Goal: Task Accomplishment & Management: Complete application form

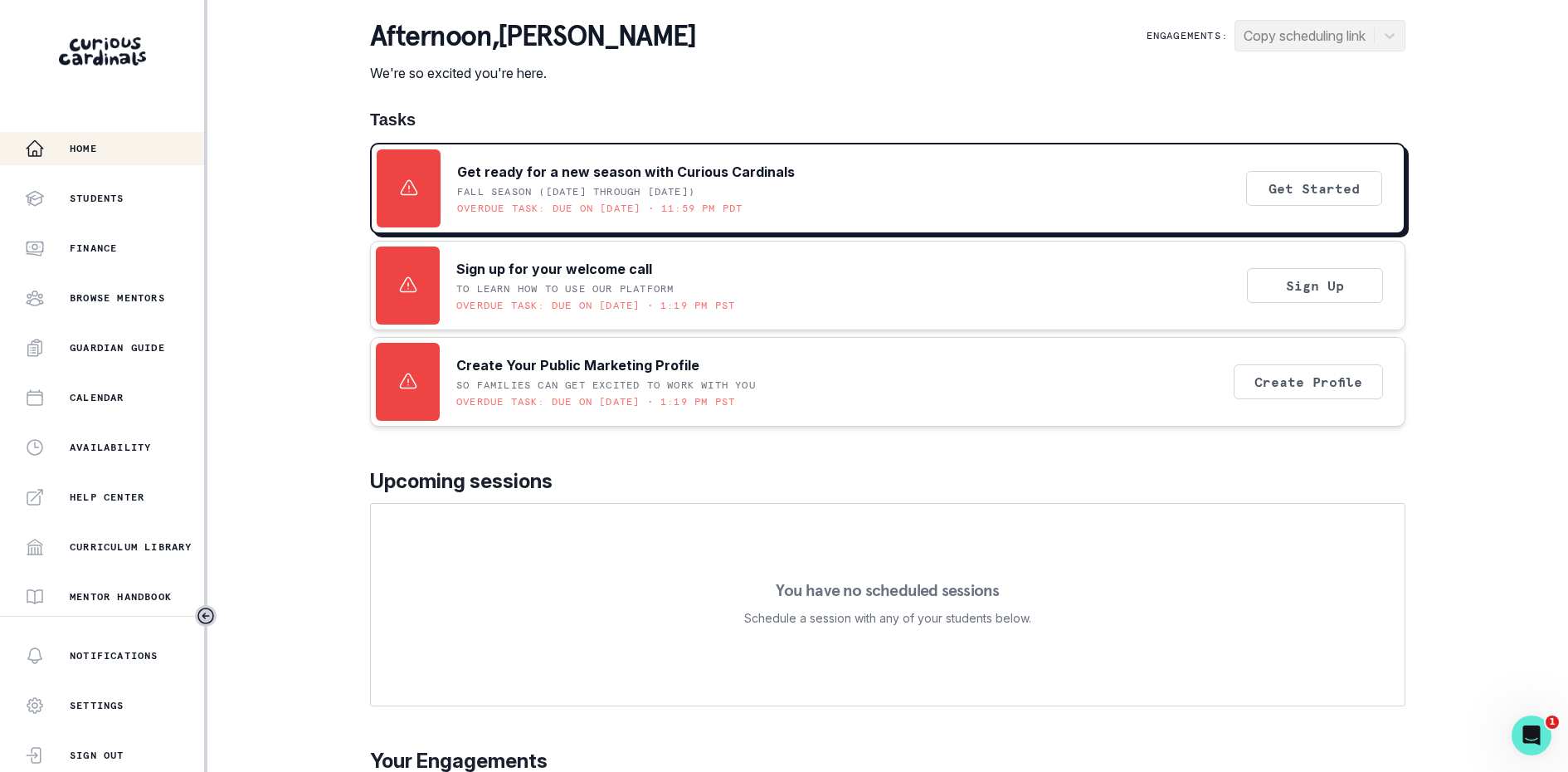
click at [761, 494] on p "Upcoming sessions" at bounding box center [887, 481] width 1036 height 30
click at [97, 430] on div "Home Students Finance Browse Mentors Guardian Guide Calendar Availability Help …" at bounding box center [102, 374] width 204 height 484
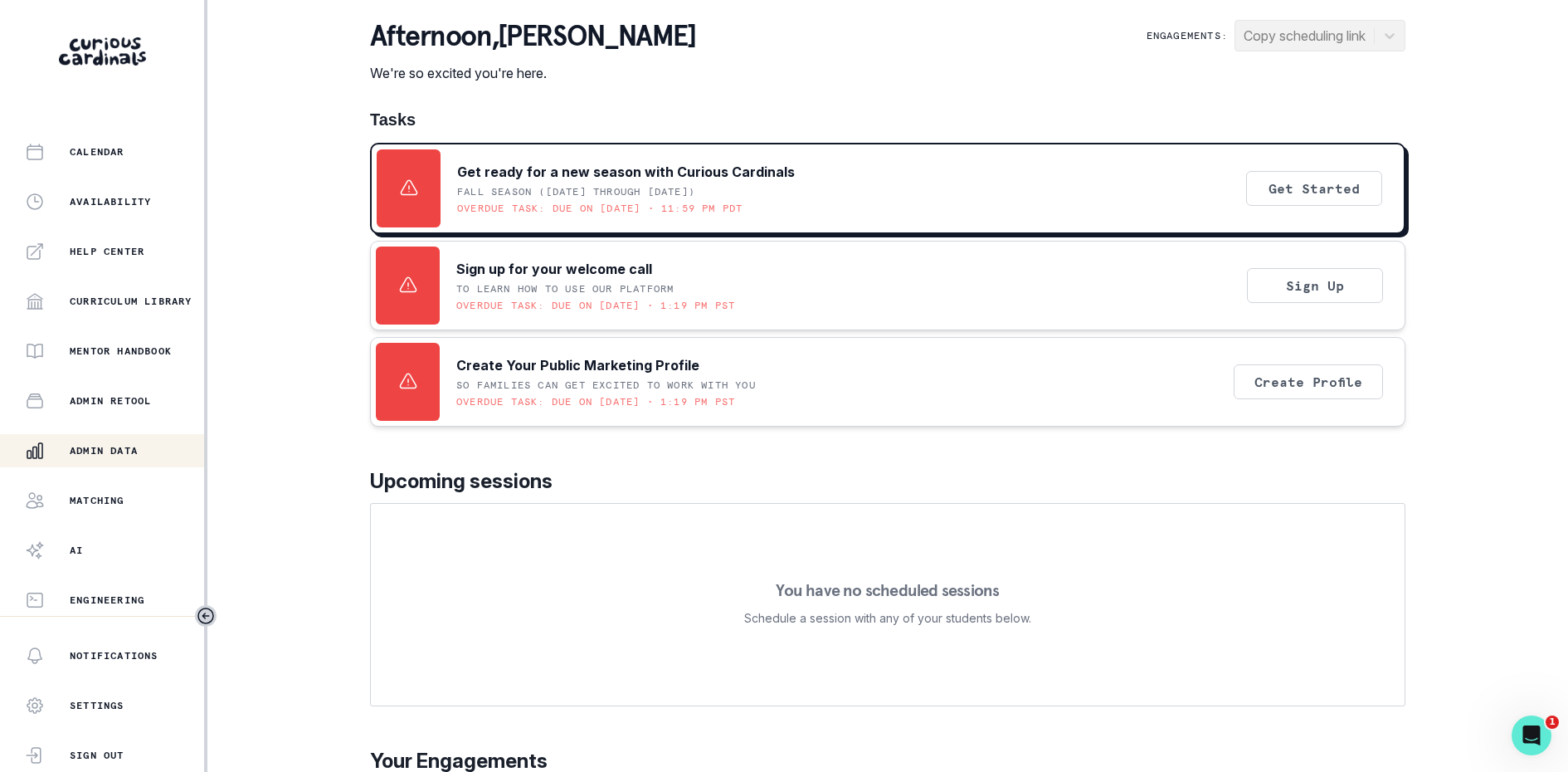
click at [97, 447] on p "Admin Data" at bounding box center [104, 451] width 68 height 14
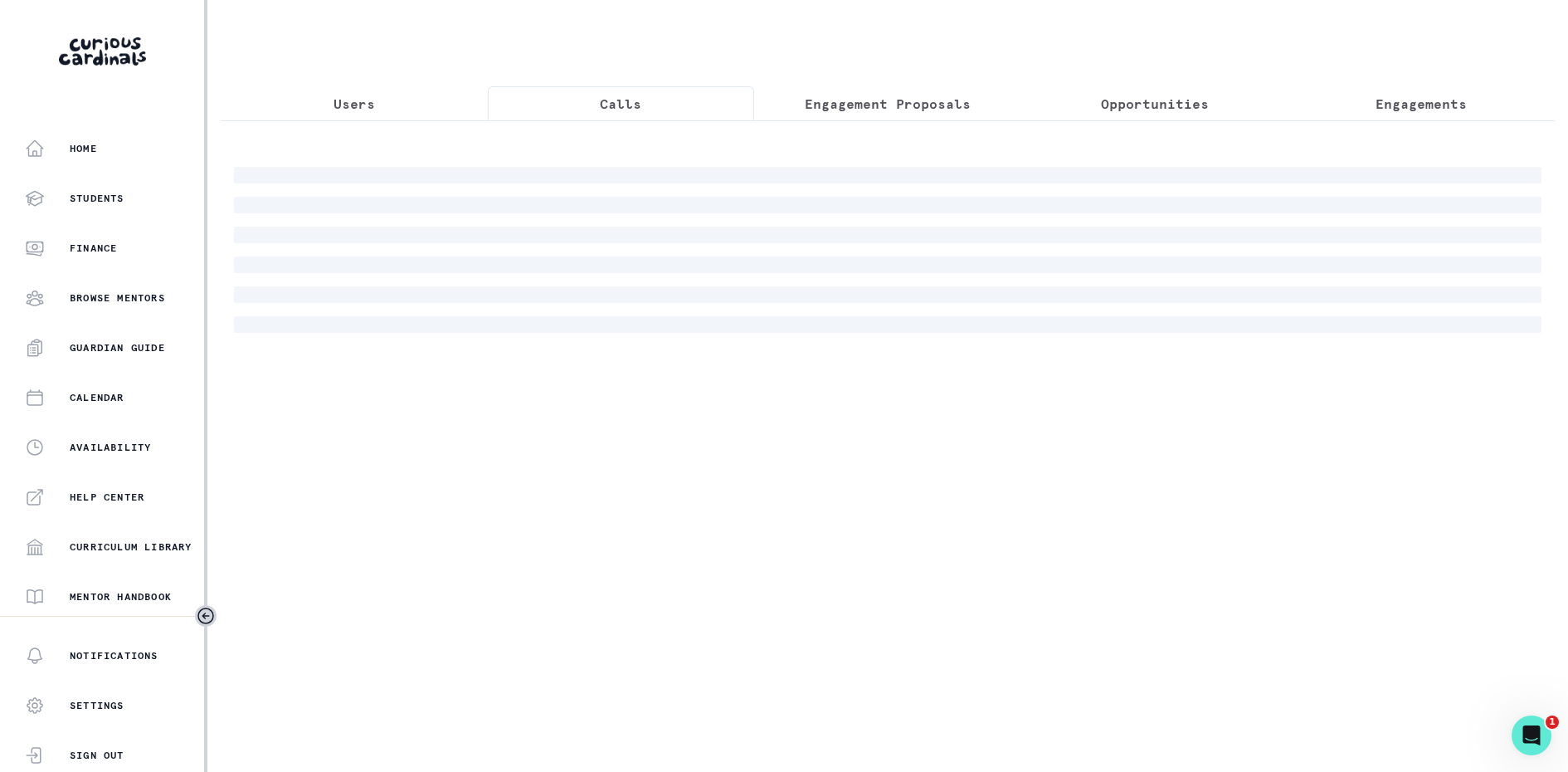
click at [638, 103] on p "Calls" at bounding box center [620, 104] width 41 height 20
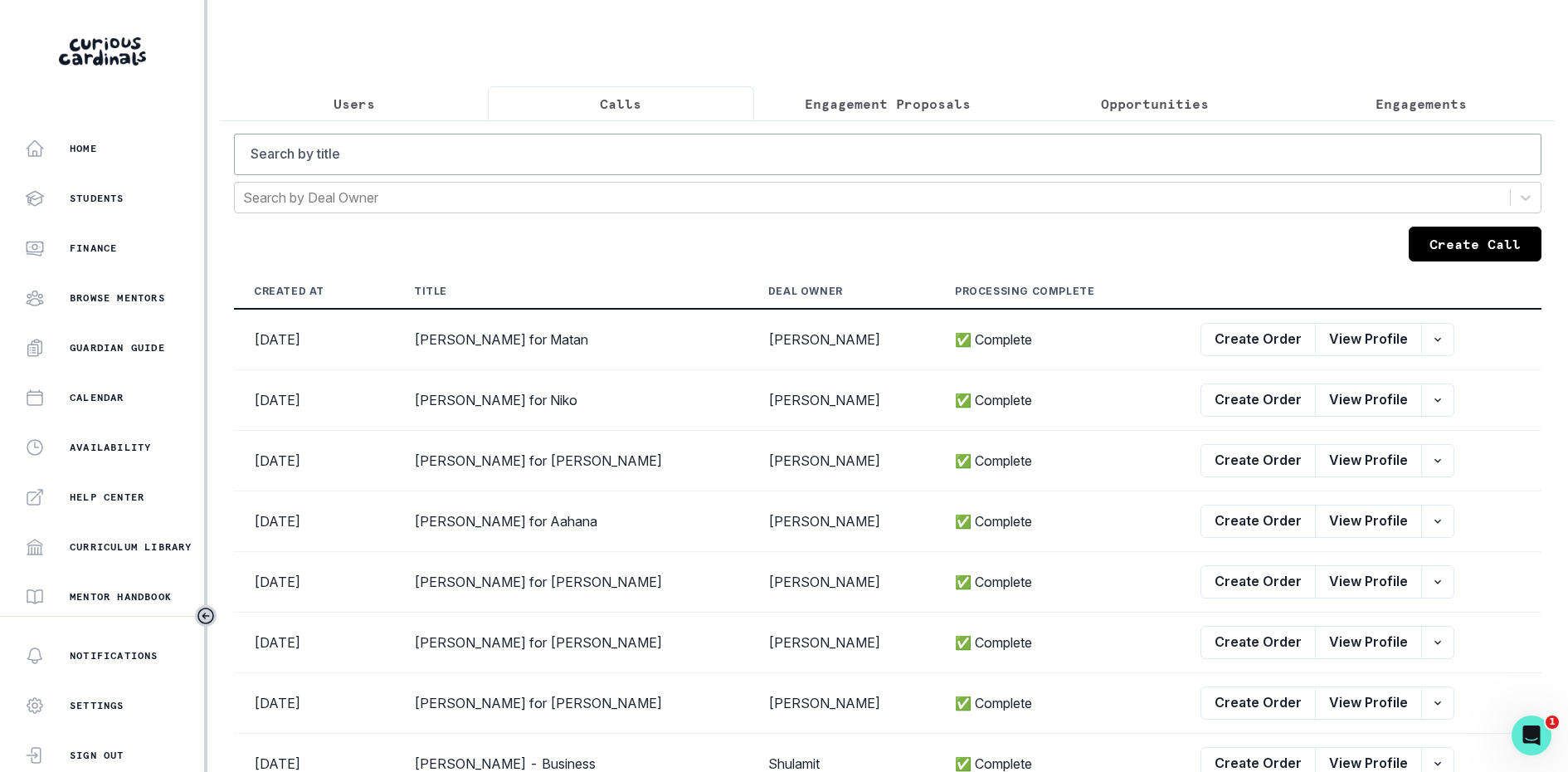
click at [1439, 233] on button "Create Call" at bounding box center [1476, 245] width 133 height 35
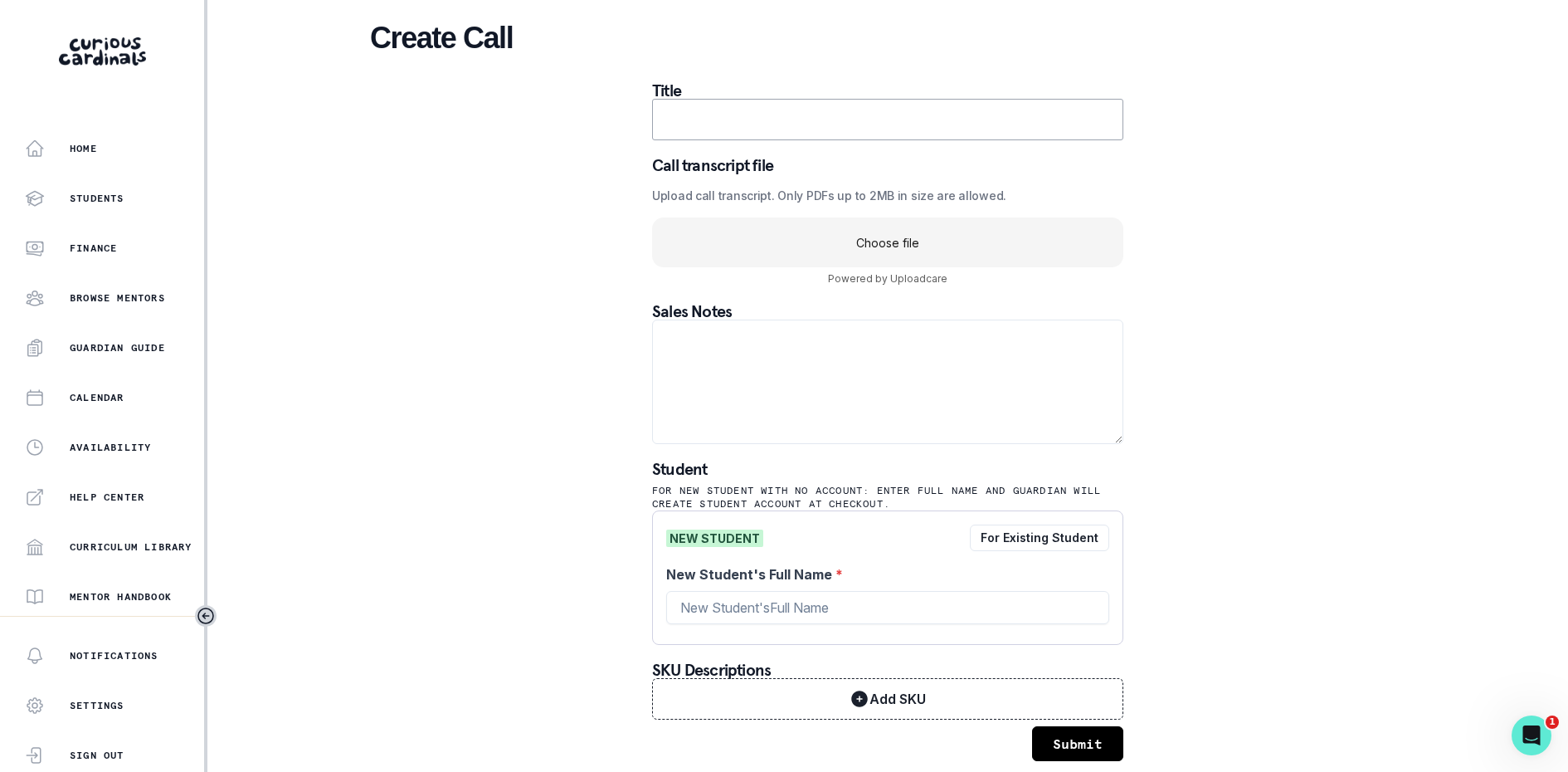
click at [767, 104] on input "text" at bounding box center [888, 119] width 471 height 41
click at [793, 114] on input "text" at bounding box center [888, 119] width 471 height 41
paste input "[PERSON_NAME] - Mentor for Van"
click at [864, 118] on input "[PERSON_NAME] - Mentor for Van" at bounding box center [888, 119] width 471 height 41
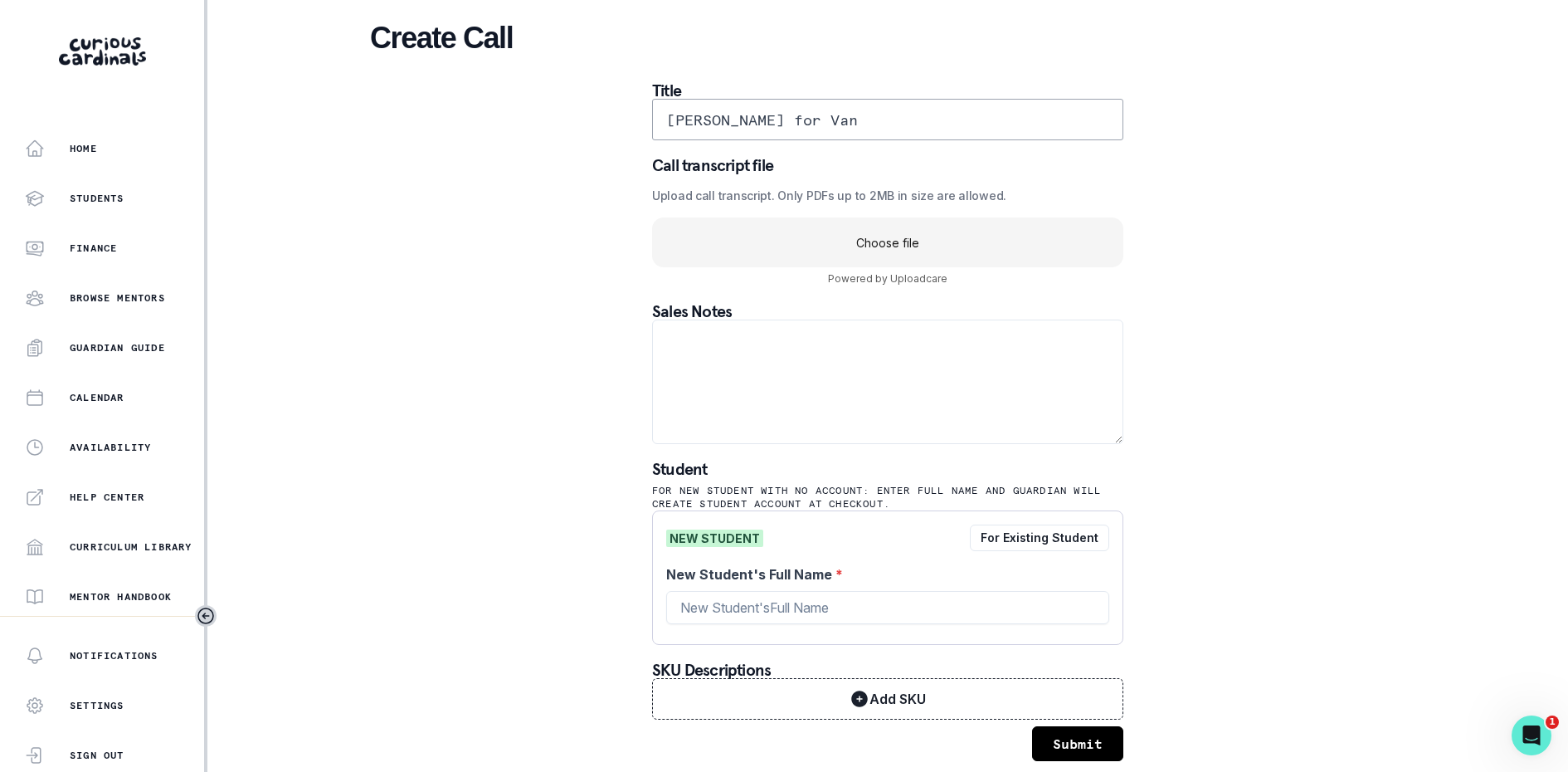
click at [899, 118] on input "[PERSON_NAME] for Van" at bounding box center [888, 119] width 471 height 41
paste input "[PERSON_NAME]"
type input "[PERSON_NAME] for [PERSON_NAME]"
click at [1273, 169] on div "Create Call Title [PERSON_NAME] for [PERSON_NAME] Call transcript file Upload c…" at bounding box center [887, 390] width 1036 height 781
click at [997, 254] on uc-drop-area "Choose file" at bounding box center [888, 242] width 471 height 50
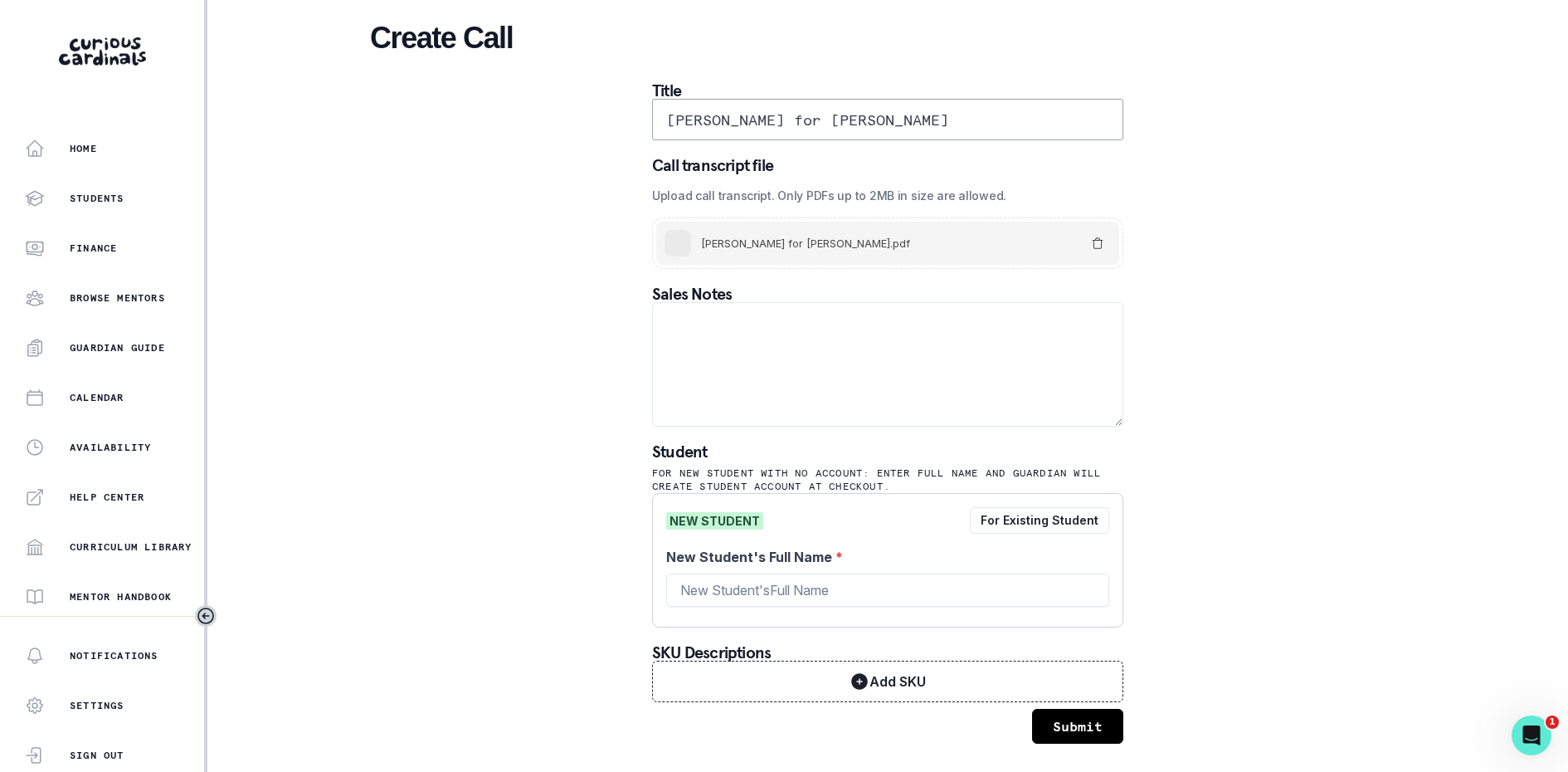
drag, startPoint x: 853, startPoint y: 131, endPoint x: 1092, endPoint y: 131, distance: 239.0
click at [1092, 130] on input "[PERSON_NAME] for [PERSON_NAME]" at bounding box center [888, 119] width 471 height 41
drag, startPoint x: 849, startPoint y: 125, endPoint x: 1132, endPoint y: 125, distance: 283.0
click at [1132, 125] on div "Title [PERSON_NAME] for [PERSON_NAME] Call transcript file Upload call transcri…" at bounding box center [887, 413] width 498 height 661
click at [821, 578] on input "New Student's Full Name *" at bounding box center [887, 590] width 443 height 33
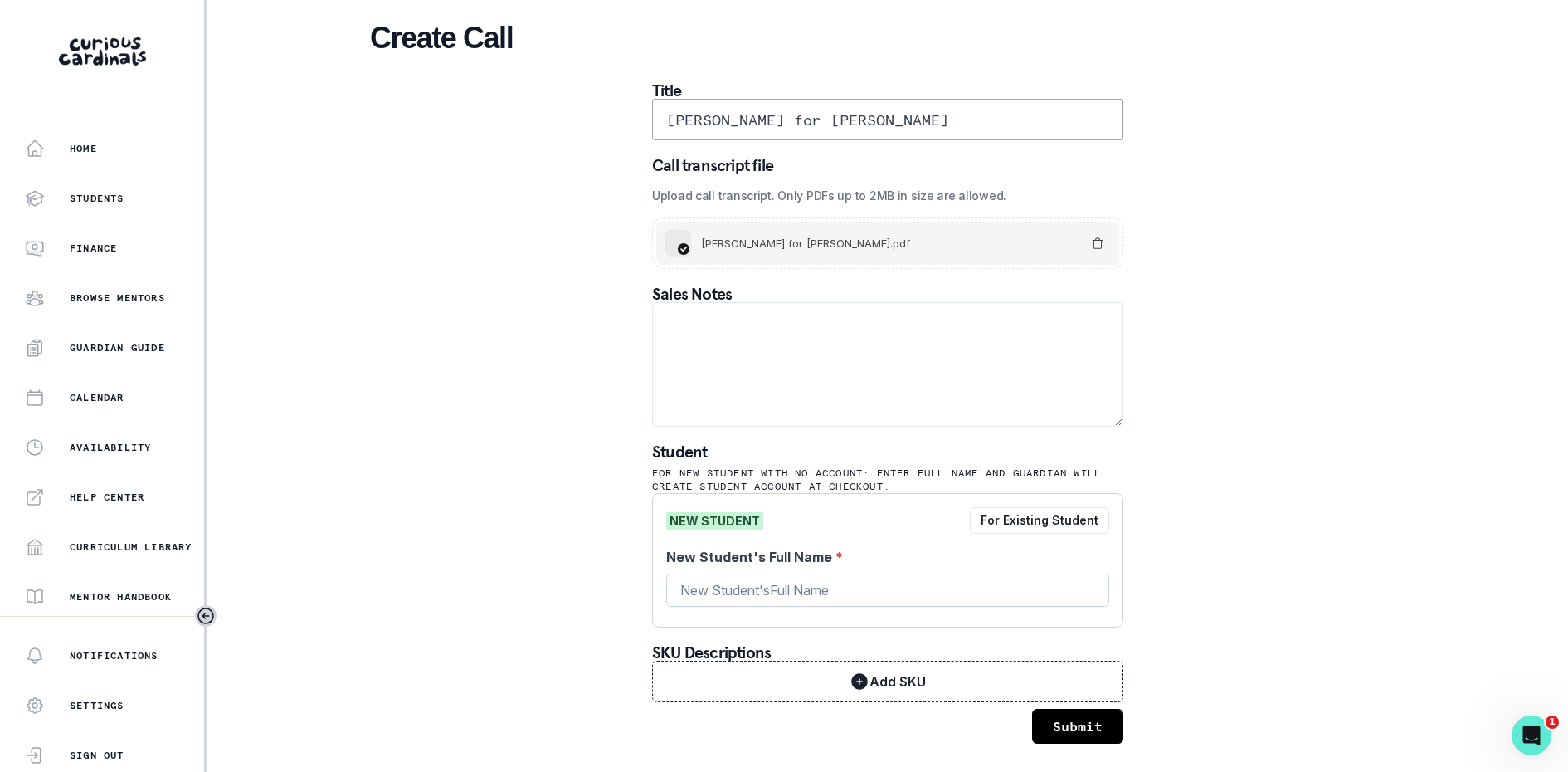
paste input "[PERSON_NAME]"
type input "[PERSON_NAME]"
click at [1317, 498] on div "Create Call Title [PERSON_NAME] for [PERSON_NAME] Call transcript file Upload c…" at bounding box center [887, 382] width 1036 height 763
click at [1107, 730] on button "Submit" at bounding box center [1077, 727] width 91 height 35
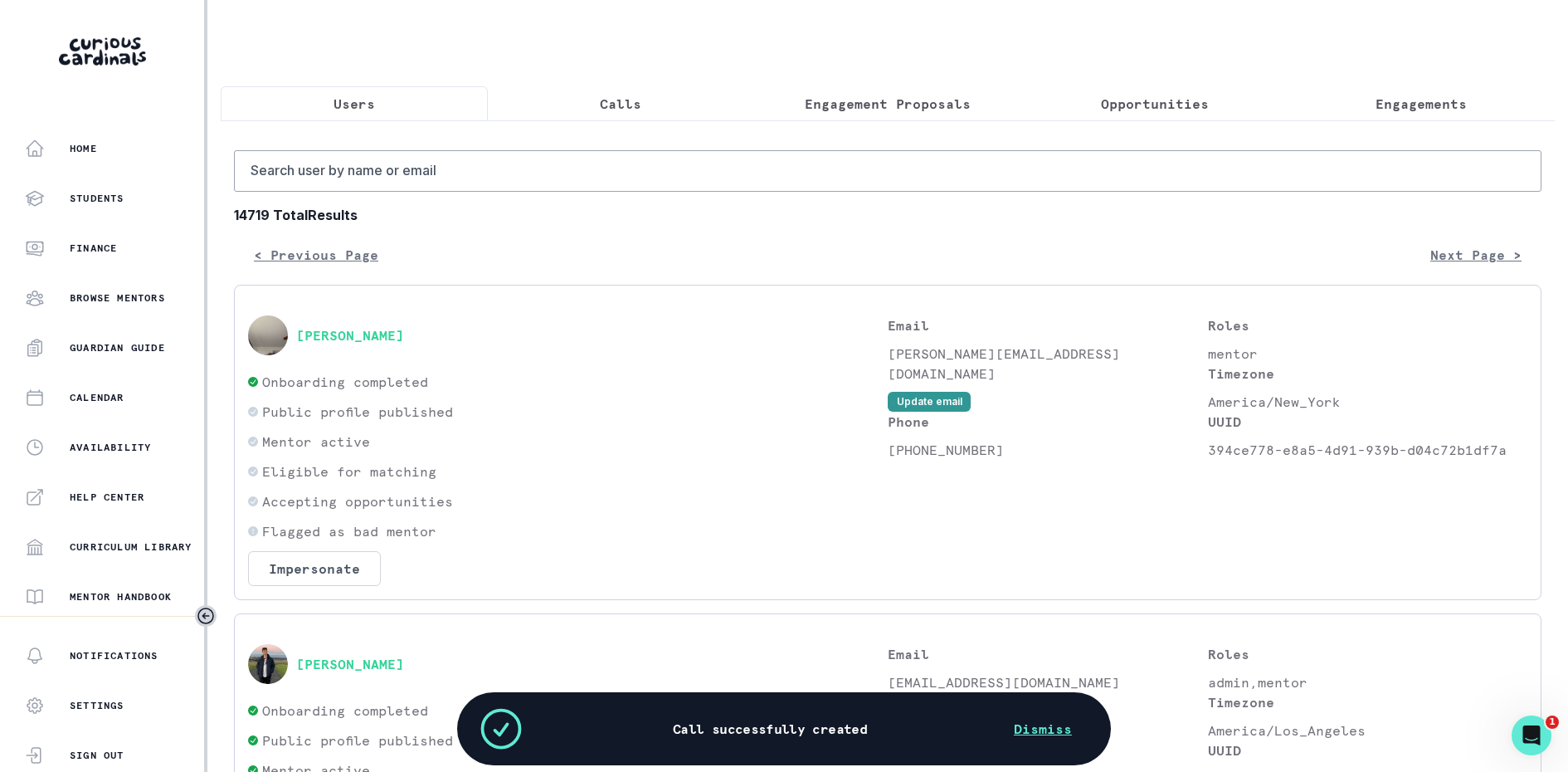
click at [612, 99] on p "Calls" at bounding box center [620, 104] width 41 height 20
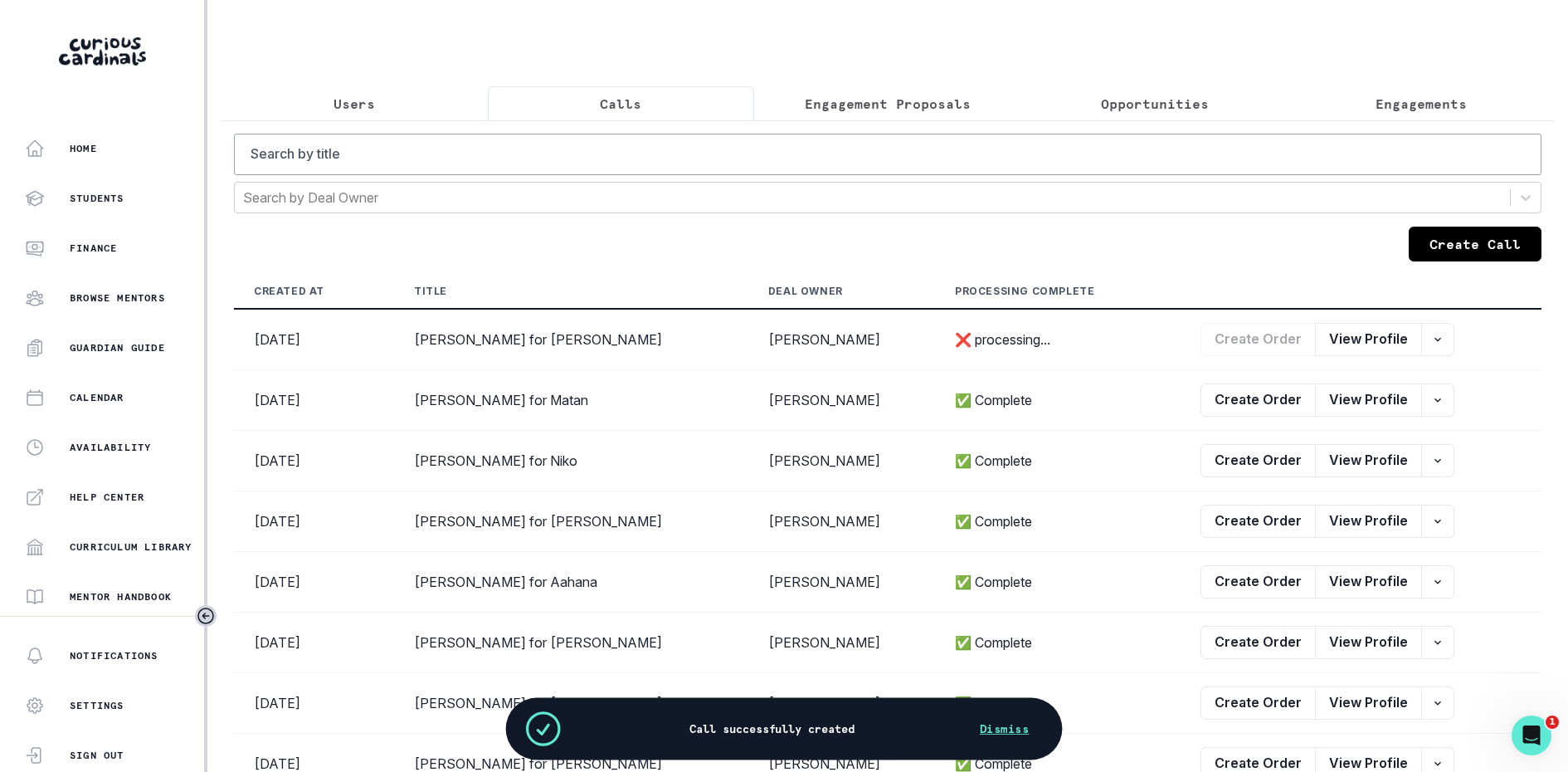
click at [660, 114] on button "Calls" at bounding box center [621, 104] width 267 height 35
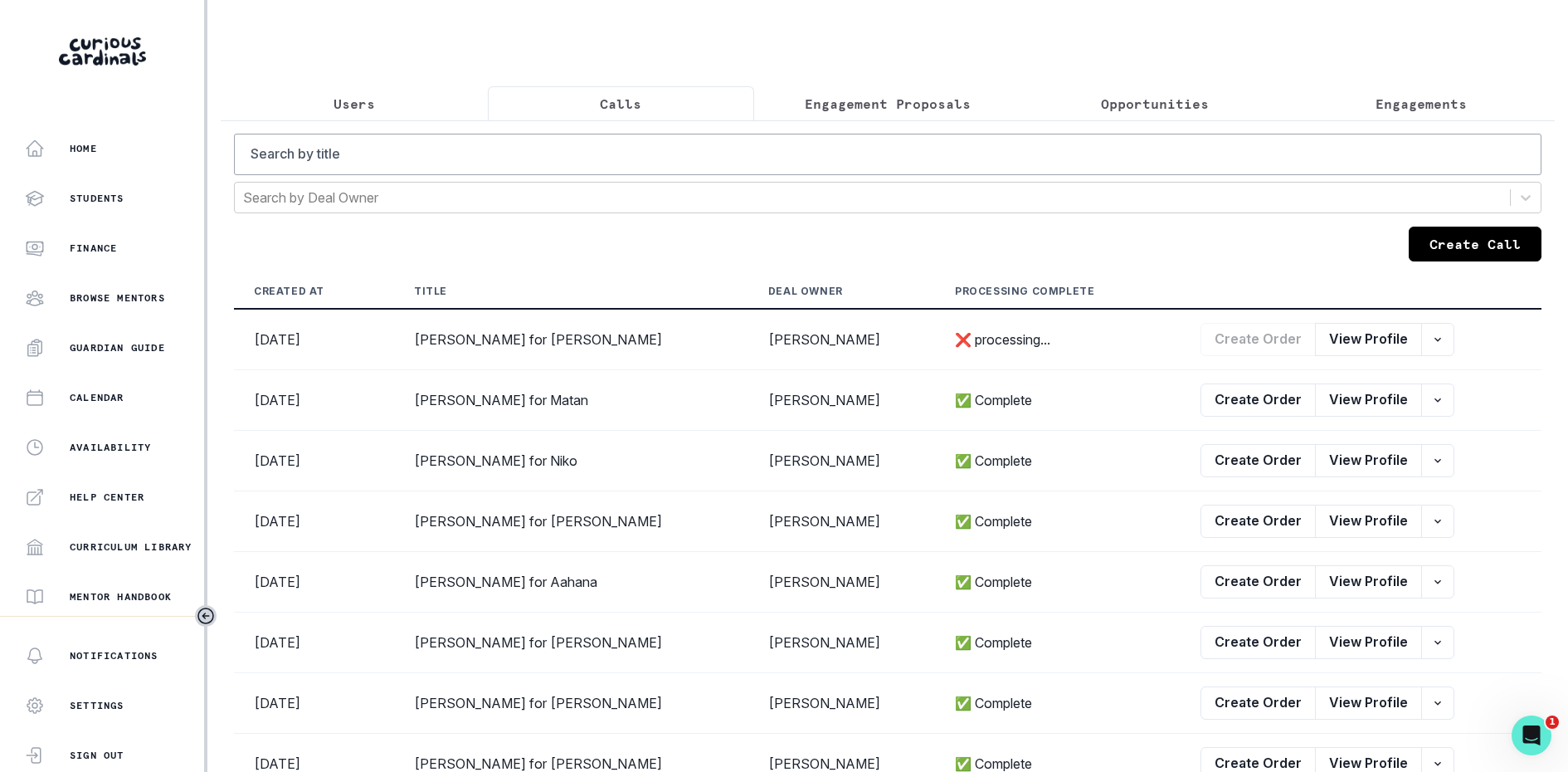
click at [1489, 245] on button "Create Call" at bounding box center [1476, 245] width 133 height 35
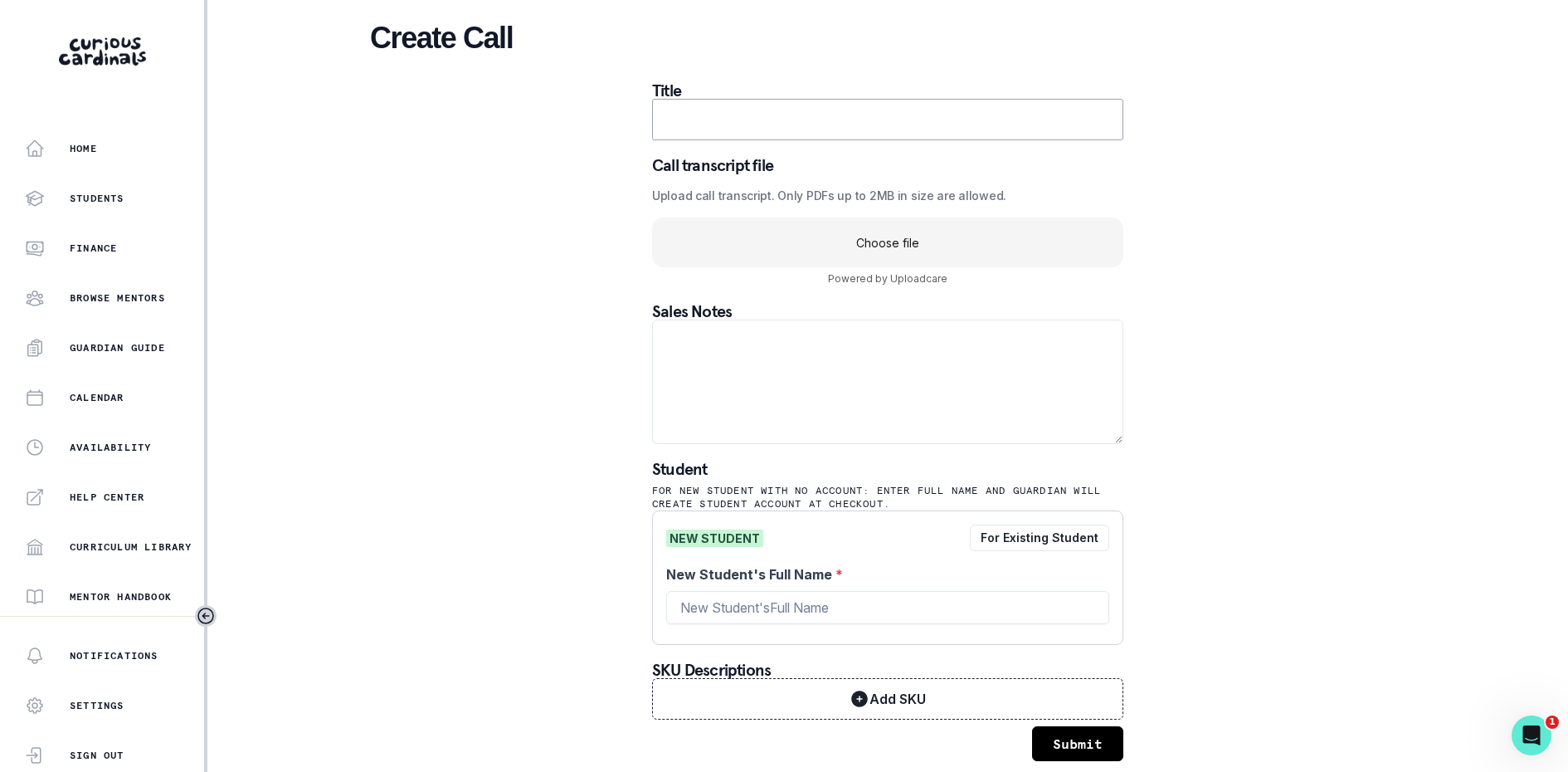
click at [773, 140] on div "Title Call transcript file Upload call transcript. Only PDFs up to 2MB in size …" at bounding box center [888, 401] width 471 height 638
click at [787, 123] on input "text" at bounding box center [888, 119] width 471 height 41
paste input "[PERSON_NAME] - Mentor for [GEOGRAPHIC_DATA]"
click at [834, 120] on input "[PERSON_NAME] - Mentor for [GEOGRAPHIC_DATA]" at bounding box center [888, 119] width 471 height 41
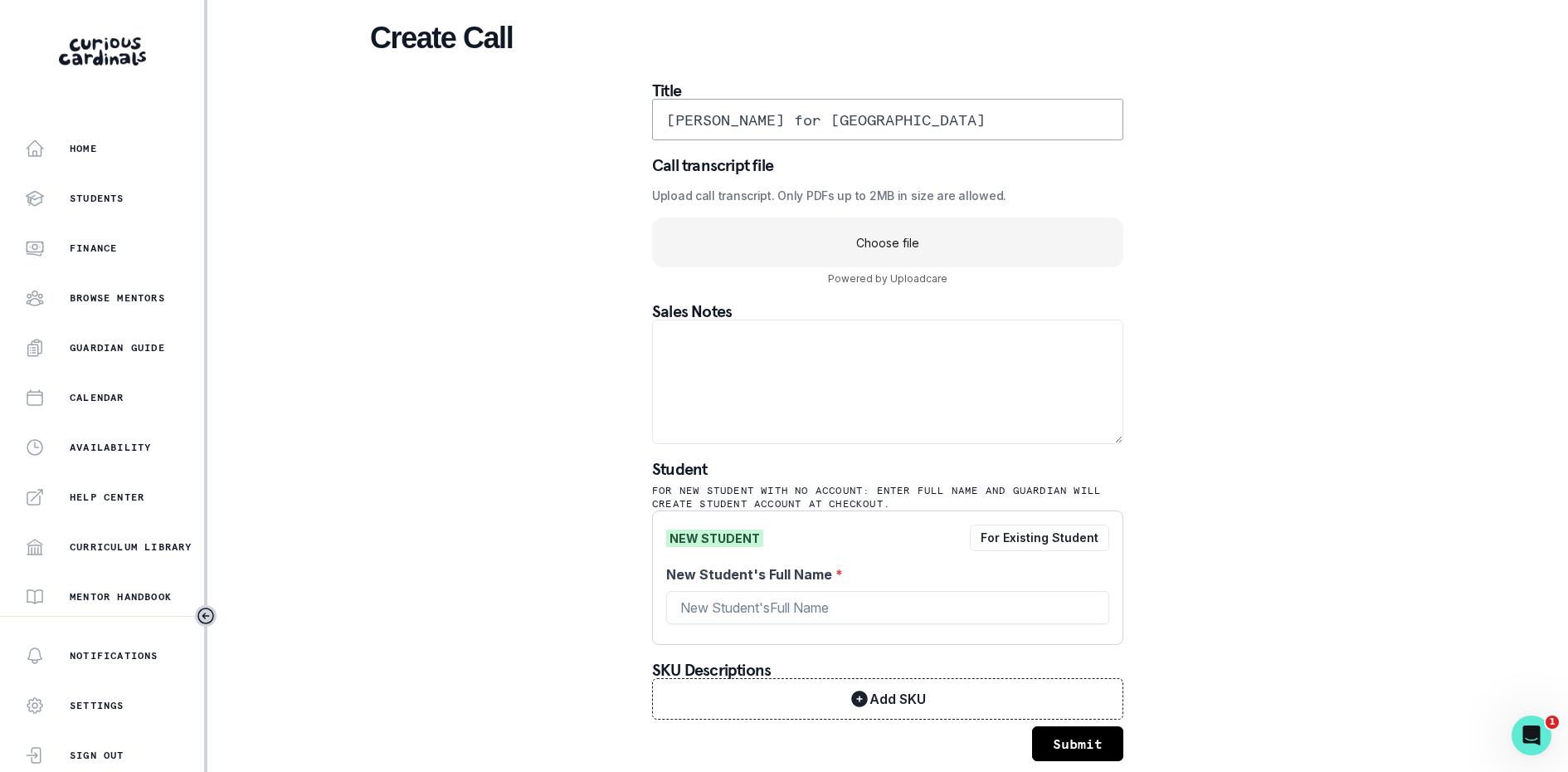
click at [870, 121] on input "[PERSON_NAME] for [GEOGRAPHIC_DATA]" at bounding box center [888, 119] width 471 height 41
type input "[PERSON_NAME] for [GEOGRAPHIC_DATA]"
click at [760, 616] on input "New Student's Full Name *" at bounding box center [887, 608] width 443 height 33
paste input "Manaas"
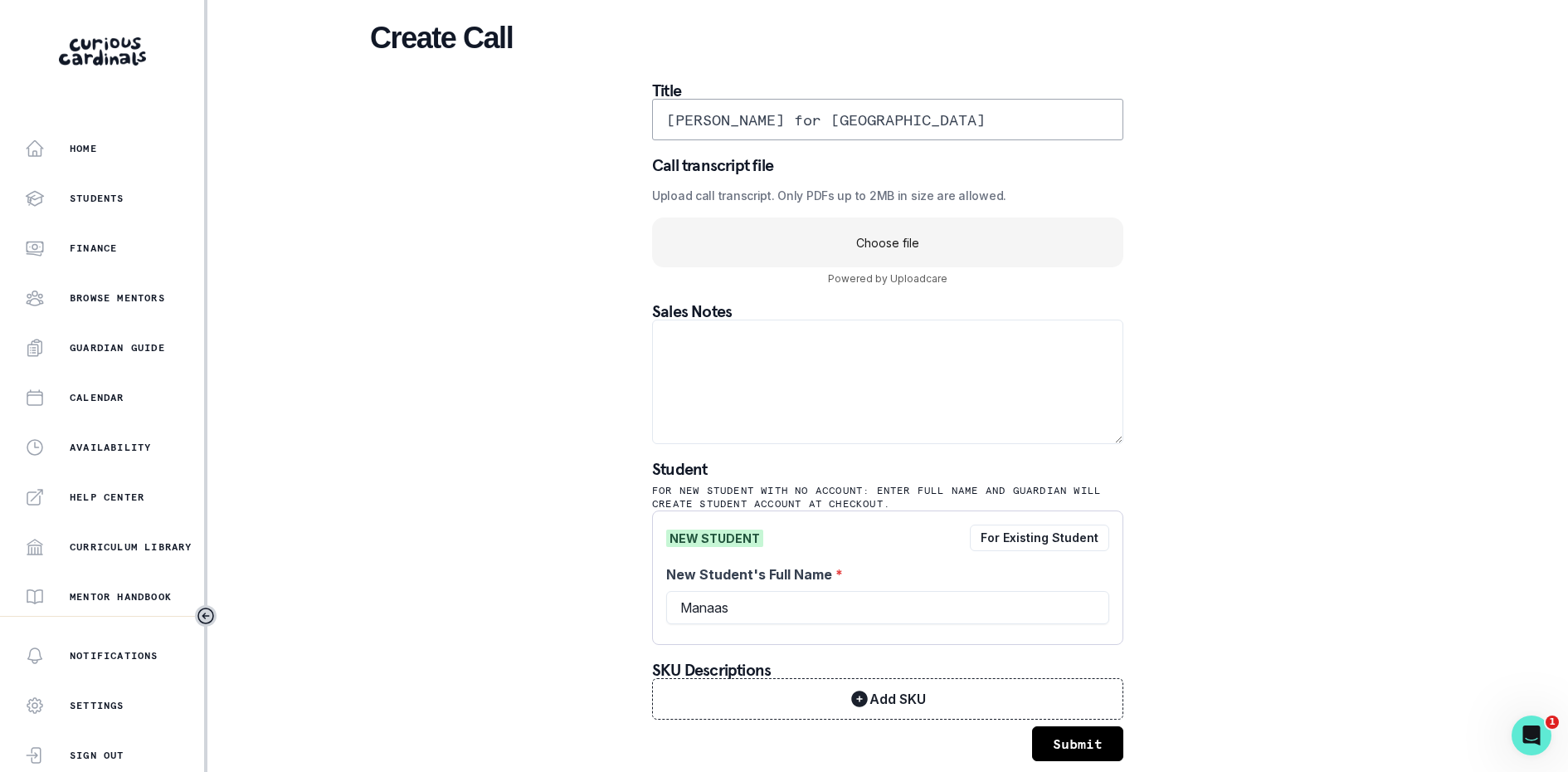
paste input "Bellamkonda"
type input "[PERSON_NAME]"
click at [529, 440] on div "Create Call Title [PERSON_NAME] for Manaas Call transcript file Upload call tra…" at bounding box center [887, 390] width 1036 height 781
click at [924, 230] on uc-drop-area "Choose file" at bounding box center [888, 242] width 471 height 50
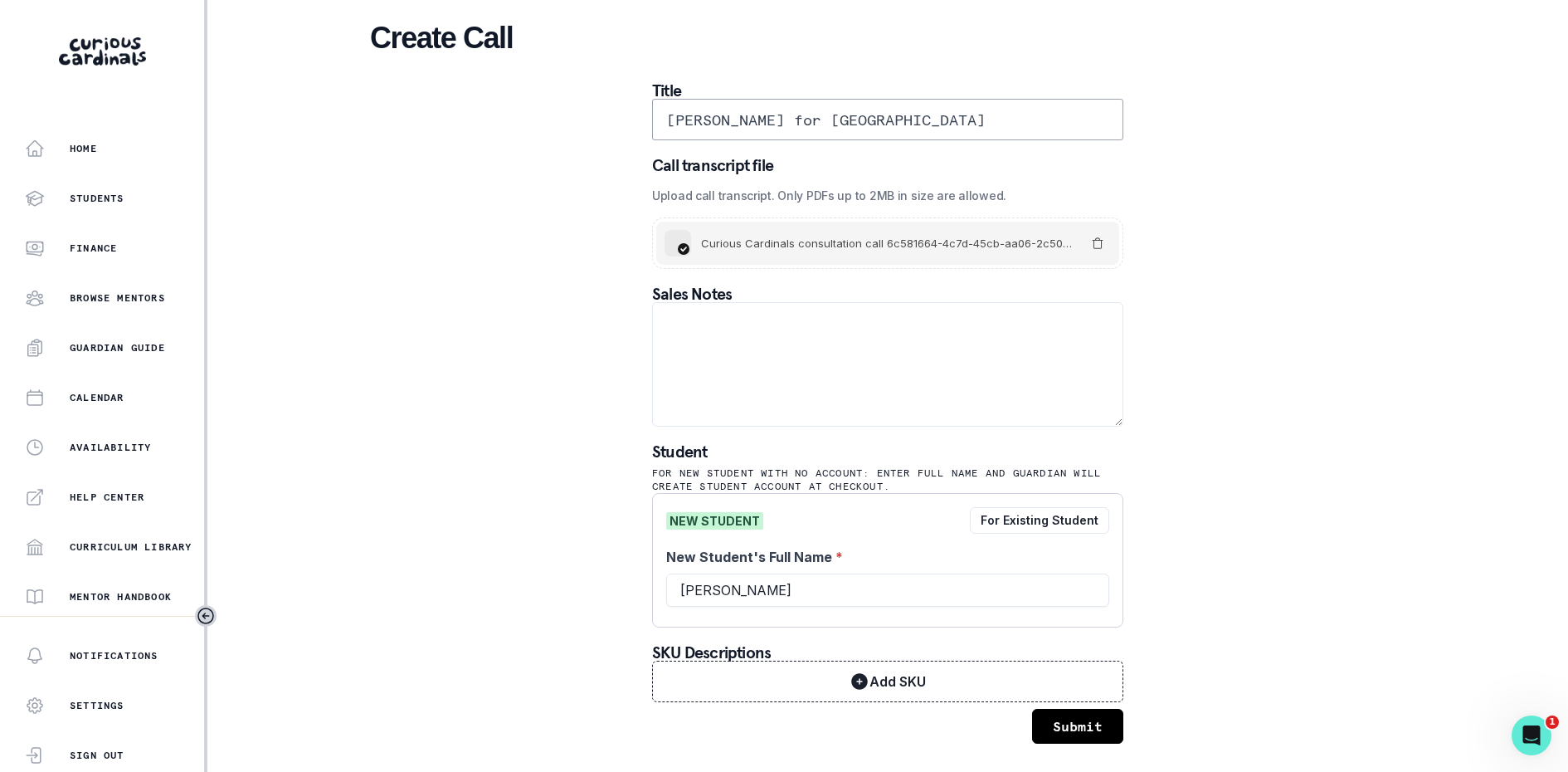
click at [1098, 720] on button "Submit" at bounding box center [1077, 727] width 91 height 35
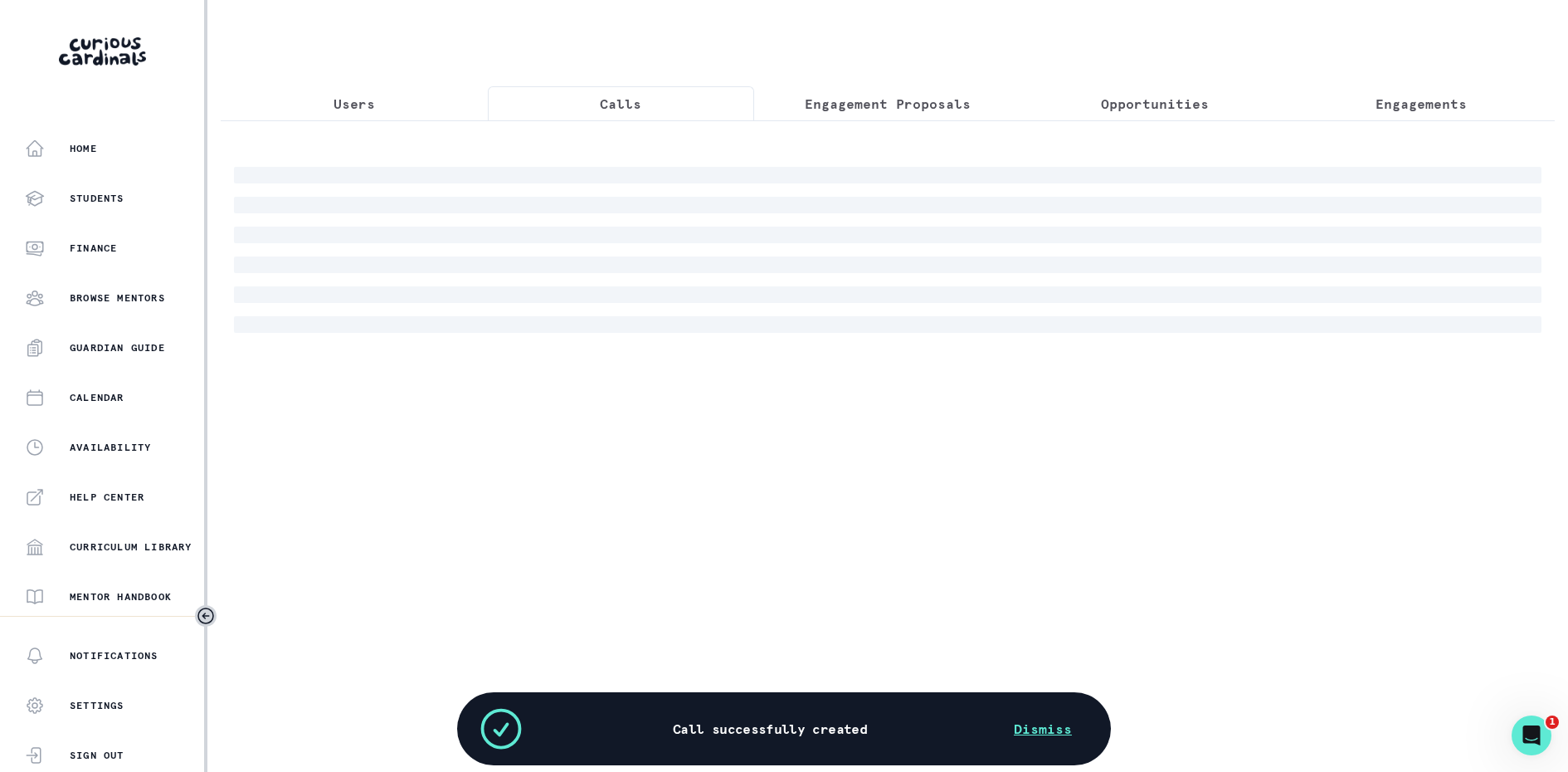
click at [621, 113] on p "Calls" at bounding box center [620, 104] width 41 height 20
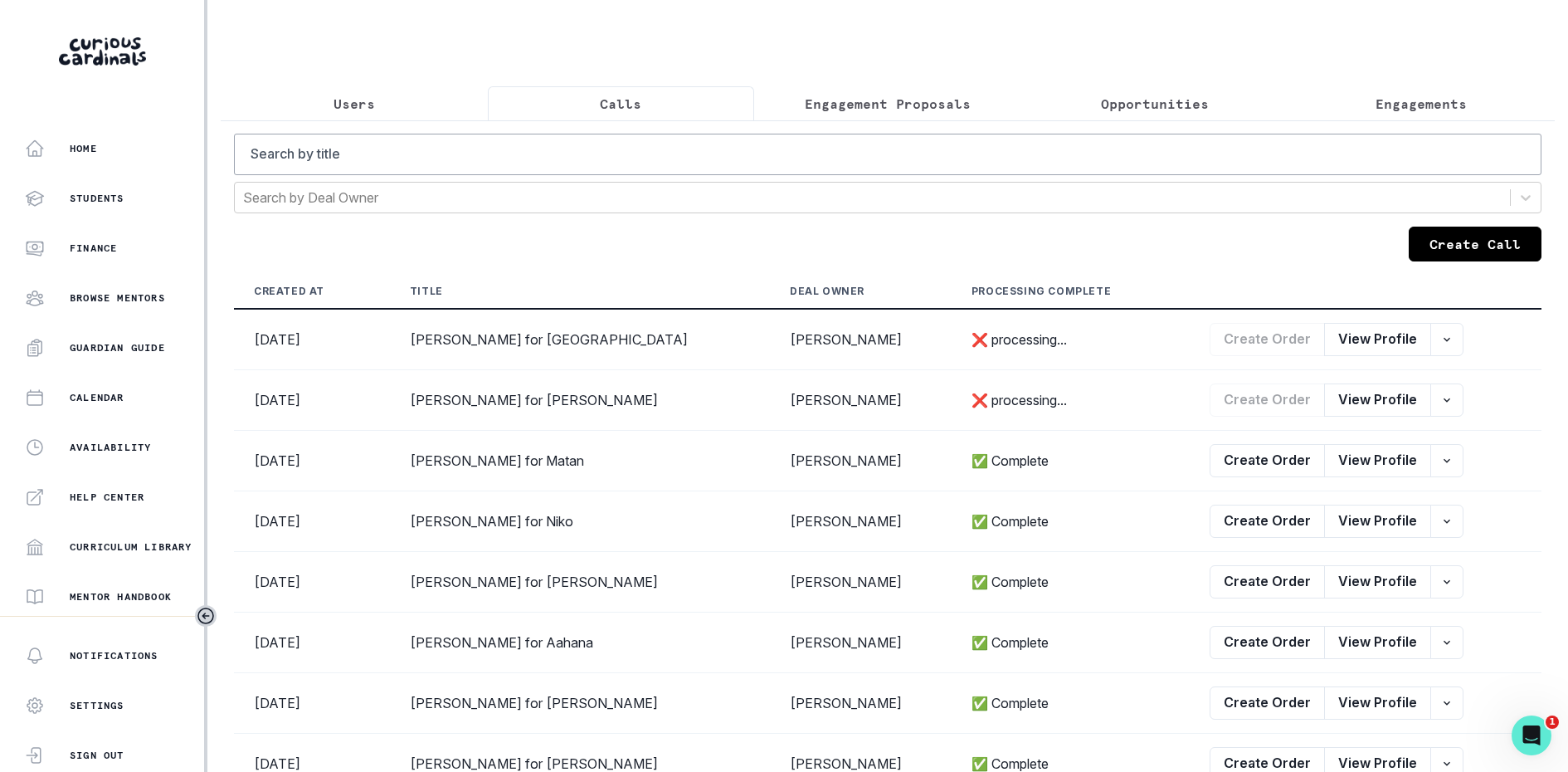
click at [1500, 253] on button "Create Call" at bounding box center [1476, 245] width 133 height 35
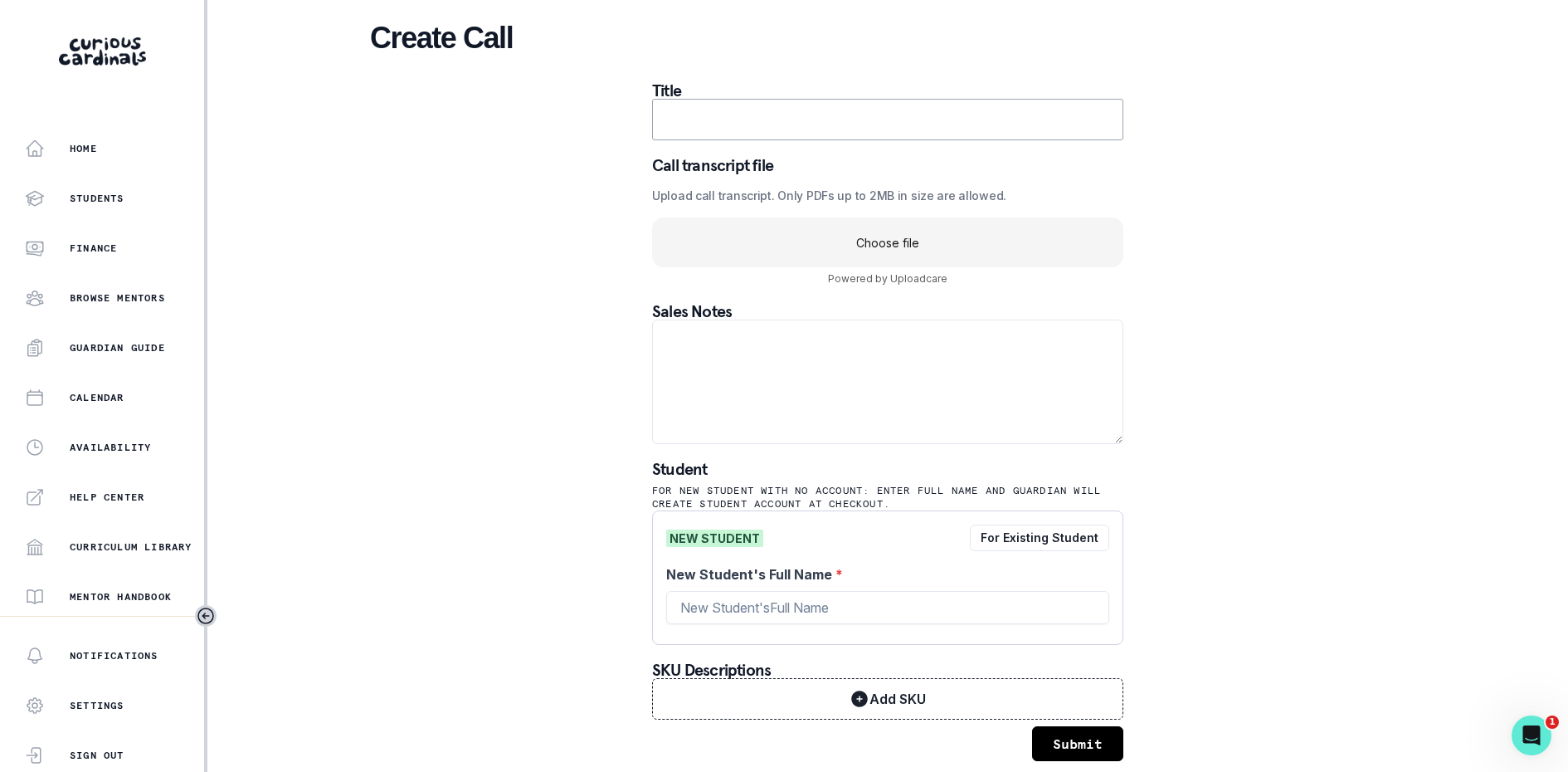
click at [795, 134] on input "text" at bounding box center [888, 119] width 471 height 41
paste input "[PERSON_NAME] for [PERSON_NAME]"
click at [836, 121] on input "[PERSON_NAME] for [PERSON_NAME]" at bounding box center [888, 119] width 471 height 41
click at [858, 117] on input "[PERSON_NAME] for [PERSON_NAME]" at bounding box center [888, 119] width 471 height 41
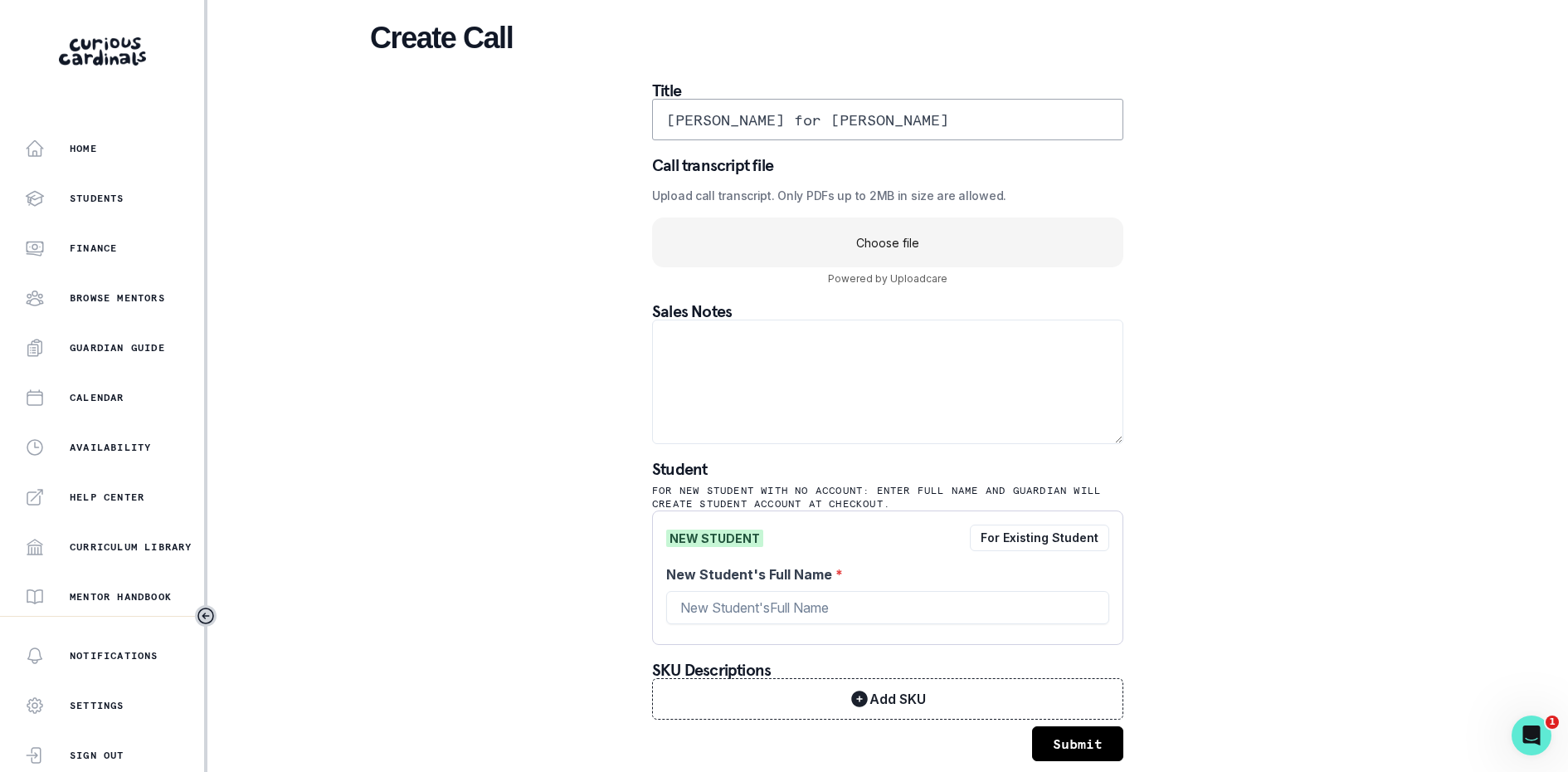
click at [858, 117] on input "[PERSON_NAME] for [PERSON_NAME]" at bounding box center [888, 119] width 471 height 41
type input "[PERSON_NAME] for [PERSON_NAME]"
click at [728, 592] on input "New Student's Full Name *" at bounding box center [887, 608] width 443 height 33
paste input "[PERSON_NAME]"
click at [745, 125] on input "[PERSON_NAME] for [PERSON_NAME]" at bounding box center [888, 119] width 471 height 41
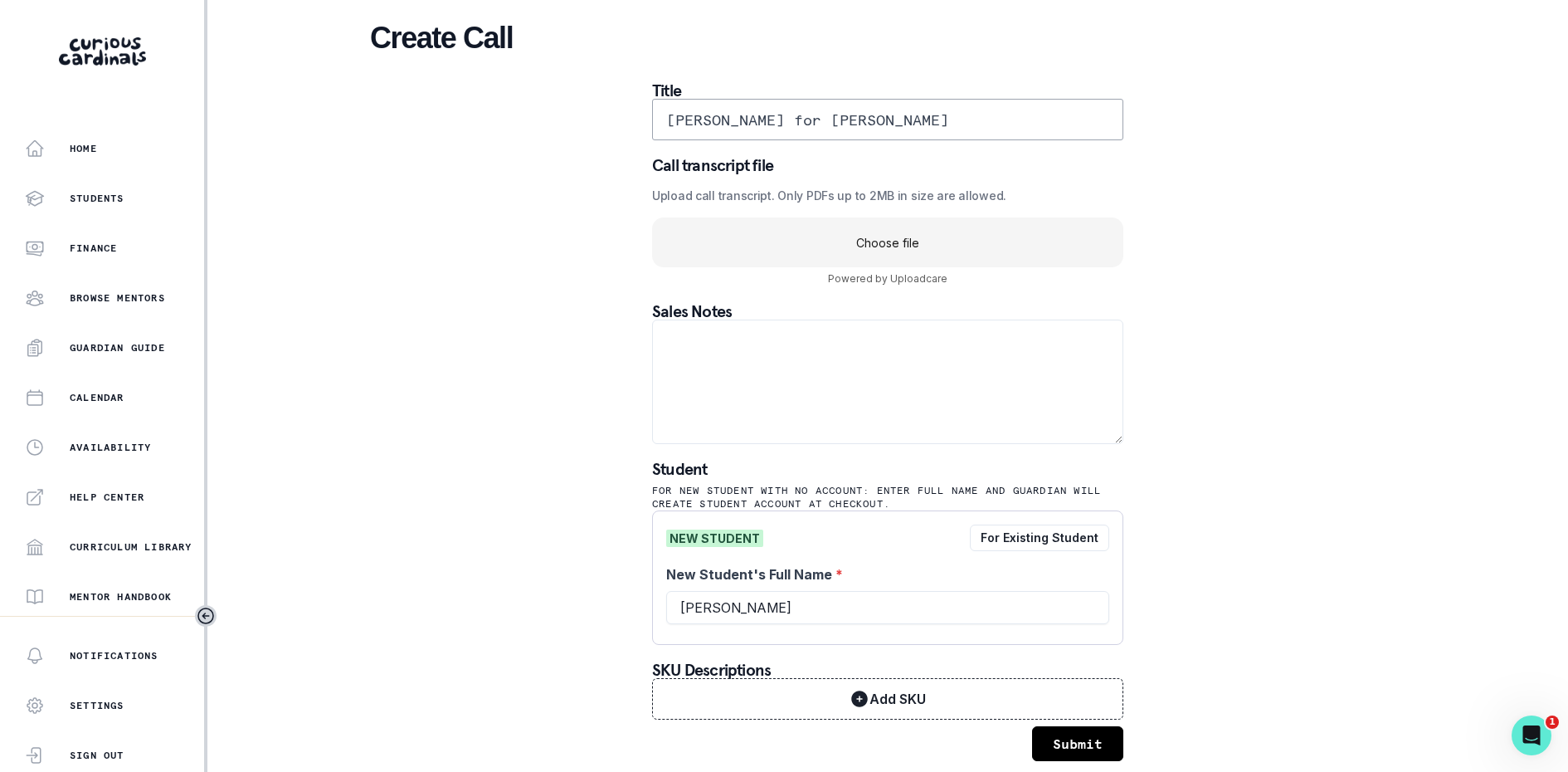
click at [745, 125] on input "[PERSON_NAME] for [PERSON_NAME]" at bounding box center [888, 119] width 471 height 41
click at [763, 618] on input "[PERSON_NAME]" at bounding box center [887, 608] width 443 height 33
paste input "[PERSON_NAME]"
type input "[PERSON_NAME]"
click at [564, 517] on div "Create Call Title [PERSON_NAME] for [PERSON_NAME] Call transcript file Upload c…" at bounding box center [887, 390] width 1036 height 781
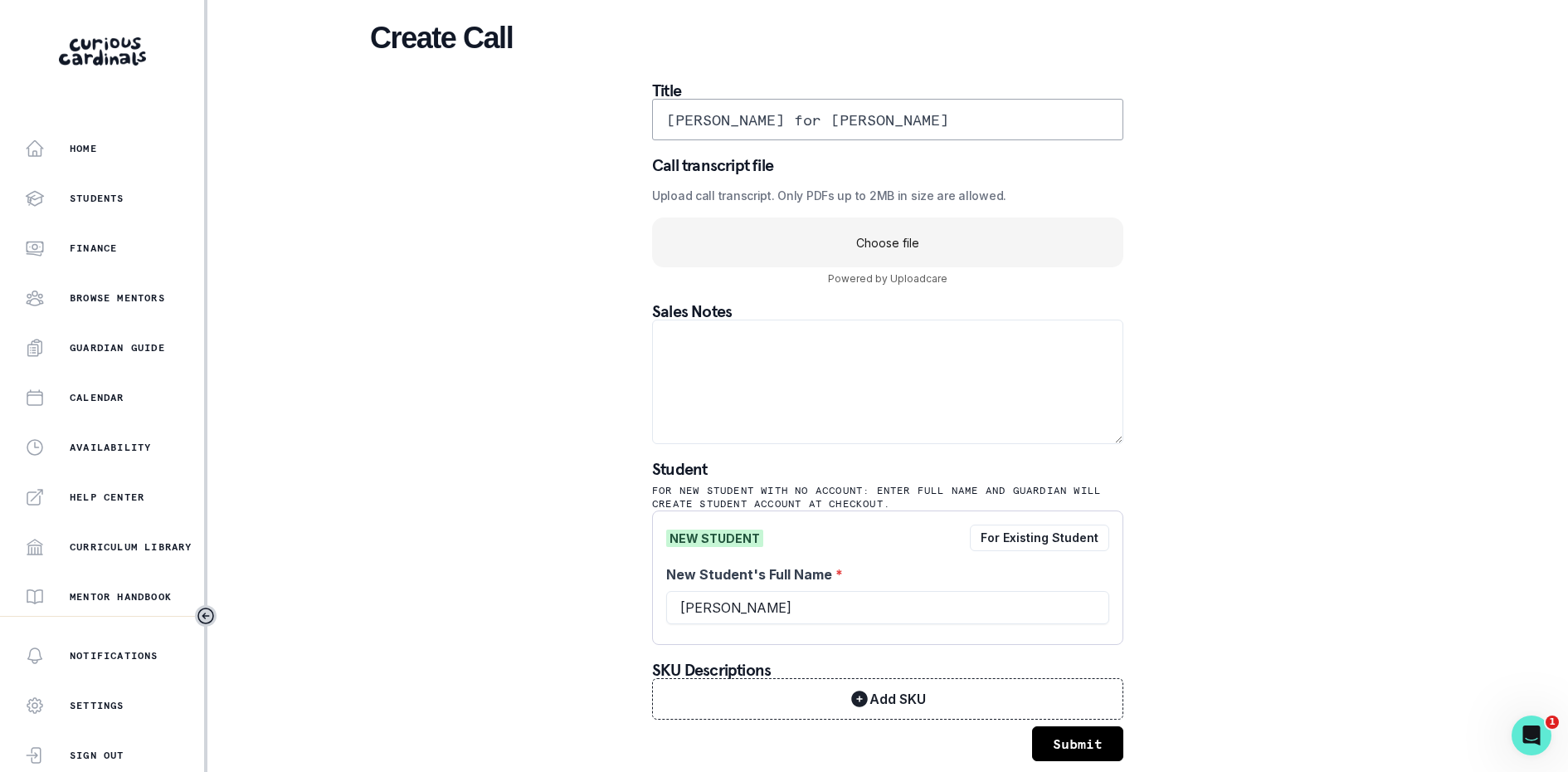
click at [928, 233] on uc-drop-area "Choose file" at bounding box center [888, 242] width 471 height 50
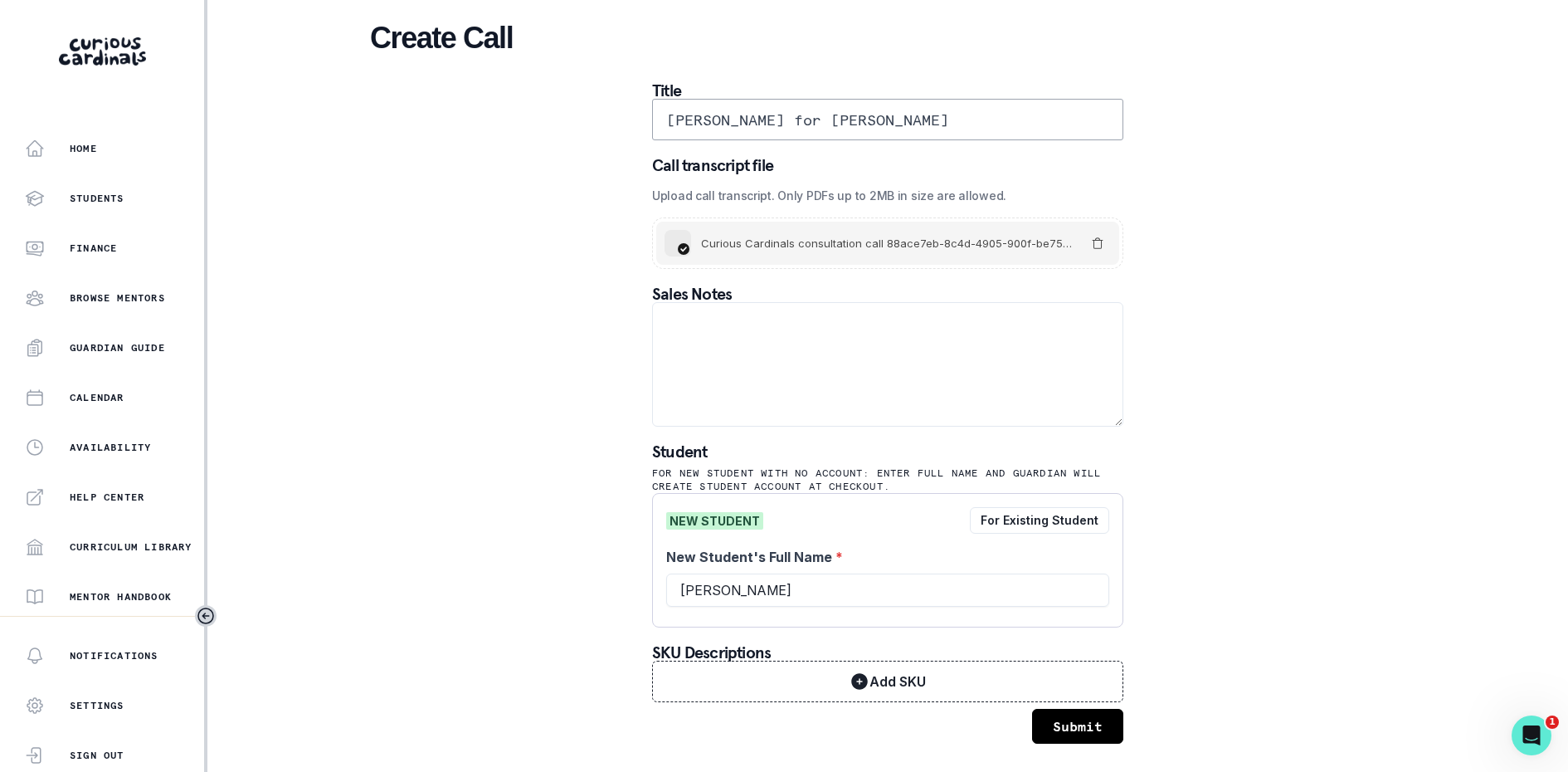
click at [1143, 525] on div "Create Call Title [PERSON_NAME] for [PERSON_NAME] Call transcript file Upload c…" at bounding box center [887, 382] width 1036 height 763
click at [1070, 717] on button "Submit" at bounding box center [1077, 727] width 91 height 35
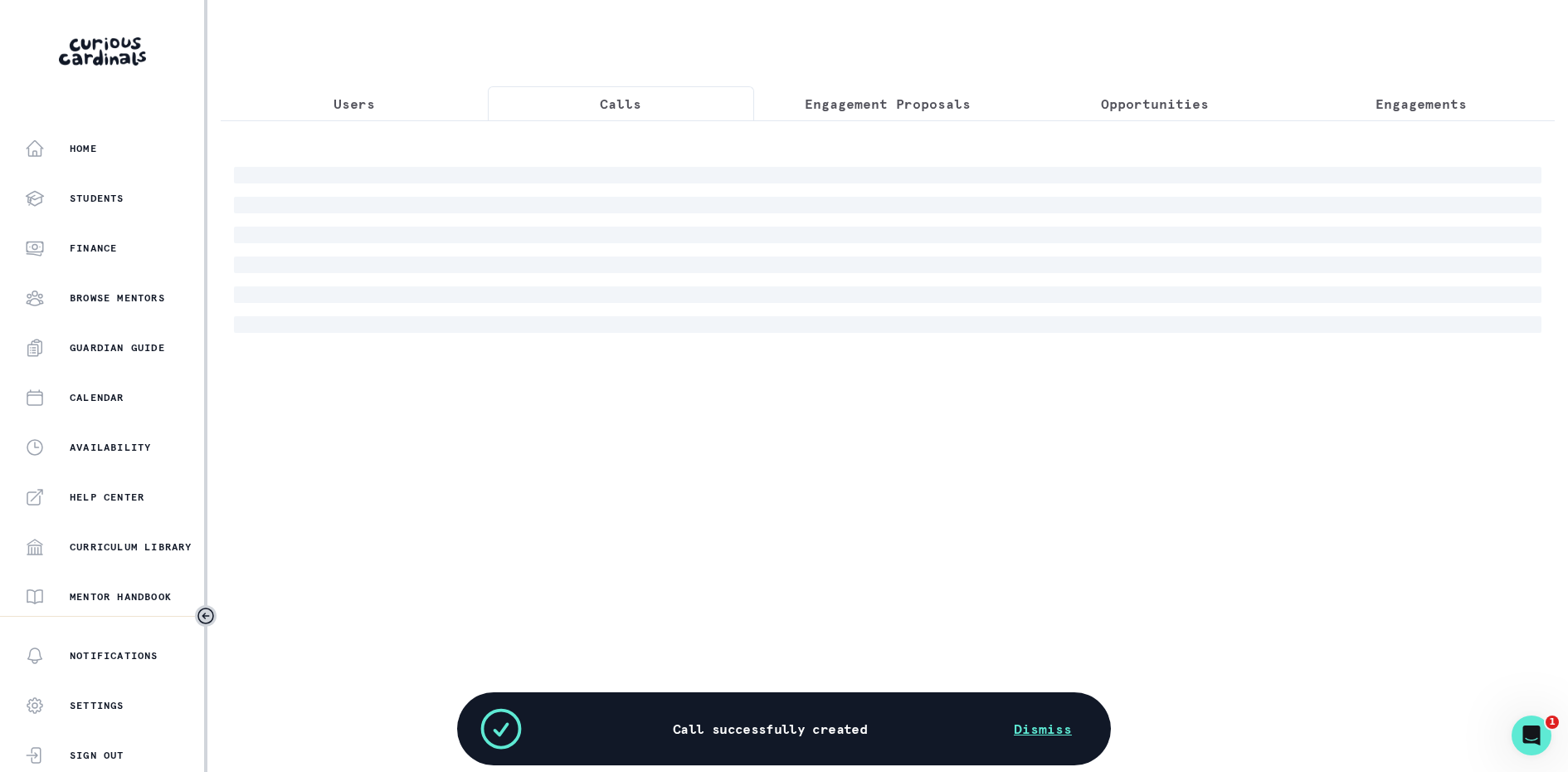
click at [591, 113] on button "Calls" at bounding box center [621, 104] width 267 height 35
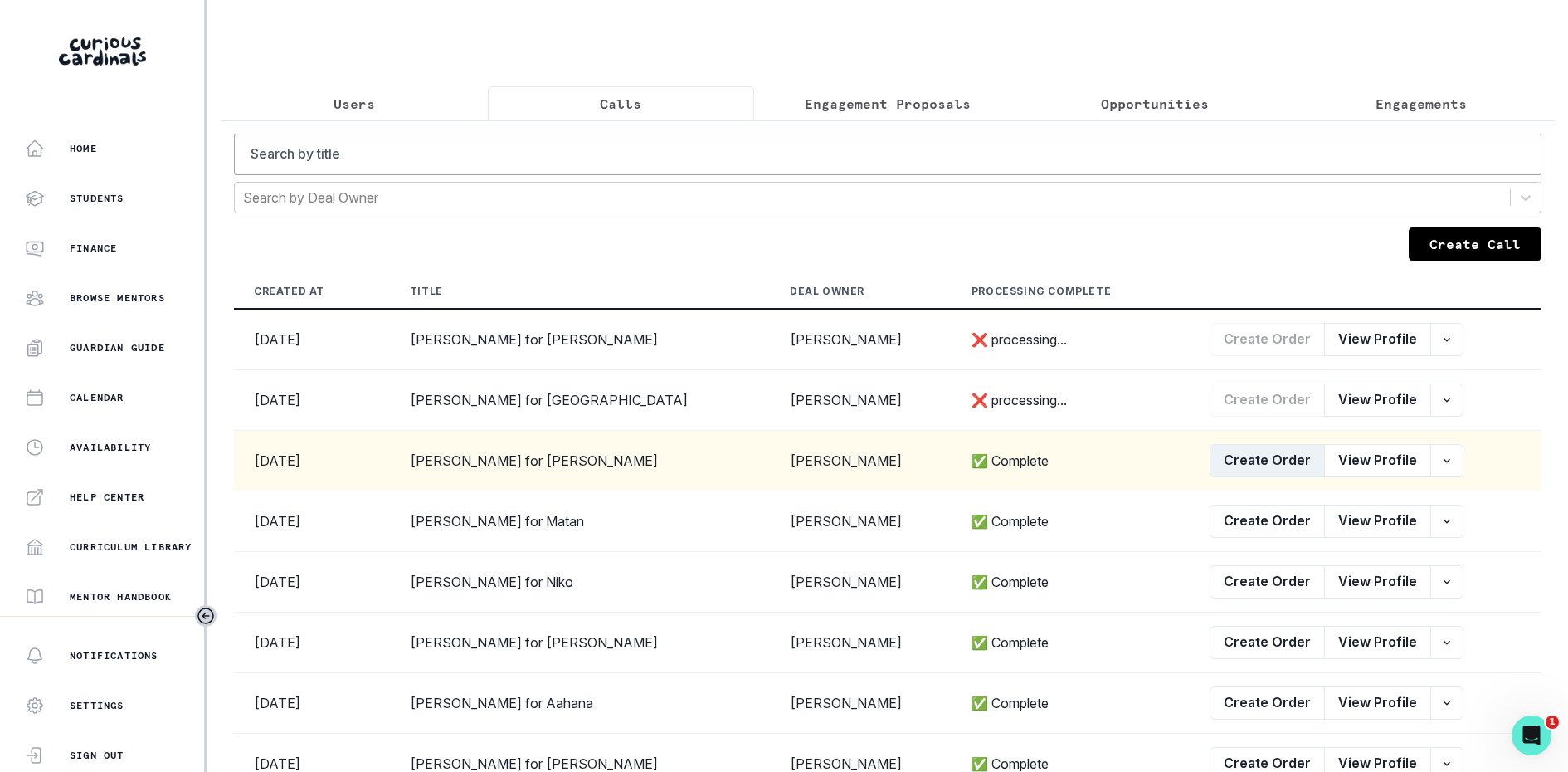
click at [1250, 463] on button "Create Order" at bounding box center [1268, 461] width 115 height 33
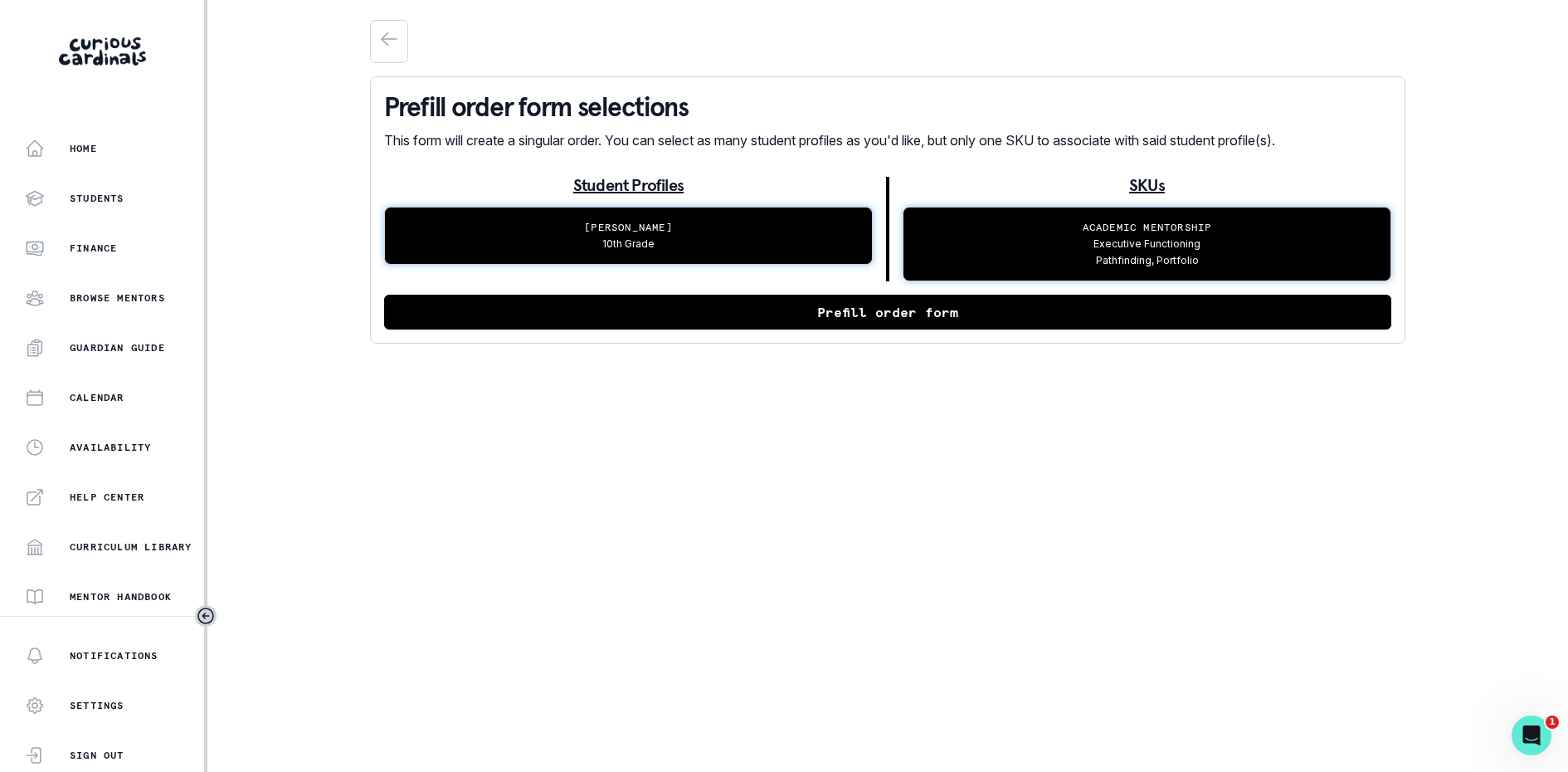
click at [759, 309] on button "Prefill order form" at bounding box center [888, 312] width 1008 height 35
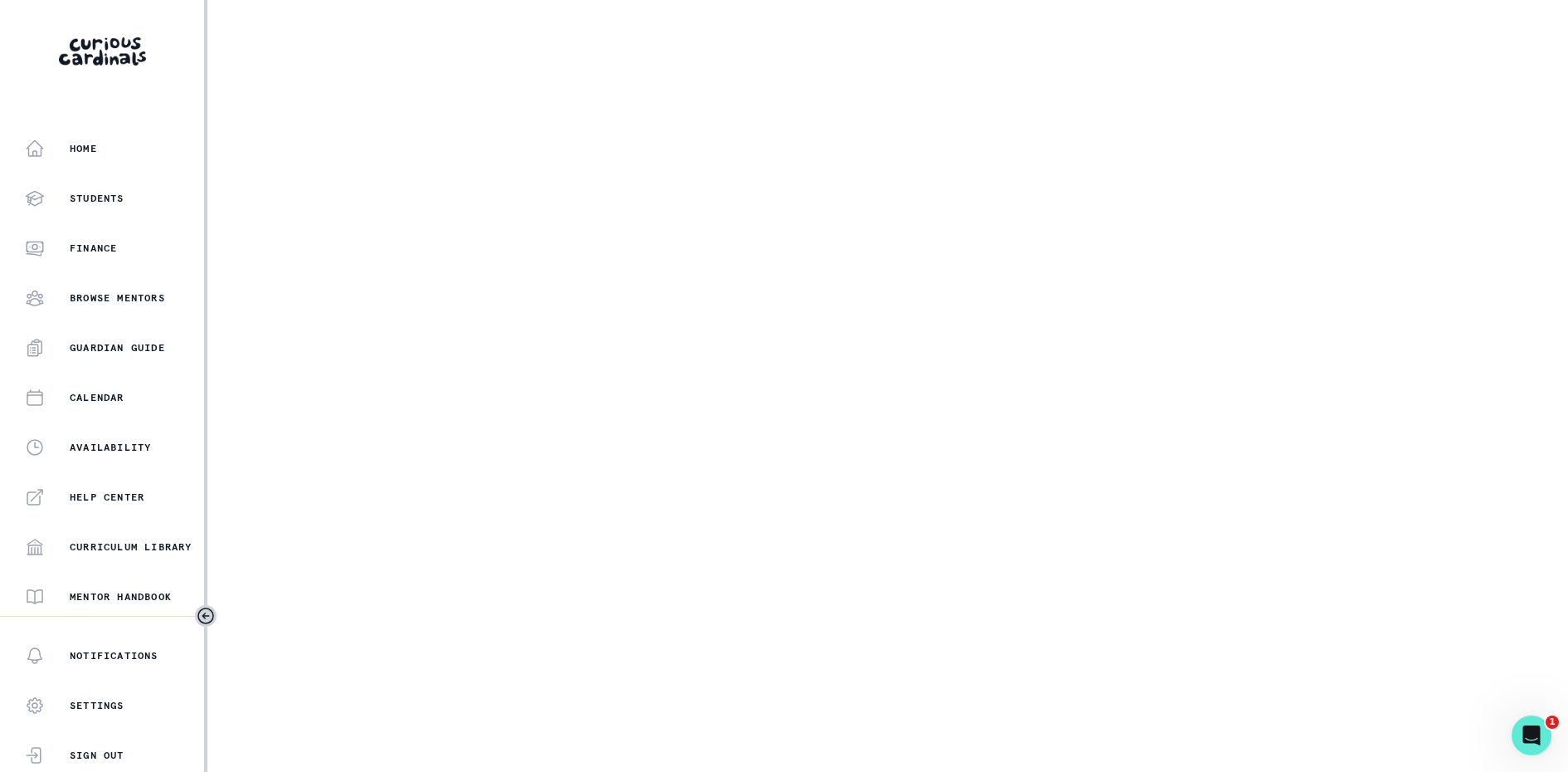
select select "2b2a87af-3877-406e-80f1-826191683463"
select select "7561dcec-b7a5-44bd-b115-79d252e25d53"
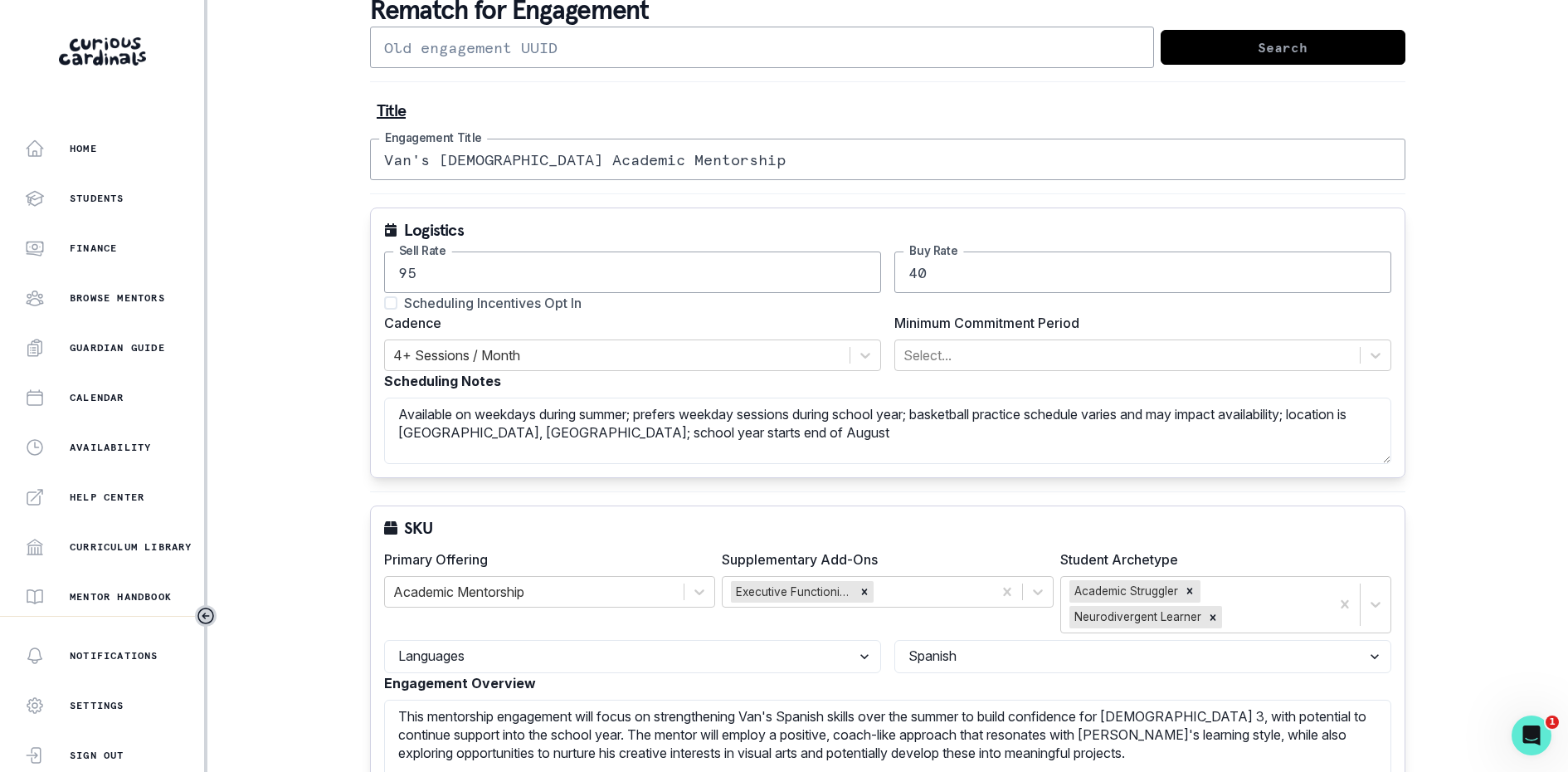
scroll to position [93, 0]
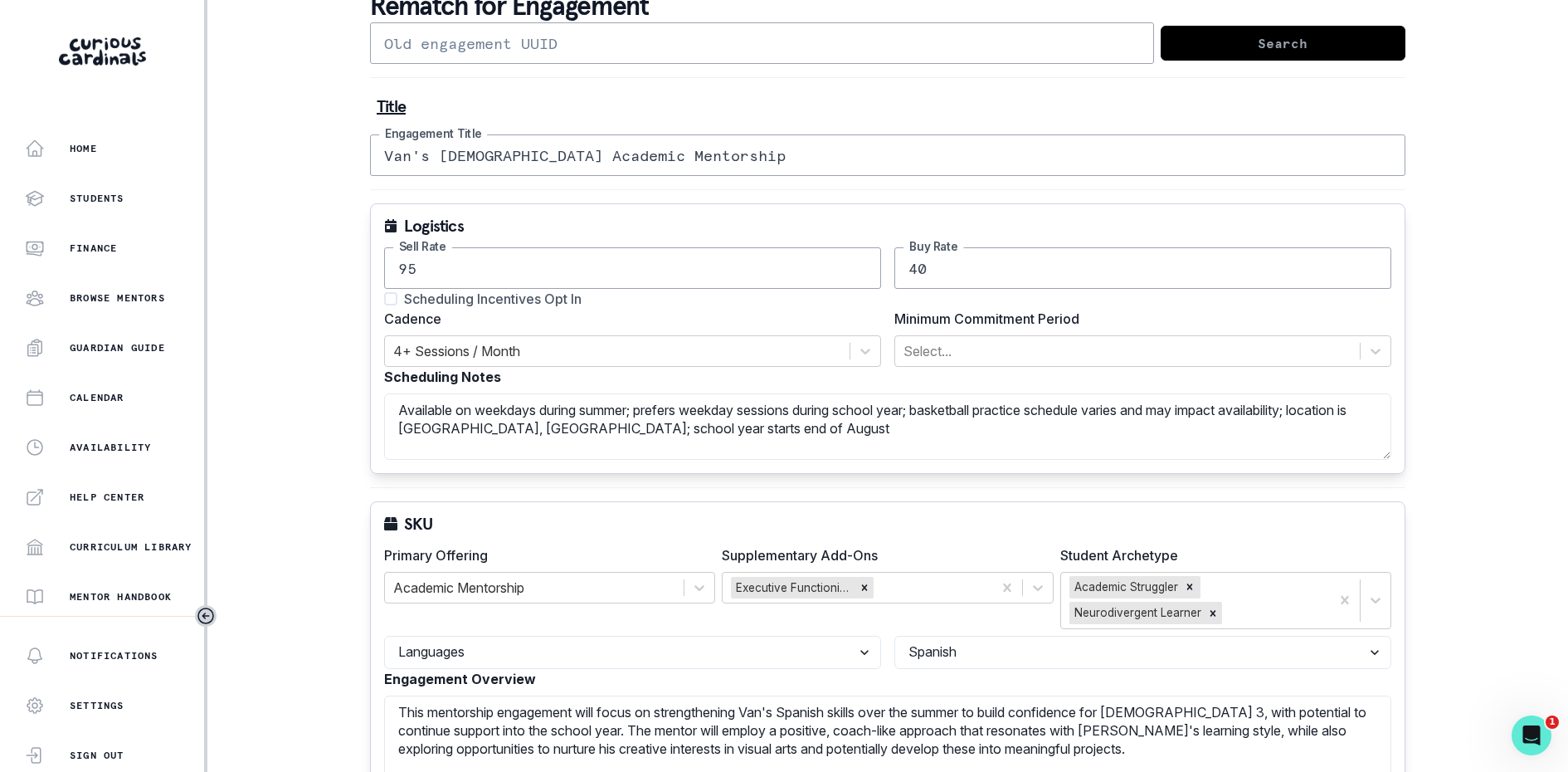
click at [539, 295] on span "Scheduling Incentives Opt In" at bounding box center [493, 298] width 178 height 20
click at [384, 298] on input "Scheduling Incentives Opt In" at bounding box center [383, 298] width 1 height 1
checkbox input "true"
click at [675, 402] on textarea "Available on weekdays during summer; prefers weekday sessions during school yea…" at bounding box center [888, 427] width 1008 height 67
drag, startPoint x: 650, startPoint y: 402, endPoint x: 333, endPoint y: 397, distance: 317.0
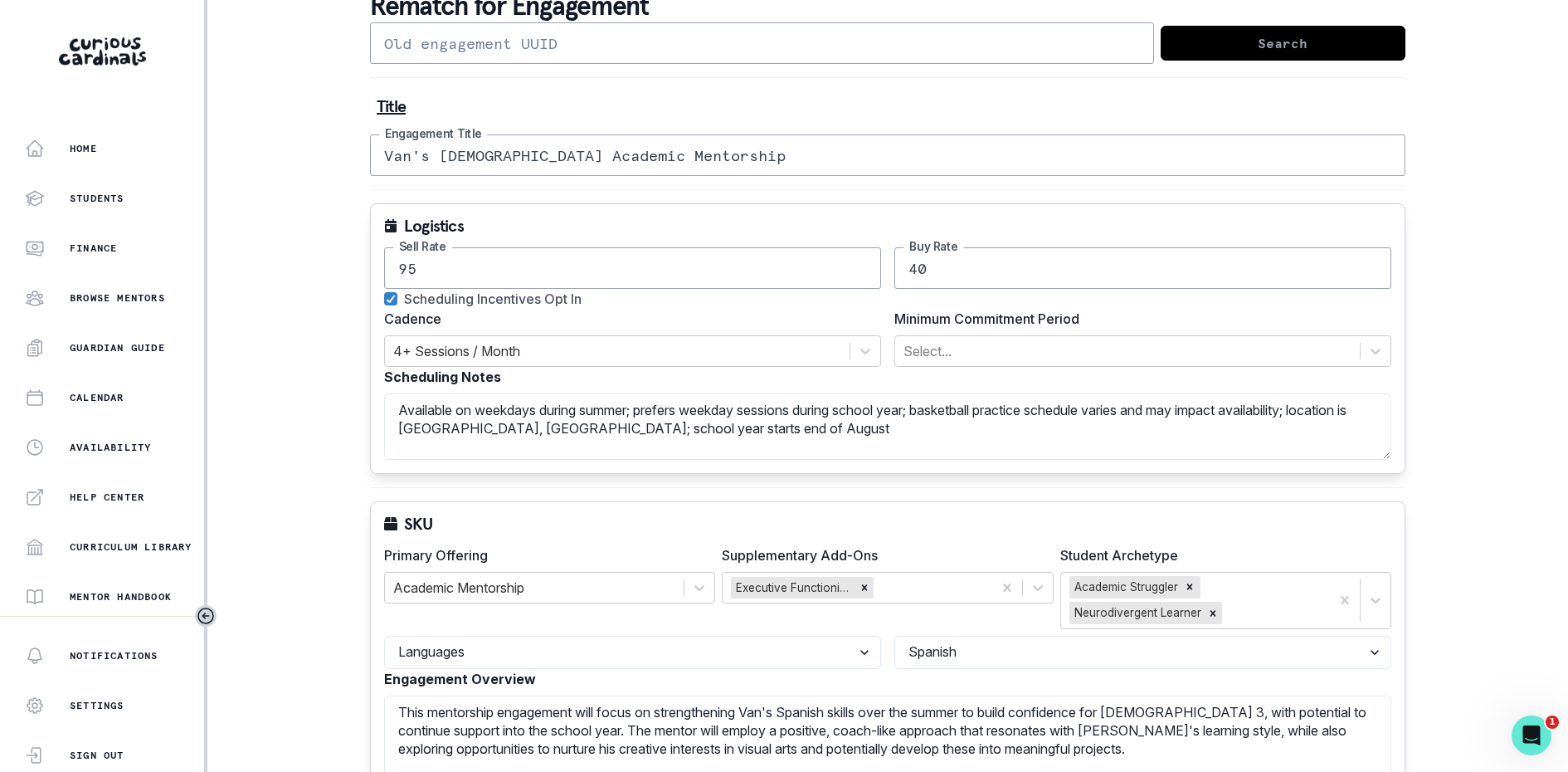
click at [333, 397] on div "Home Students Finance Browse Mentors Guardian Guide Calendar Availability Help …" at bounding box center [784, 386] width 1568 height 772
click at [756, 424] on textarea "Prefers weekday sessions during school year; basketball practice schedule varie…" at bounding box center [888, 427] width 1008 height 67
type textarea "Prefers weekday sessions during school year; basketball practice schedule varie…"
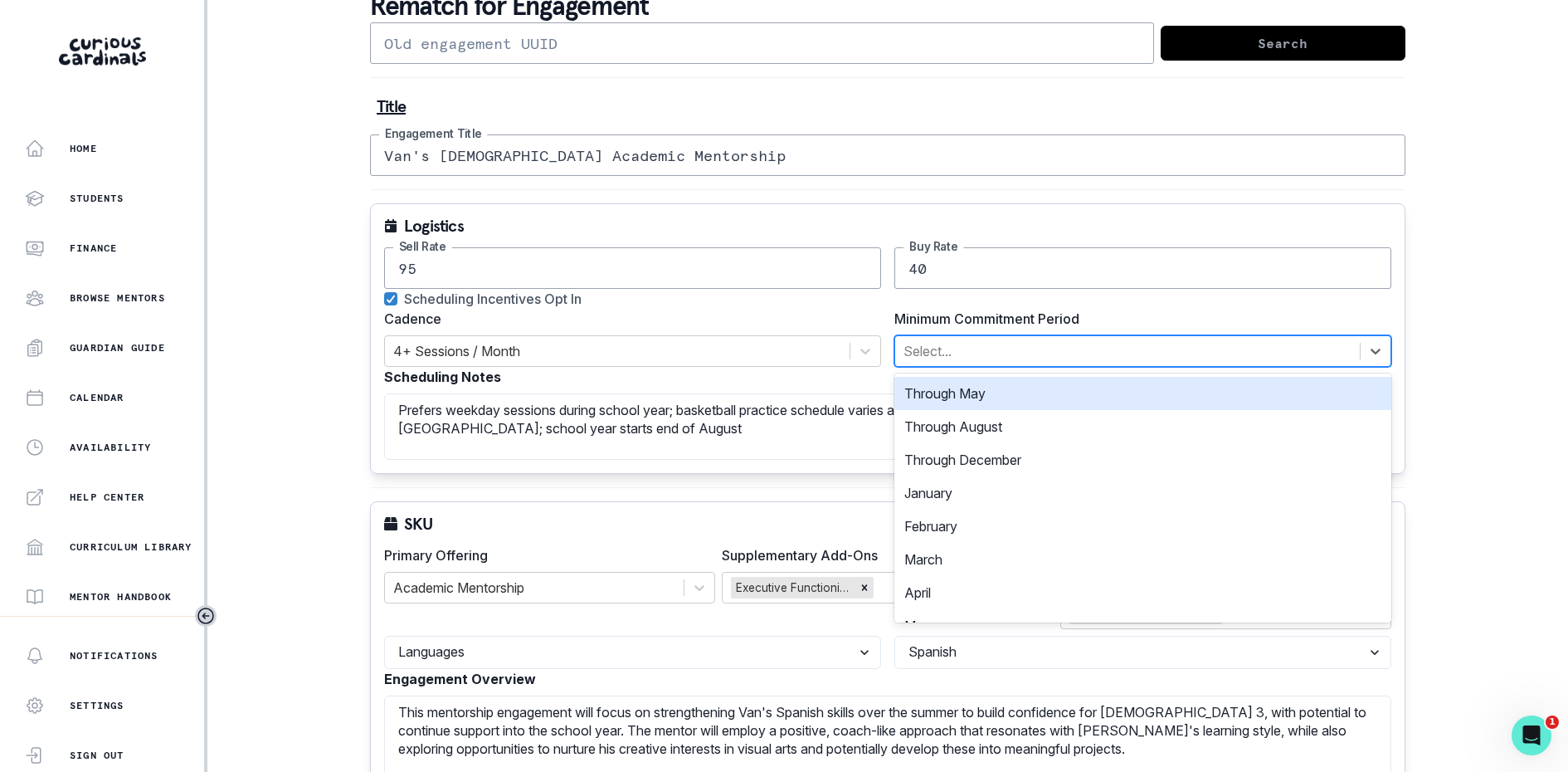
click at [994, 341] on div at bounding box center [1128, 351] width 448 height 23
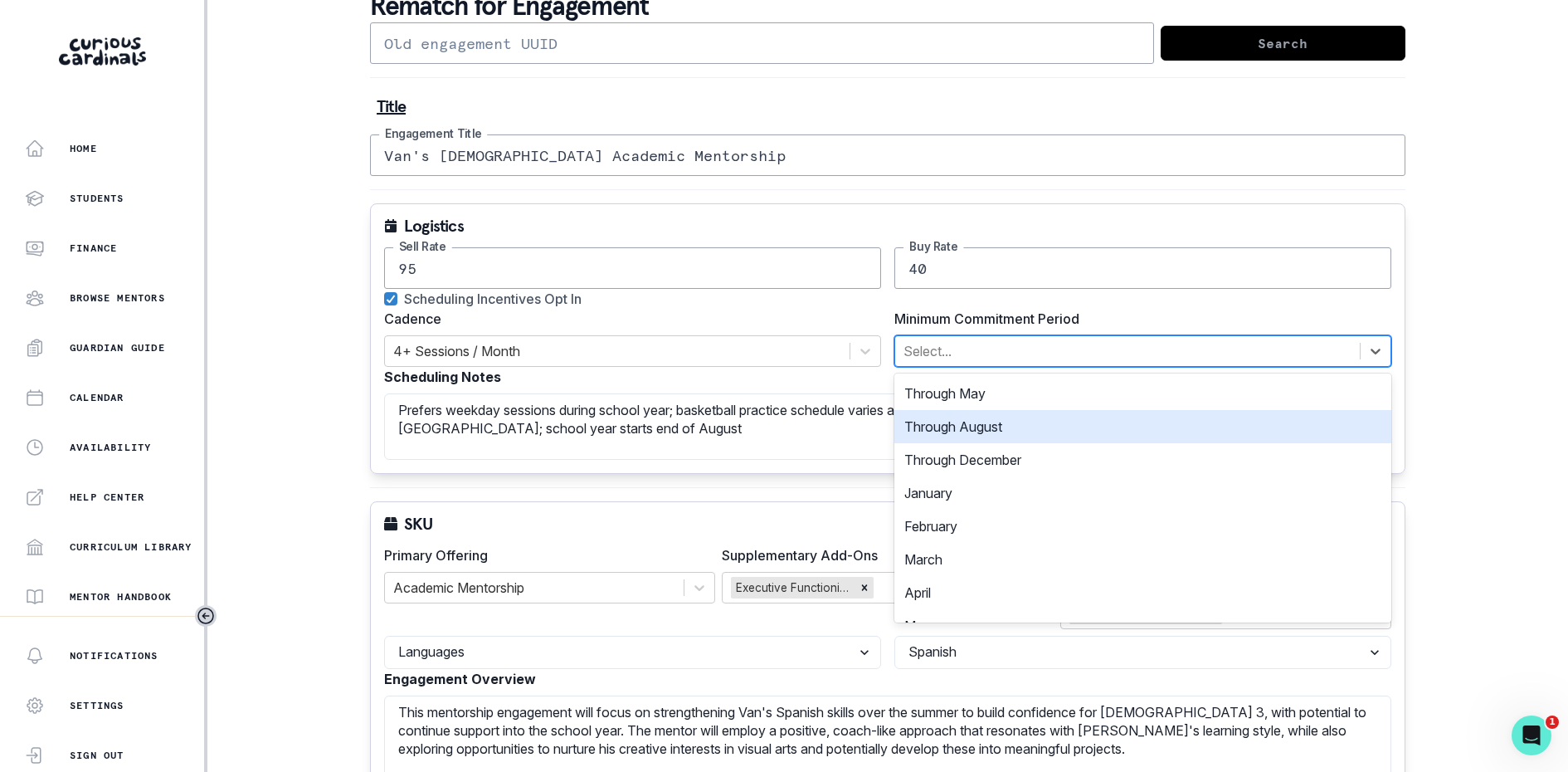
scroll to position [255, 0]
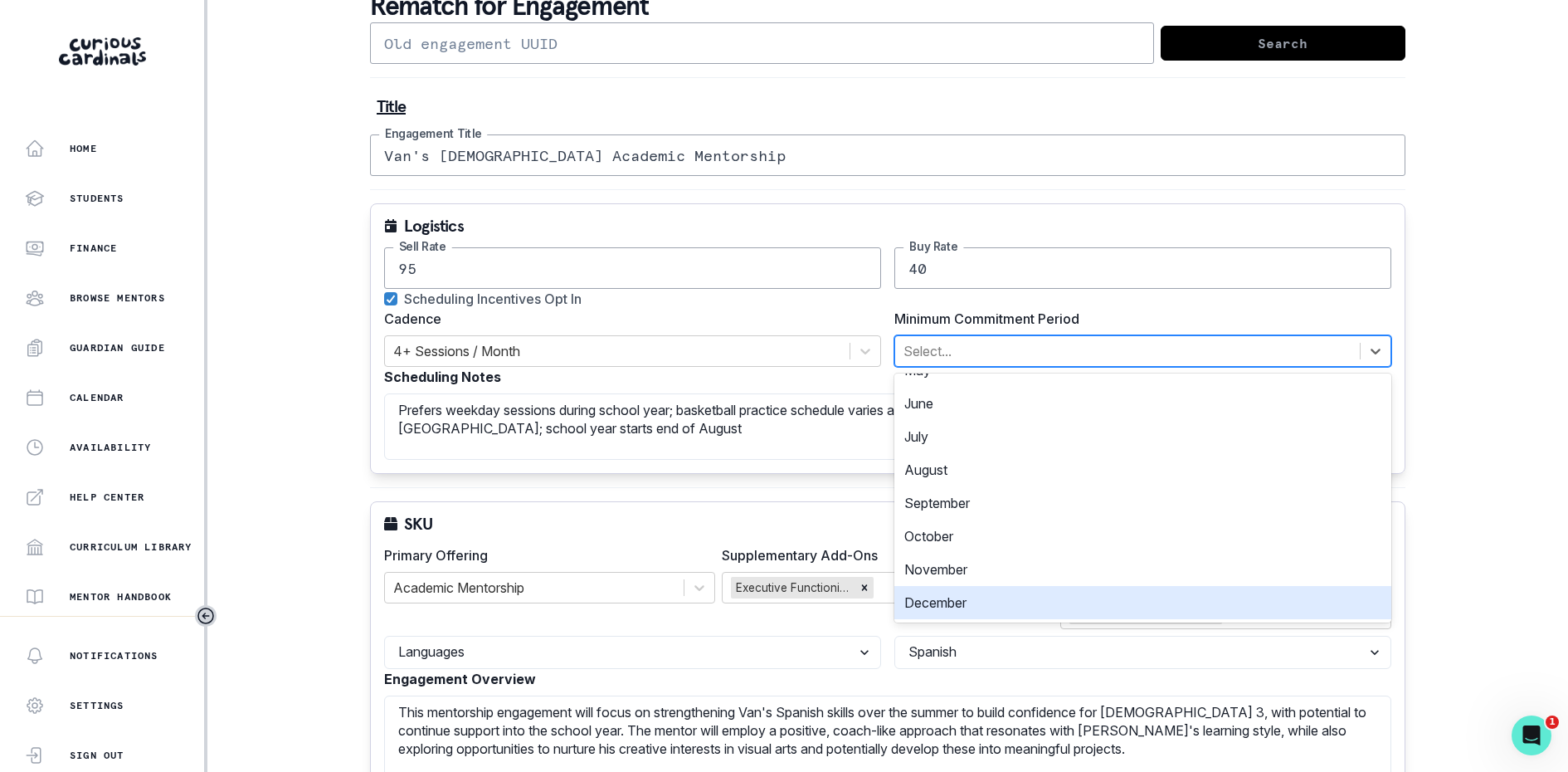
click at [964, 598] on div "December" at bounding box center [1143, 603] width 497 height 33
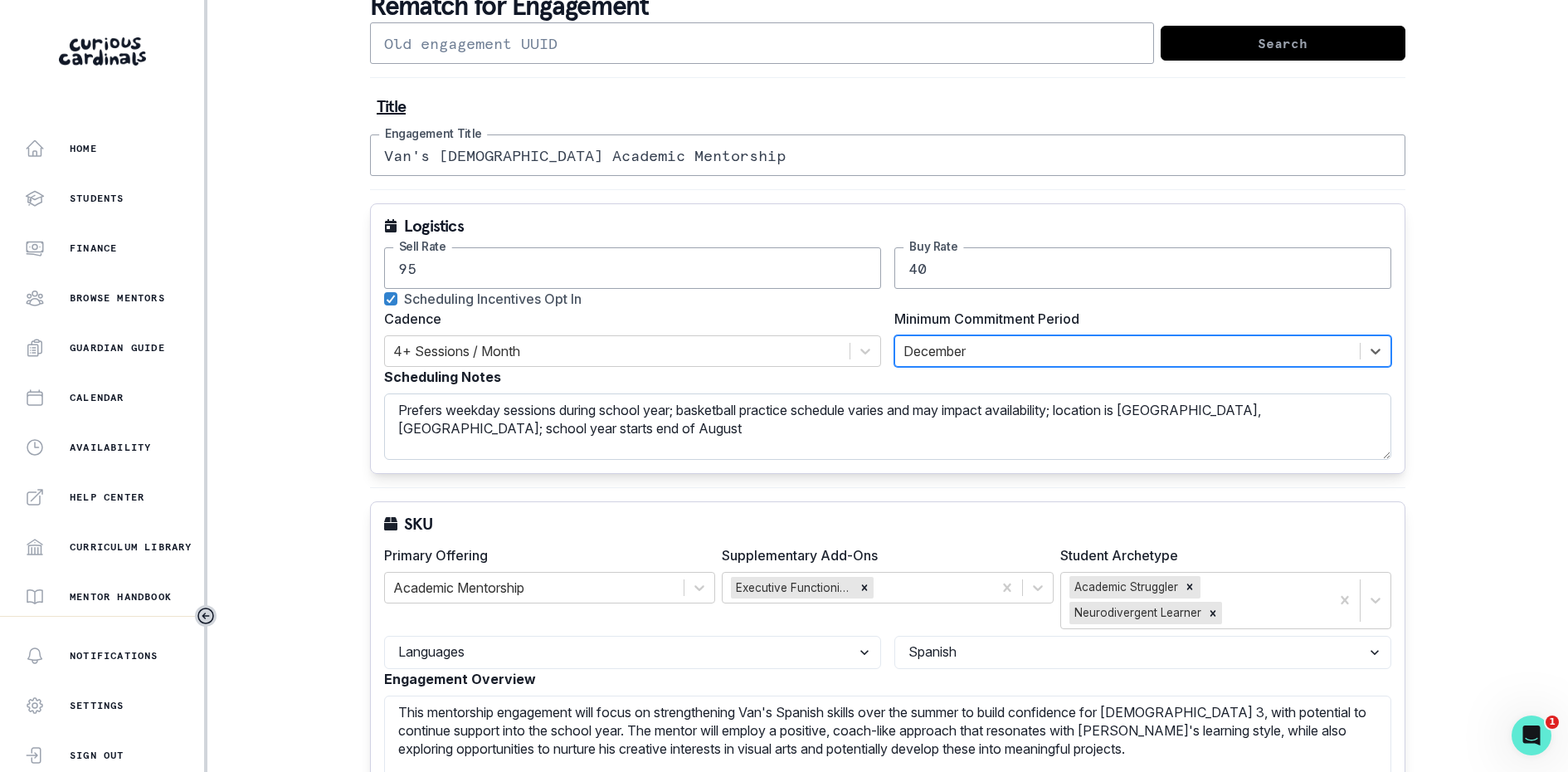
click at [1339, 422] on textarea "Prefers weekday sessions during school year; basketball practice schedule varie…" at bounding box center [888, 427] width 1008 height 67
click at [1529, 356] on div "Home Students Finance Browse Mentors Guardian Guide Calendar Availability Help …" at bounding box center [784, 386] width 1568 height 772
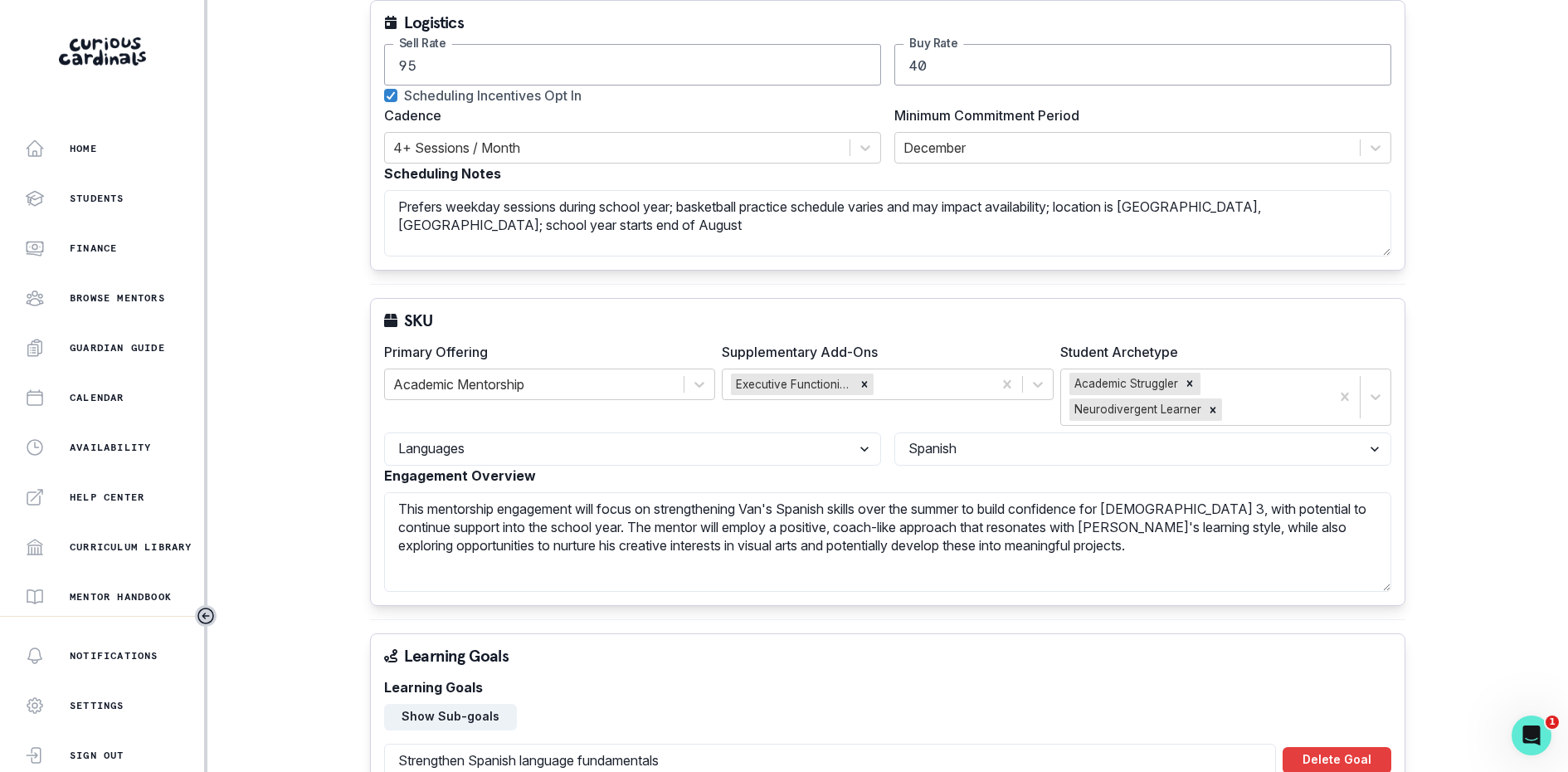
scroll to position [328, 0]
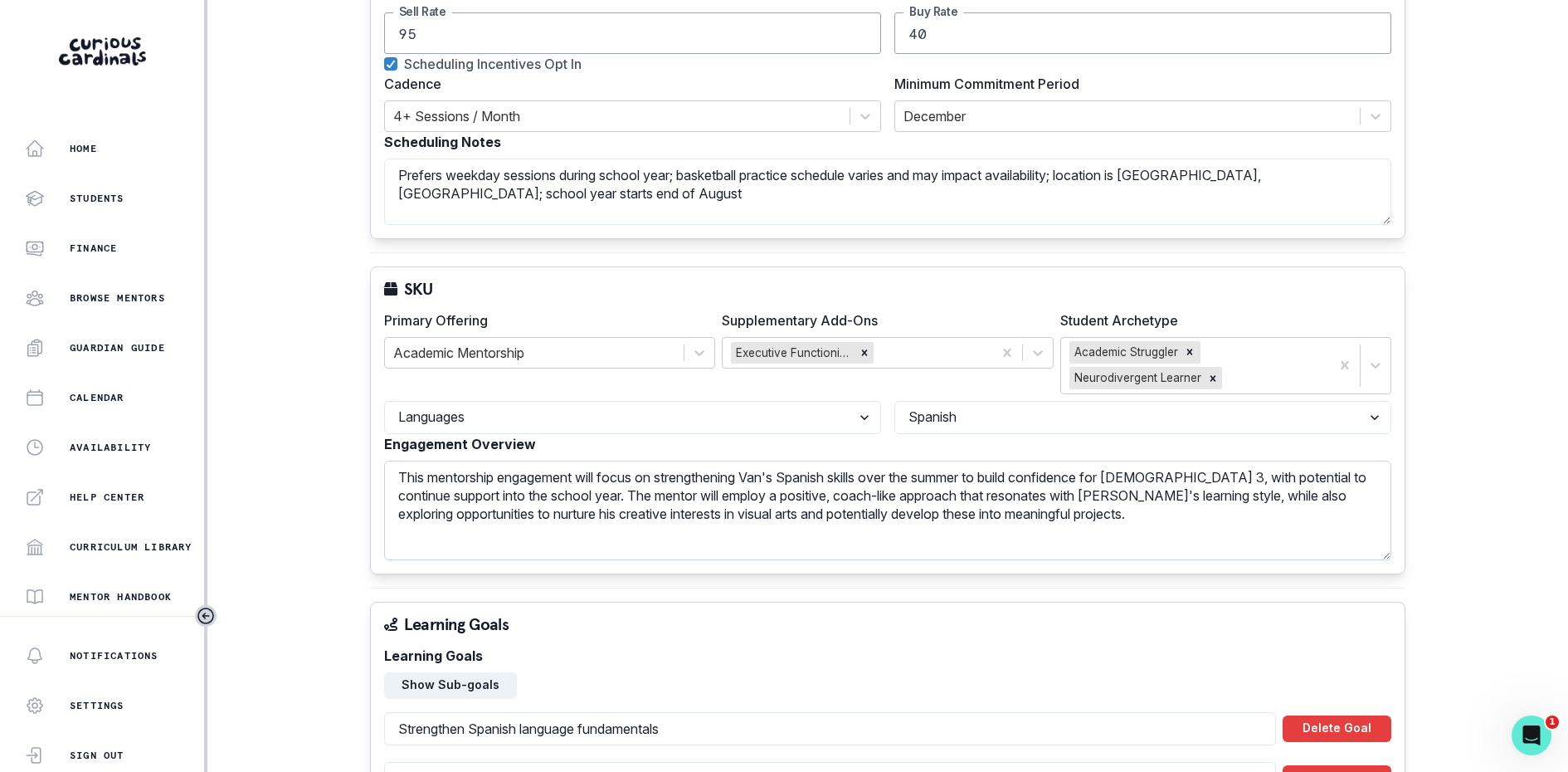
click at [957, 471] on textarea "This mentorship engagement will focus on strengthening Van's Spanish skills ove…" at bounding box center [888, 511] width 1008 height 100
drag, startPoint x: 1086, startPoint y: 473, endPoint x: 467, endPoint y: 490, distance: 619.2
click at [467, 490] on textarea "This mentorship engagement will focus on strengthening Van's Spanish skills to …" at bounding box center [888, 511] width 1008 height 100
type textarea "This mentorship engagement will focus on strengthening Van's Spanish skills to …"
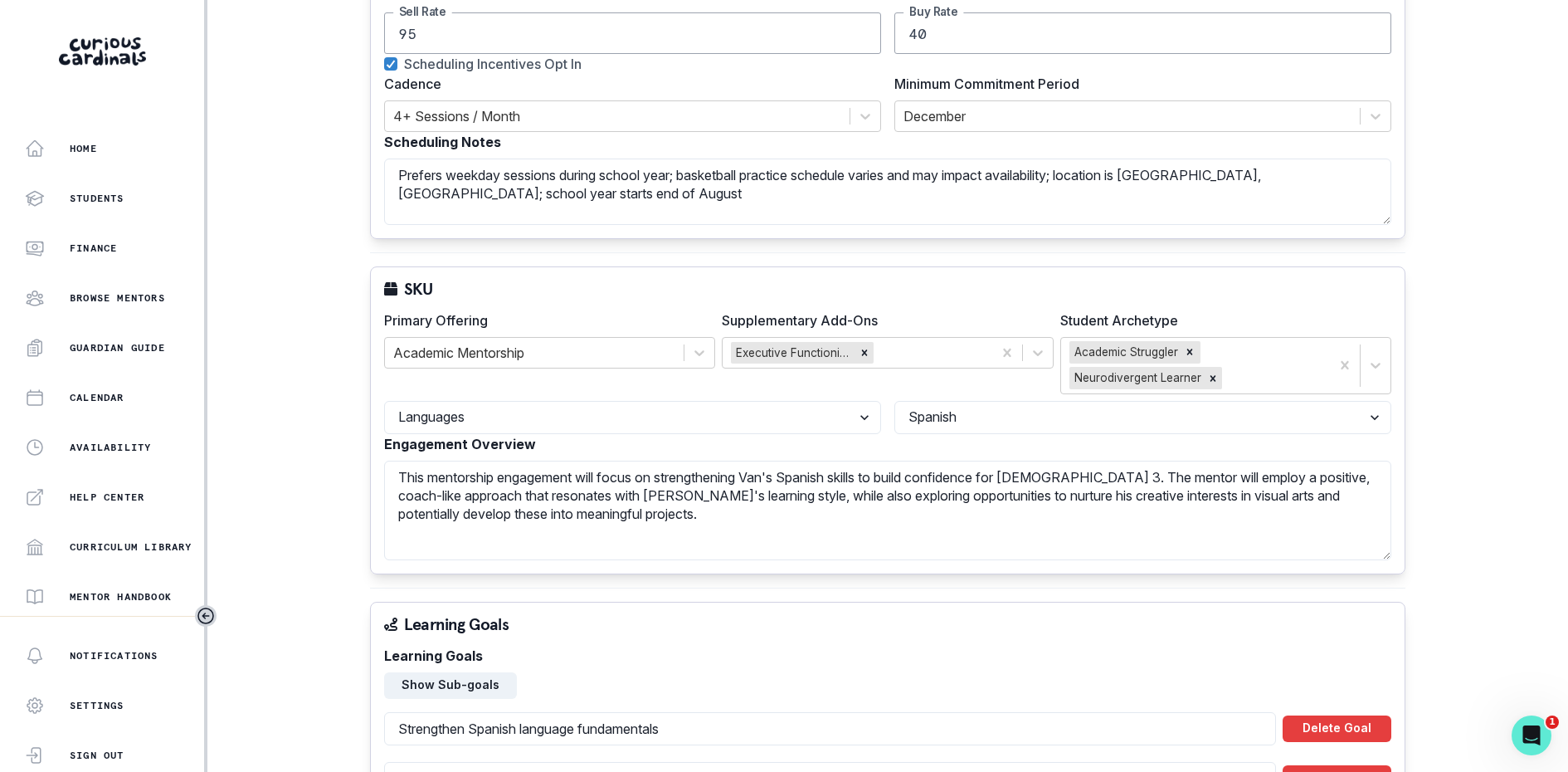
click at [1494, 479] on div "Home Students Finance Browse Mentors Guardian Guide Calendar Availability Help …" at bounding box center [784, 386] width 1568 height 772
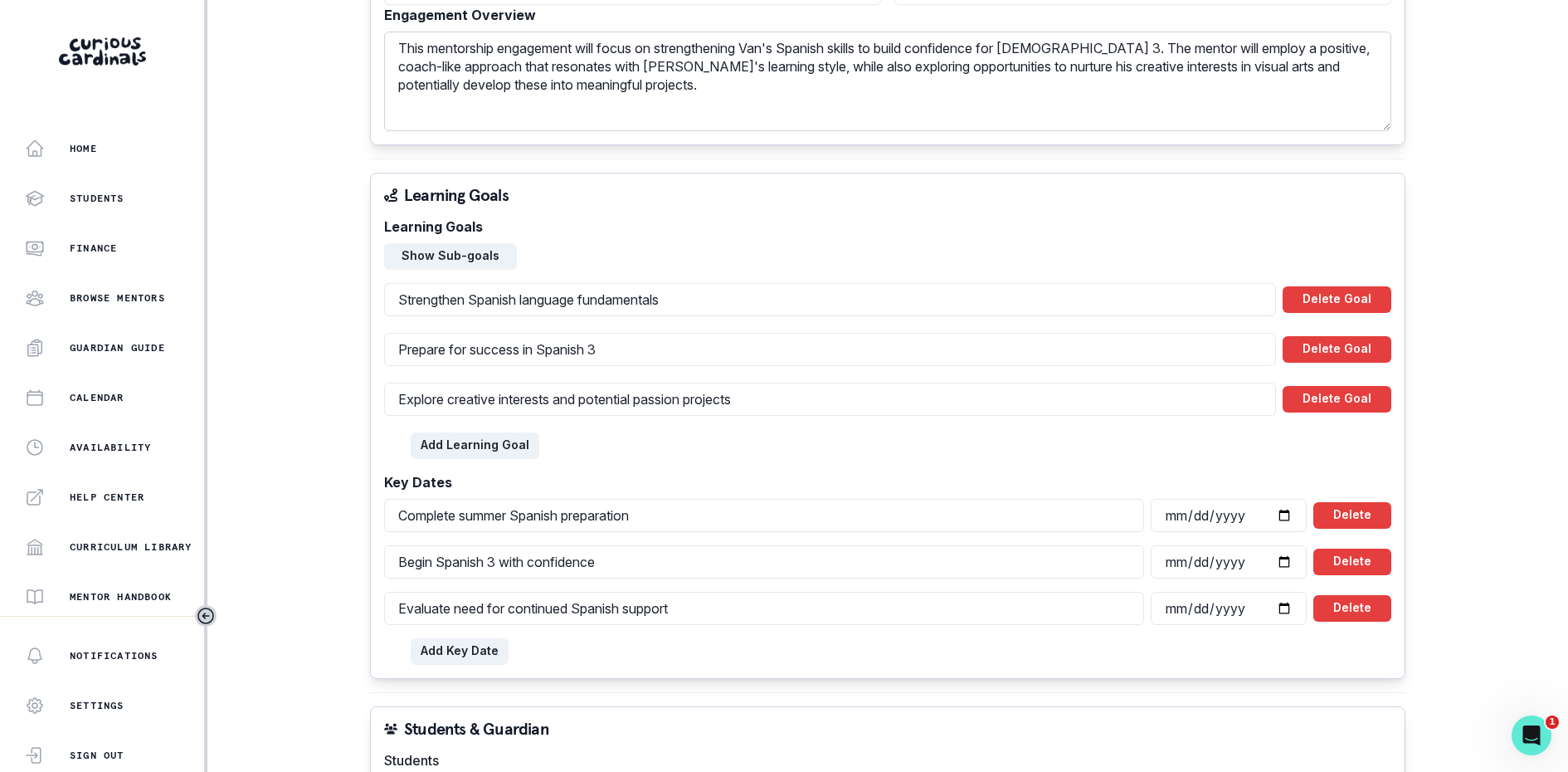
scroll to position [827, 0]
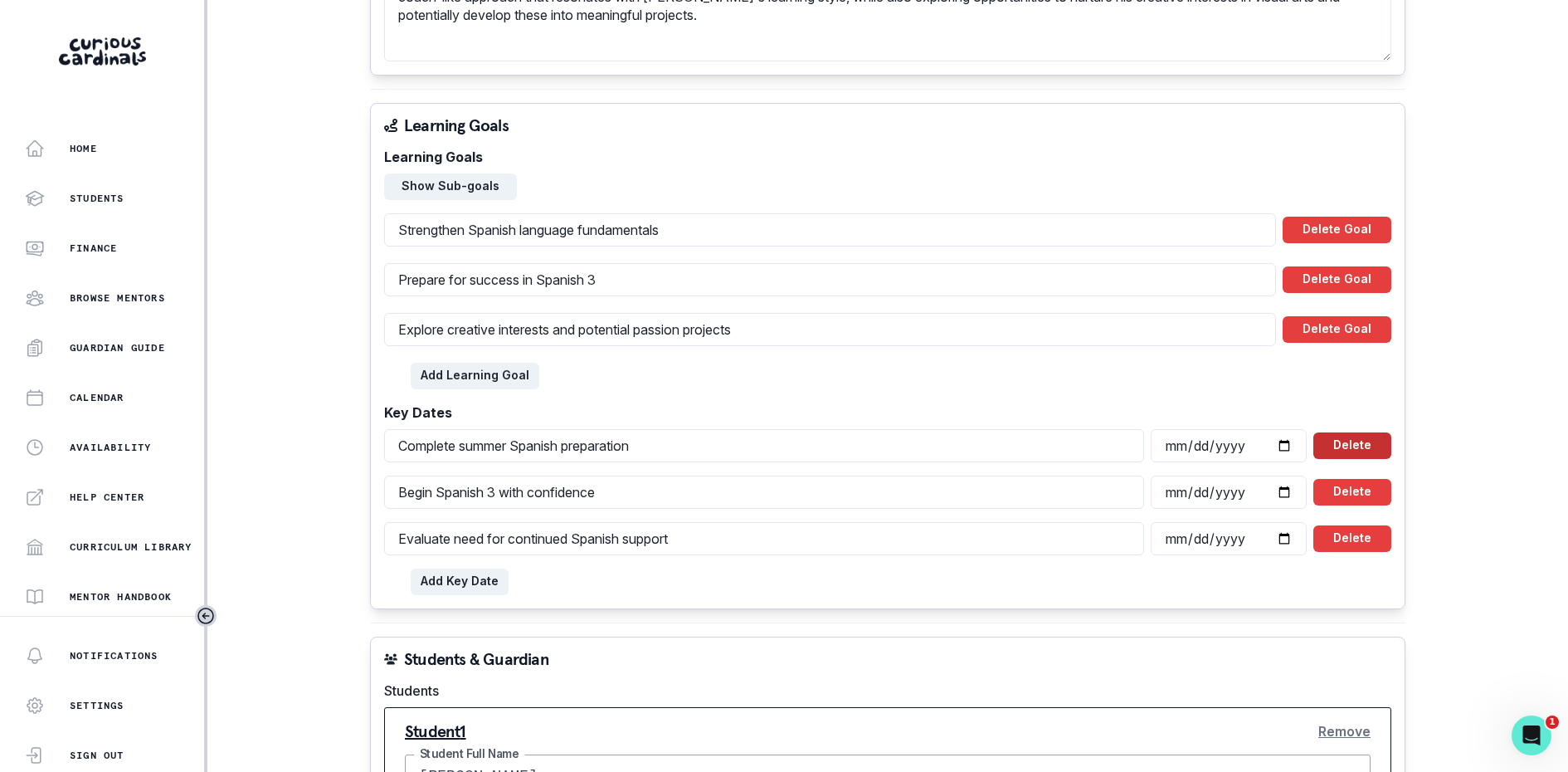
click at [1319, 432] on button "Delete" at bounding box center [1353, 445] width 78 height 26
click at [1319, 479] on button "Delete" at bounding box center [1353, 492] width 78 height 26
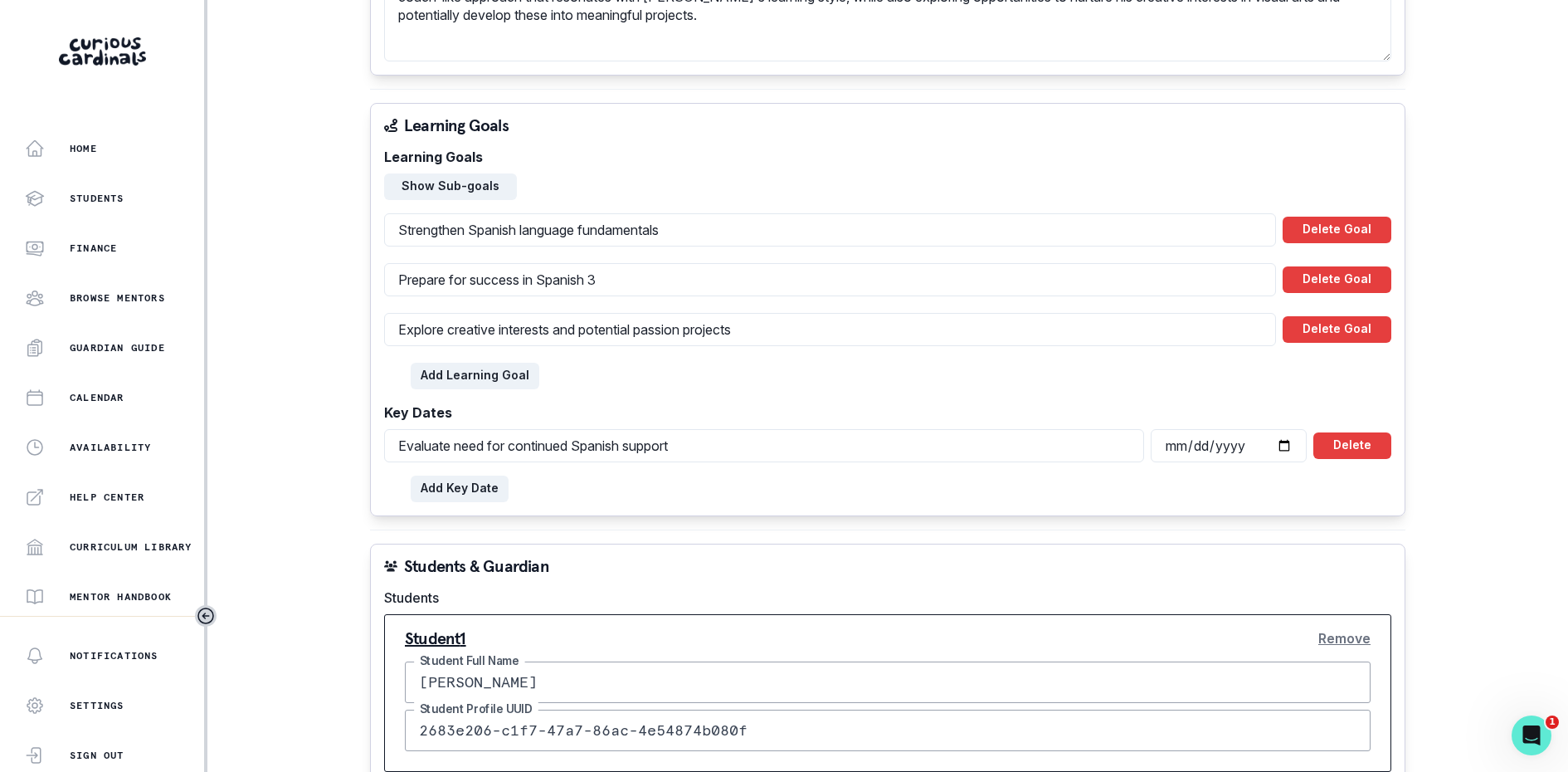
click at [1319, 432] on button "Delete" at bounding box center [1353, 445] width 78 height 26
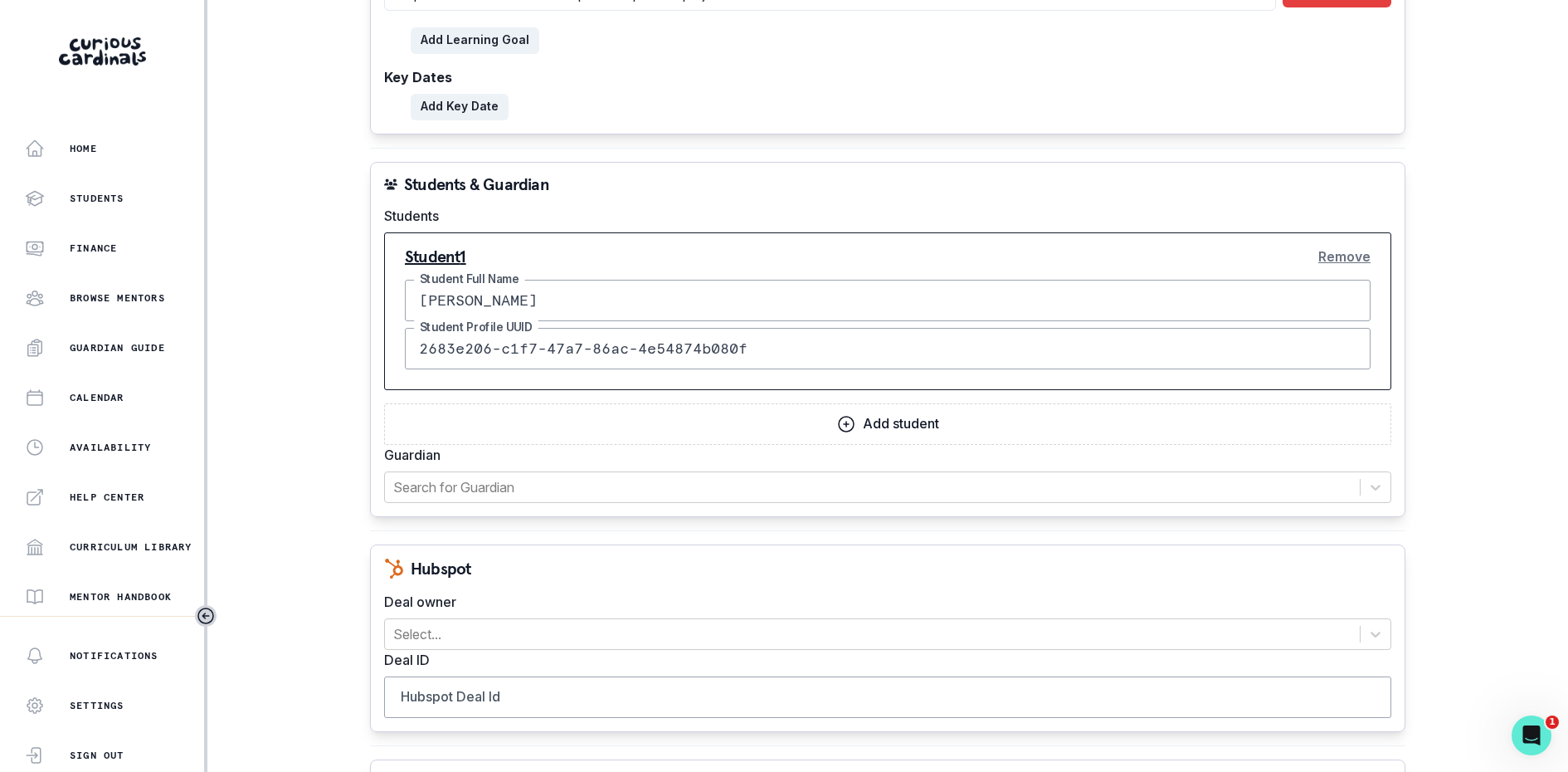
scroll to position [1314, 0]
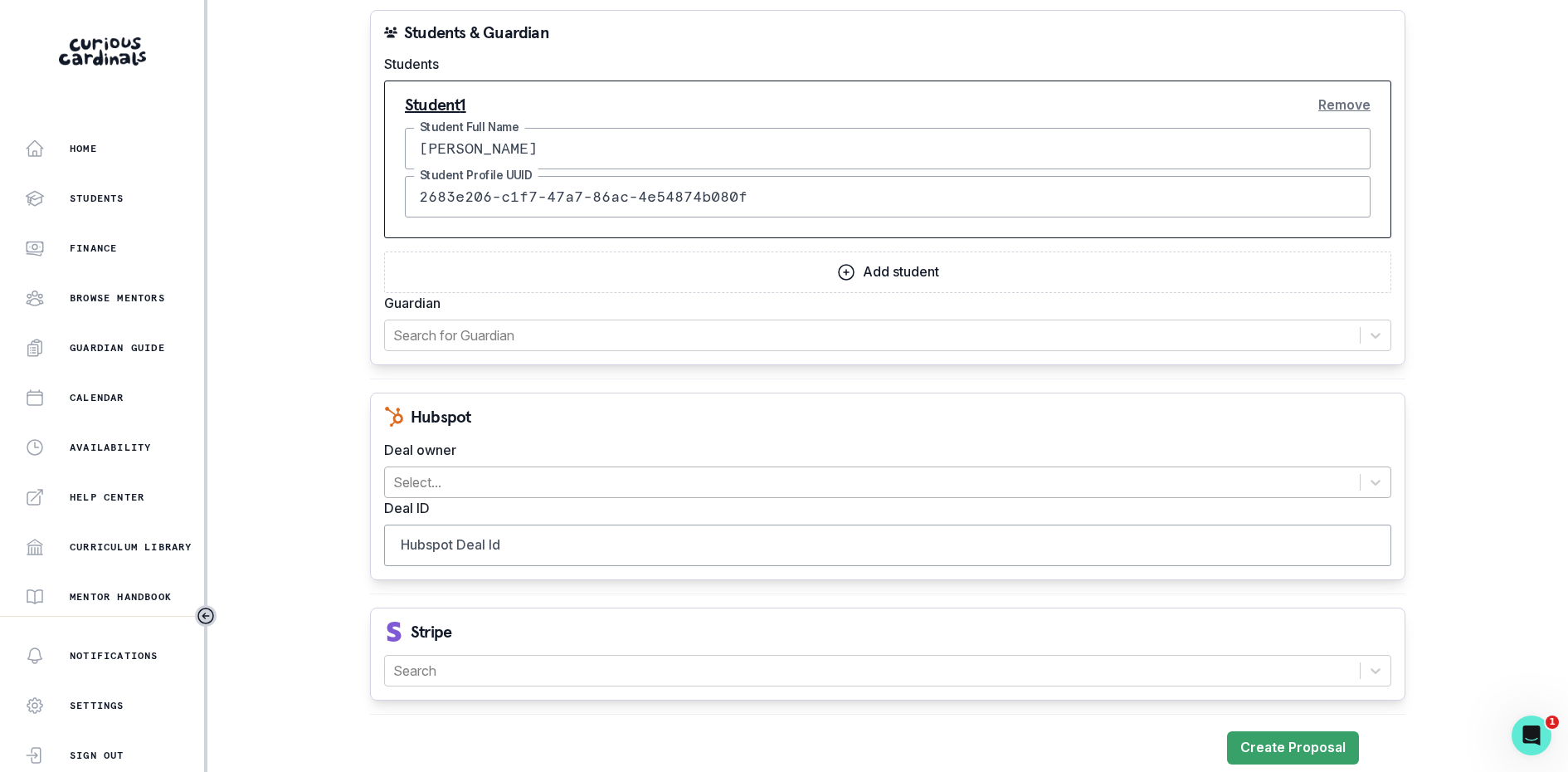
click at [603, 483] on div "Select..." at bounding box center [873, 482] width 975 height 30
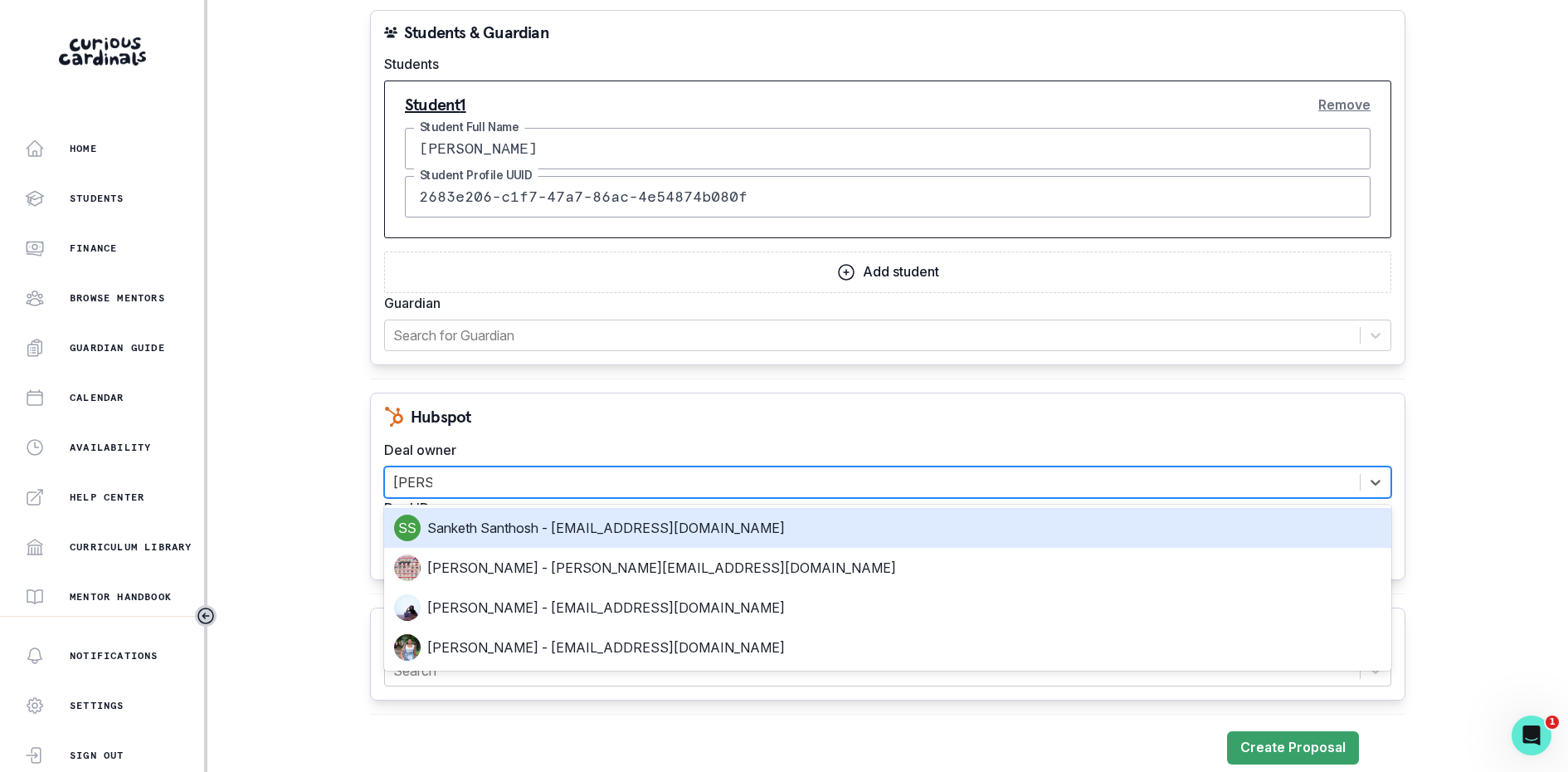
type input "[PERSON_NAME]"
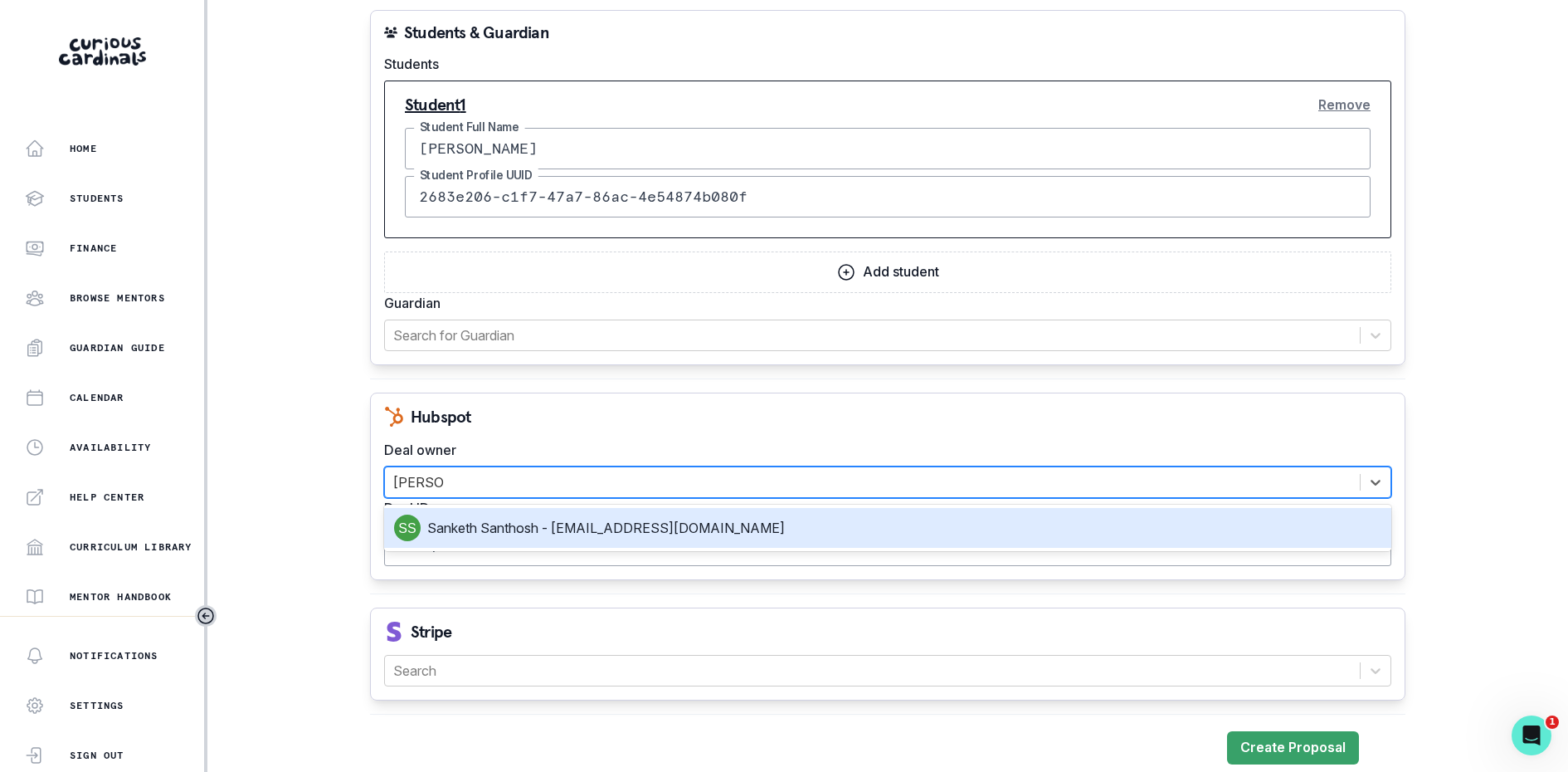
click at [548, 515] on div "Sanketh Santhosh - [EMAIL_ADDRESS][DOMAIN_NAME]" at bounding box center [888, 527] width 988 height 26
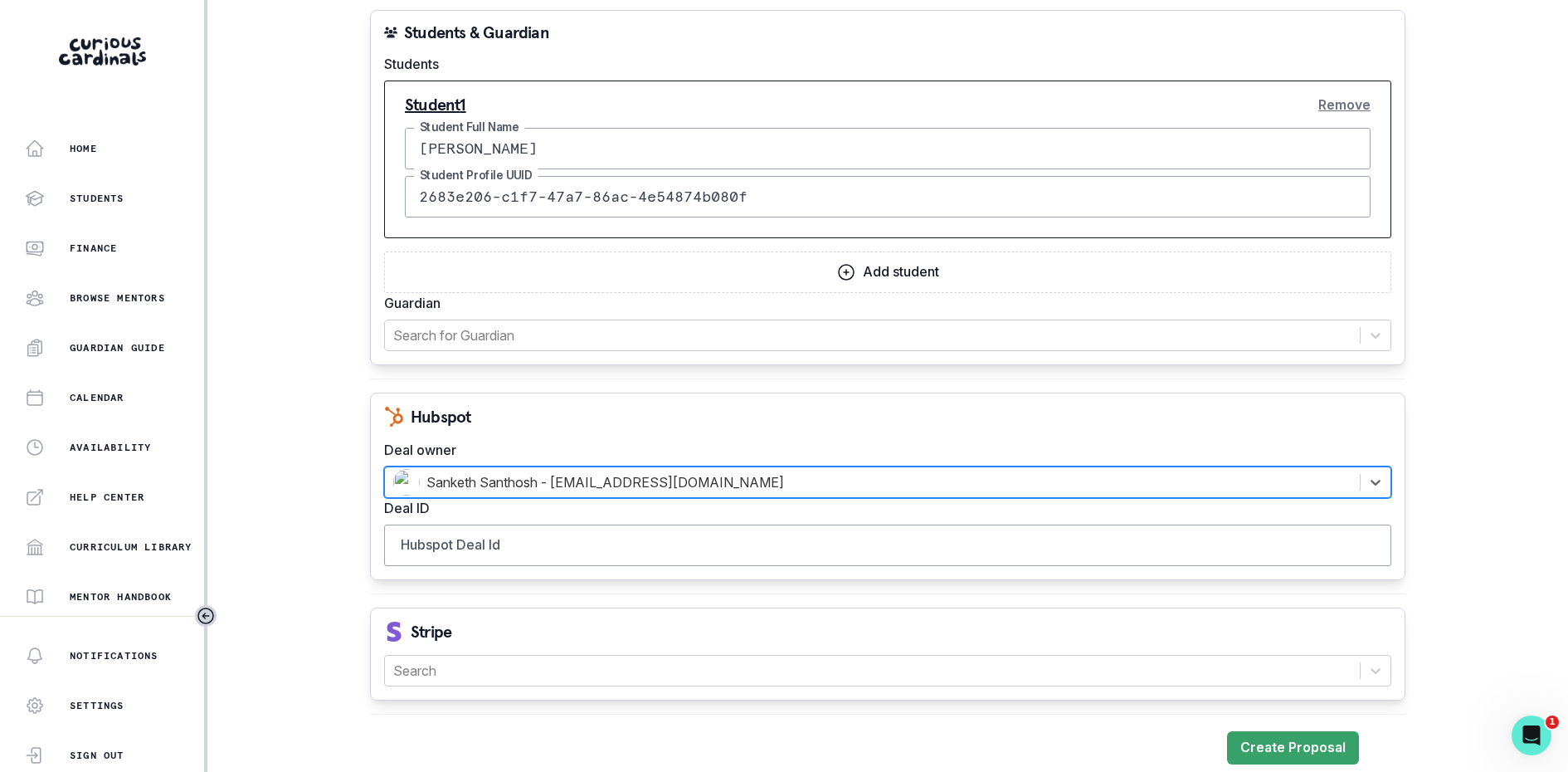
click at [627, 407] on div "Hubspot" at bounding box center [888, 417] width 1008 height 20
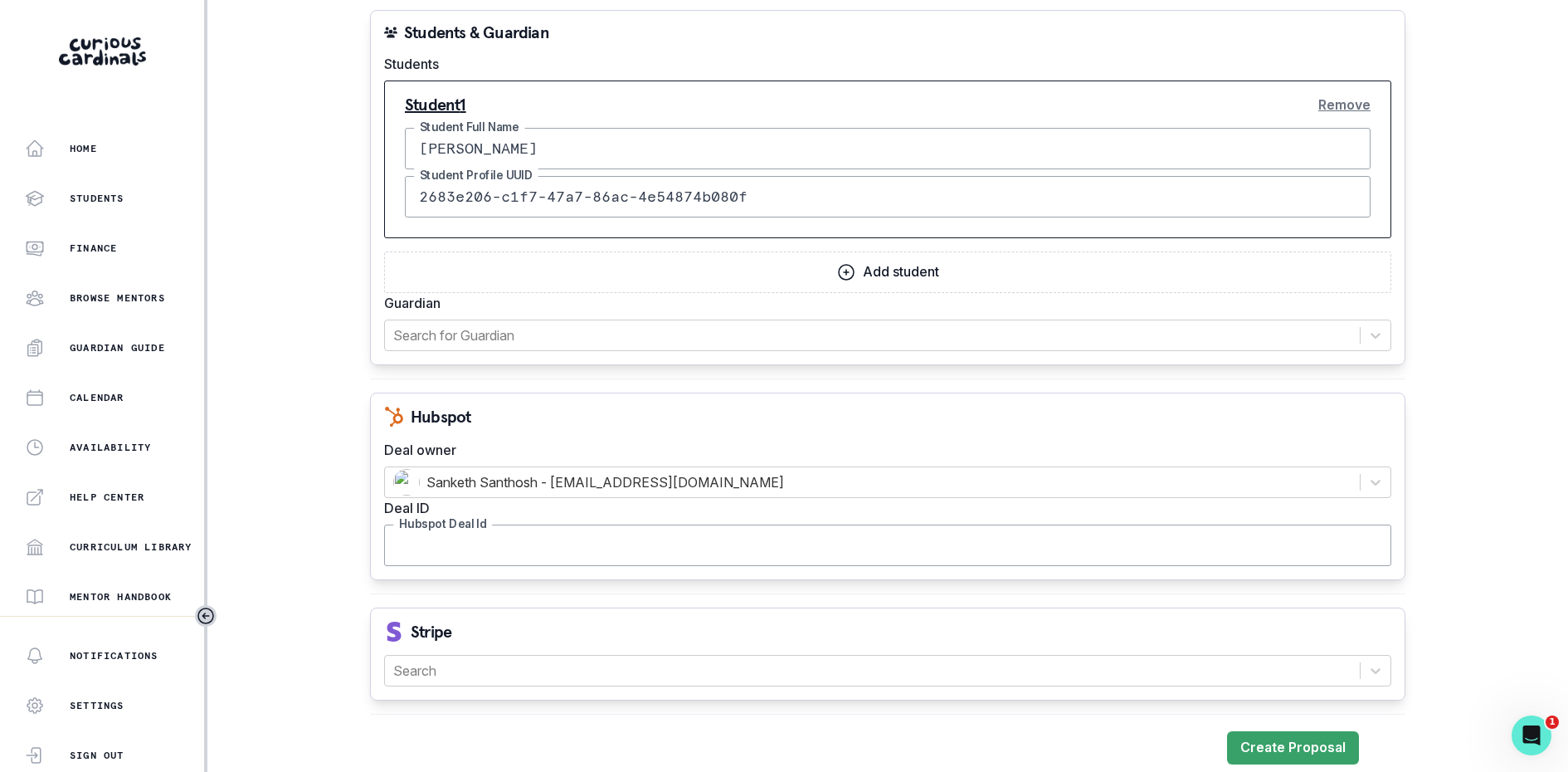
click at [610, 546] on input "Hubspot Deal Id" at bounding box center [888, 545] width 1008 height 41
paste input "40467387176"
type input "40467387176"
click at [579, 659] on div at bounding box center [873, 671] width 959 height 23
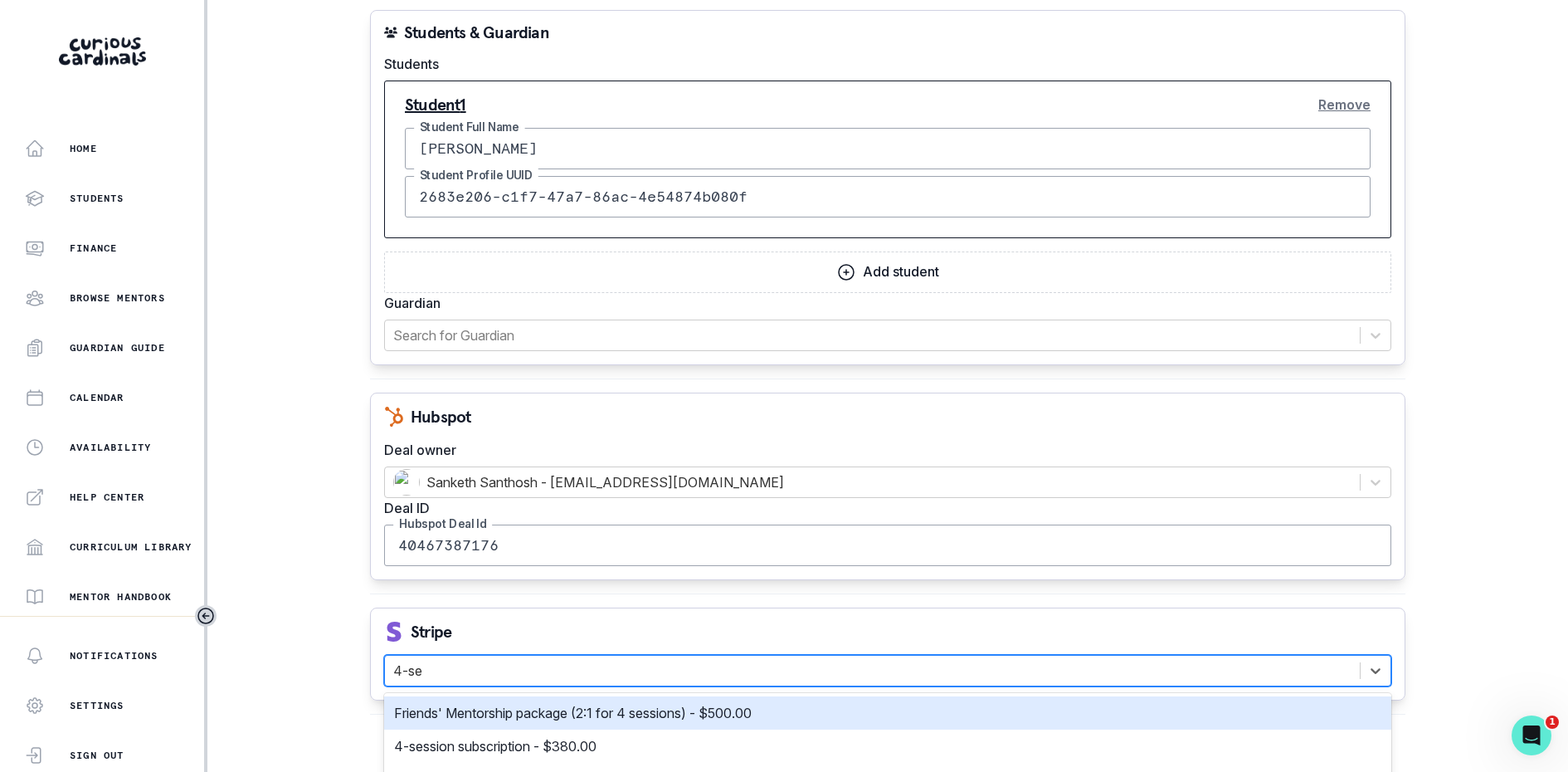
type input "4-ses"
click at [572, 715] on div "Friends' Mentorship package (2:1 for 4 sessions) - $500.00" at bounding box center [888, 713] width 1008 height 33
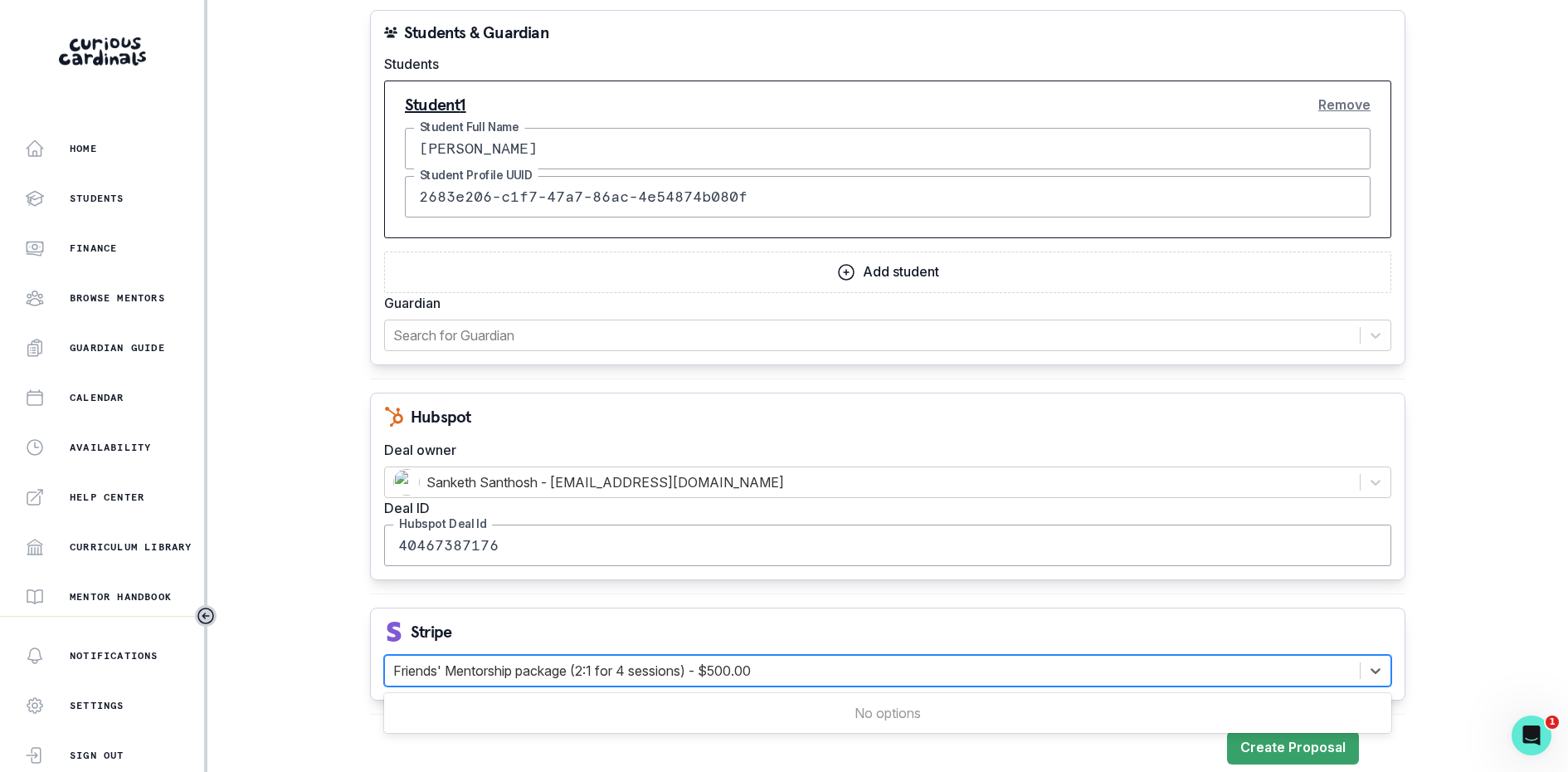
click at [593, 666] on div at bounding box center [873, 671] width 959 height 23
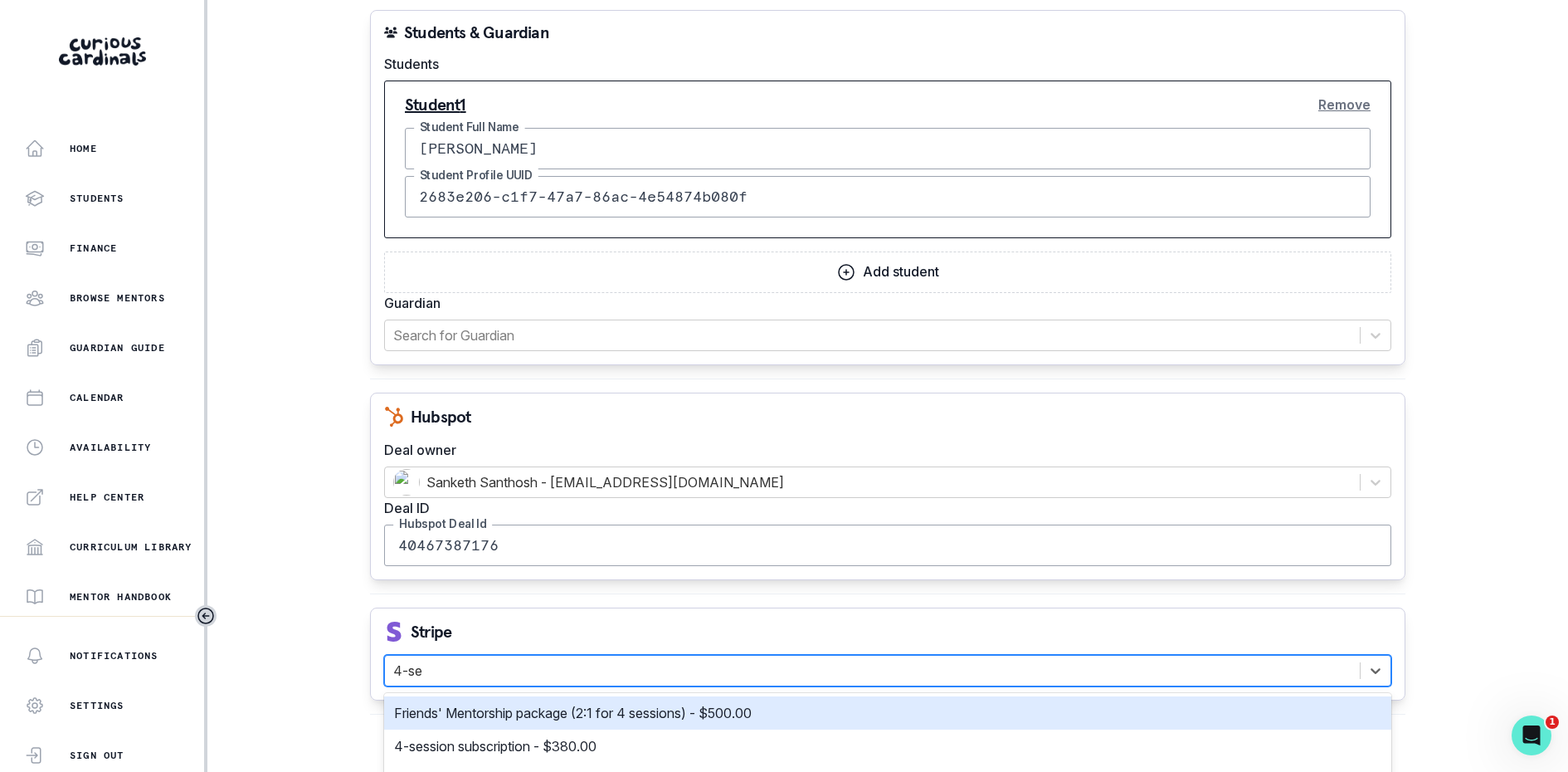
type input "4-ses"
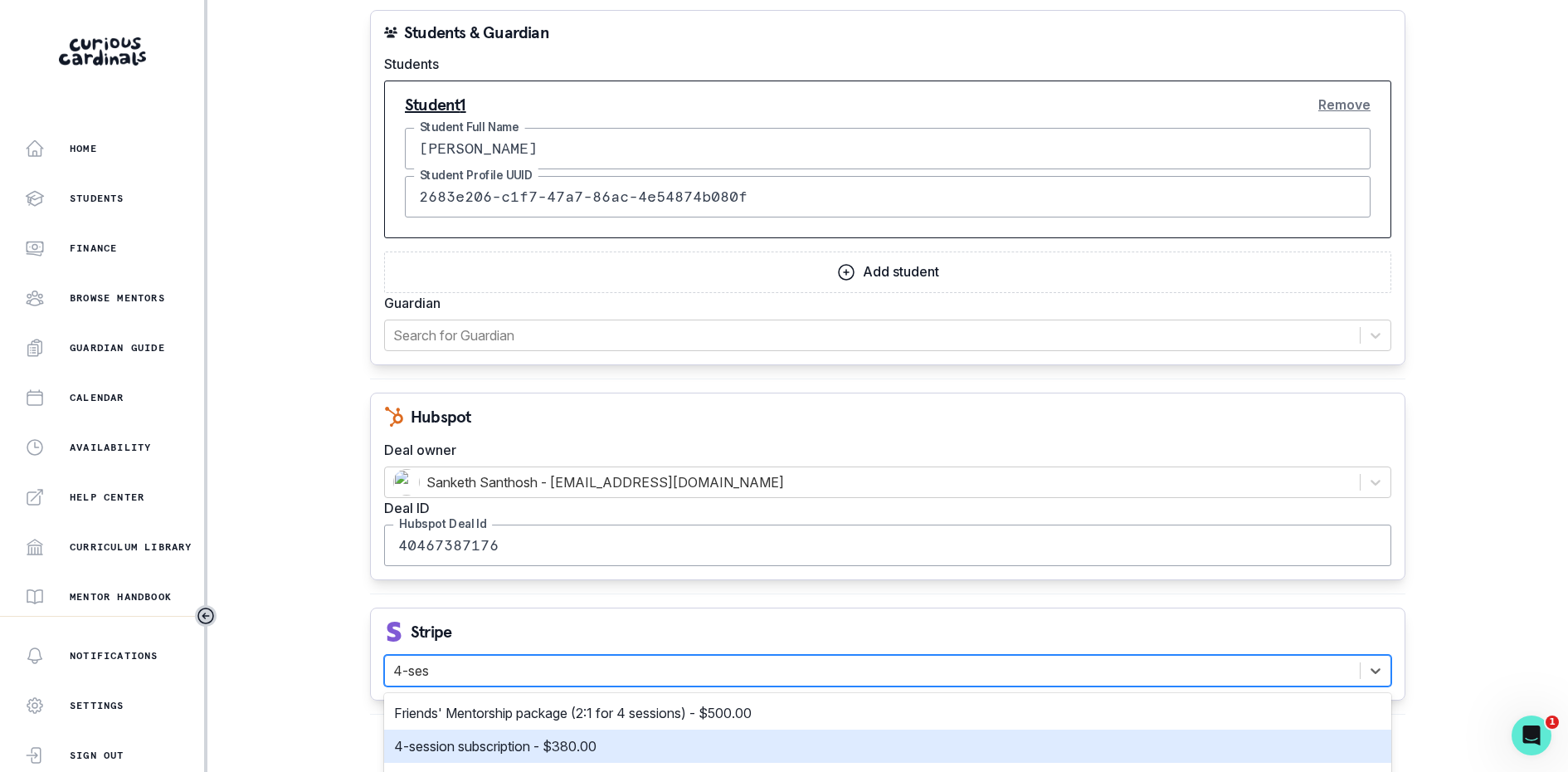
click at [597, 730] on div "4-session subscription - $380.00" at bounding box center [888, 747] width 1008 height 33
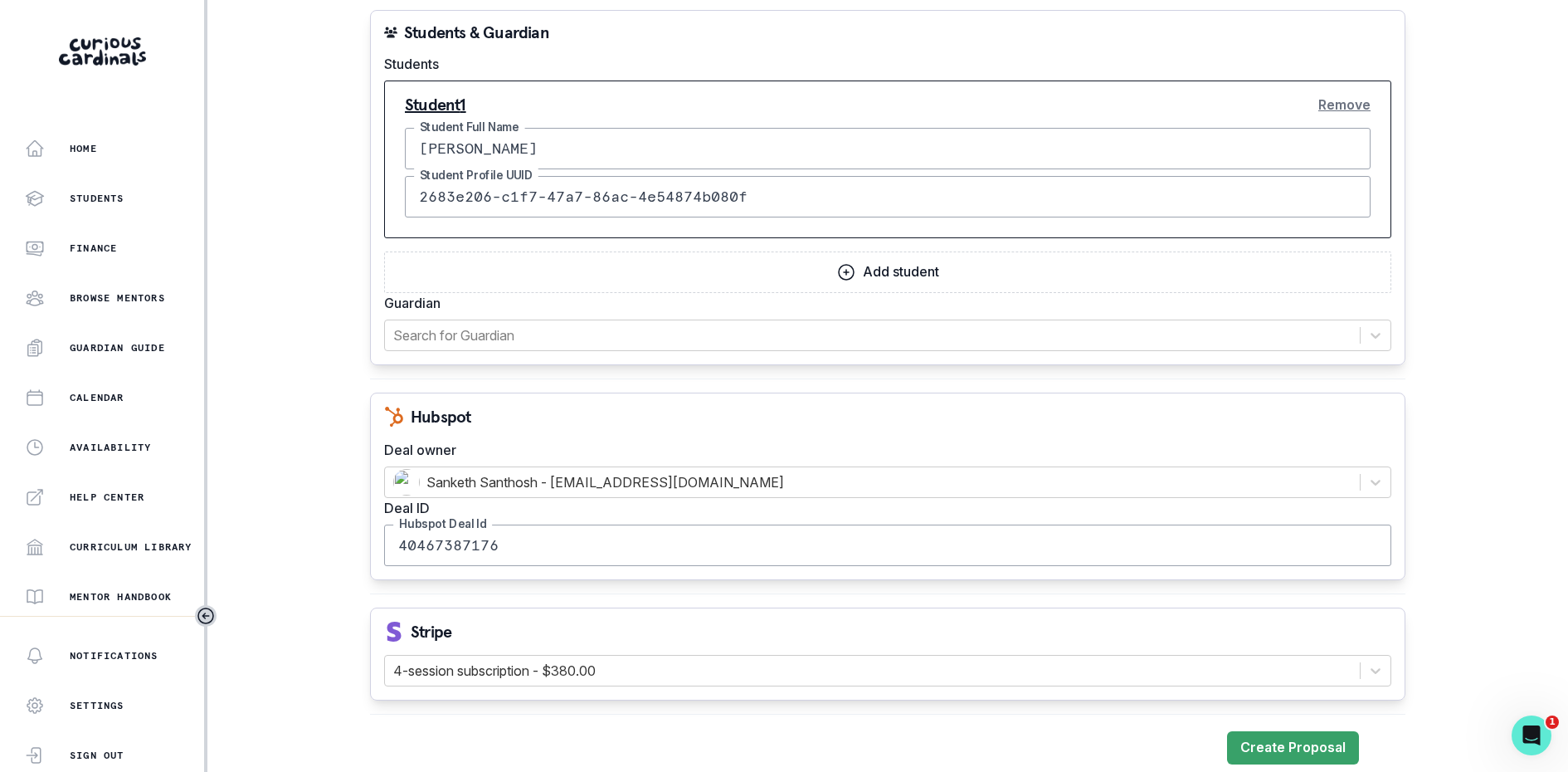
click at [1250, 731] on button "Create Proposal" at bounding box center [1293, 748] width 132 height 33
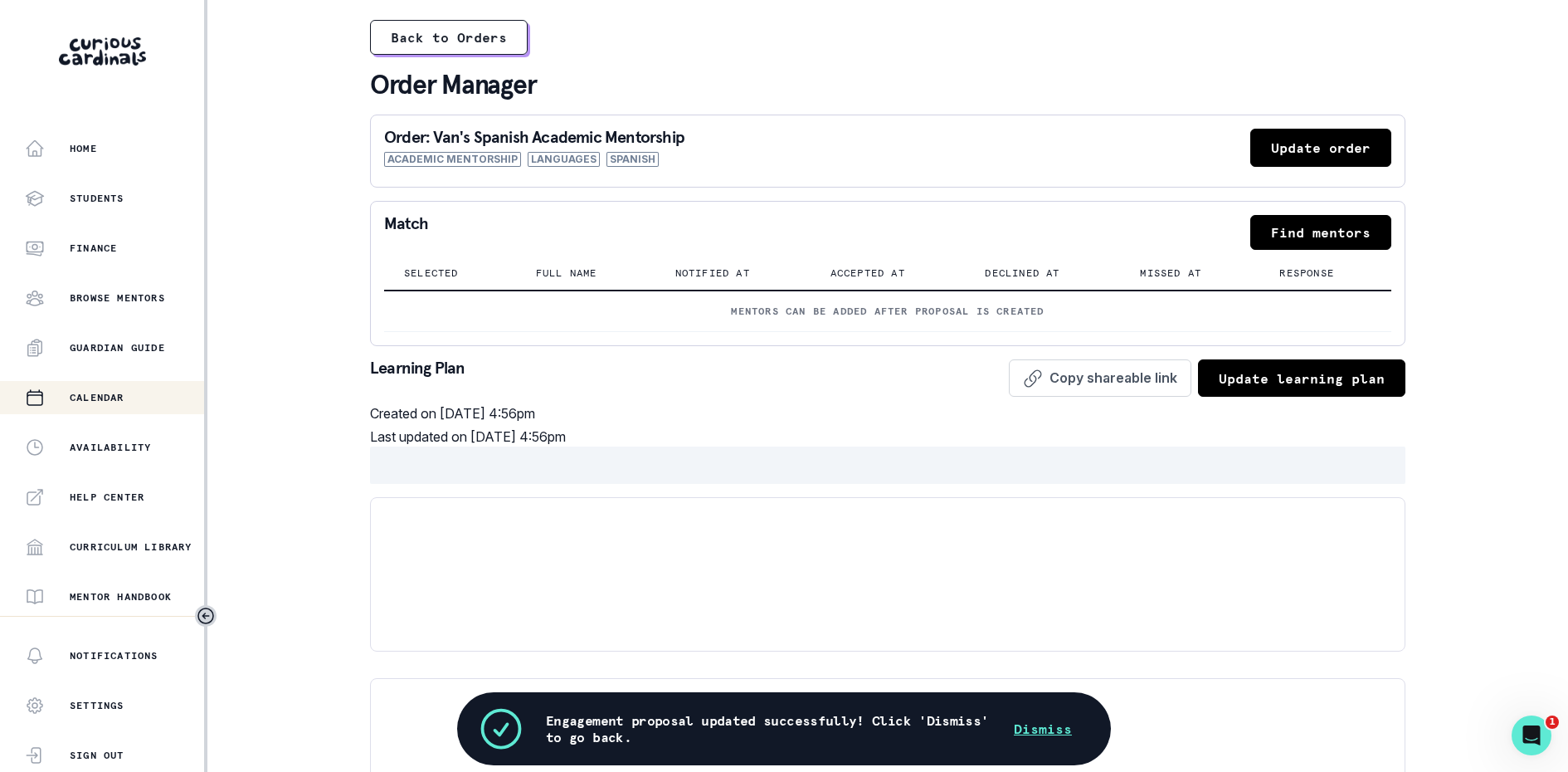
scroll to position [246, 0]
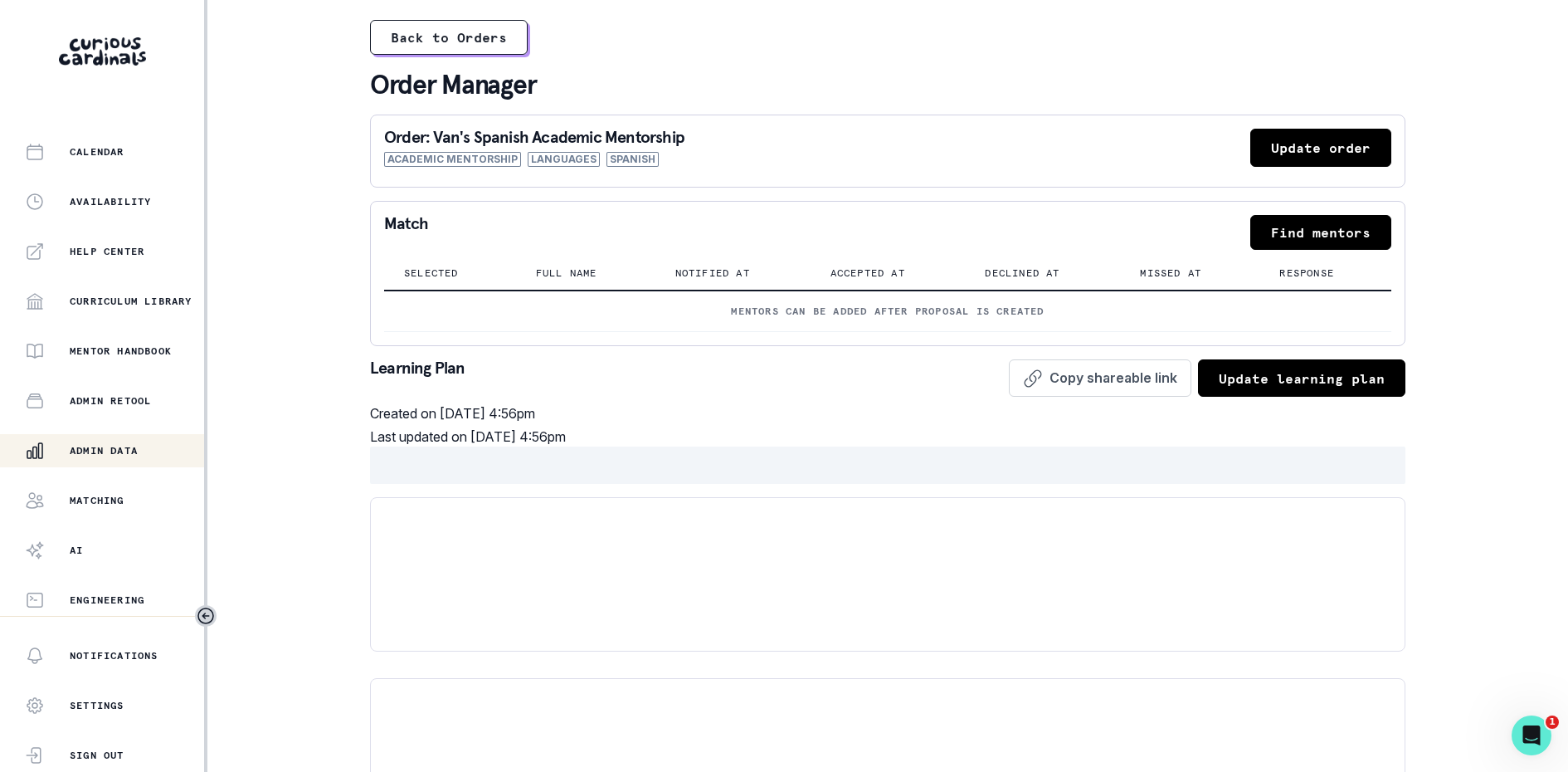
click at [101, 461] on button "Admin Data" at bounding box center [104, 451] width 207 height 33
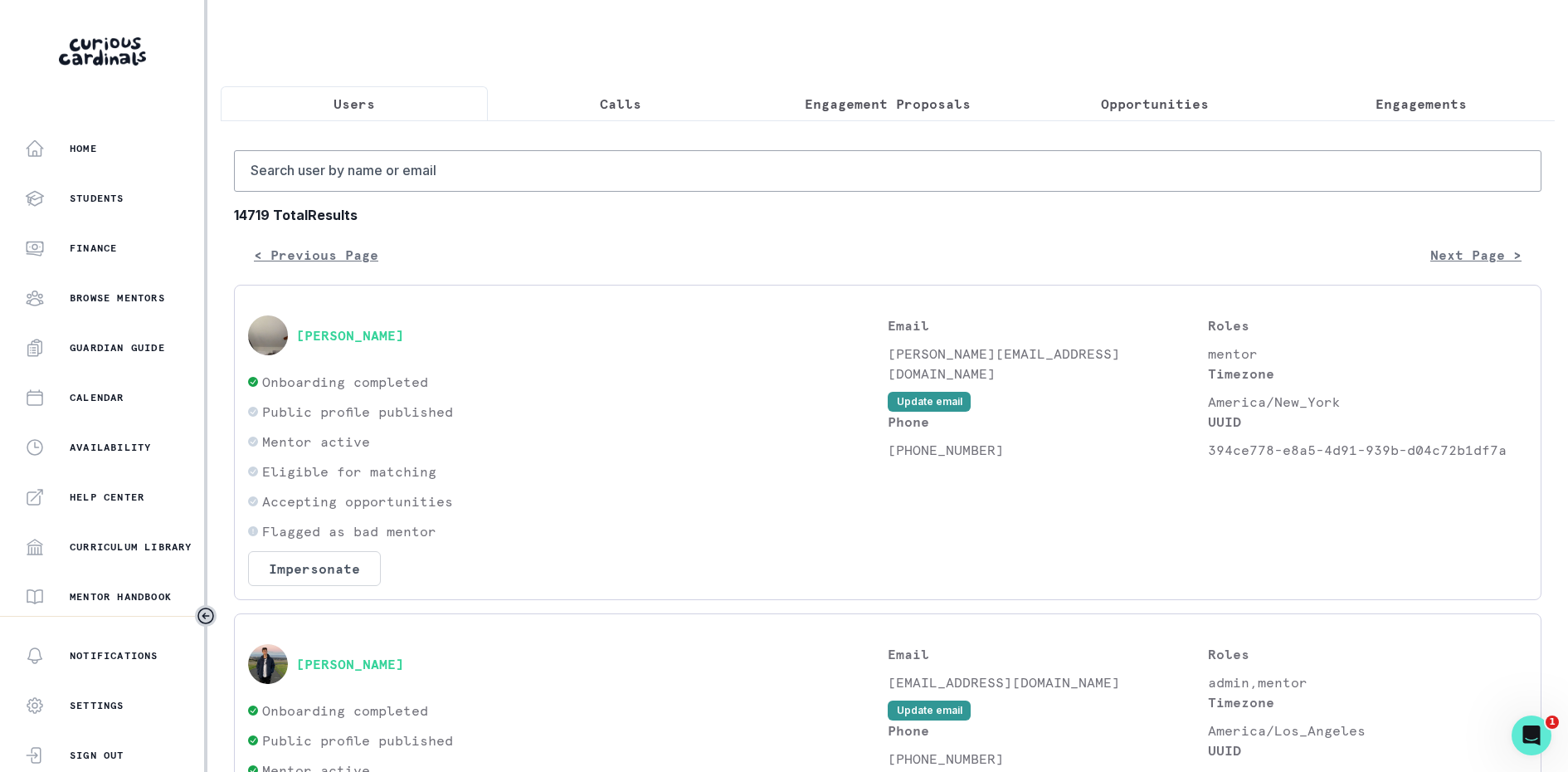
click at [633, 95] on p "Calls" at bounding box center [620, 104] width 41 height 20
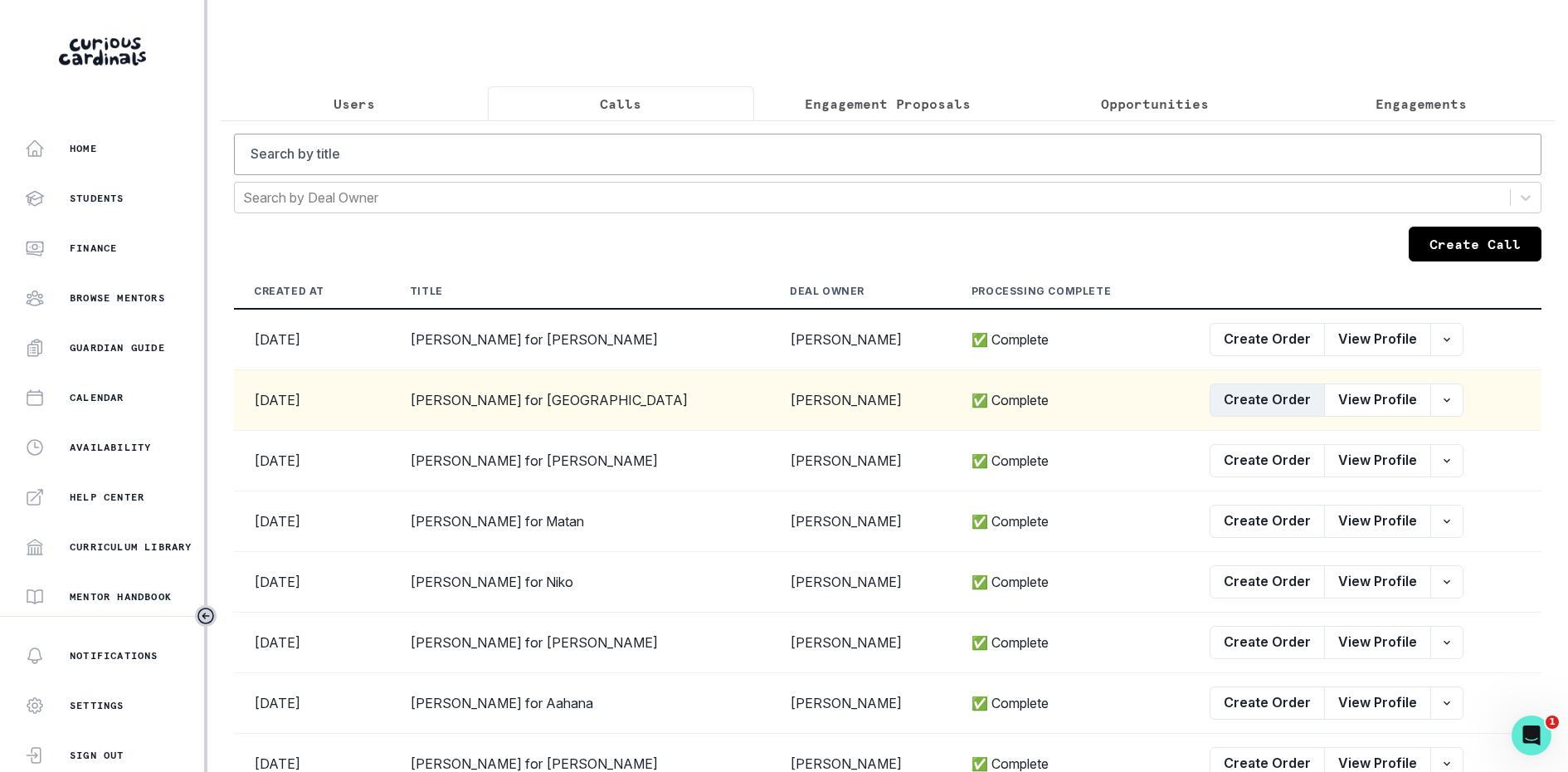
click at [1262, 394] on button "Create Order" at bounding box center [1268, 400] width 115 height 33
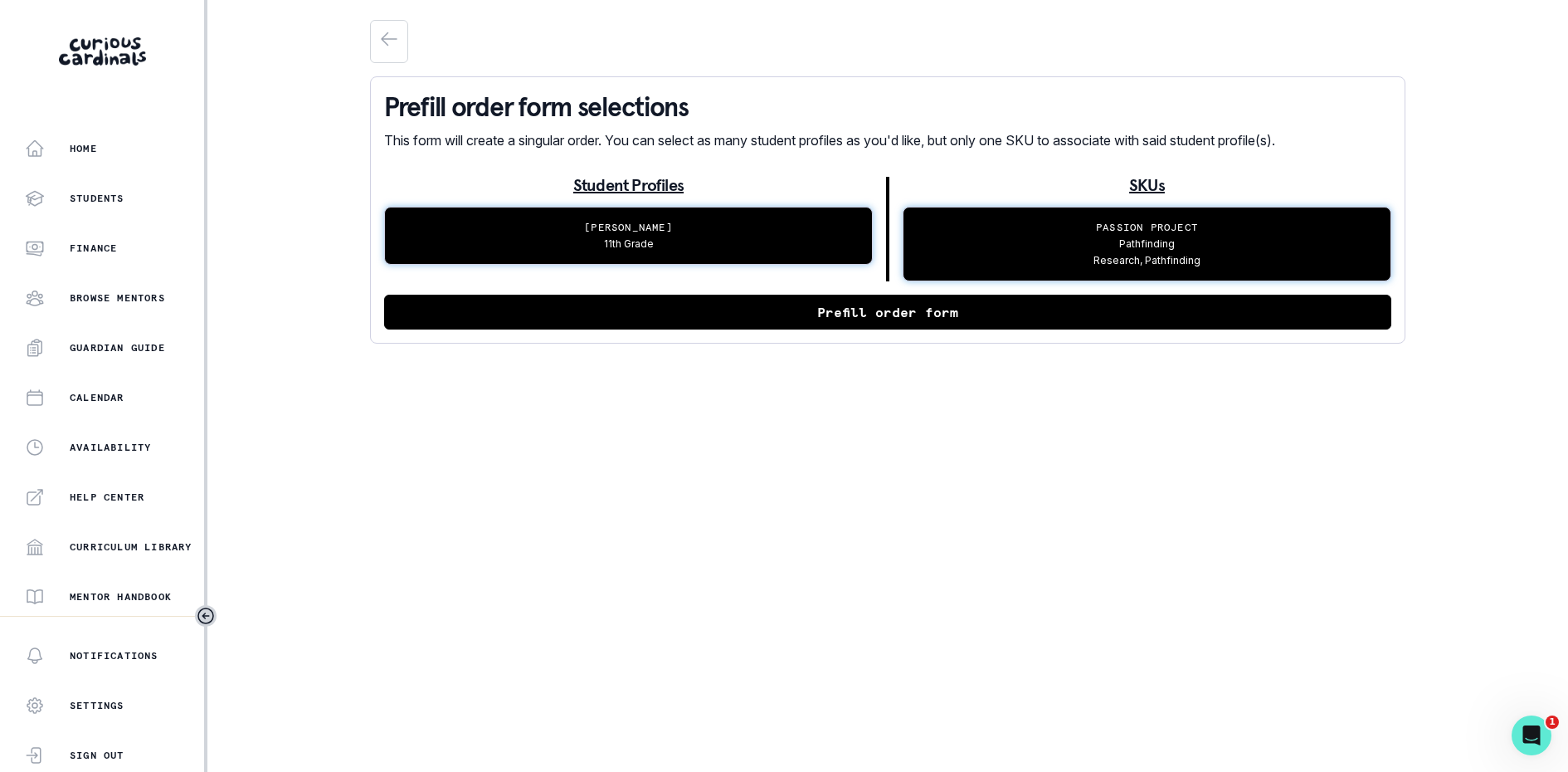
click at [819, 313] on button "Prefill order form" at bounding box center [888, 312] width 1008 height 35
select select "2e0e0867-17d0-41a8-92b9-7b446b3bc83e"
select select "1f768ce5-94ec-405c-a41f-9a186f037998"
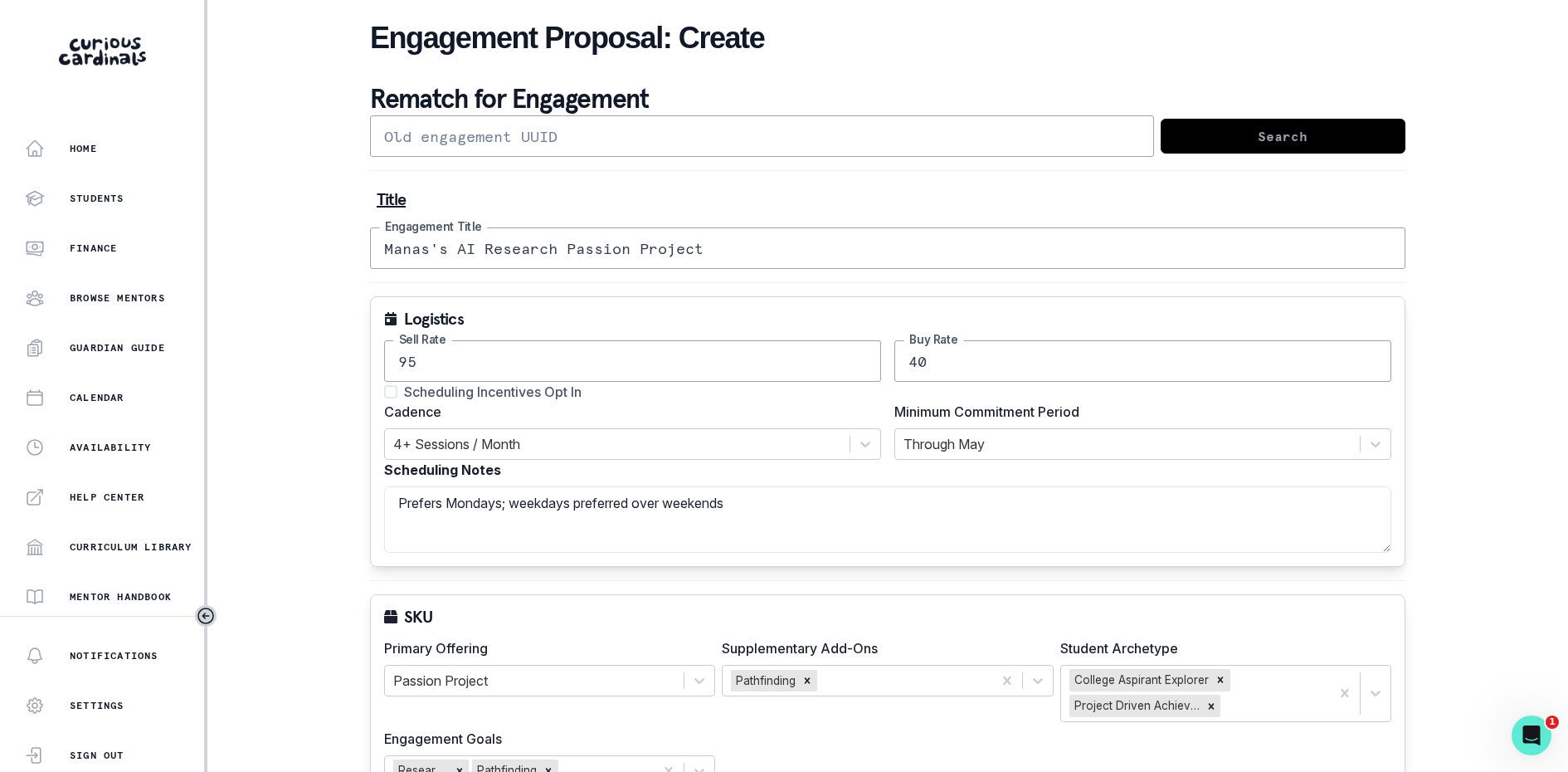
click at [556, 391] on span "Scheduling Incentives Opt In" at bounding box center [493, 391] width 178 height 20
click at [384, 391] on input "Scheduling Incentives Opt In" at bounding box center [383, 391] width 1 height 1
checkbox input "true"
click at [937, 490] on textarea "Prefers Mondays; weekdays preferred over weekends" at bounding box center [888, 520] width 1008 height 67
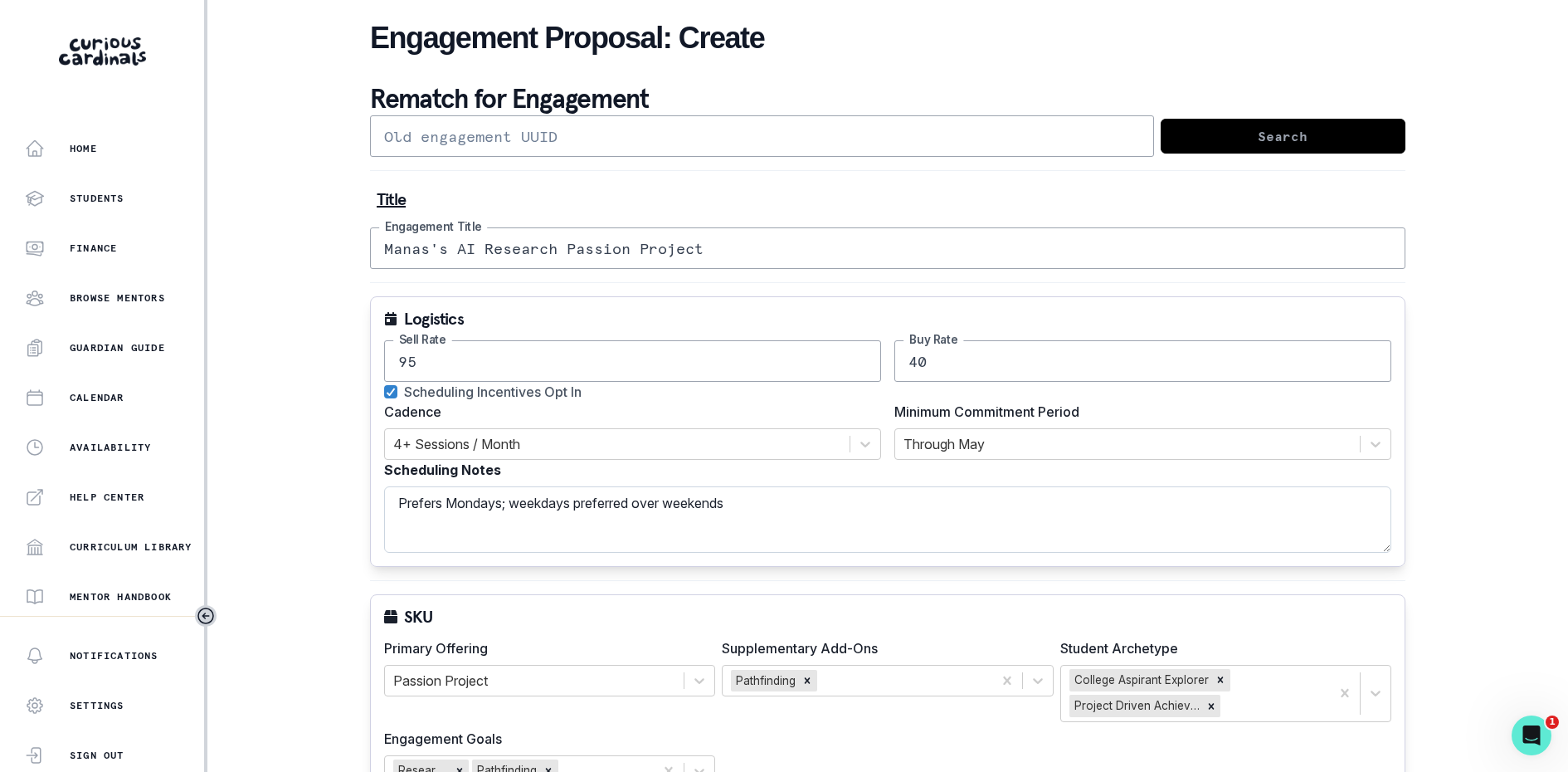
click at [934, 490] on textarea "Prefers Mondays; weekdays preferred over weekends" at bounding box center [888, 520] width 1008 height 67
click at [914, 493] on textarea "Prefers Mondays; weekdays preferred over weekends" at bounding box center [888, 520] width 1008 height 67
type textarea "Prefers Mondays; weekdays preferred over weekends (EST)"
click at [944, 468] on label "Scheduling Notes" at bounding box center [883, 470] width 998 height 20
click at [944, 486] on textarea "Prefers Mondays; weekdays preferred over weekends (EST)" at bounding box center [888, 520] width 1008 height 67
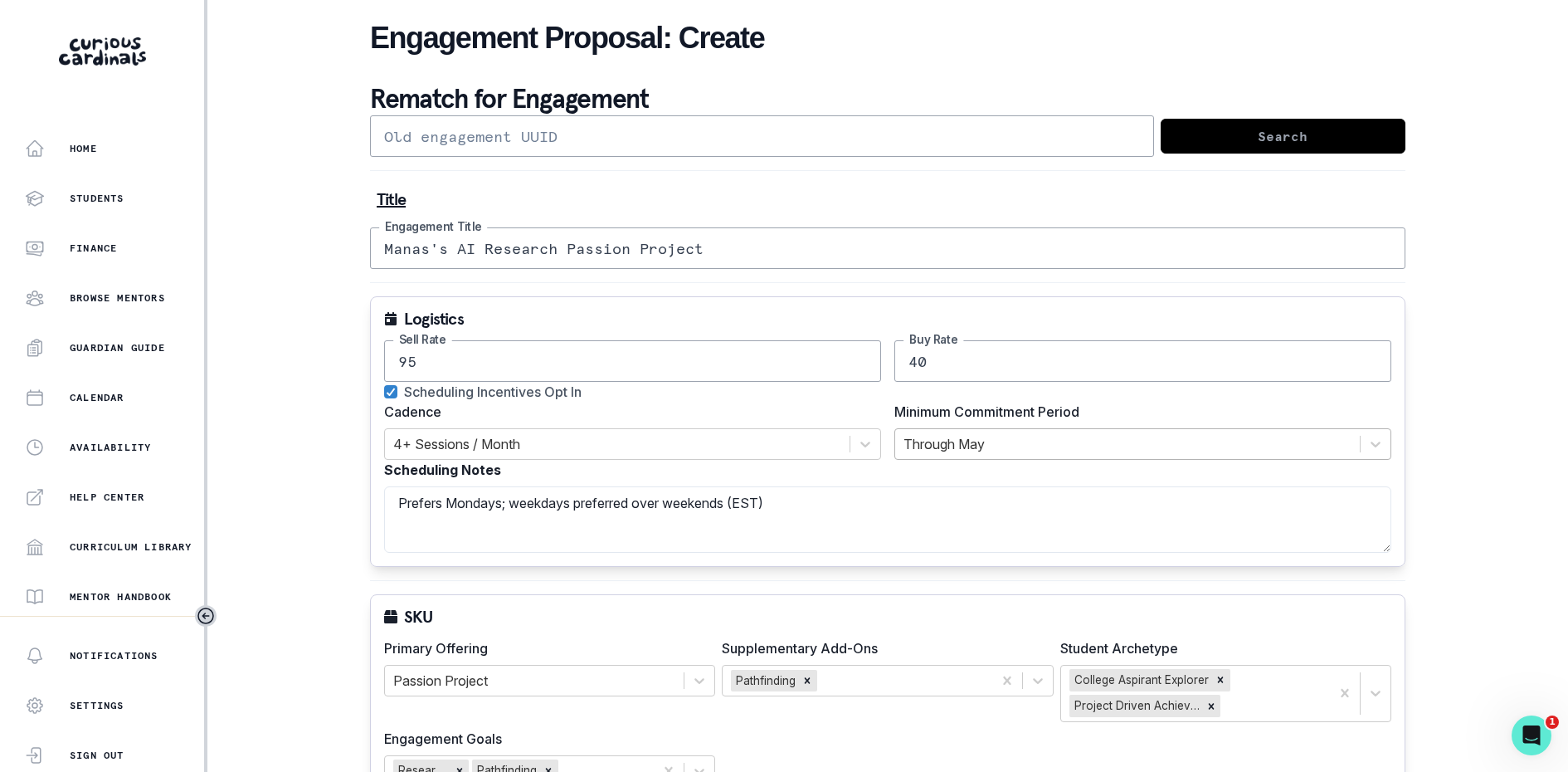
click at [966, 444] on div at bounding box center [1128, 444] width 448 height 23
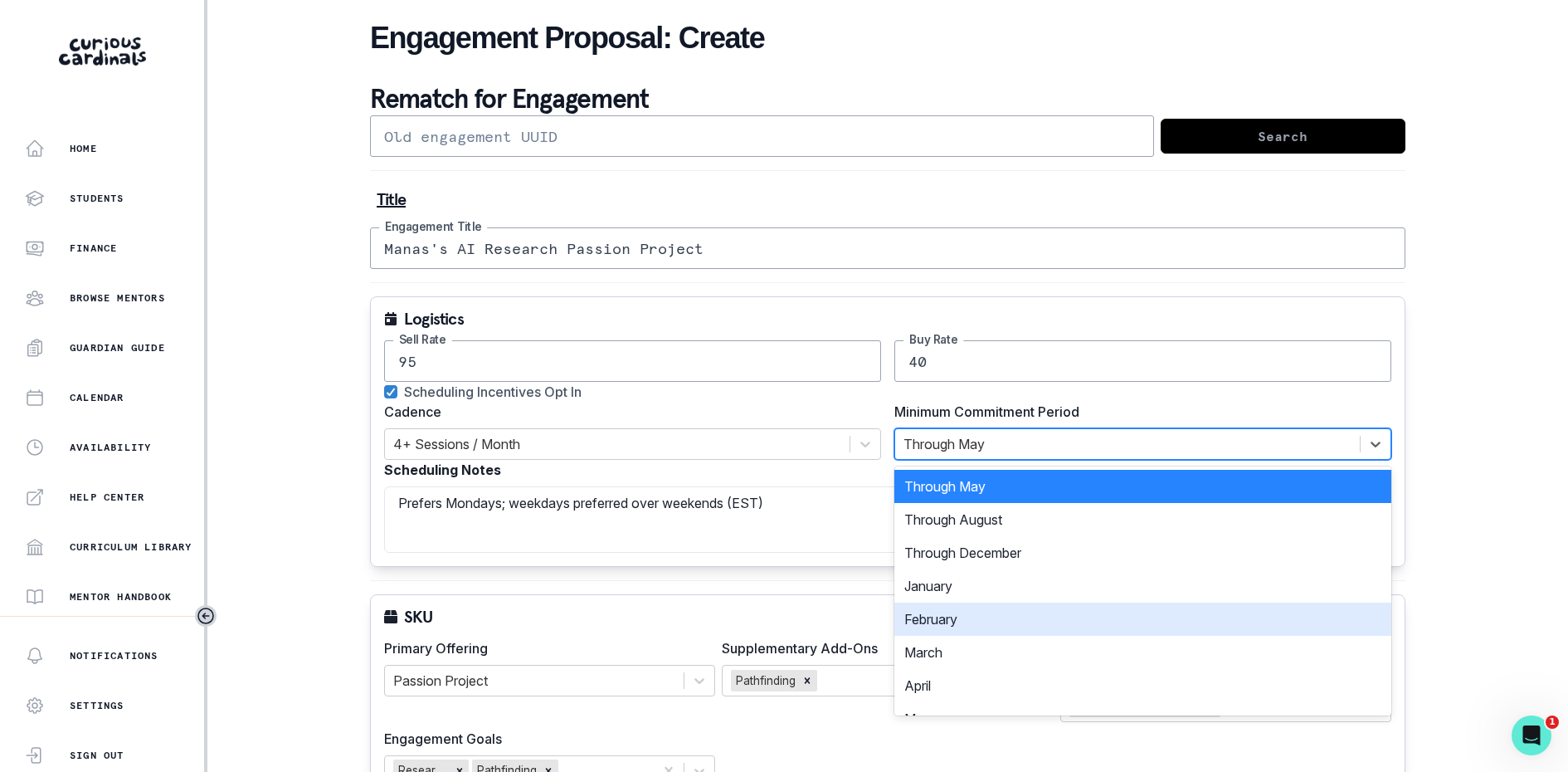
click at [960, 603] on div "February" at bounding box center [1143, 619] width 497 height 33
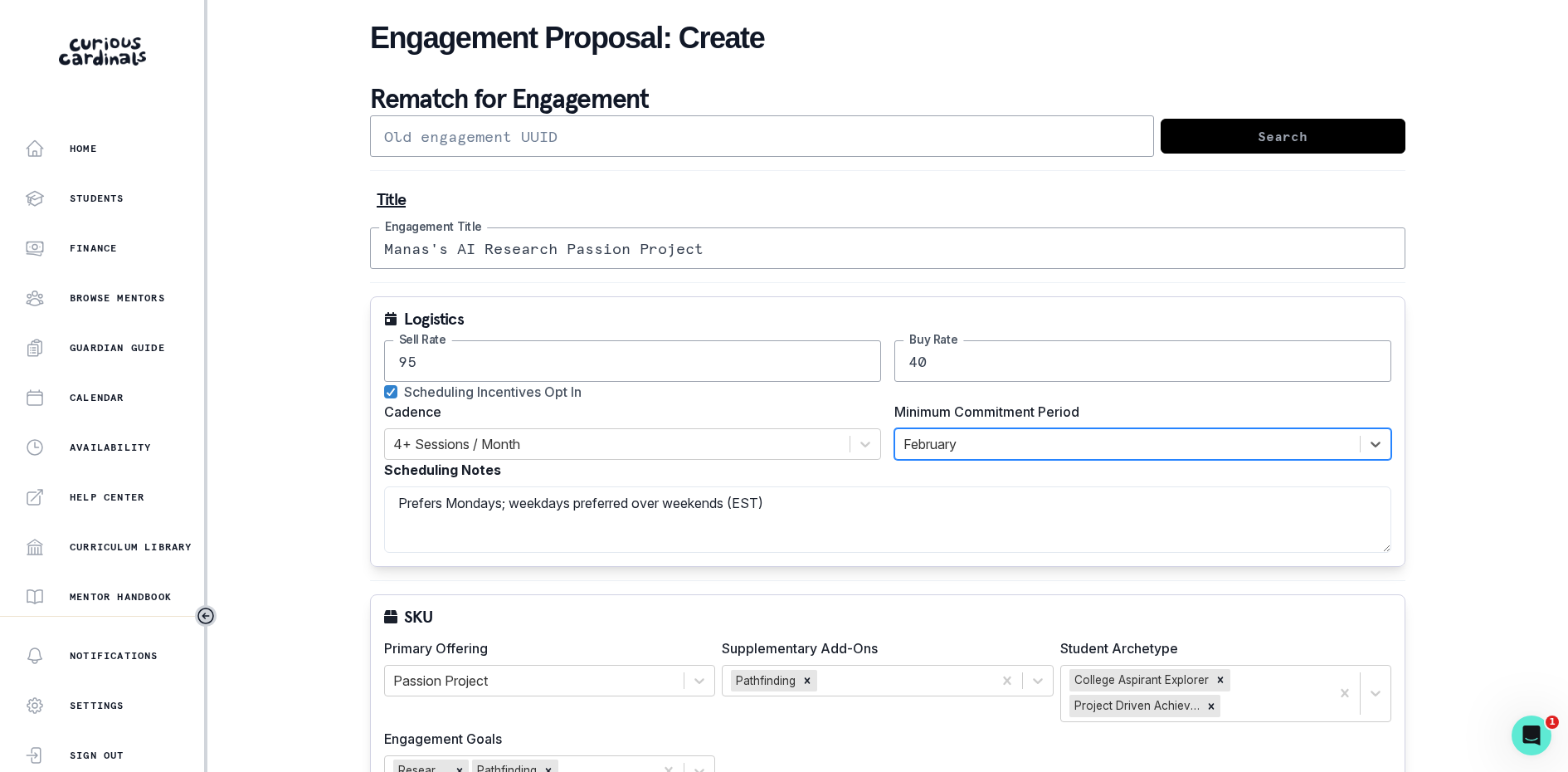
click at [887, 389] on div "Scheduling Incentives Opt In" at bounding box center [888, 391] width 1008 height 20
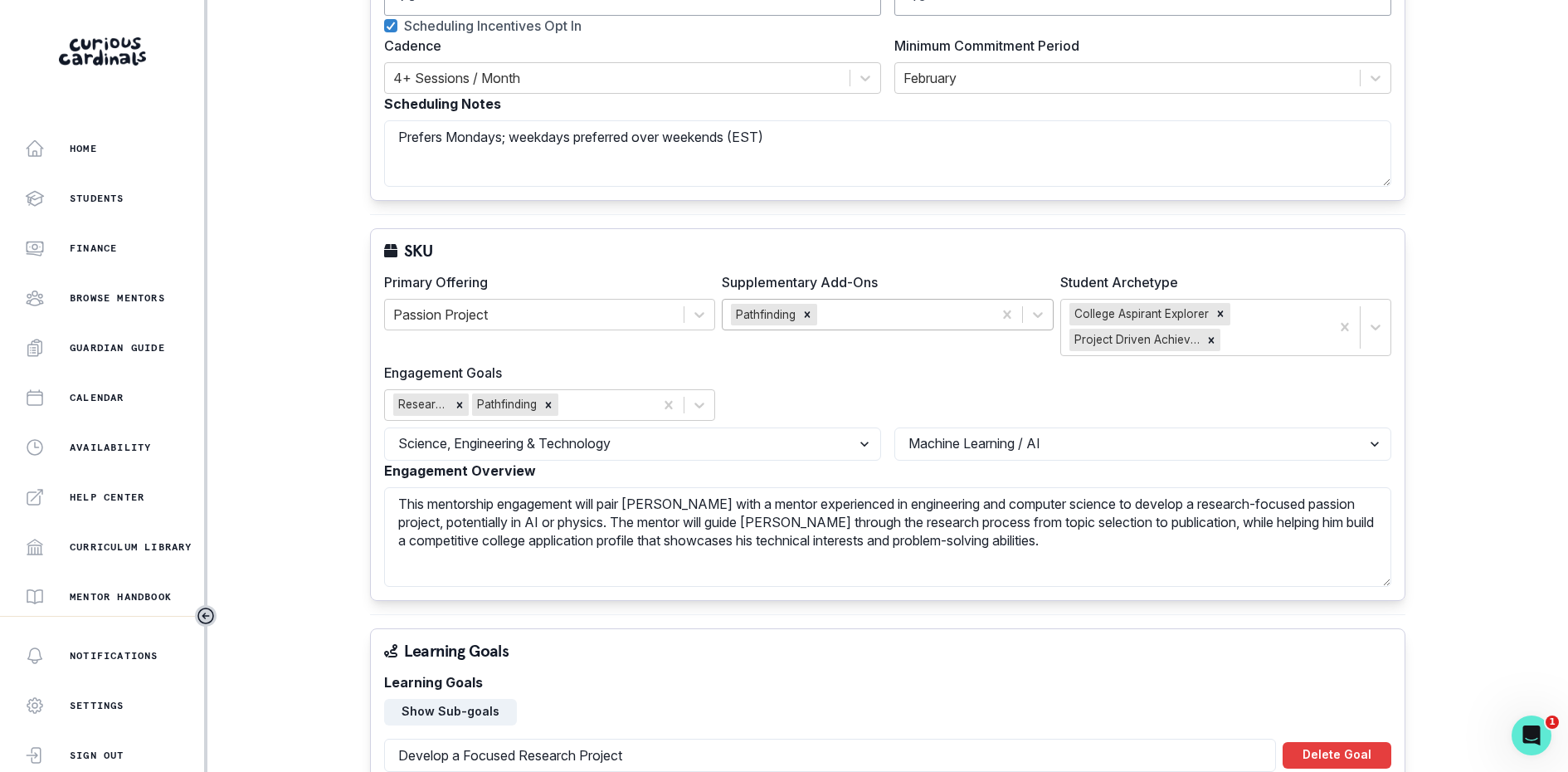
scroll to position [446, 0]
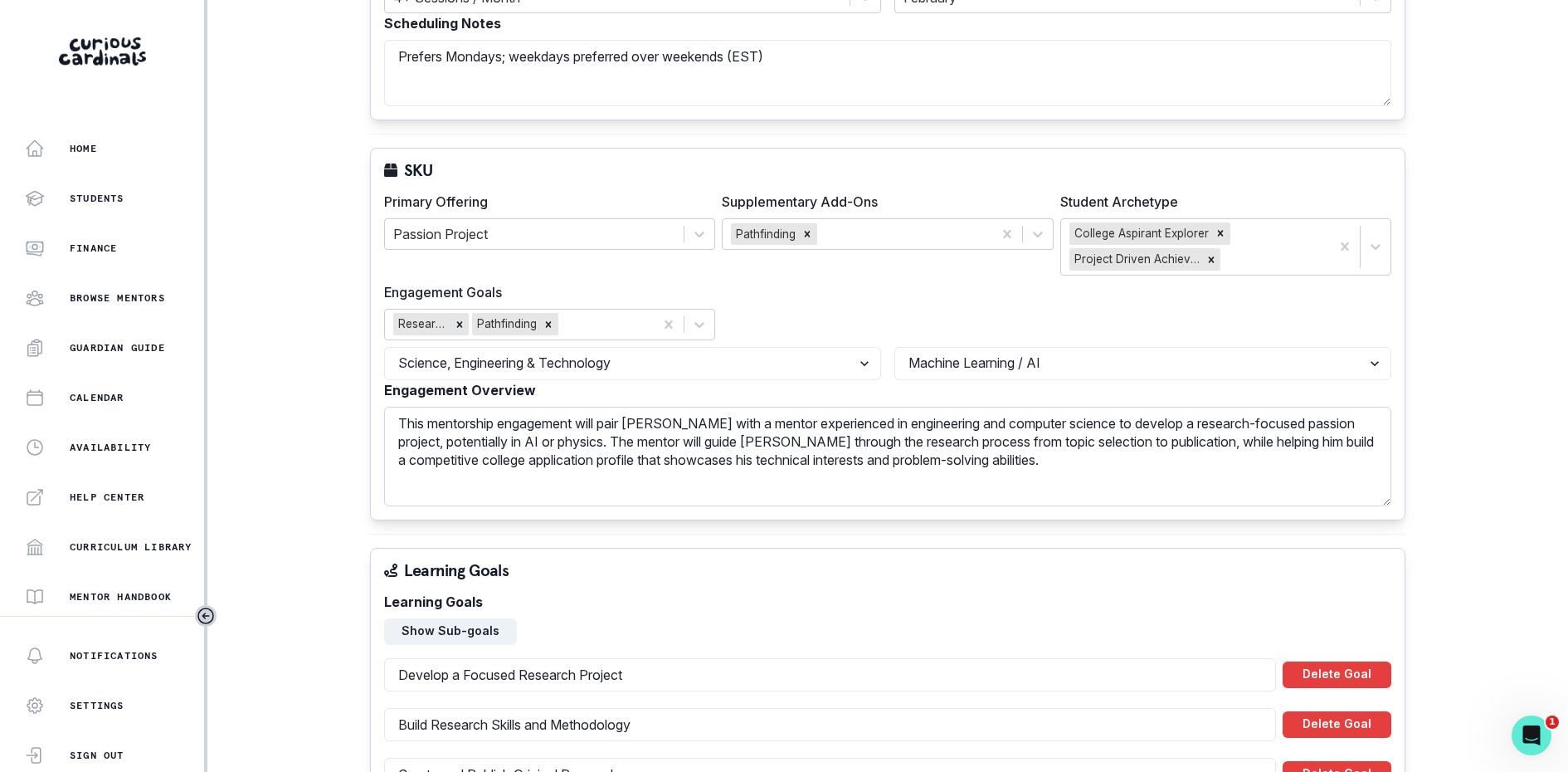
click at [662, 419] on textarea "This mentorship engagement will pair [PERSON_NAME] with a mentor experienced in…" at bounding box center [888, 457] width 1008 height 100
click at [655, 411] on textarea "This mentorship engagement will pair [PERSON_NAME] with a mentor experienced in…" at bounding box center [888, 457] width 1008 height 100
click at [766, 438] on textarea "This mentorship engagement will pair [PERSON_NAME] with a mentor experienced in…" at bounding box center [888, 457] width 1008 height 100
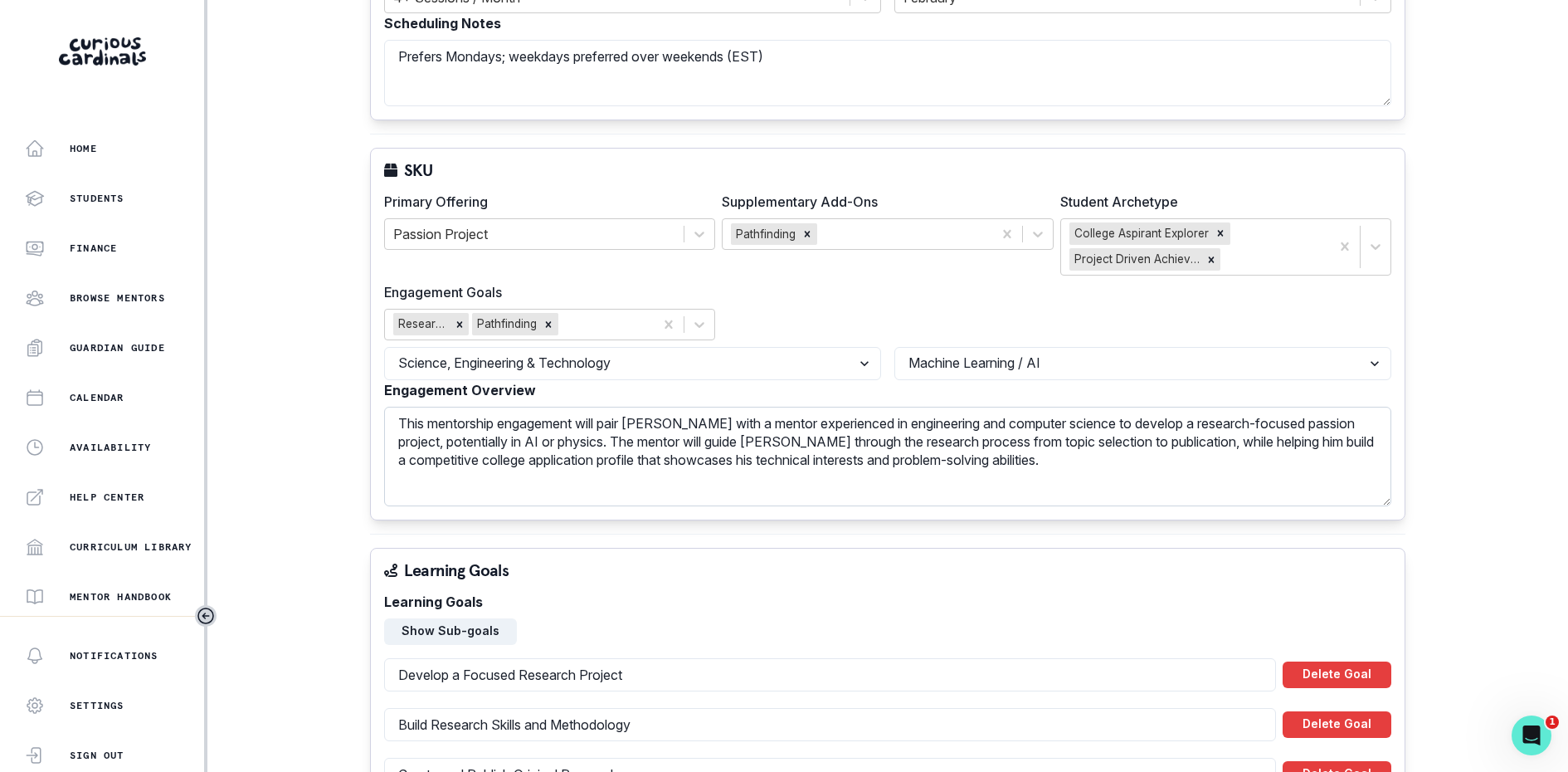
paste textarea "a"
type textarea "This mentorship engagement will pair [PERSON_NAME] with a mentor experienced in…"
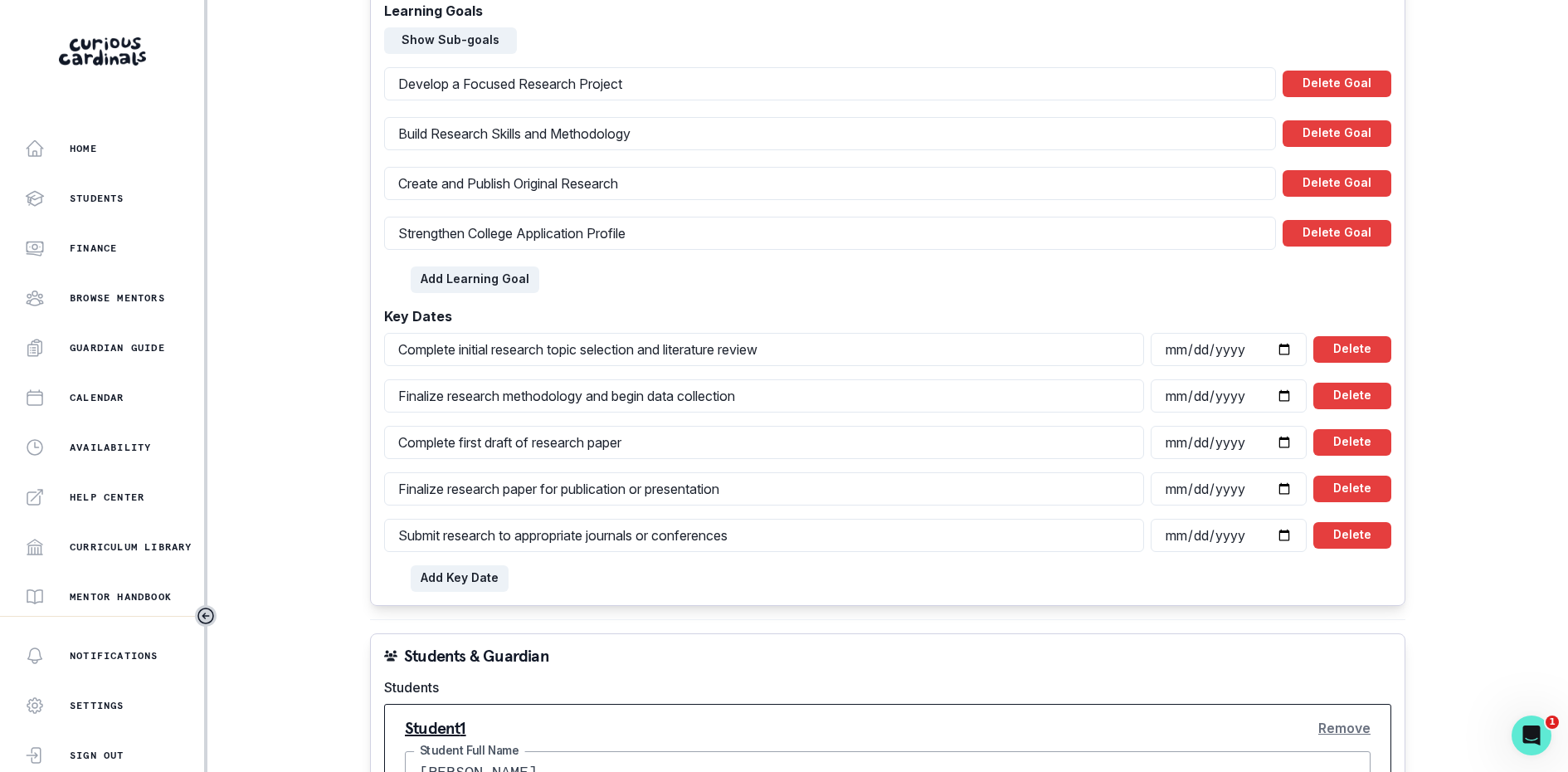
scroll to position [1106, 0]
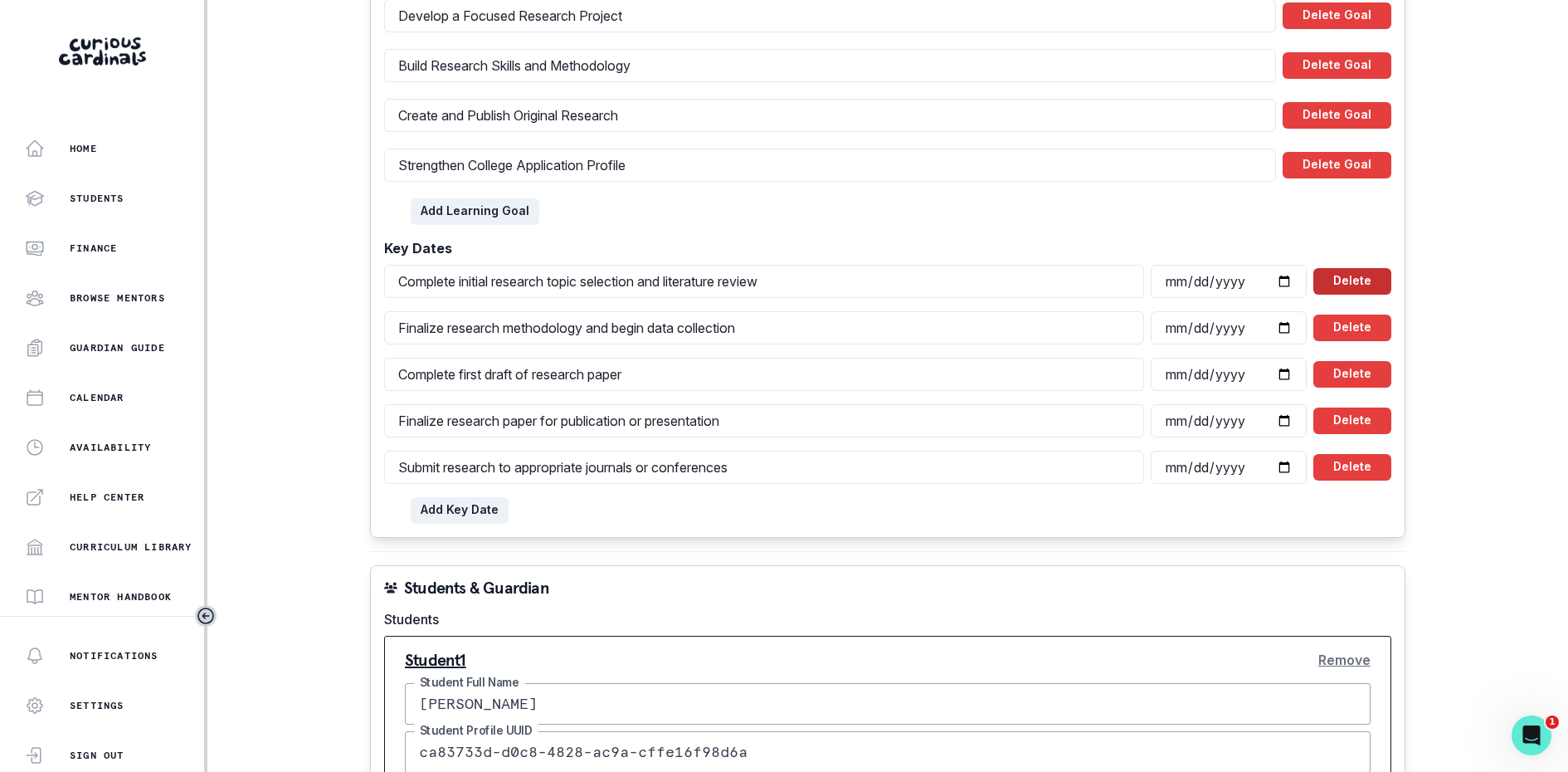
click at [1334, 275] on button "Delete" at bounding box center [1353, 281] width 78 height 26
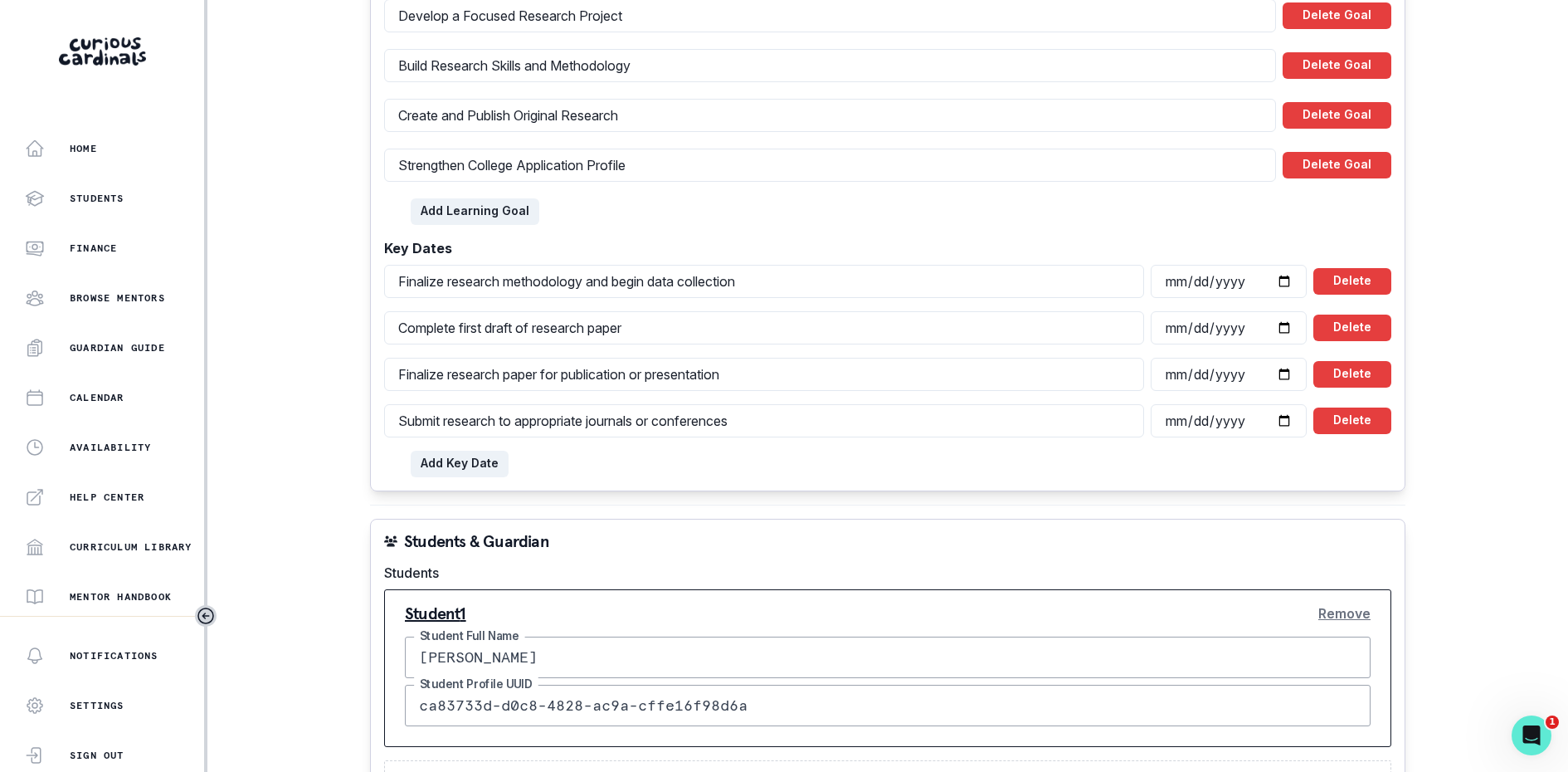
click at [1334, 275] on button "Delete" at bounding box center [1353, 281] width 78 height 26
click at [1334, 315] on button "Delete" at bounding box center [1353, 328] width 78 height 26
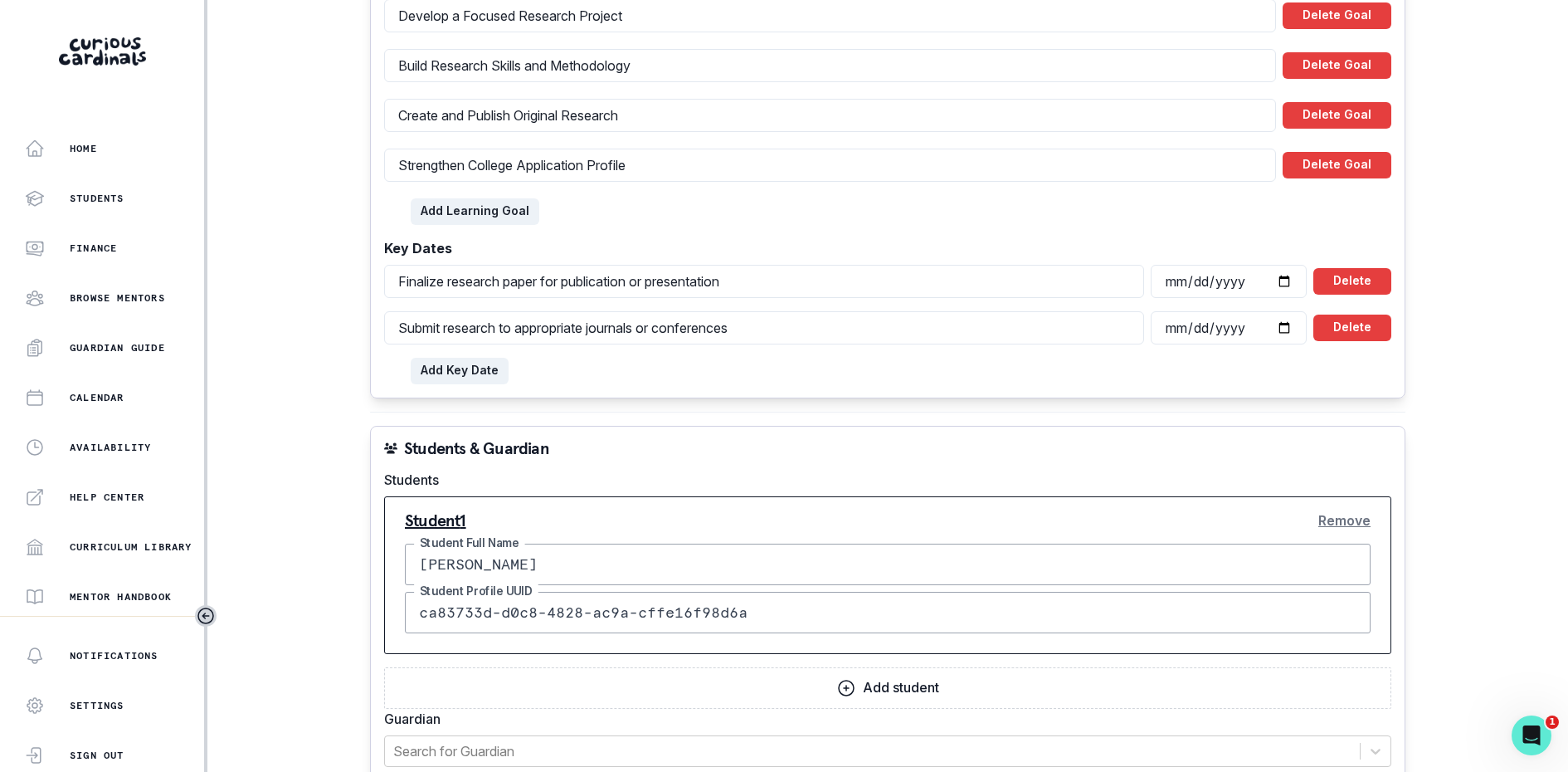
click at [1334, 275] on button "Delete" at bounding box center [1353, 281] width 78 height 26
click at [1334, 315] on button "Delete" at bounding box center [1353, 328] width 78 height 26
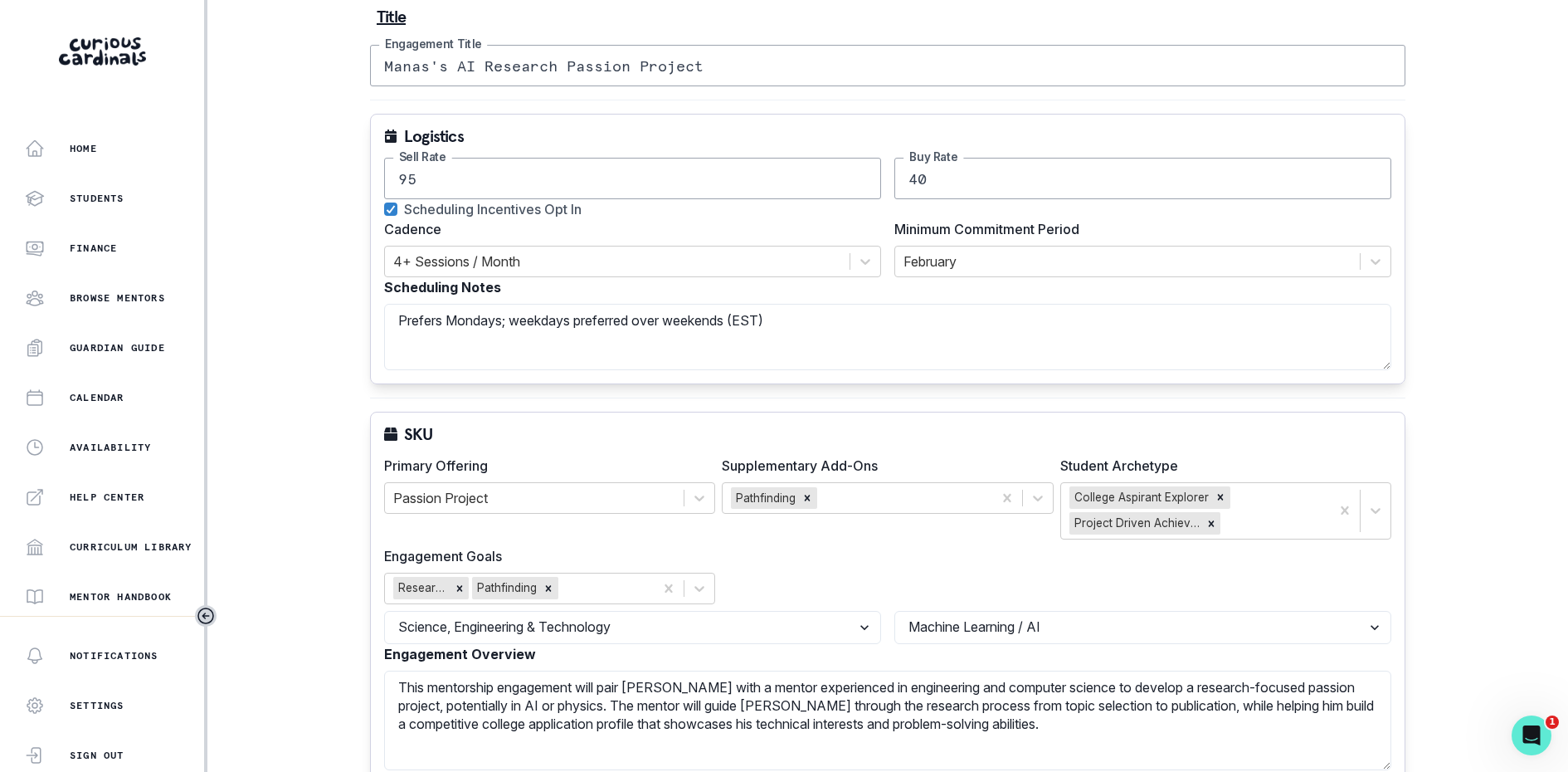
scroll to position [0, 0]
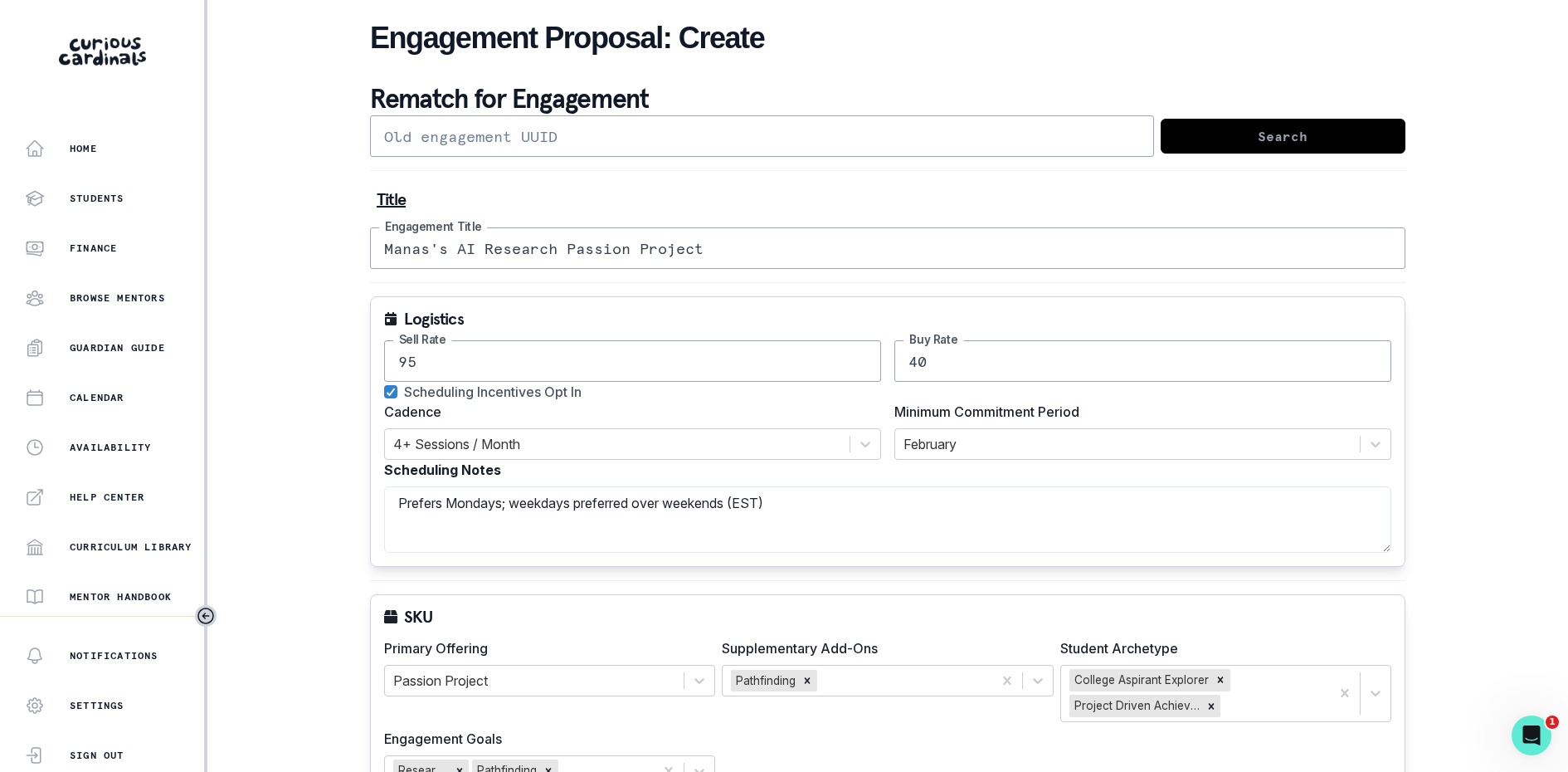
click at [417, 248] on input "Manas's AI Research Passion Project" at bounding box center [887, 248] width 1036 height 41
type input "[PERSON_NAME]'s AI Research Passion Project"
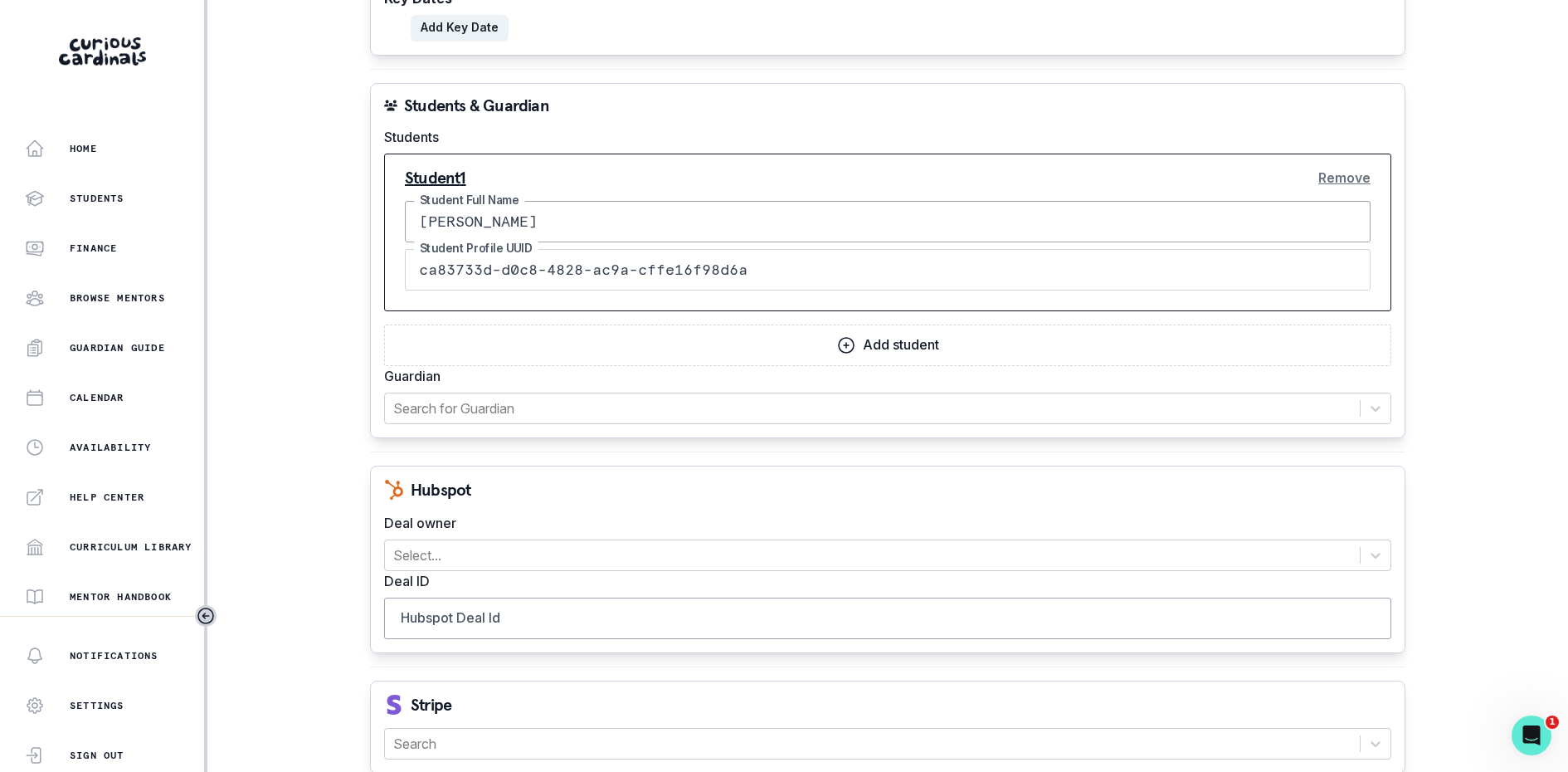
scroll to position [1428, 0]
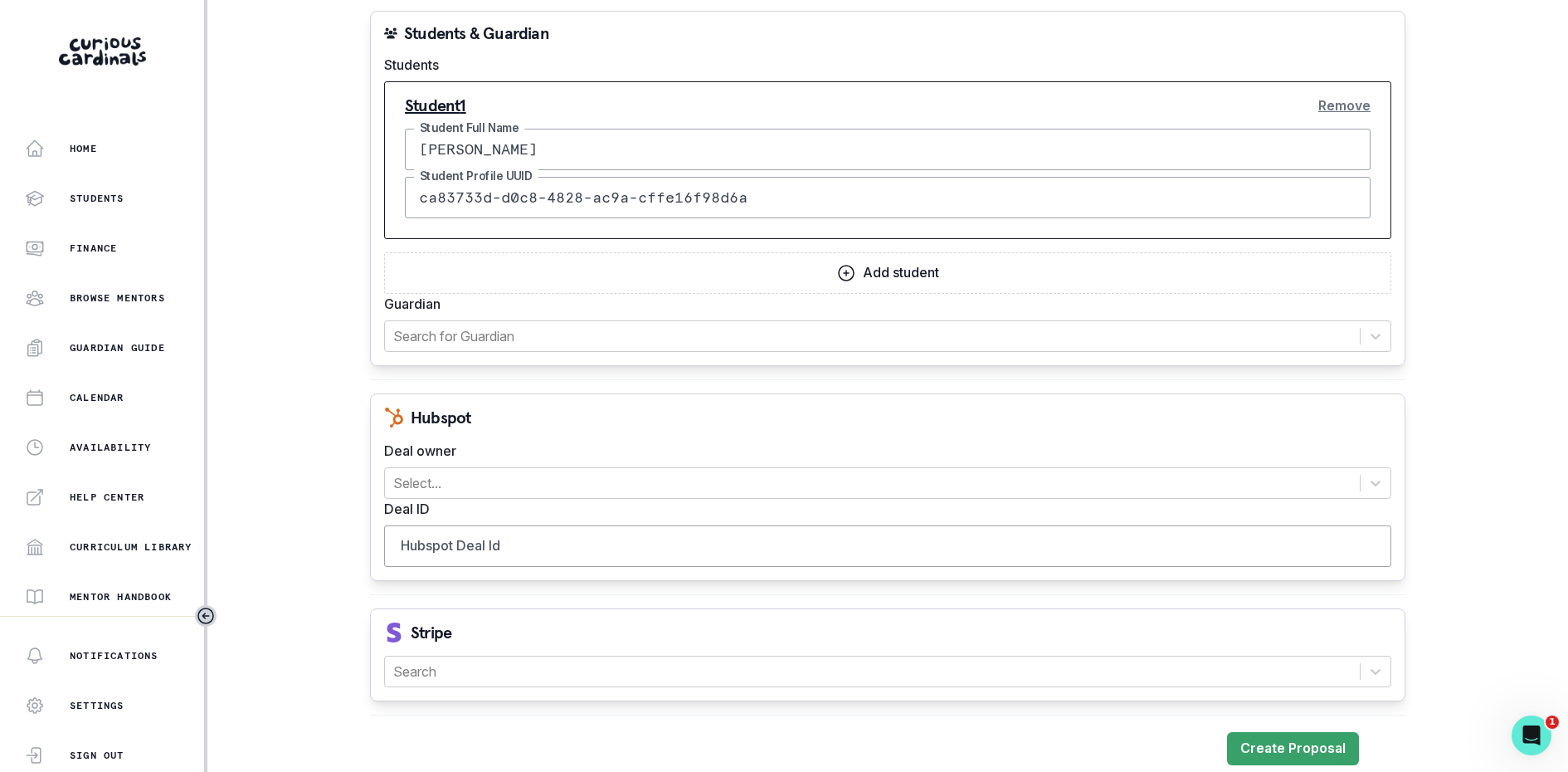
click at [551, 448] on label "Deal owner" at bounding box center [883, 450] width 998 height 20
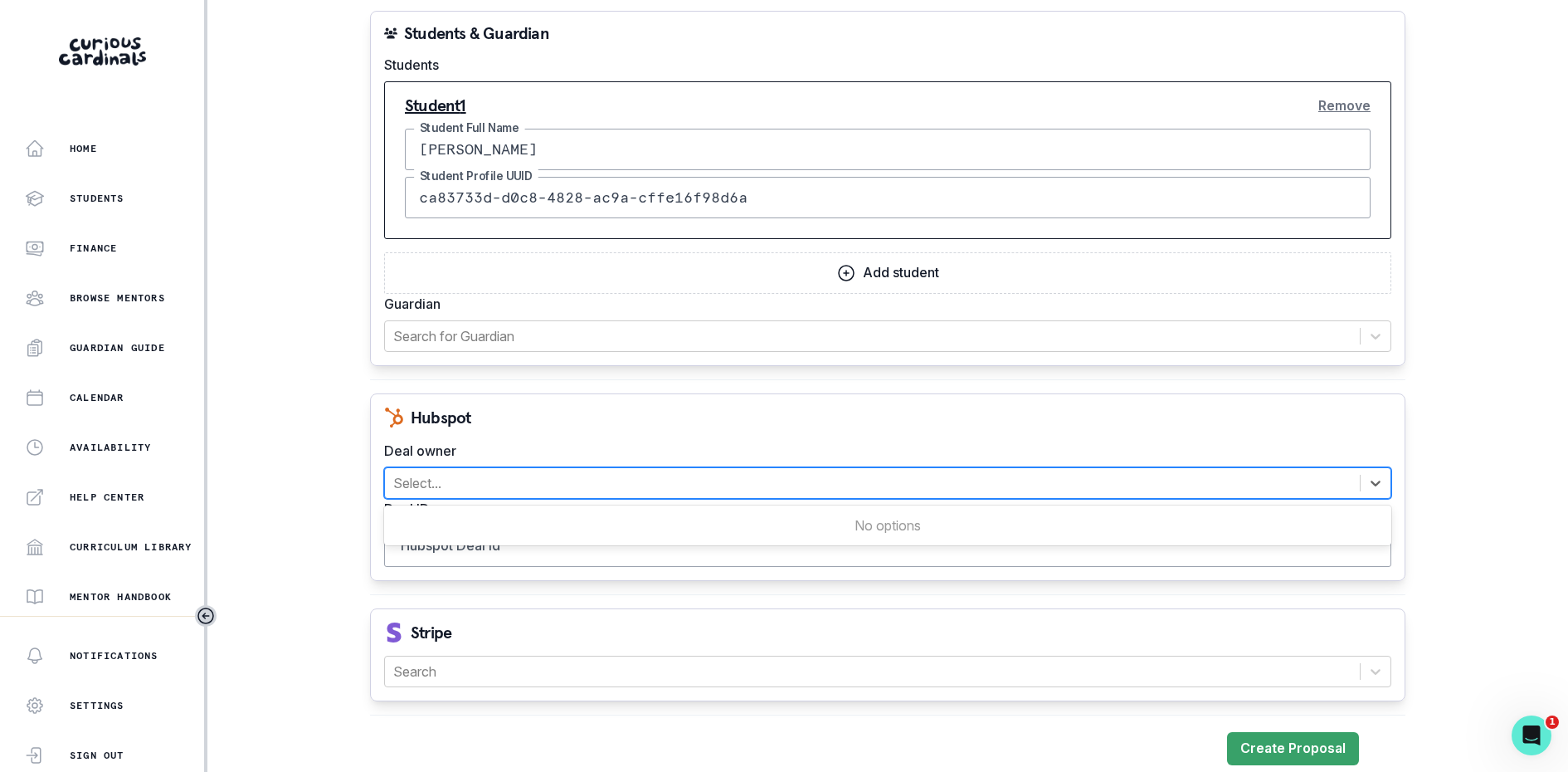
click at [539, 472] on div at bounding box center [873, 483] width 959 height 23
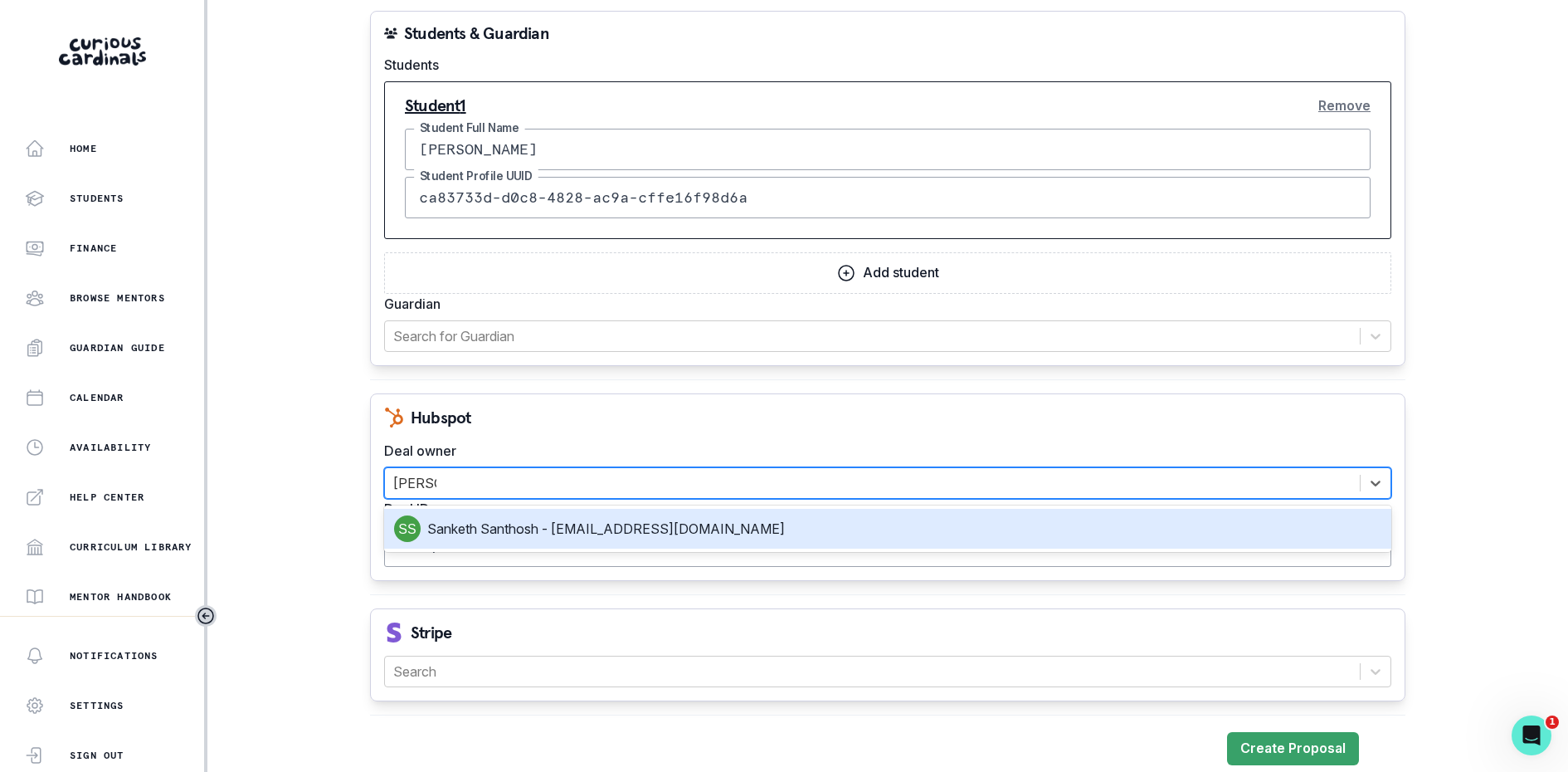
type input "[PERSON_NAME]"
click at [610, 516] on div "Sanketh Santhosh - [EMAIL_ADDRESS][DOMAIN_NAME]" at bounding box center [888, 528] width 988 height 26
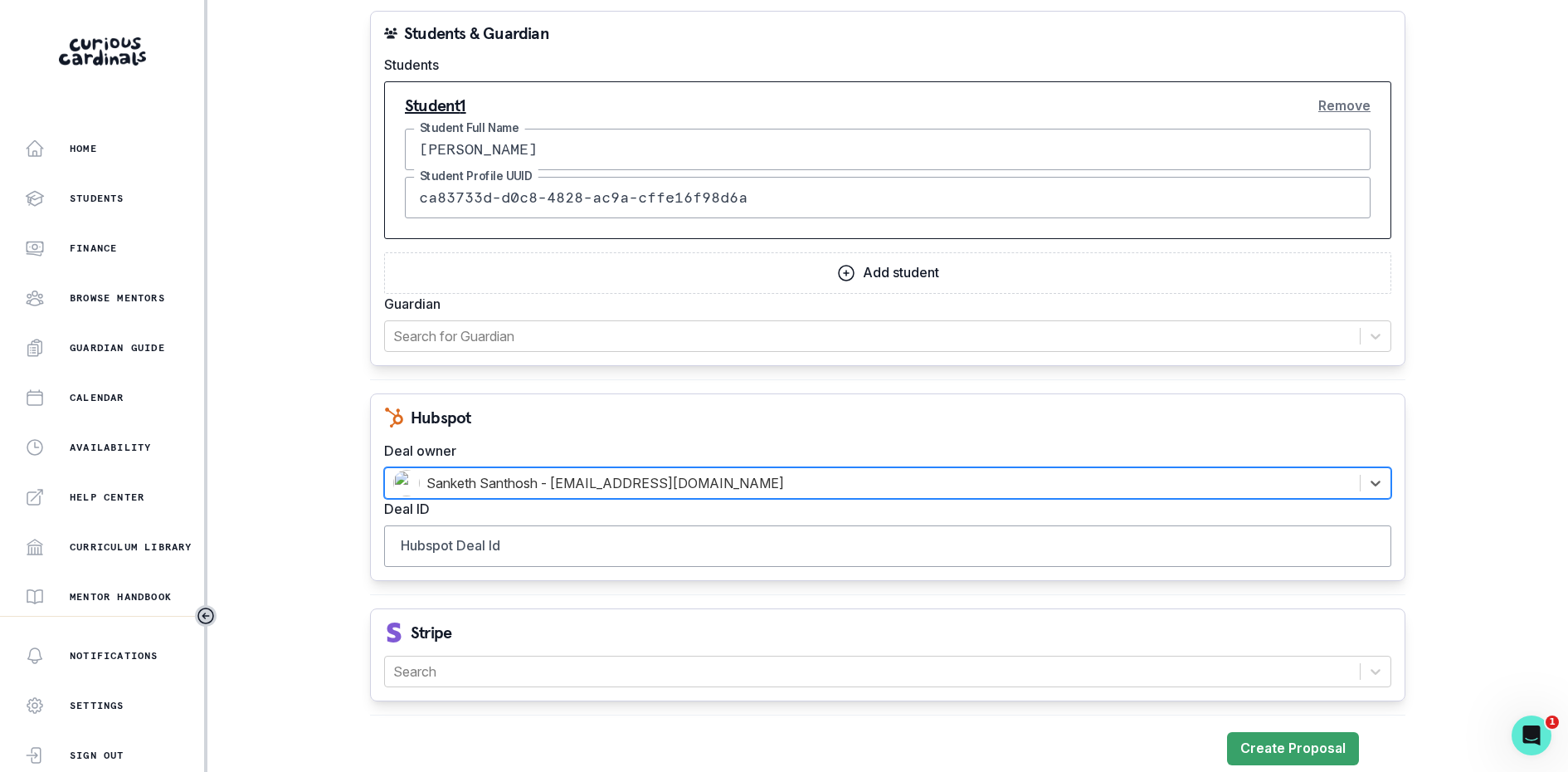
click at [683, 417] on div "Hubspot Deal owner option [object Object], selected. Select is focused ,type to…" at bounding box center [887, 487] width 1036 height 188
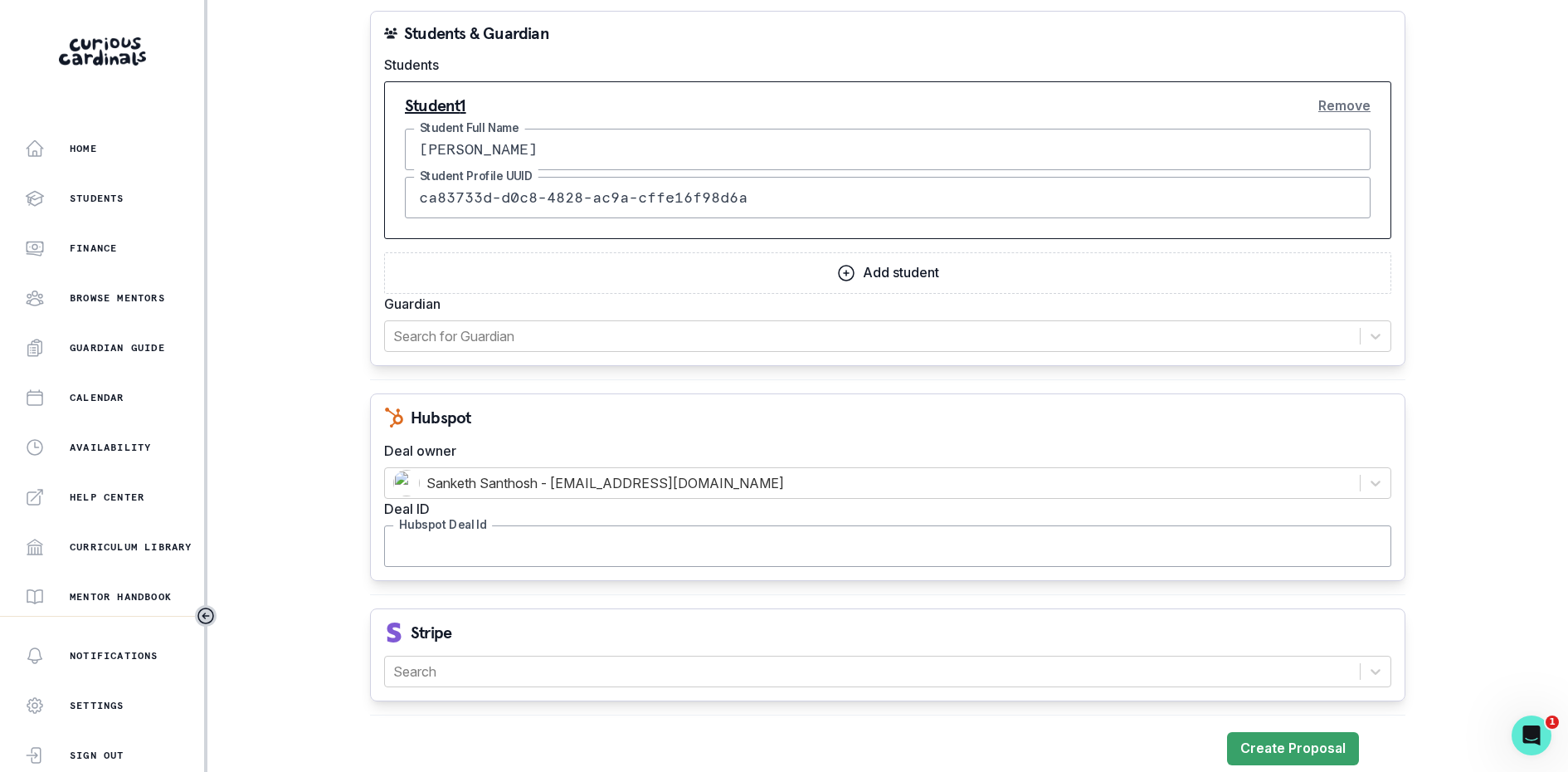
click at [548, 541] on input "Hubspot Deal Id" at bounding box center [888, 546] width 1008 height 41
paste input "41892963918"
type input "41892963918"
click at [530, 659] on div at bounding box center [873, 671] width 959 height 23
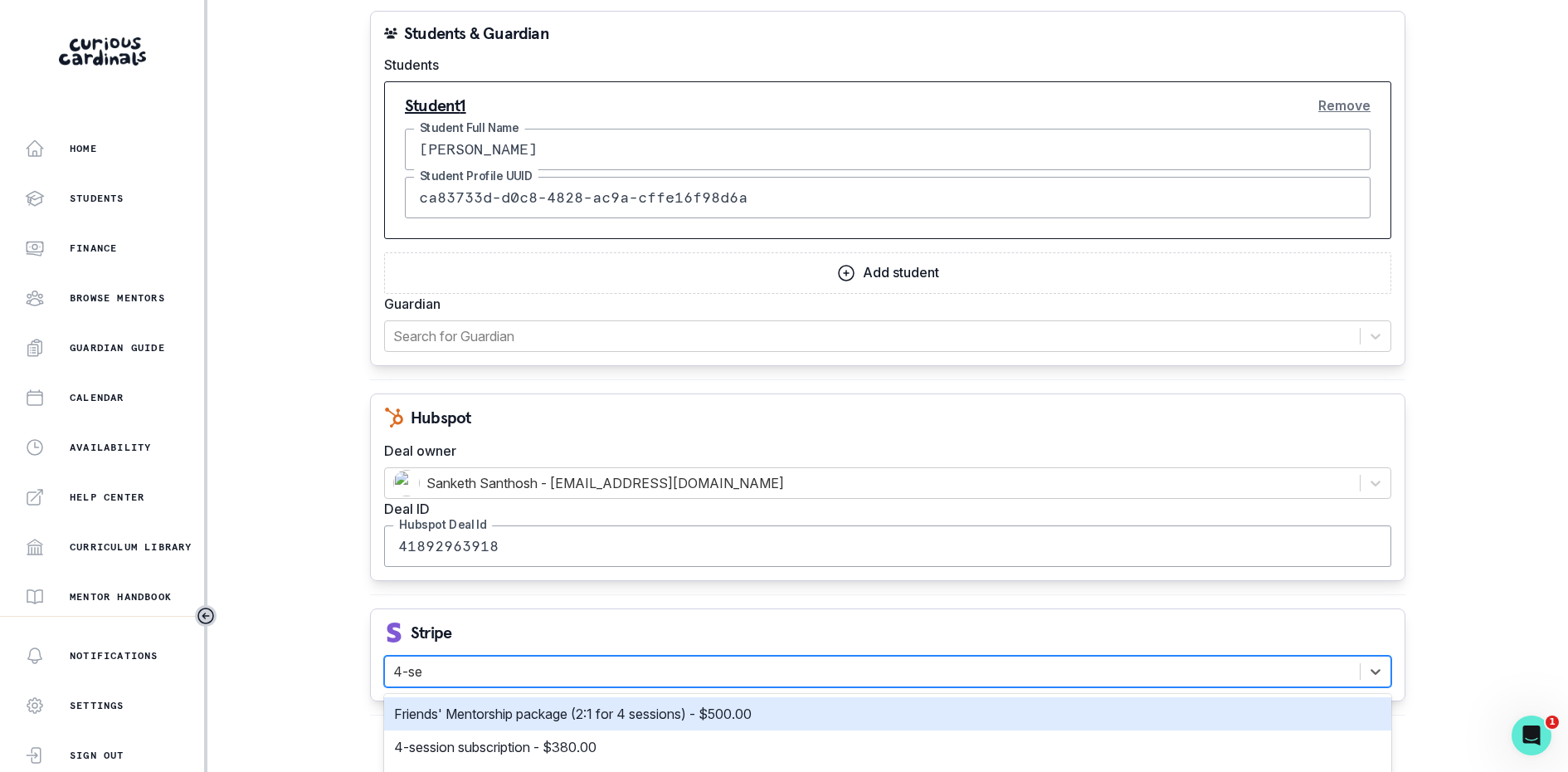
type input "4-ses"
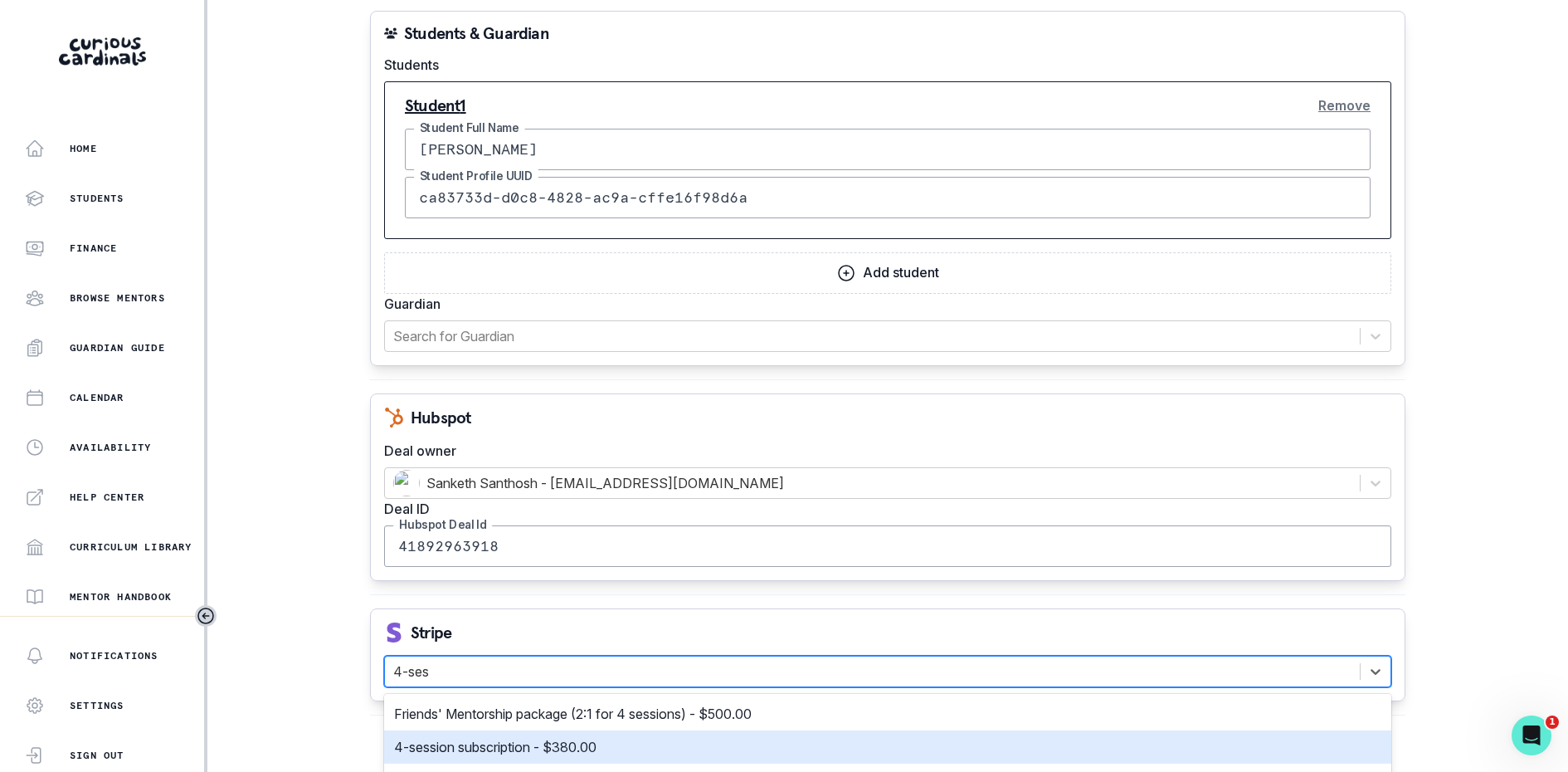
click at [523, 737] on p "4-session subscription - $380.00" at bounding box center [495, 747] width 202 height 20
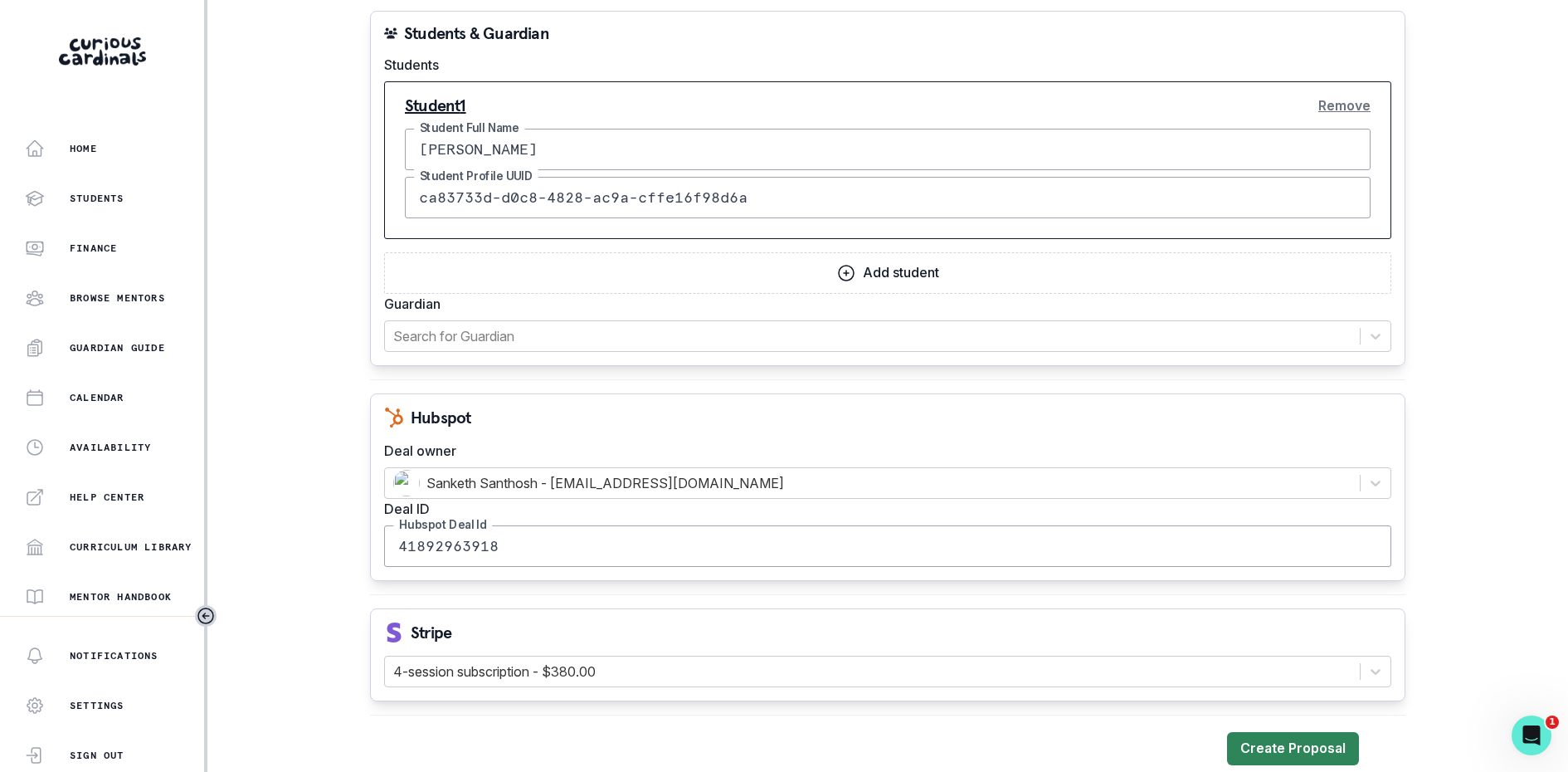
click at [1284, 735] on button "Create Proposal" at bounding box center [1293, 749] width 132 height 33
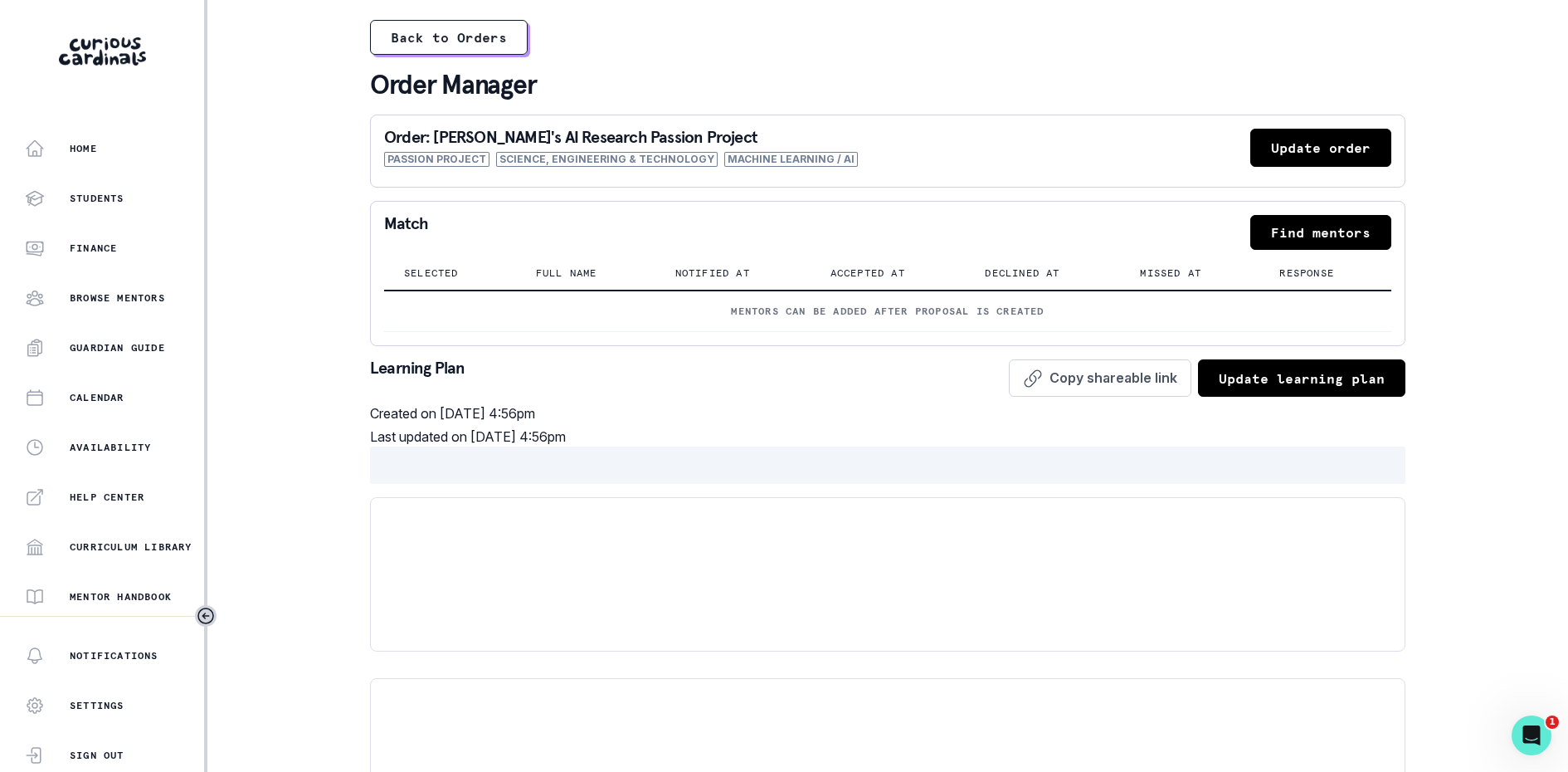
scroll to position [246, 0]
click at [82, 468] on div "Home Students Finance Browse Mentors Guardian Guide Calendar Availability Help …" at bounding box center [102, 374] width 204 height 484
click at [98, 454] on p "Admin Data" at bounding box center [104, 451] width 68 height 14
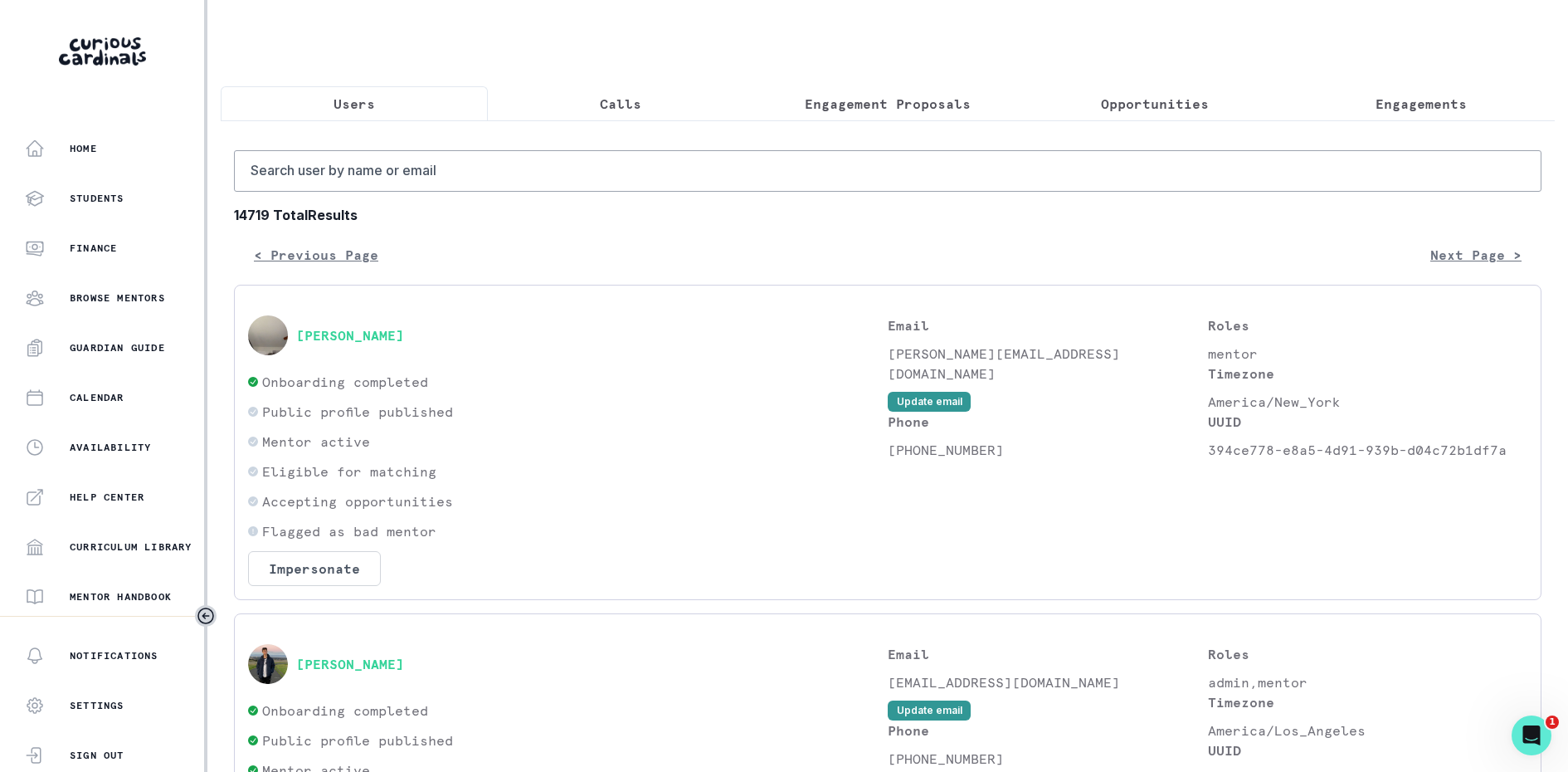
click at [627, 98] on p "Calls" at bounding box center [620, 104] width 41 height 20
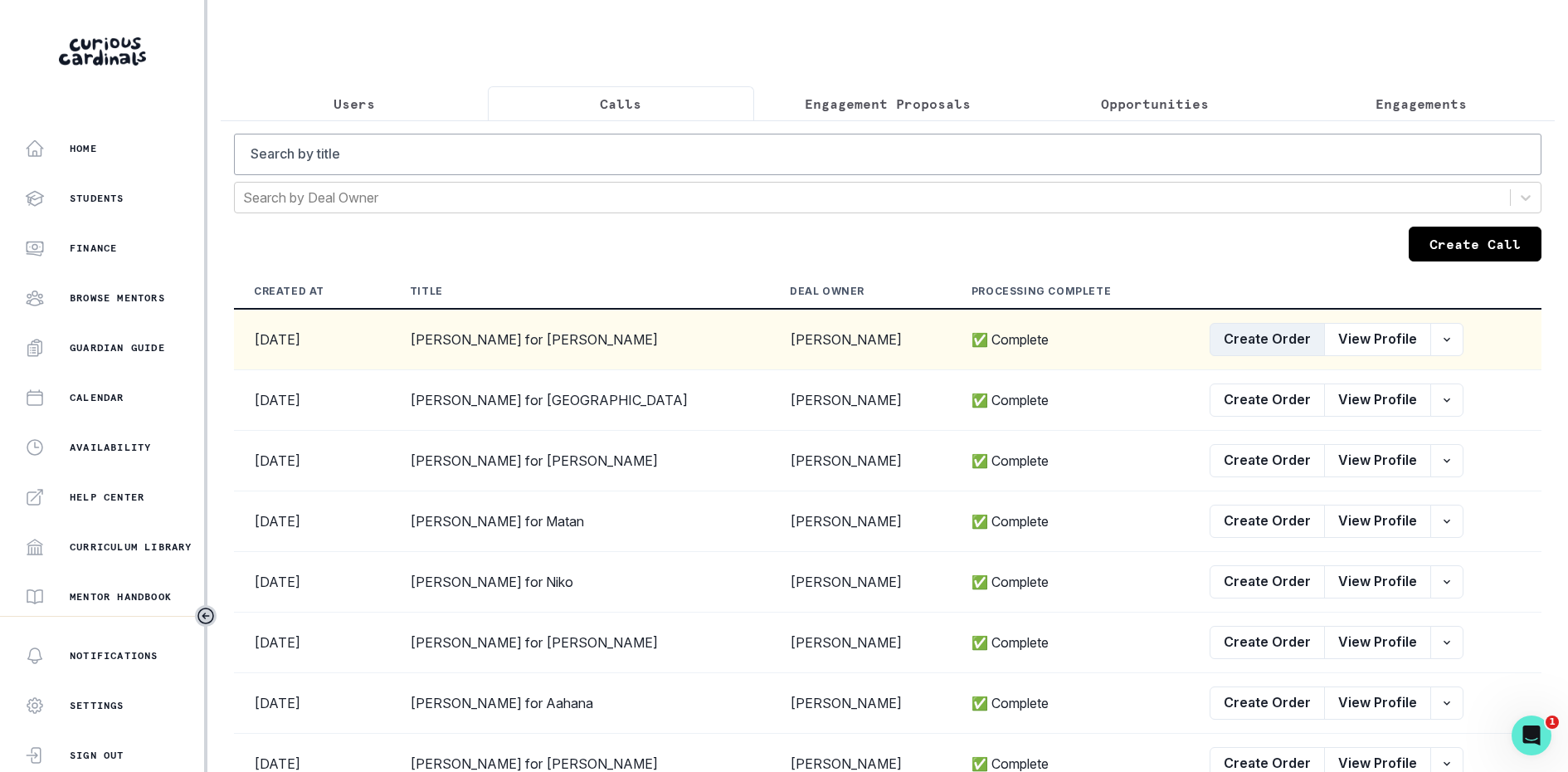
click at [1277, 342] on button "Create Order" at bounding box center [1268, 340] width 115 height 33
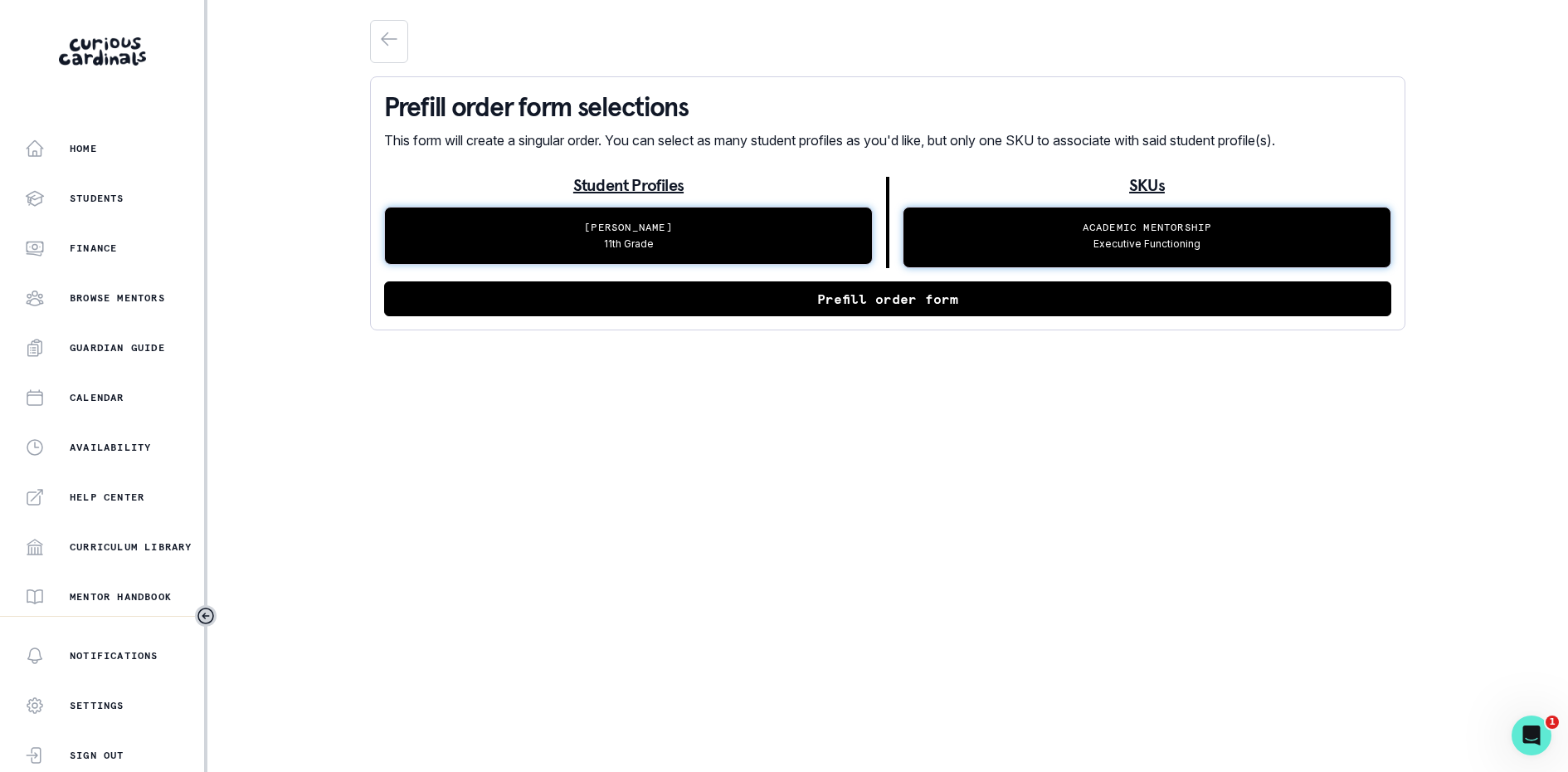
click at [809, 296] on button "Prefill order form" at bounding box center [888, 299] width 1008 height 35
select select "cd194da3-8339-4626-8ccf-3d28a2a685b4"
select select "24155e68-5d95-4e94-b263-39a7ead55c54"
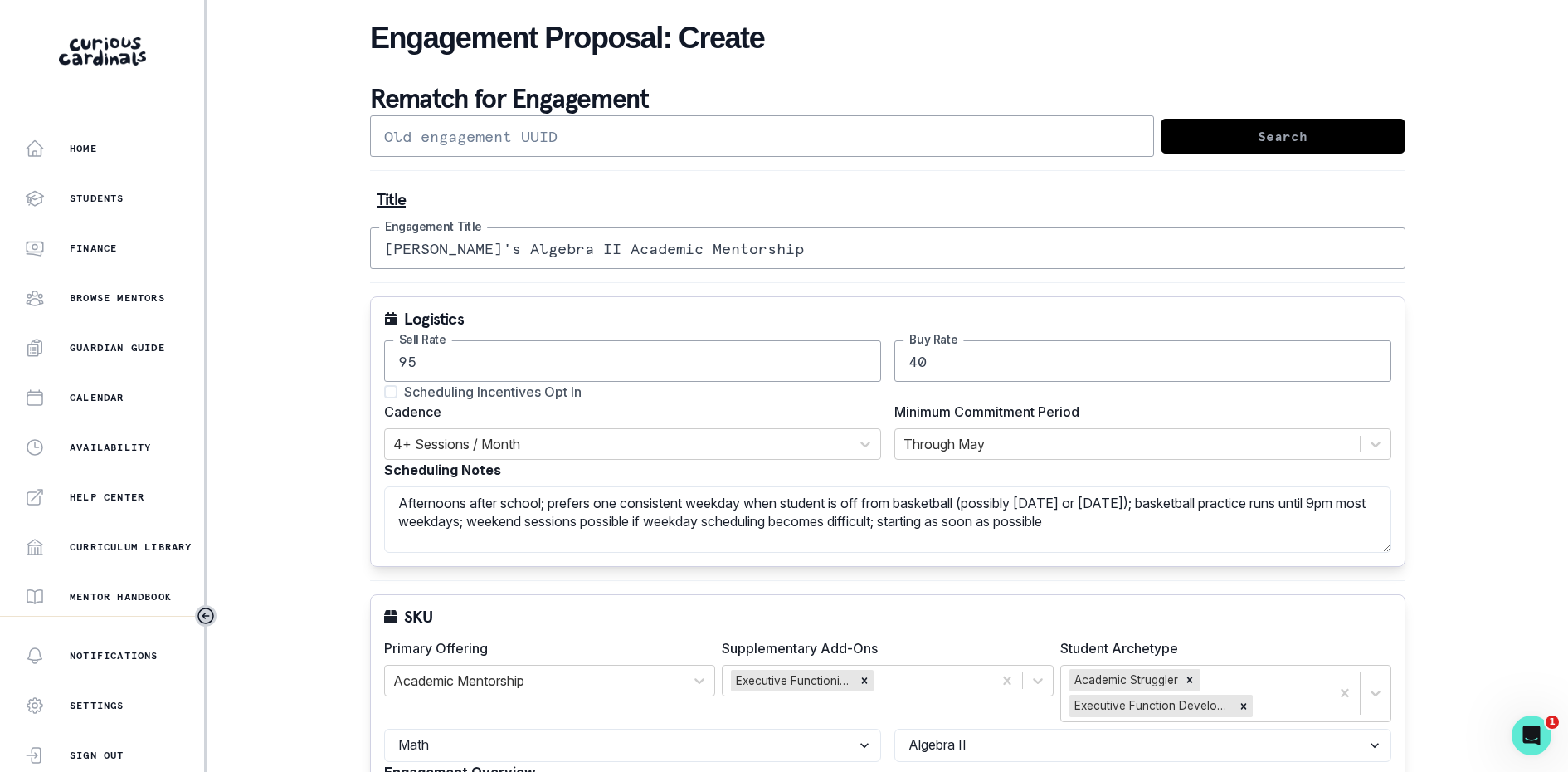
click at [516, 386] on span "Scheduling Incentives Opt In" at bounding box center [493, 391] width 178 height 20
click at [384, 391] on input "Scheduling Incentives Opt In" at bounding box center [383, 391] width 1 height 1
checkbox input "true"
click at [950, 366] on input "40" at bounding box center [1143, 361] width 497 height 41
type input "4"
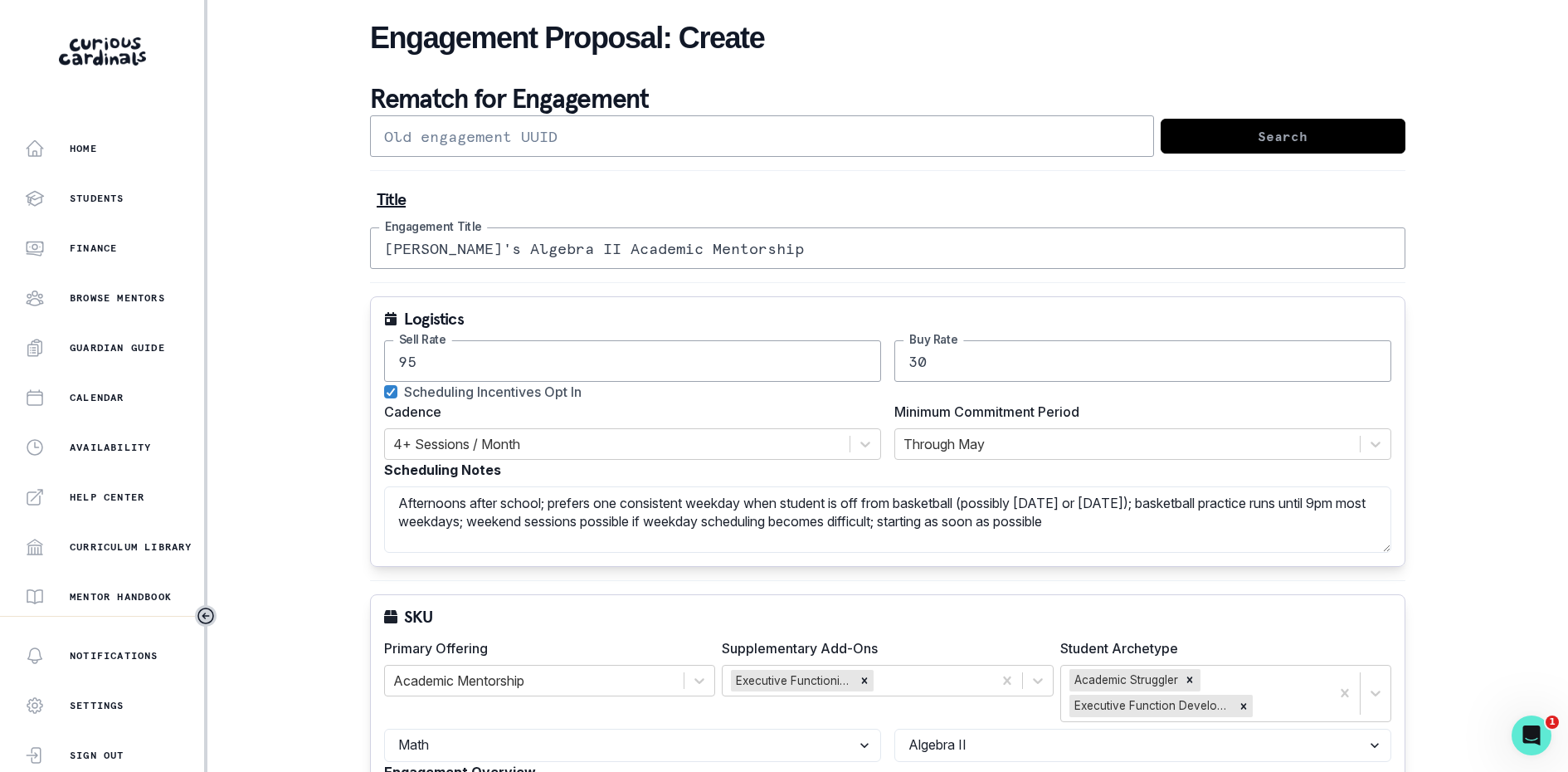
type input "30"
click at [889, 310] on div "Logistics" at bounding box center [888, 318] width 1008 height 17
click at [110, 448] on p "Admin Data" at bounding box center [104, 451] width 68 height 14
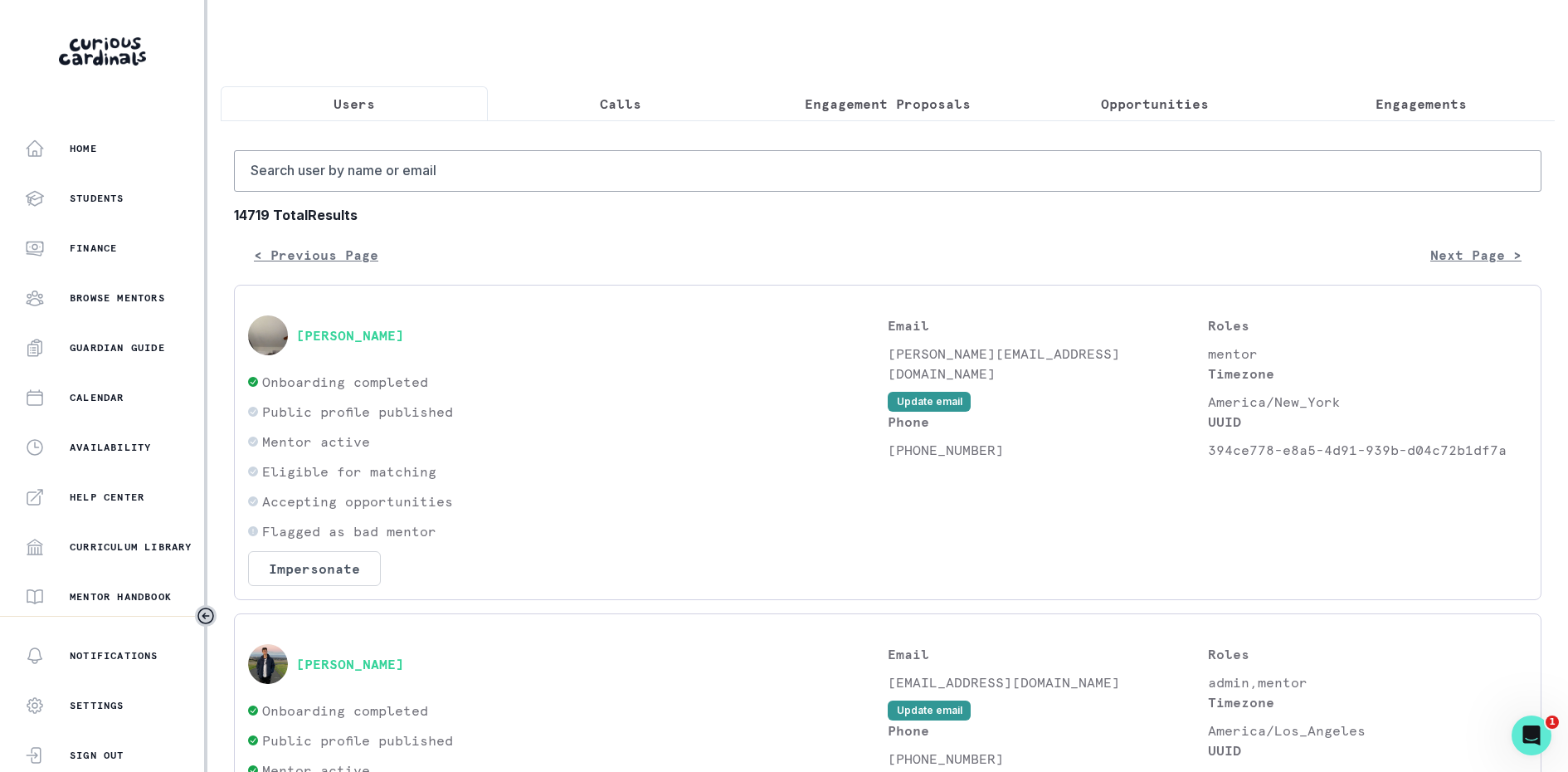
click at [873, 108] on p "Engagement Proposals" at bounding box center [888, 104] width 166 height 20
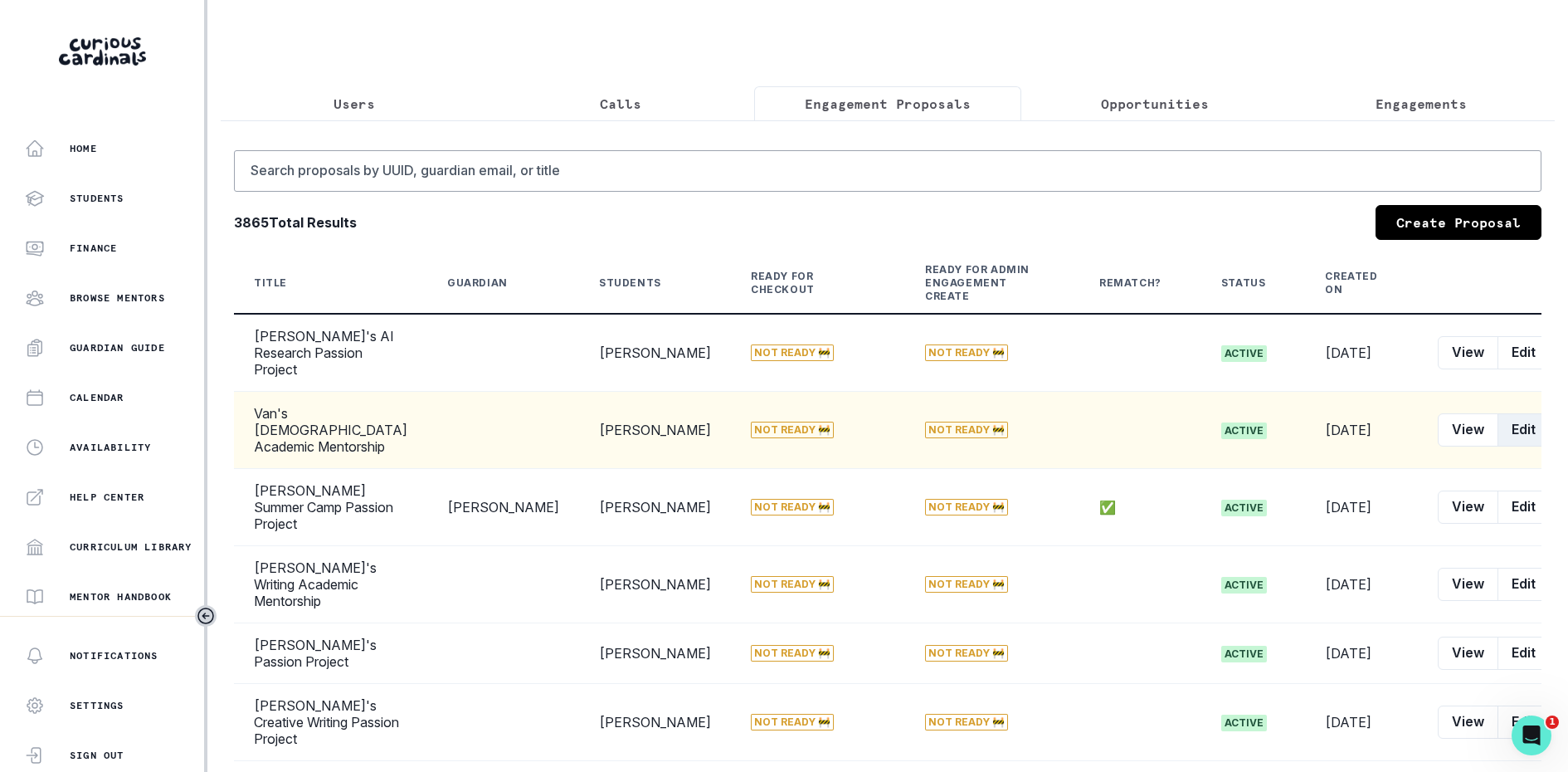
click at [1498, 413] on button "Edit" at bounding box center [1523, 430] width 52 height 33
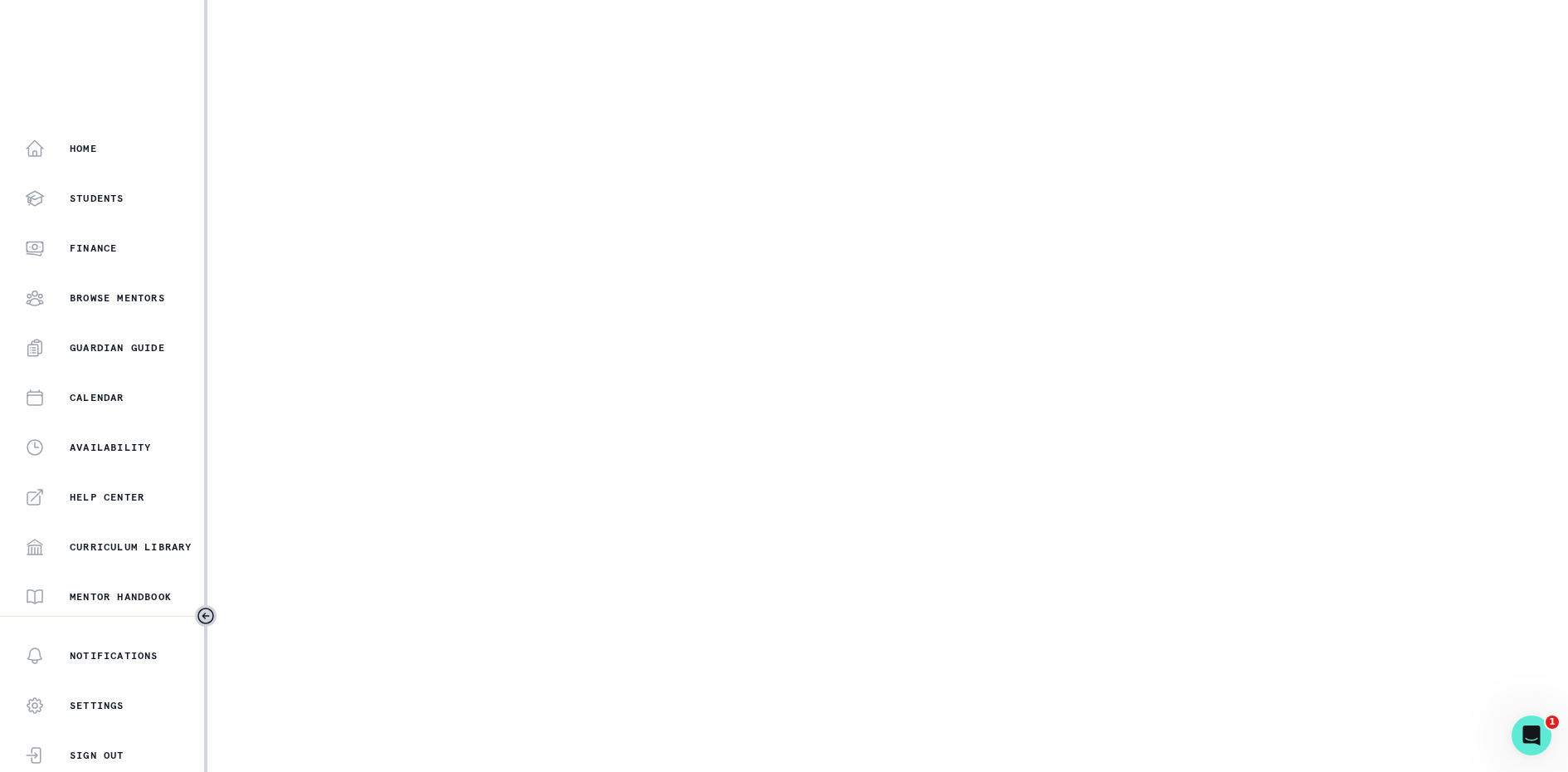
select select "2b2a87af-3877-406e-80f1-826191683463"
select select "7561dcec-b7a5-44bd-b115-79d252e25d53"
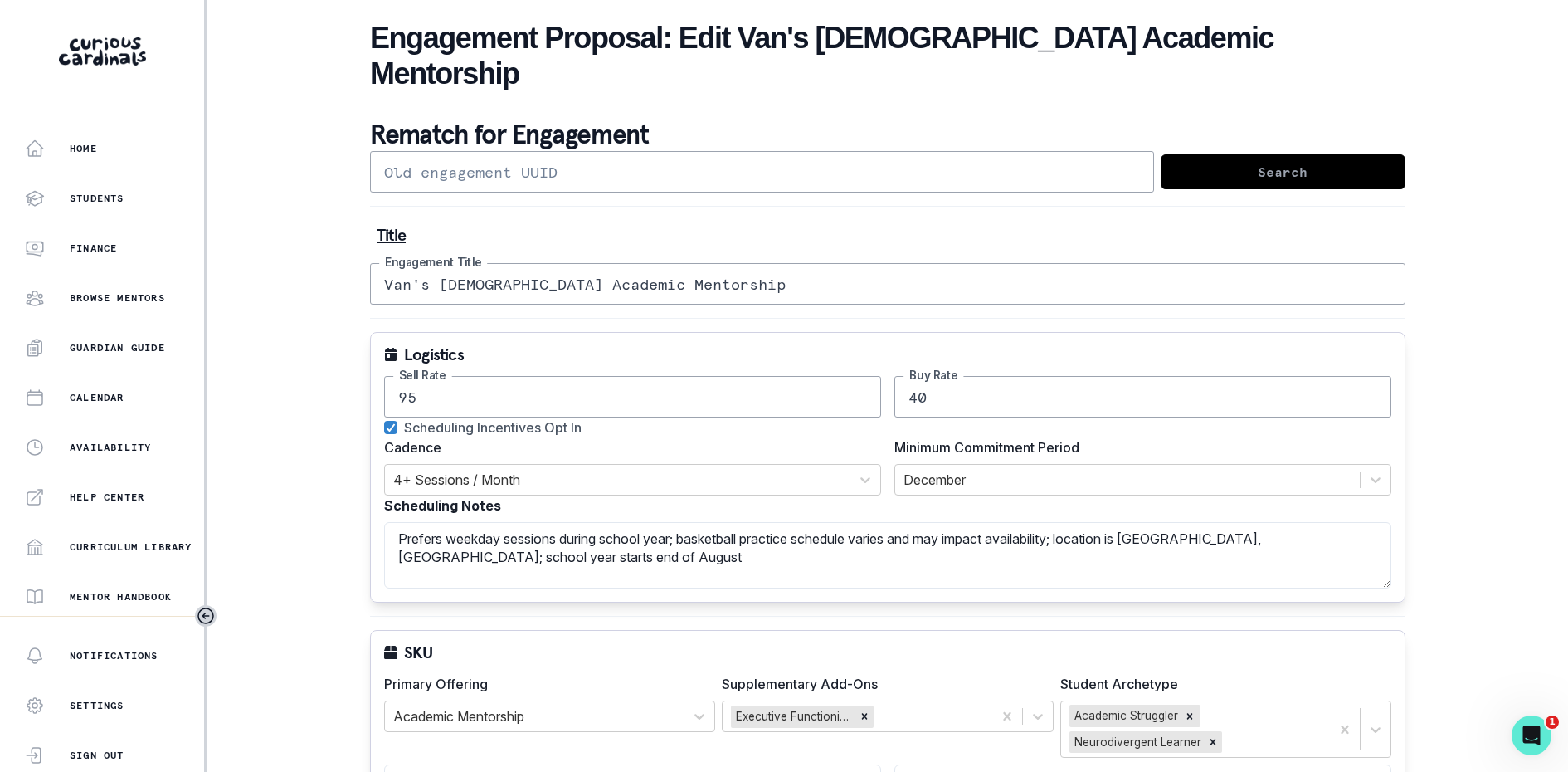
click at [920, 376] on input "40" at bounding box center [1143, 396] width 497 height 41
type input "30"
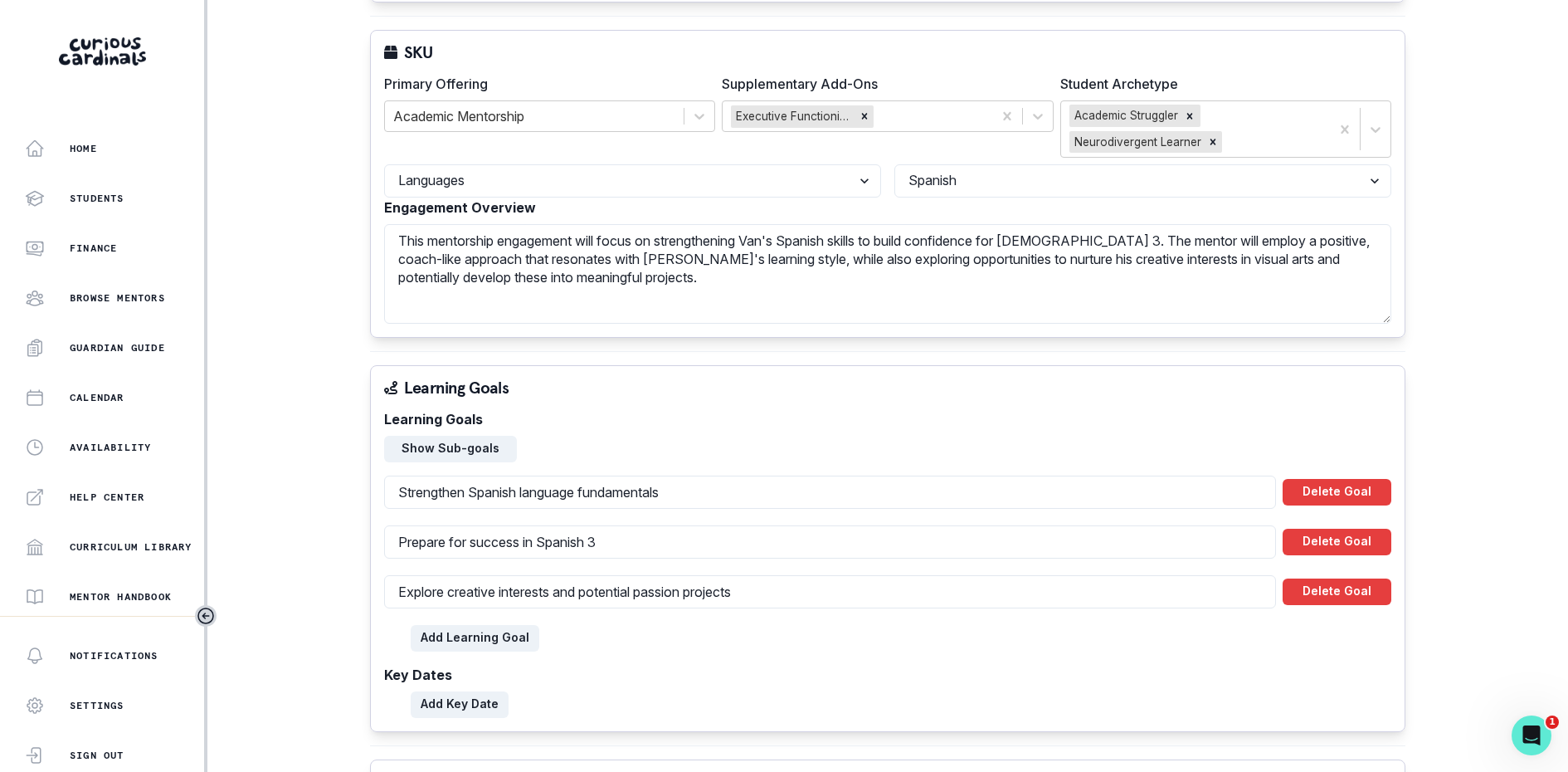
scroll to position [1494, 0]
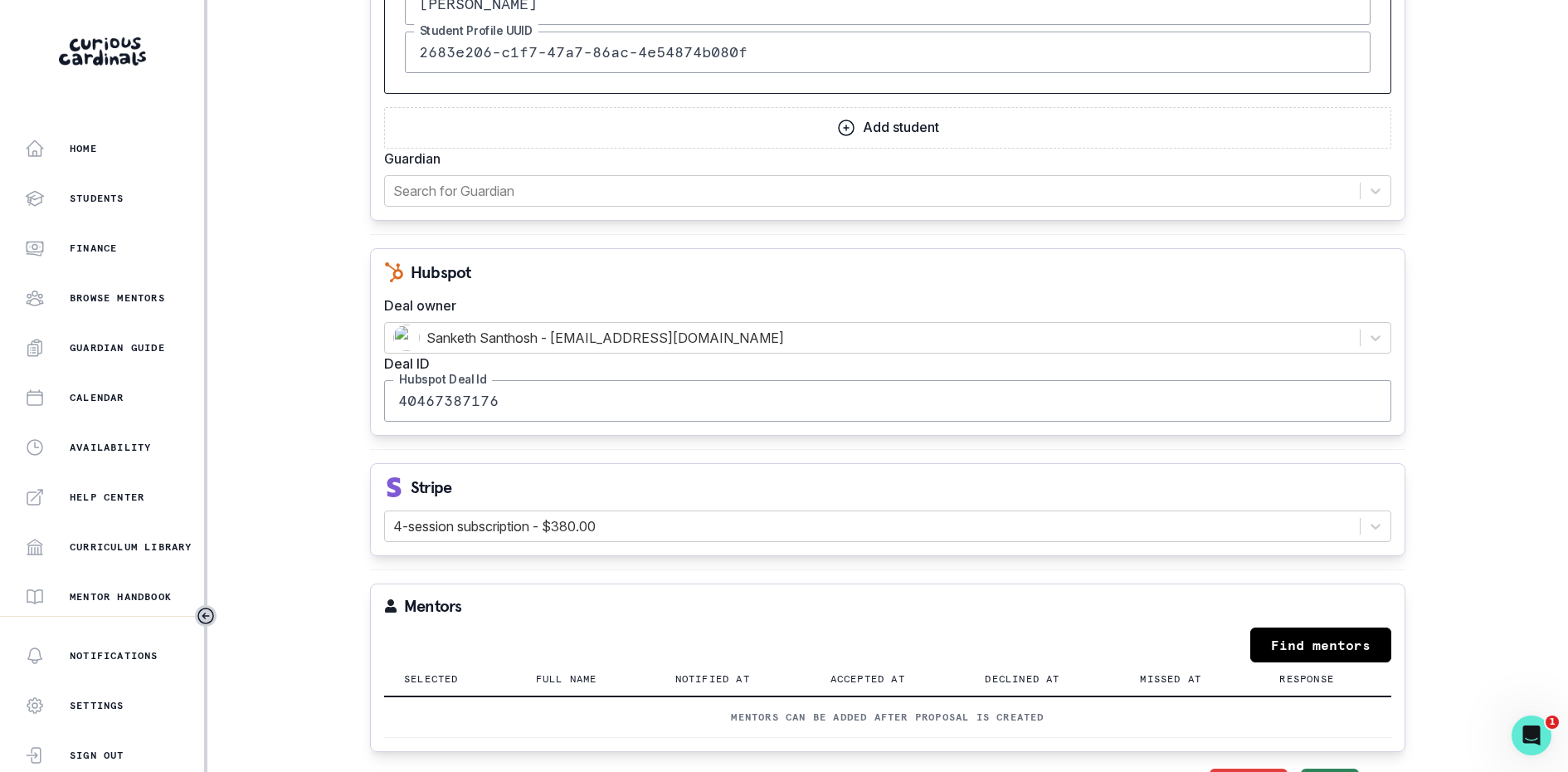
click at [1338, 769] on button "Save" at bounding box center [1329, 786] width 58 height 33
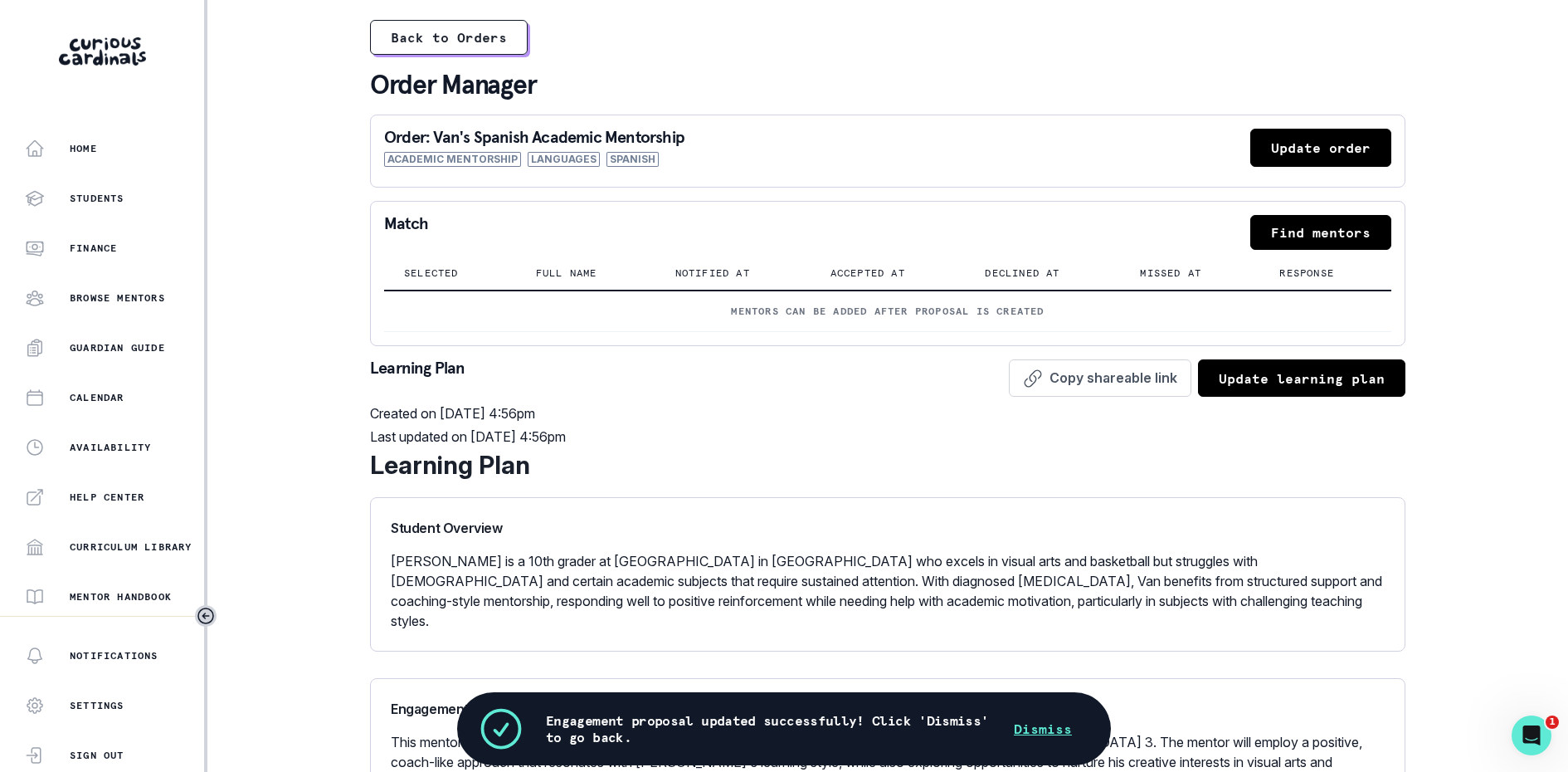
scroll to position [246, 0]
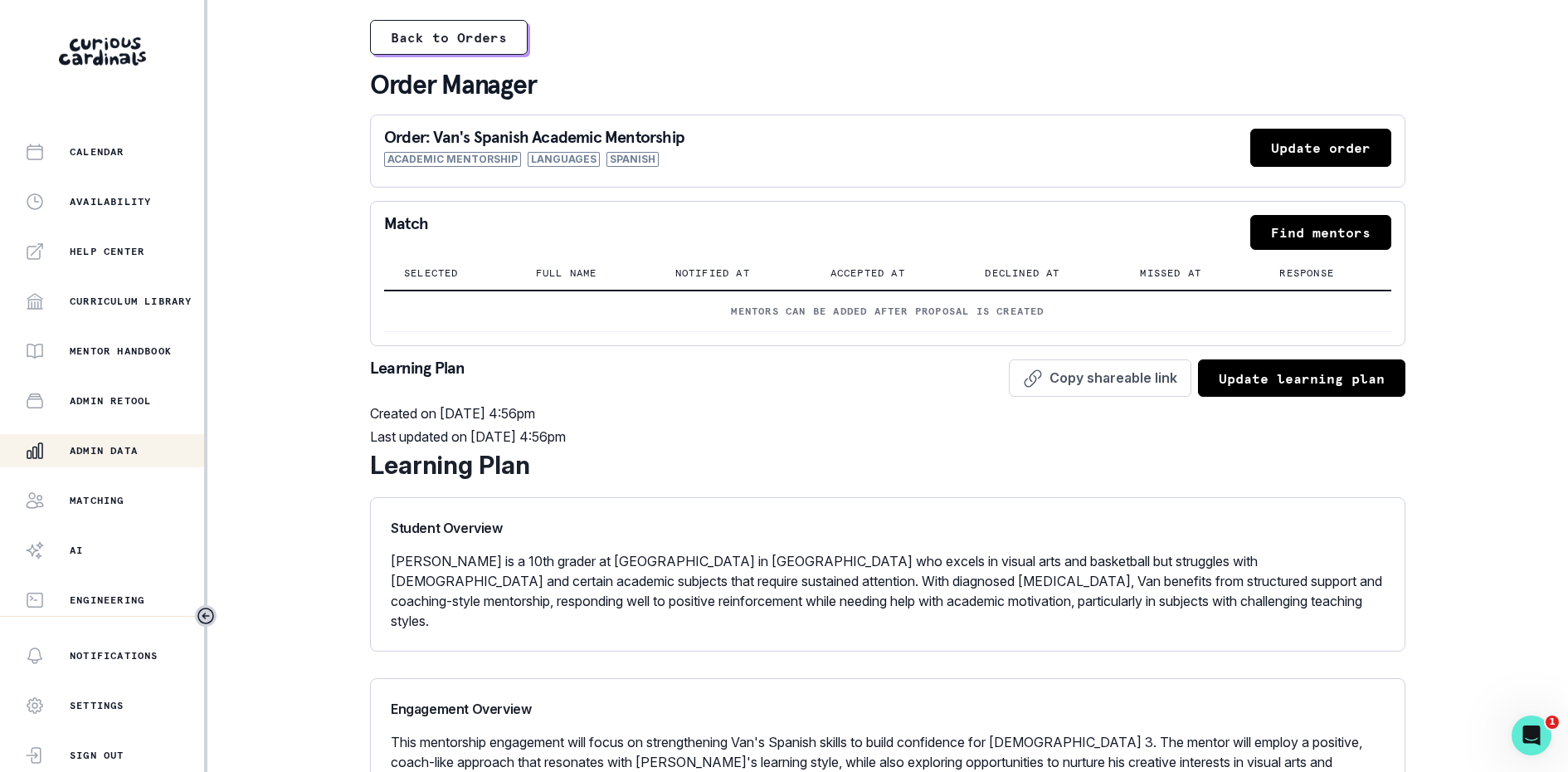
click at [124, 457] on p "Admin Data" at bounding box center [104, 451] width 68 height 14
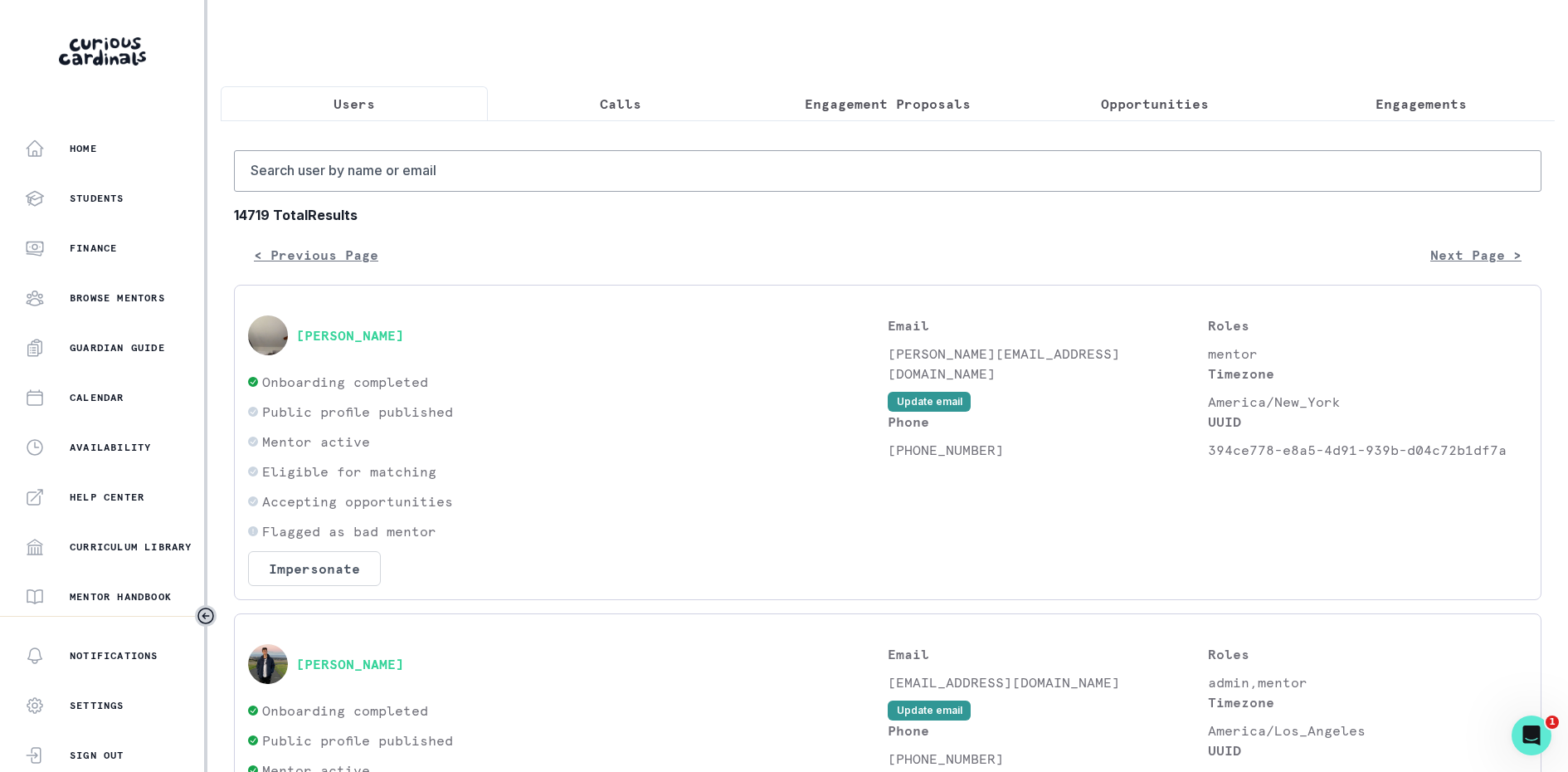
click at [628, 100] on p "Calls" at bounding box center [620, 104] width 41 height 20
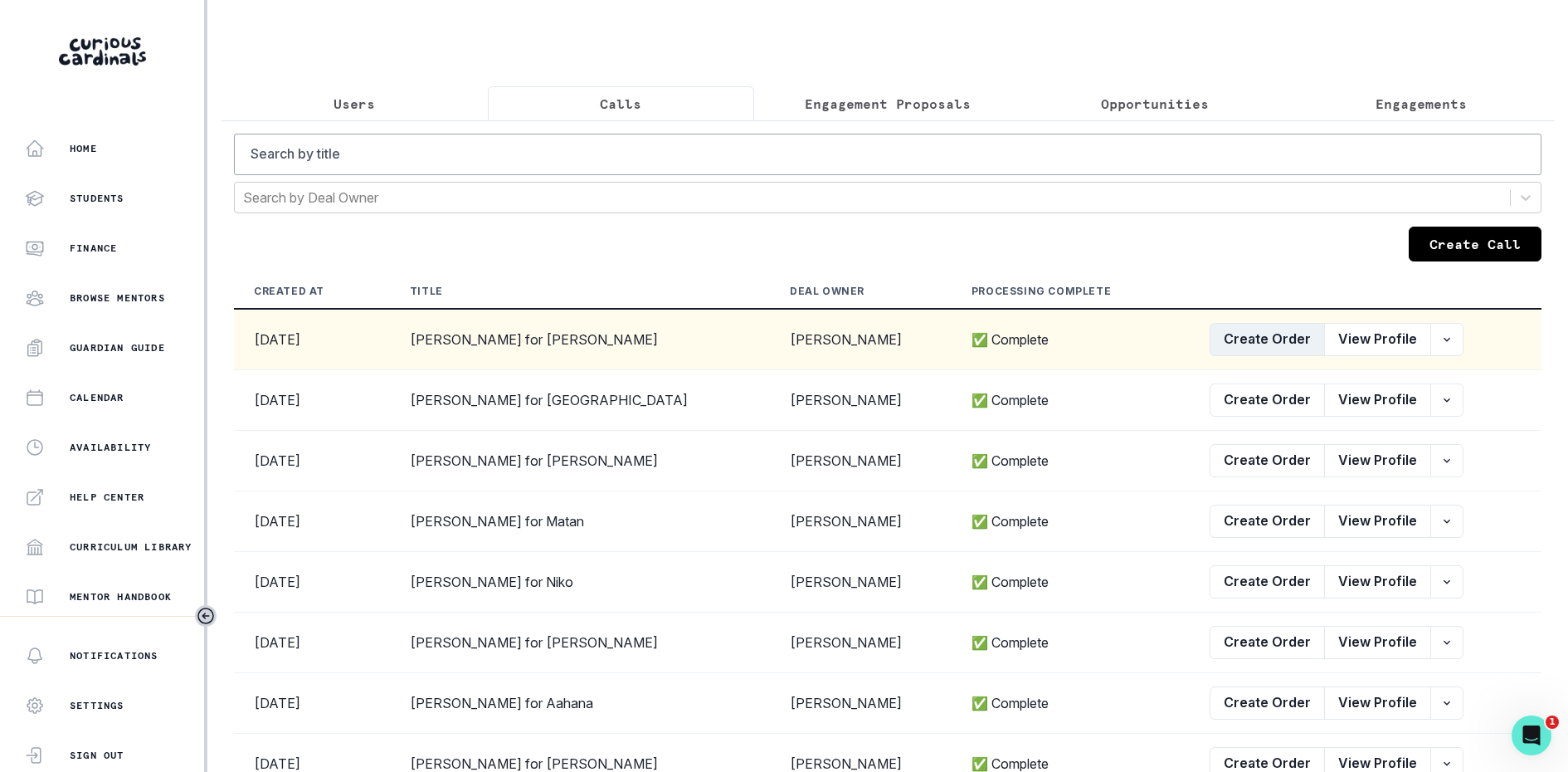
click at [1270, 347] on button "Create Order" at bounding box center [1268, 340] width 115 height 33
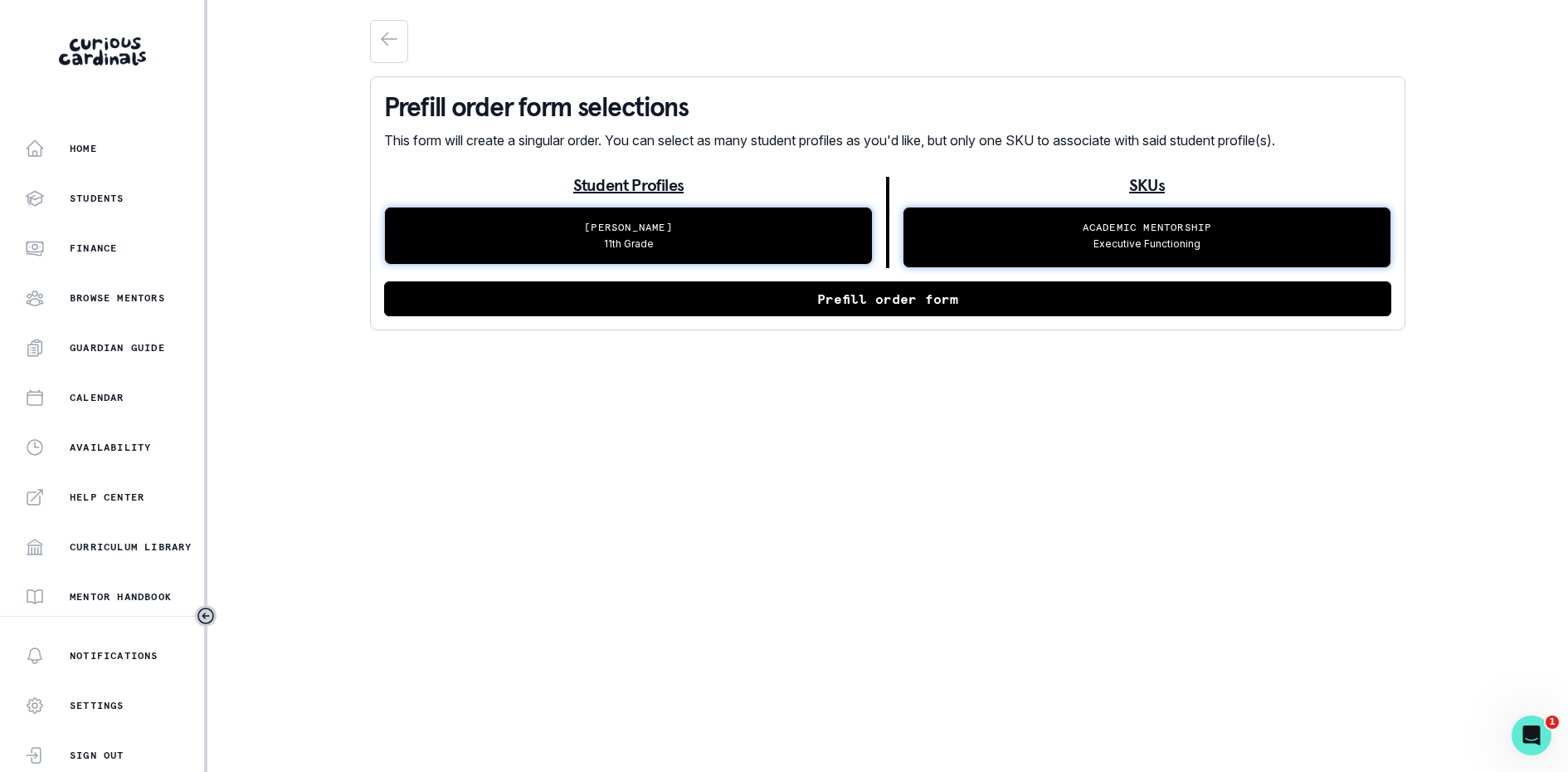
click at [769, 298] on button "Prefill order form" at bounding box center [888, 299] width 1008 height 35
select select "cd194da3-8339-4626-8ccf-3d28a2a685b4"
select select "24155e68-5d95-4e94-b263-39a7ead55c54"
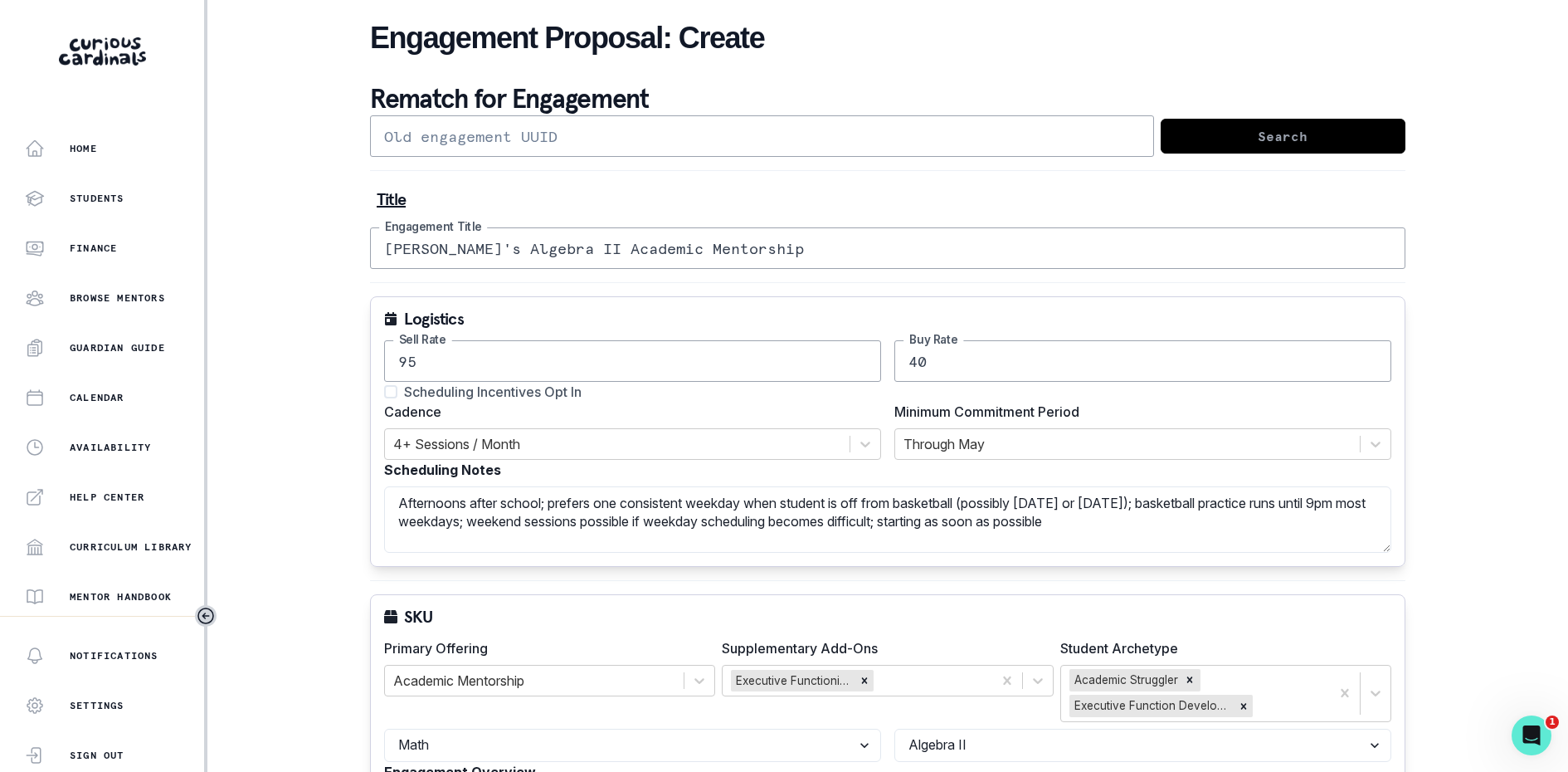
click at [917, 355] on input "40" at bounding box center [1143, 361] width 497 height 41
type input "30"
click at [965, 436] on div at bounding box center [1128, 444] width 448 height 23
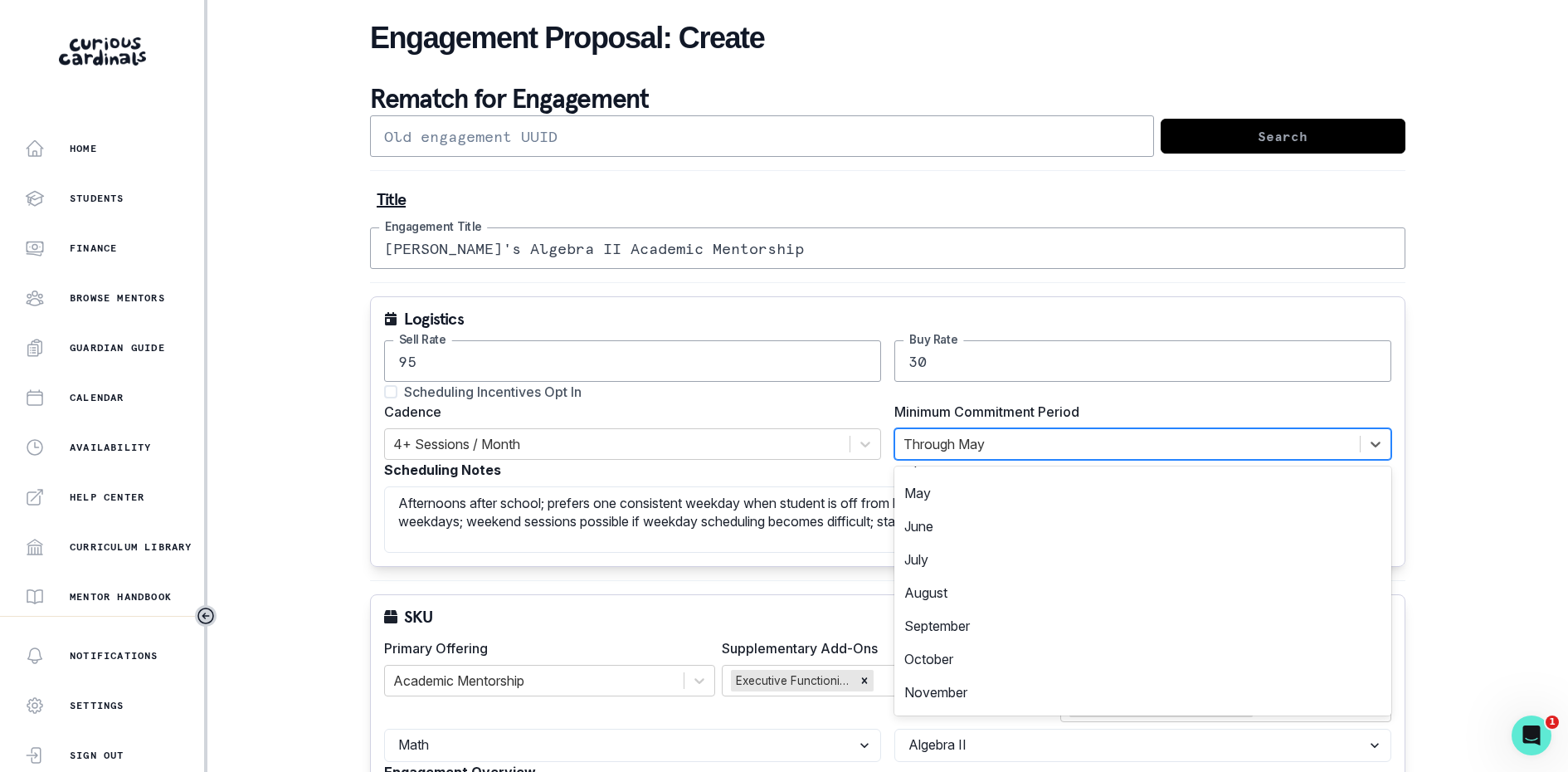
scroll to position [255, 0]
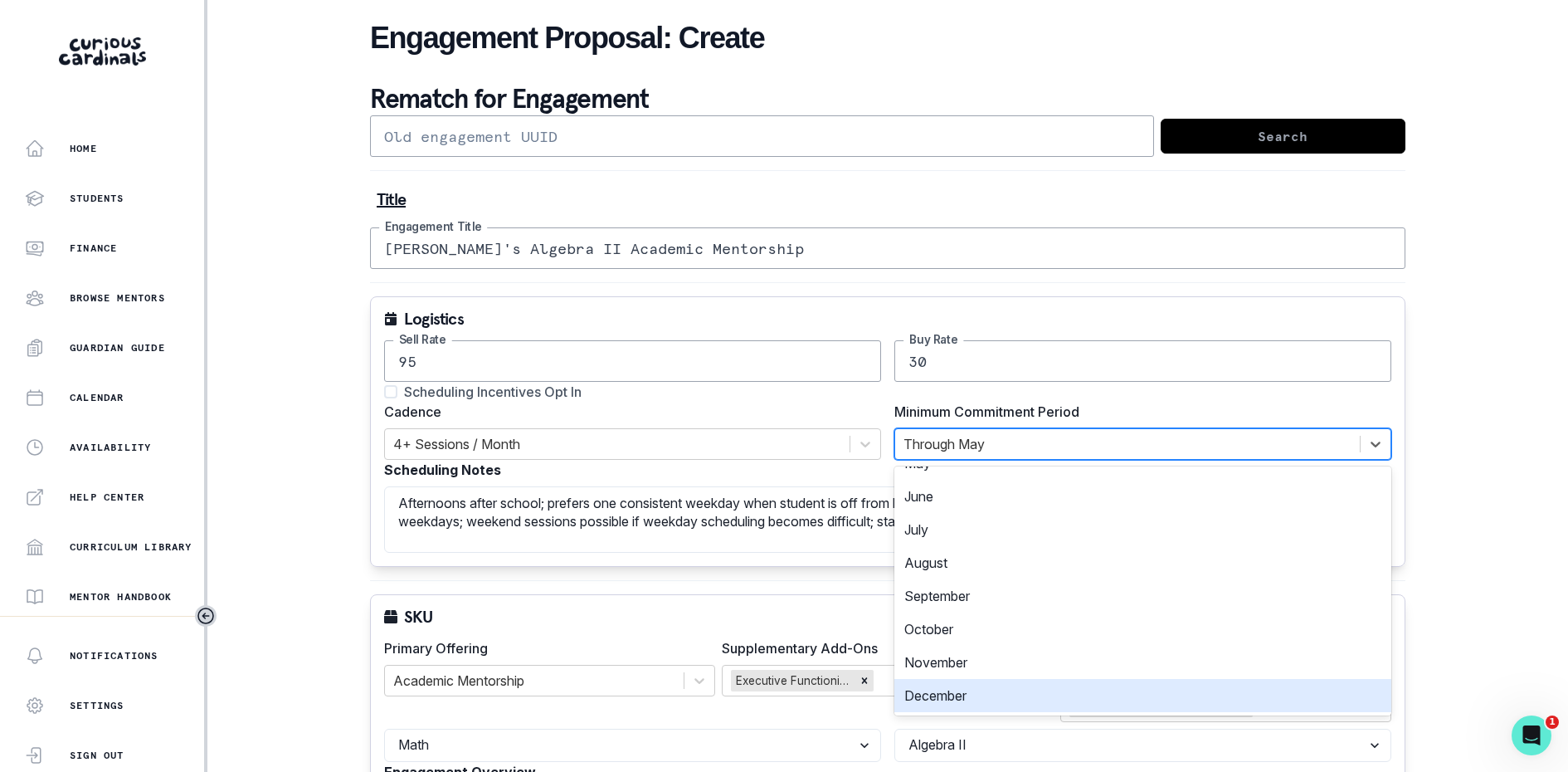
click at [1005, 693] on div "December" at bounding box center [1143, 696] width 497 height 33
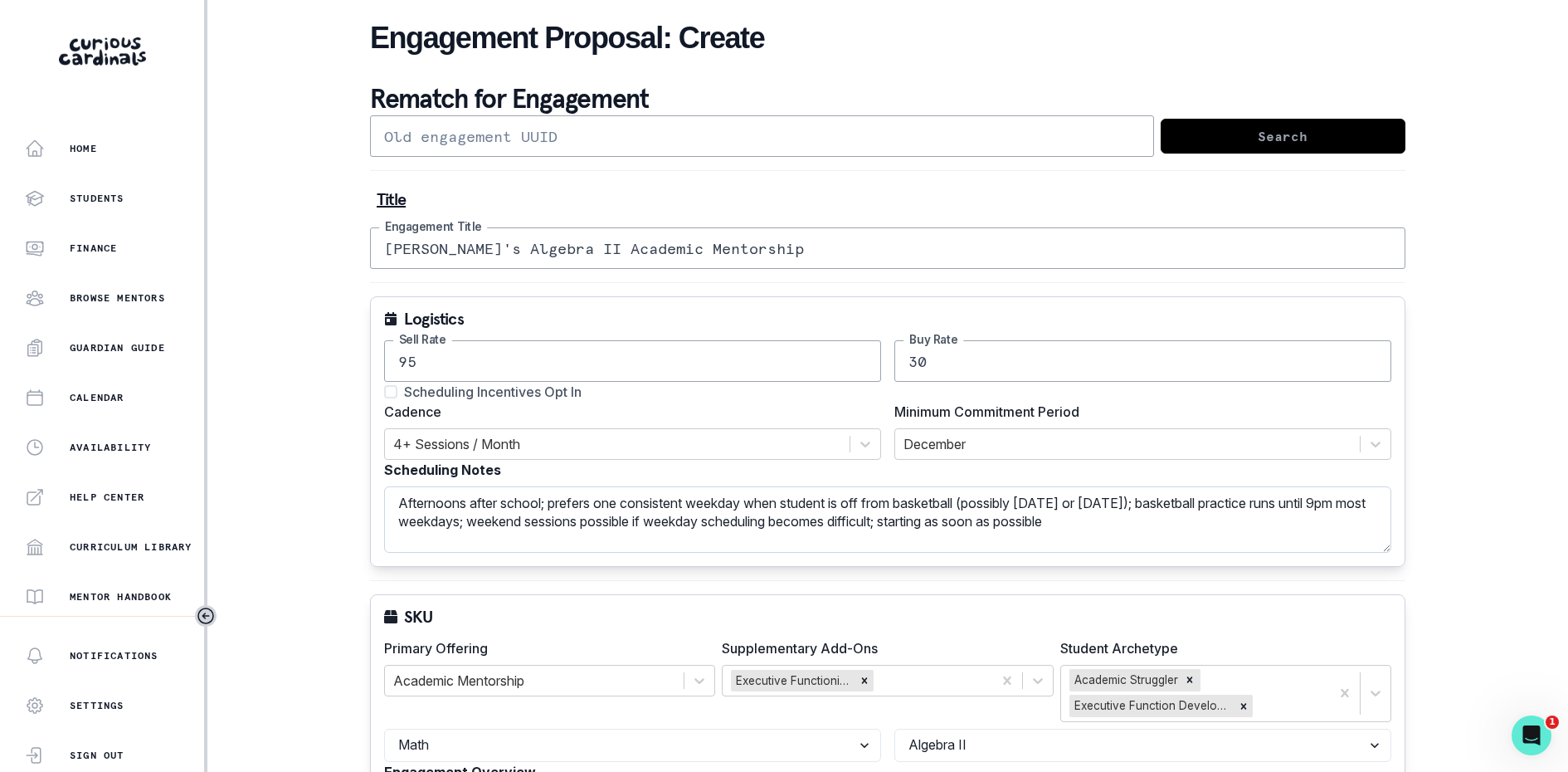
click at [1175, 520] on textarea "Afternoons after school; prefers one consistent weekday when student is off fro…" at bounding box center [888, 520] width 1008 height 67
type textarea "Afternoons after school; prefers one consistent weekday when student is off fro…"
click at [896, 556] on div "Logistics 95 Sell Rate 30 Buy Rate Scheduling Incentives Opt In Cadence 4+ Sess…" at bounding box center [887, 431] width 1036 height 271
click at [494, 393] on span "Scheduling Incentives Opt In" at bounding box center [493, 391] width 178 height 20
click at [384, 392] on input "Scheduling Incentives Opt In" at bounding box center [383, 391] width 1 height 1
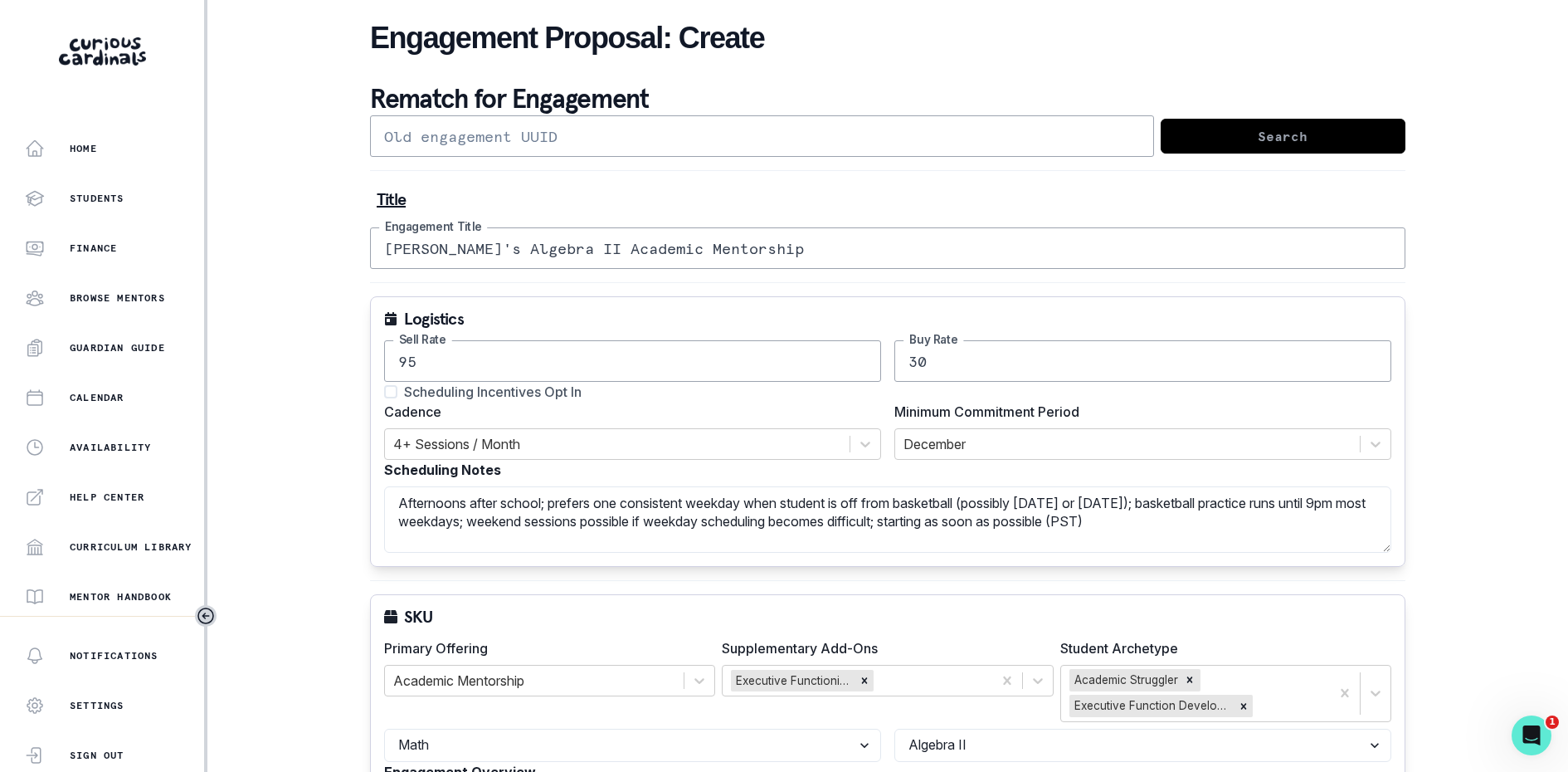
checkbox input "true"
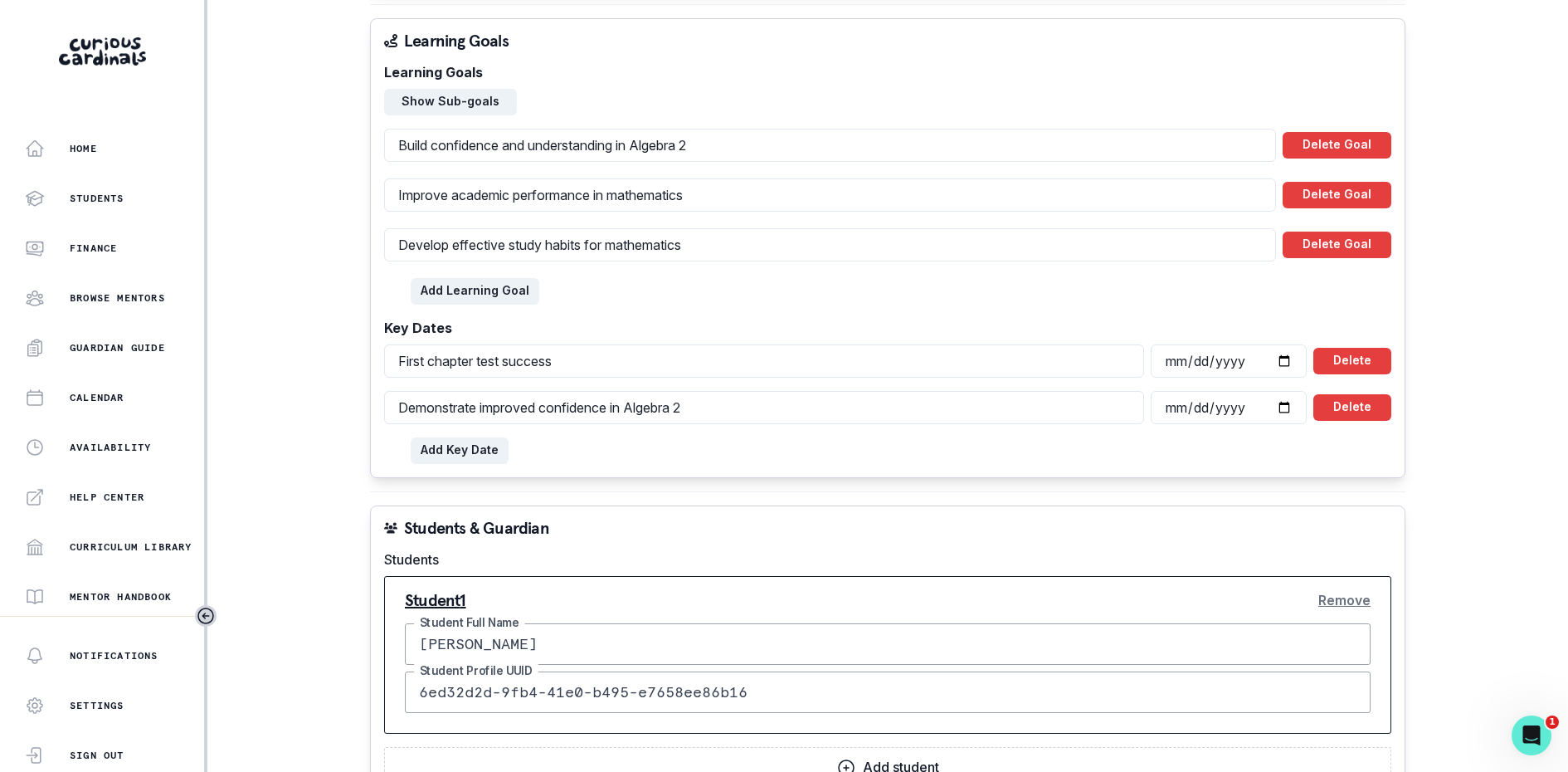
scroll to position [951, 0]
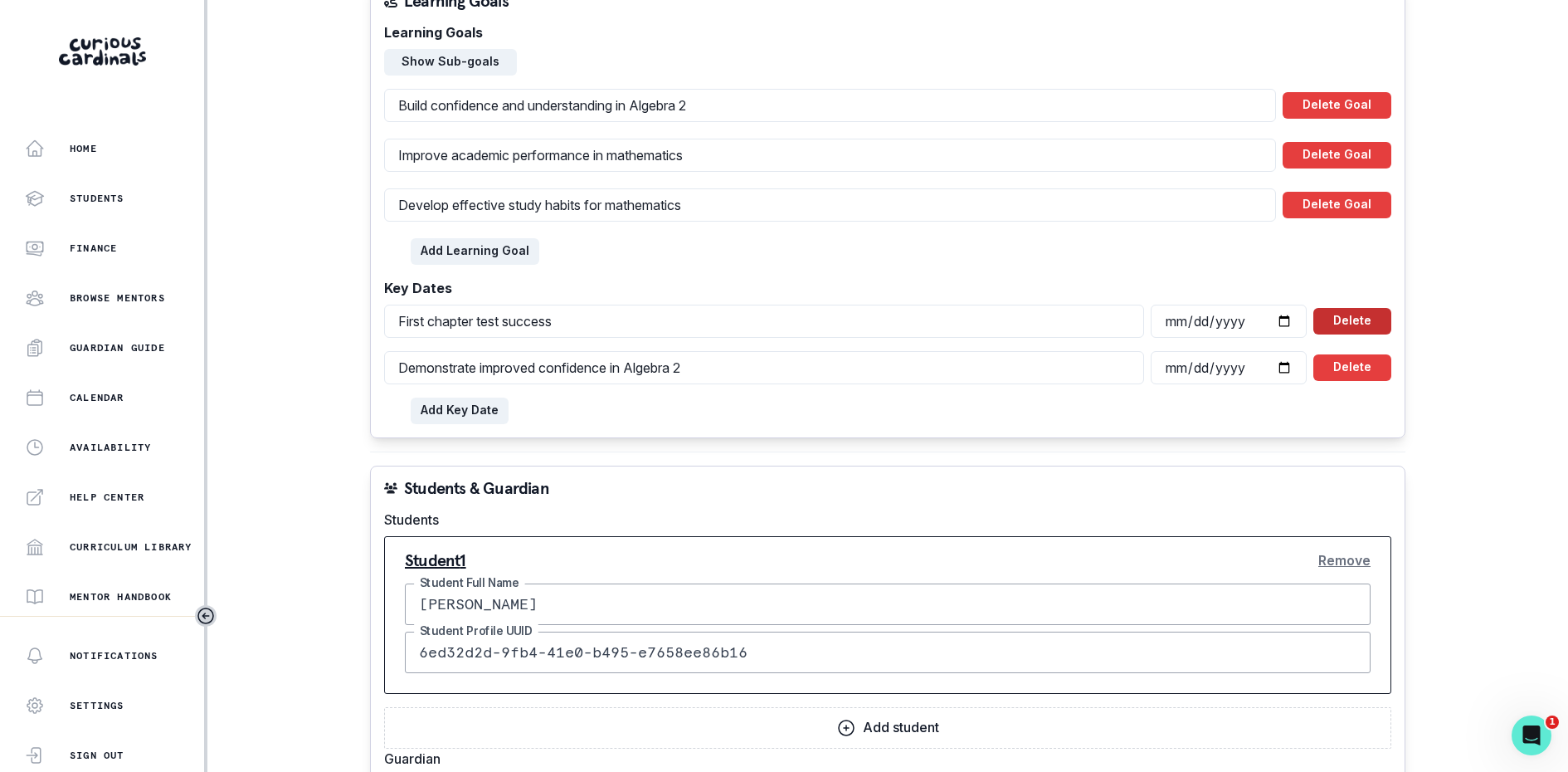
click at [1320, 323] on button "Delete" at bounding box center [1353, 321] width 78 height 26
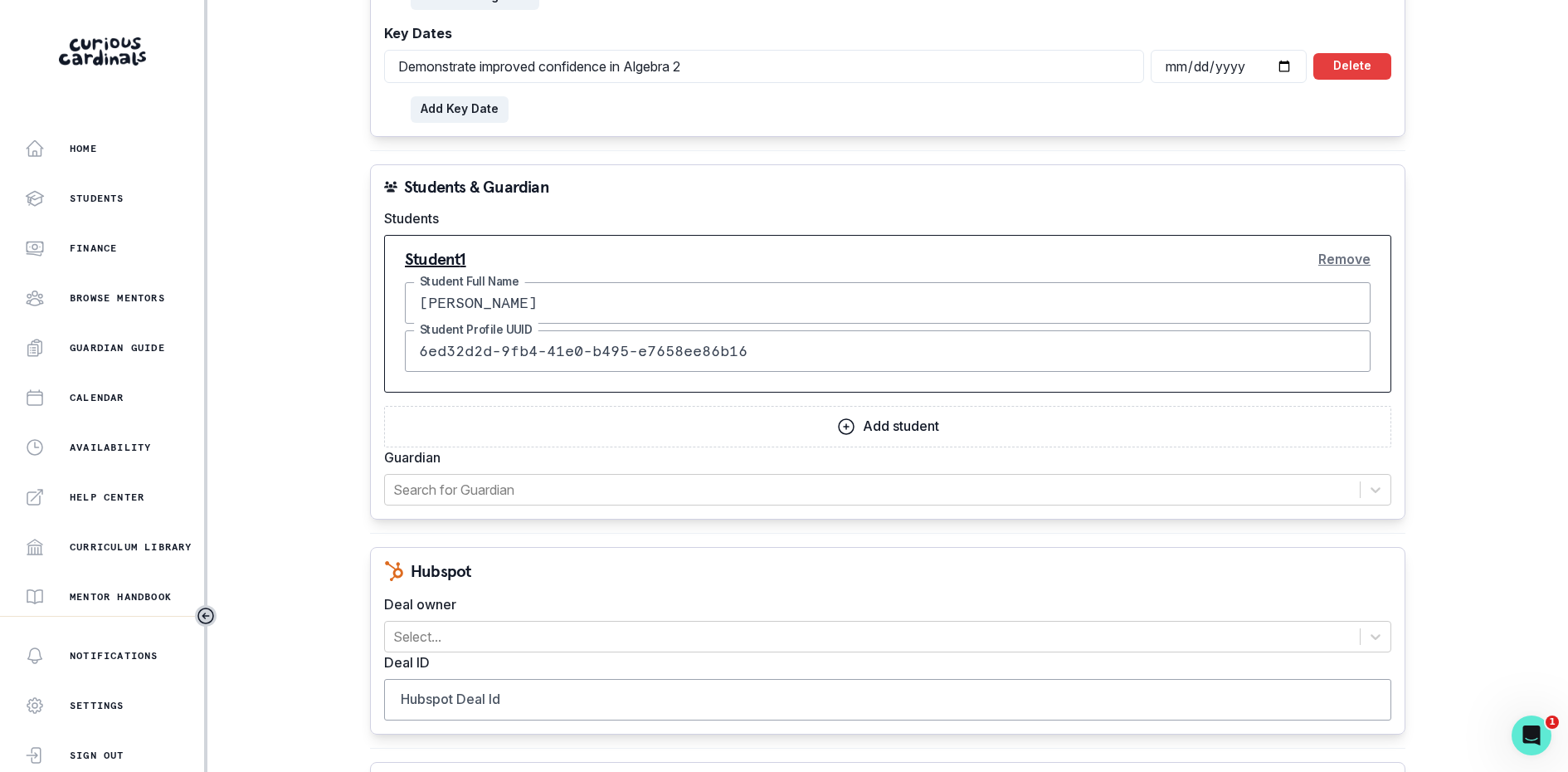
scroll to position [1264, 0]
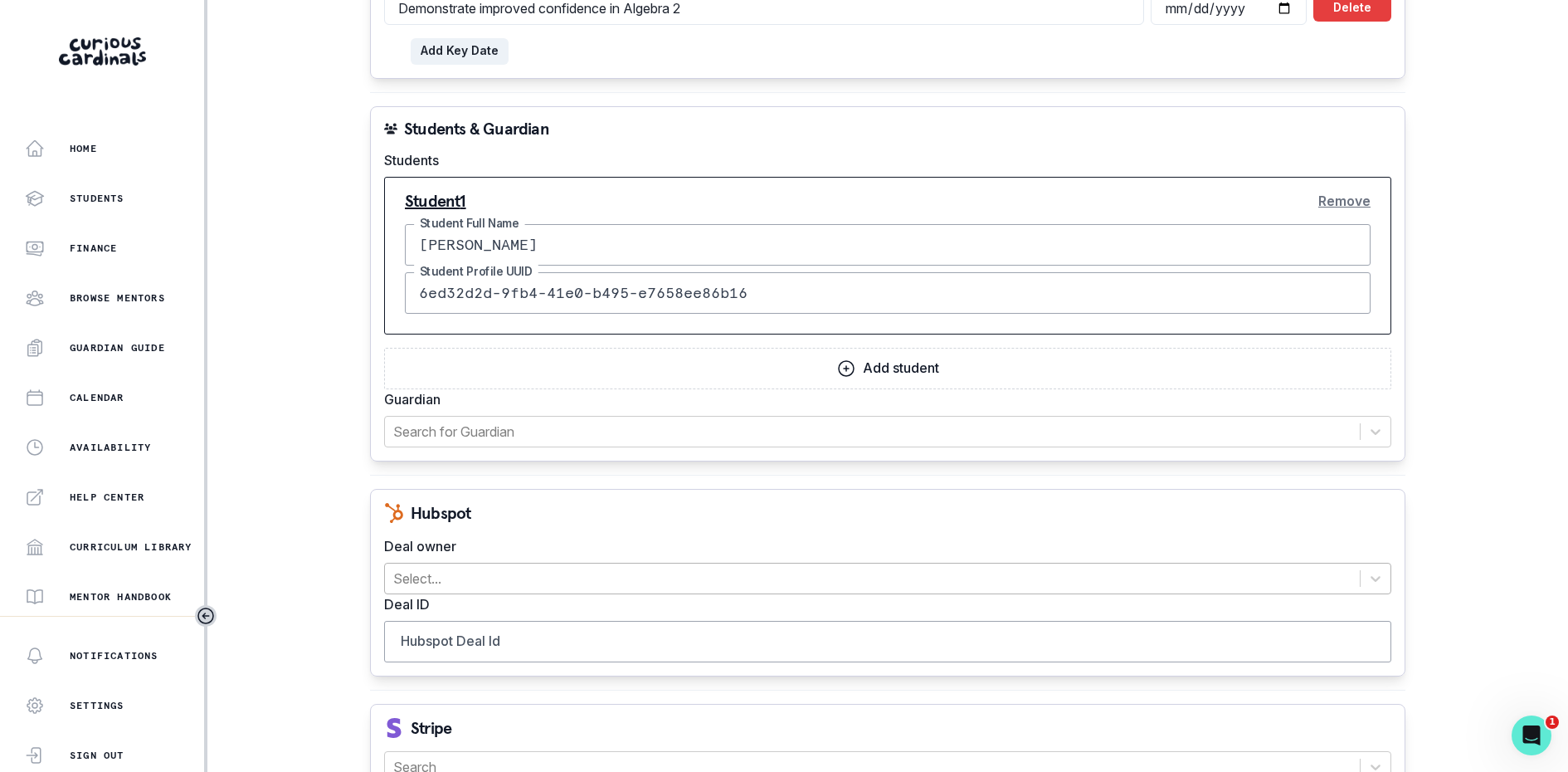
click at [830, 567] on div at bounding box center [873, 578] width 959 height 23
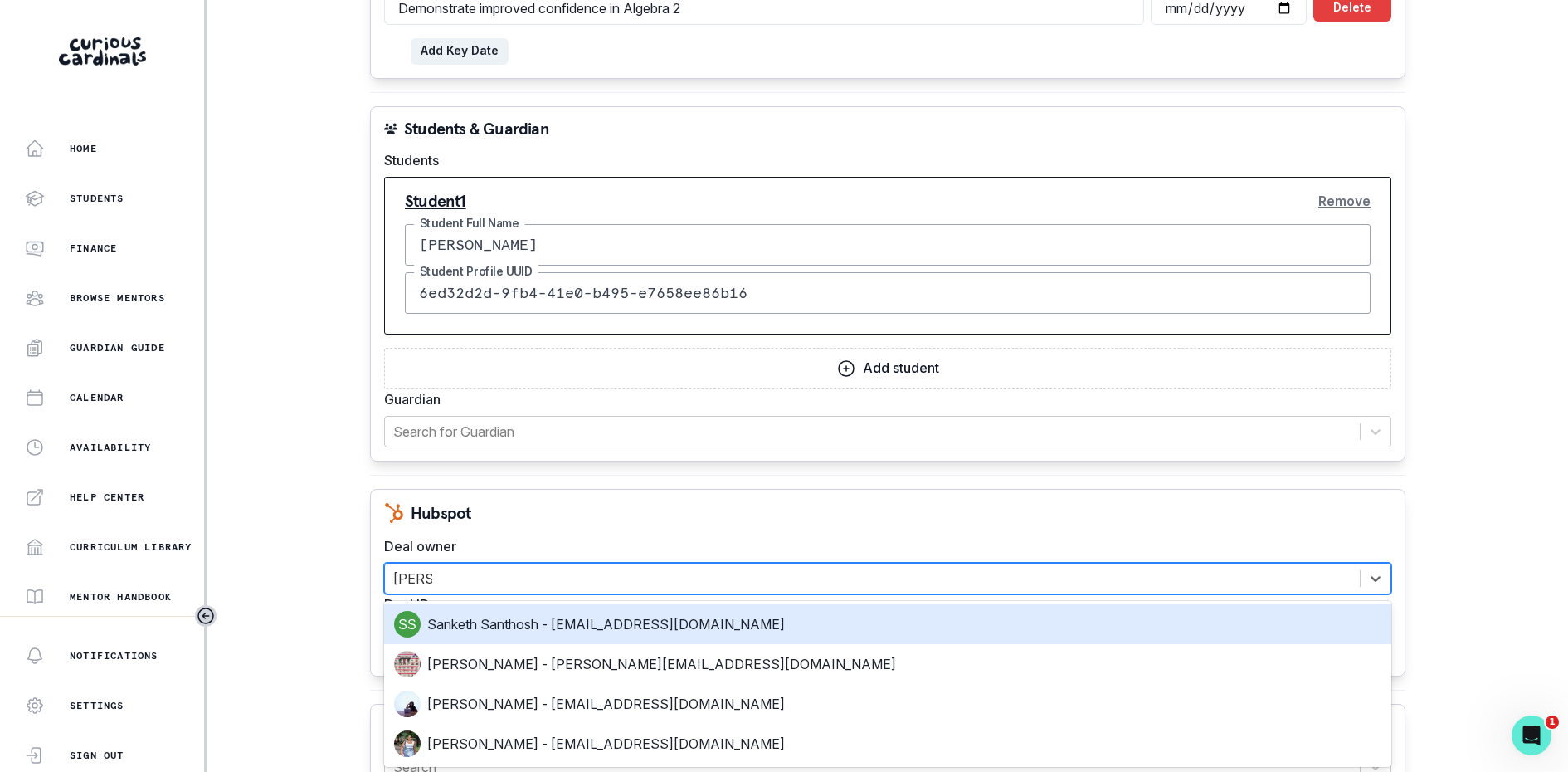
type input "[PERSON_NAME]"
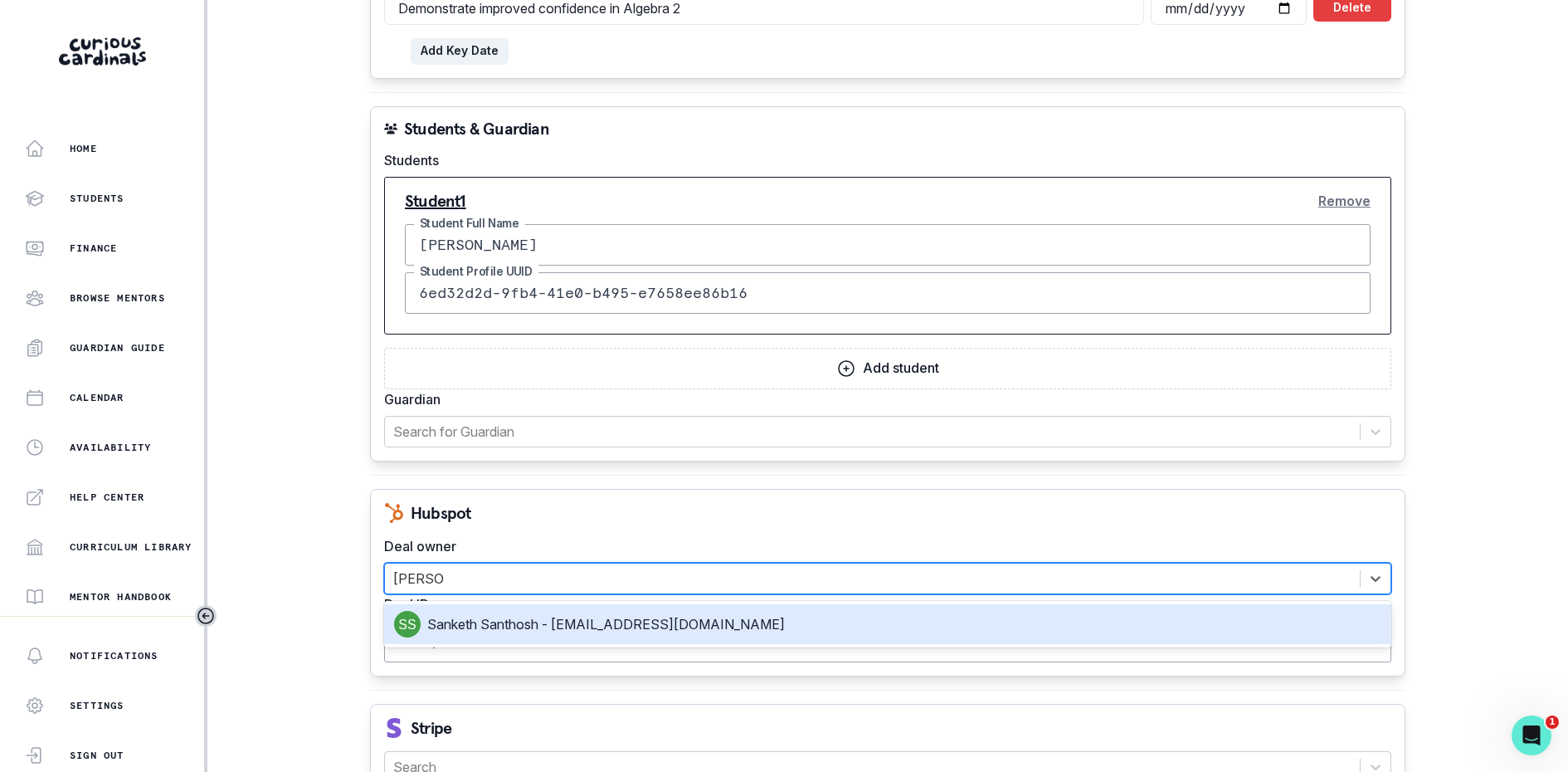
click at [733, 618] on div "Sanketh Santhosh - [EMAIL_ADDRESS][DOMAIN_NAME]" at bounding box center [888, 623] width 988 height 26
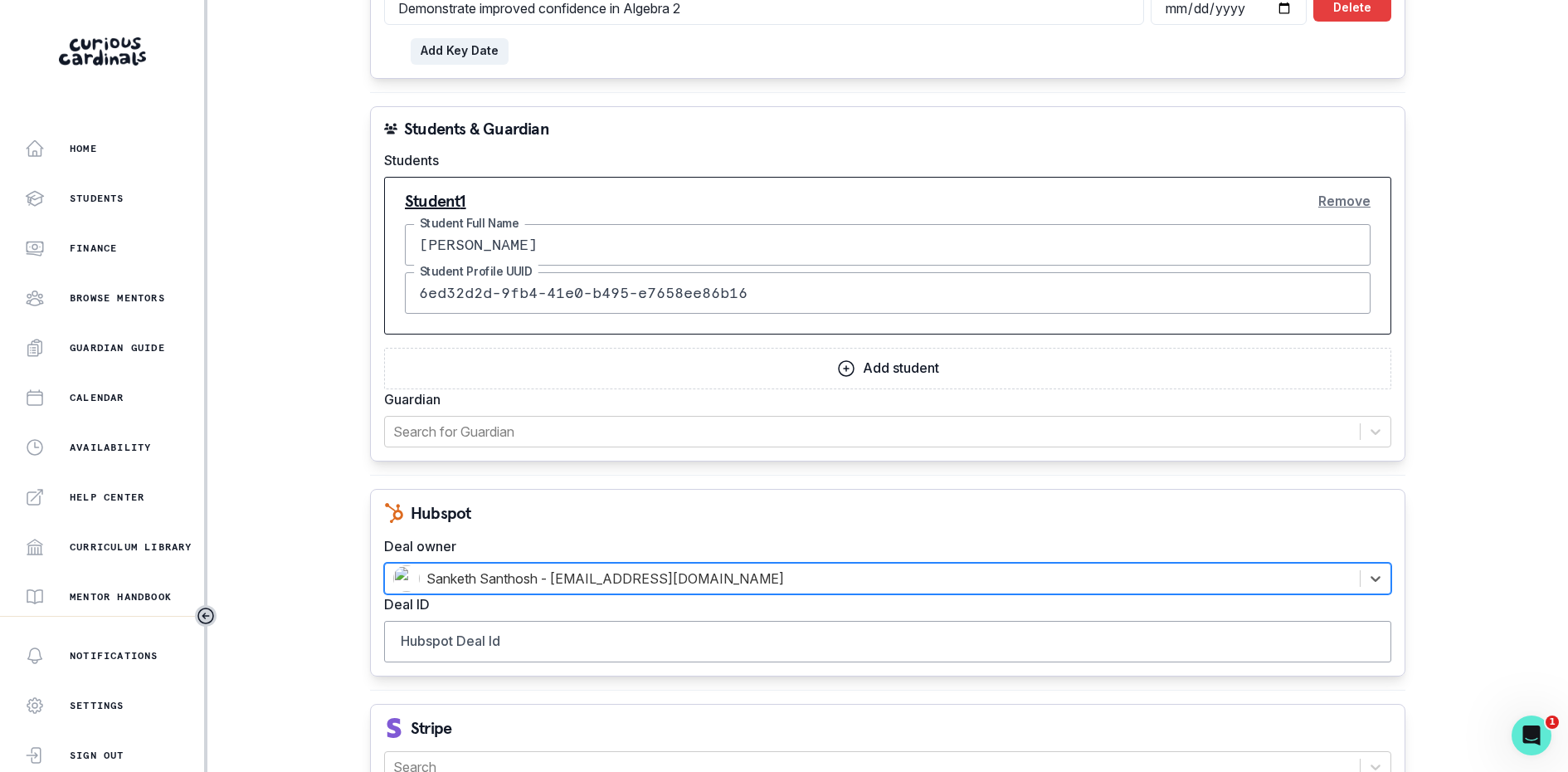
click at [740, 506] on div "Hubspot" at bounding box center [888, 513] width 1008 height 20
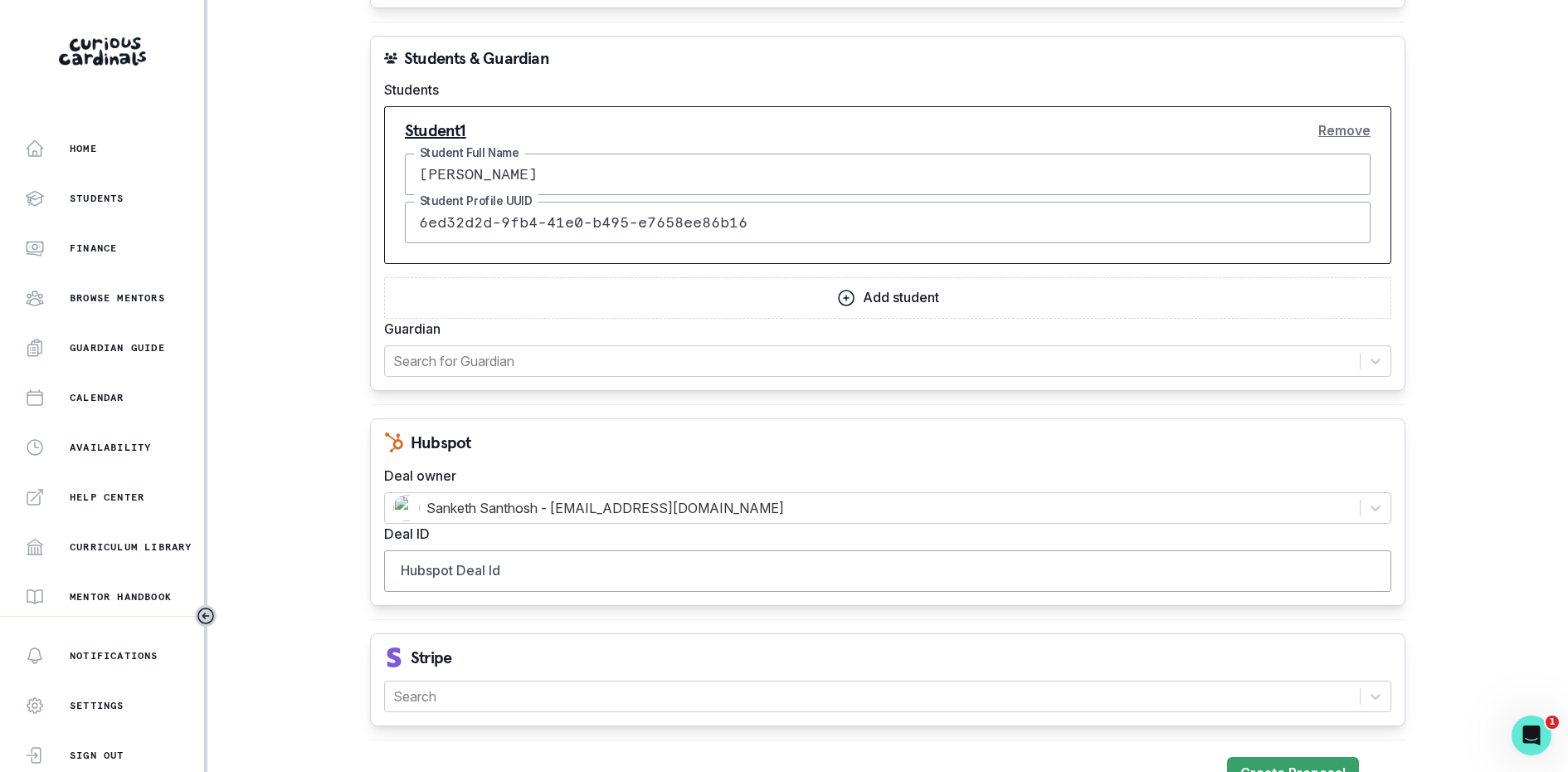
scroll to position [1360, 0]
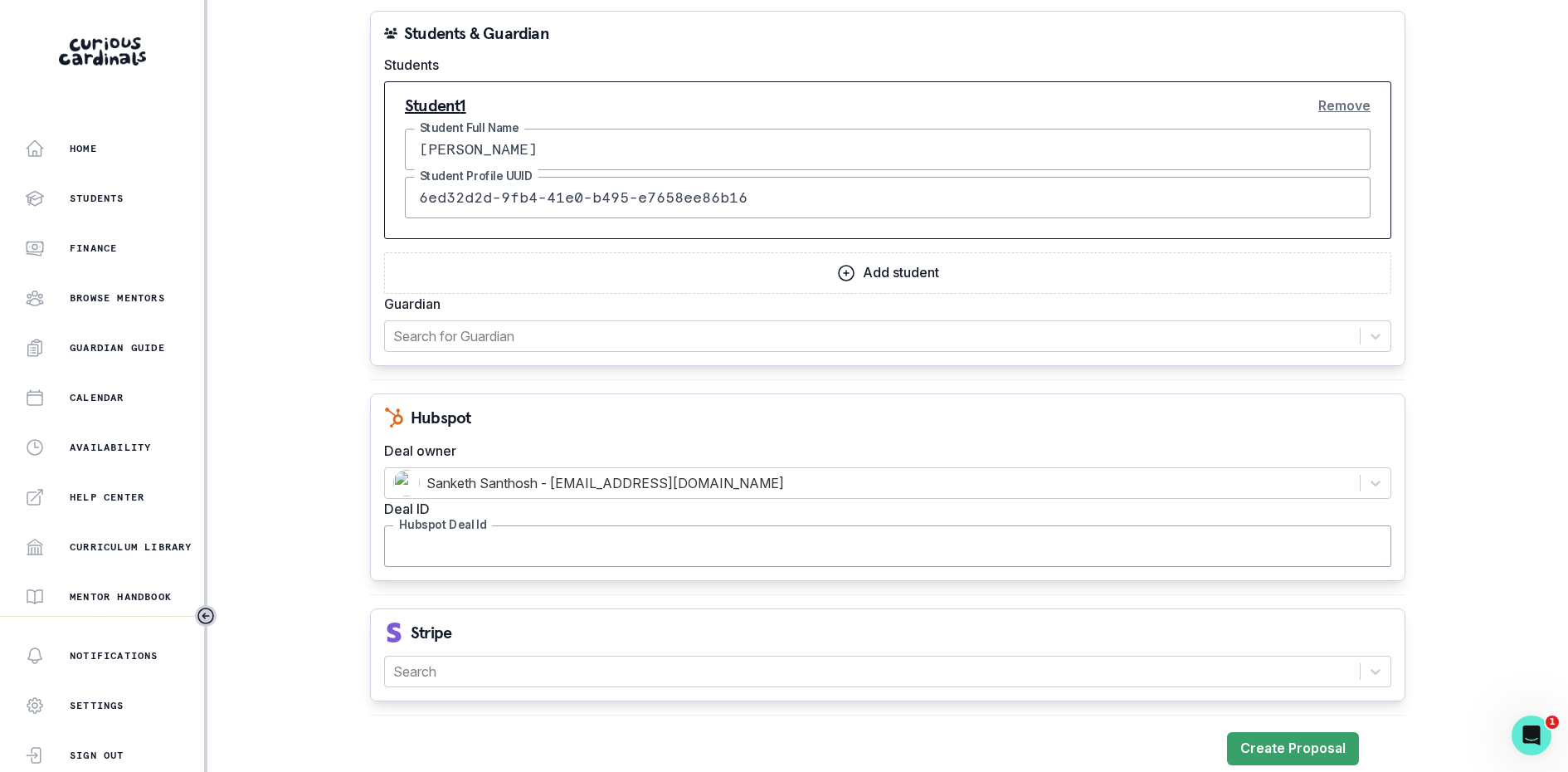
click at [558, 525] on input "Hubspot Deal Id" at bounding box center [888, 546] width 1008 height 41
paste input "41901895470"
type input "41901895470"
click at [543, 666] on div at bounding box center [873, 671] width 959 height 23
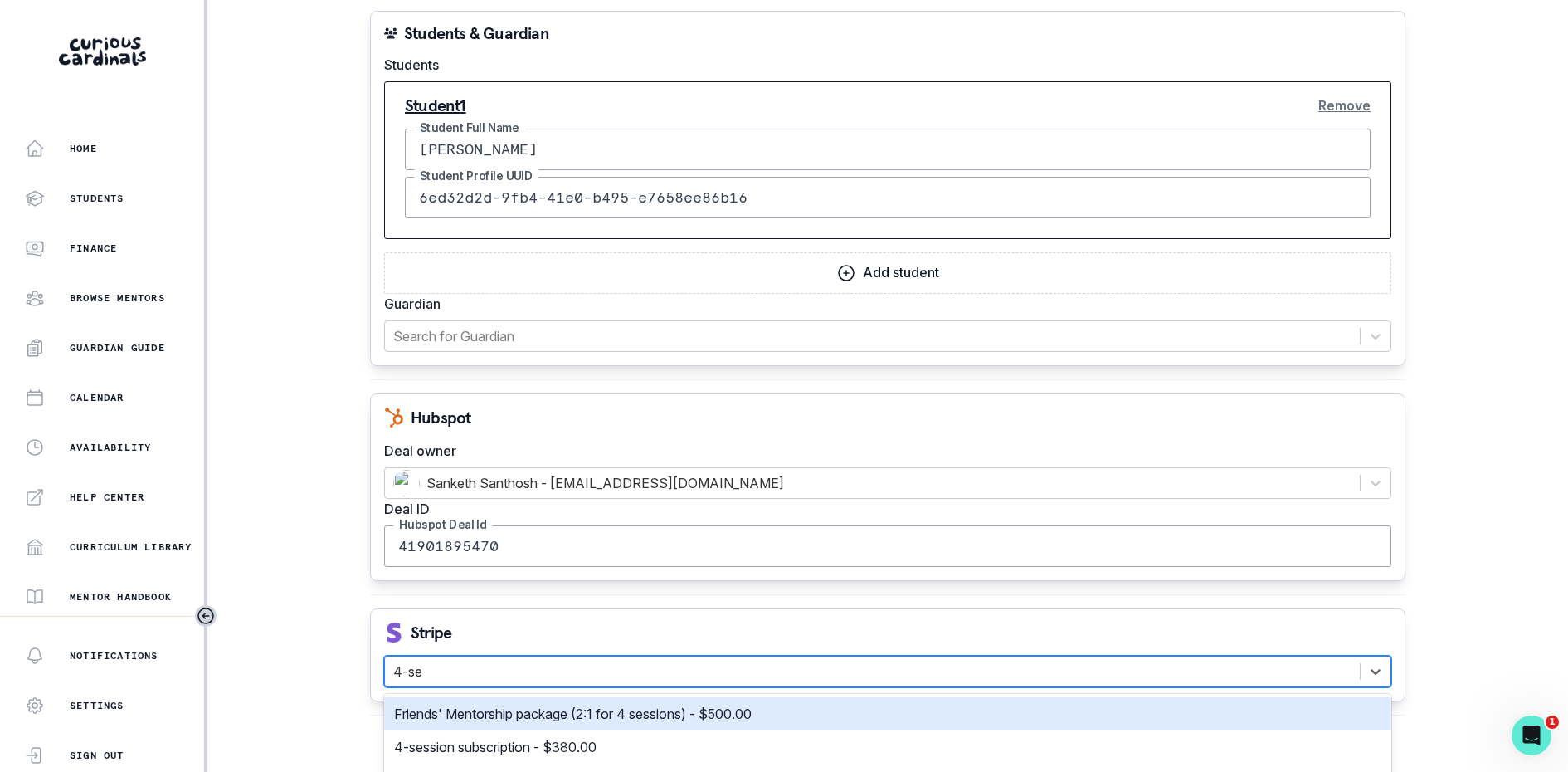
type input "4-ses"
click at [536, 731] on div "4-session subscription - $380.00" at bounding box center [888, 748] width 1008 height 33
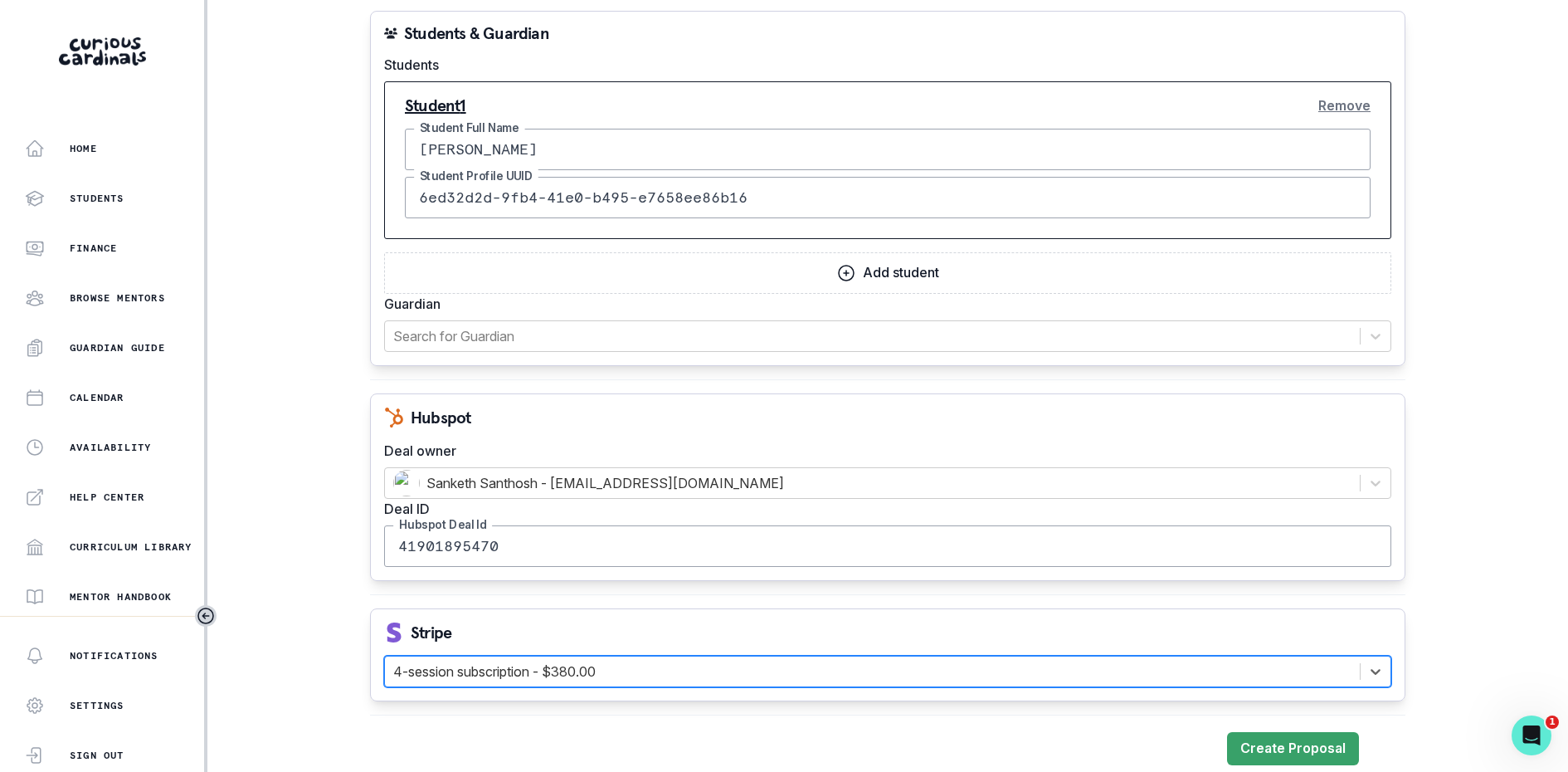
click at [697, 622] on div "Stripe" at bounding box center [888, 632] width 1008 height 20
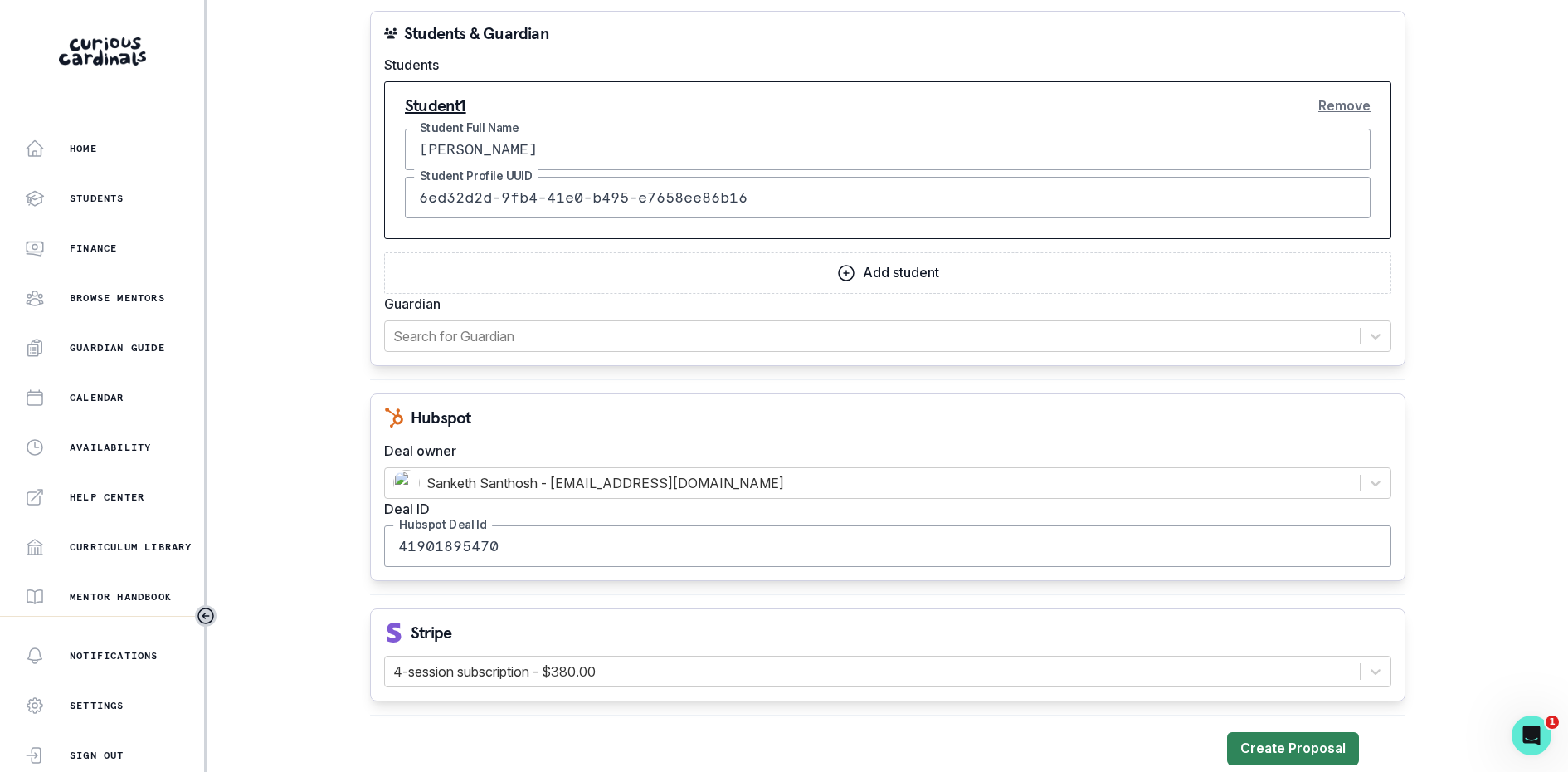
click at [1262, 745] on button "Create Proposal" at bounding box center [1293, 749] width 132 height 33
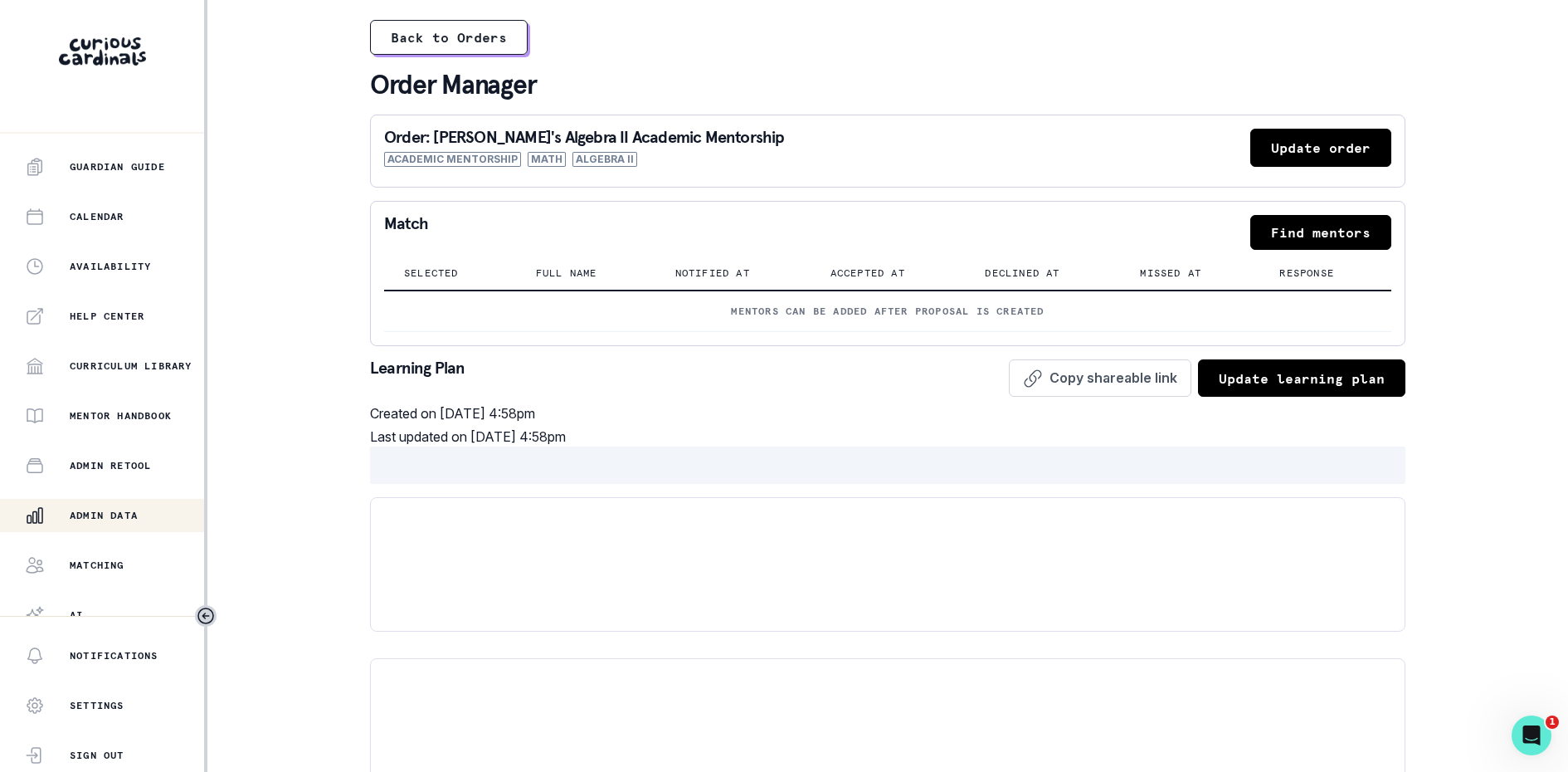
scroll to position [246, 0]
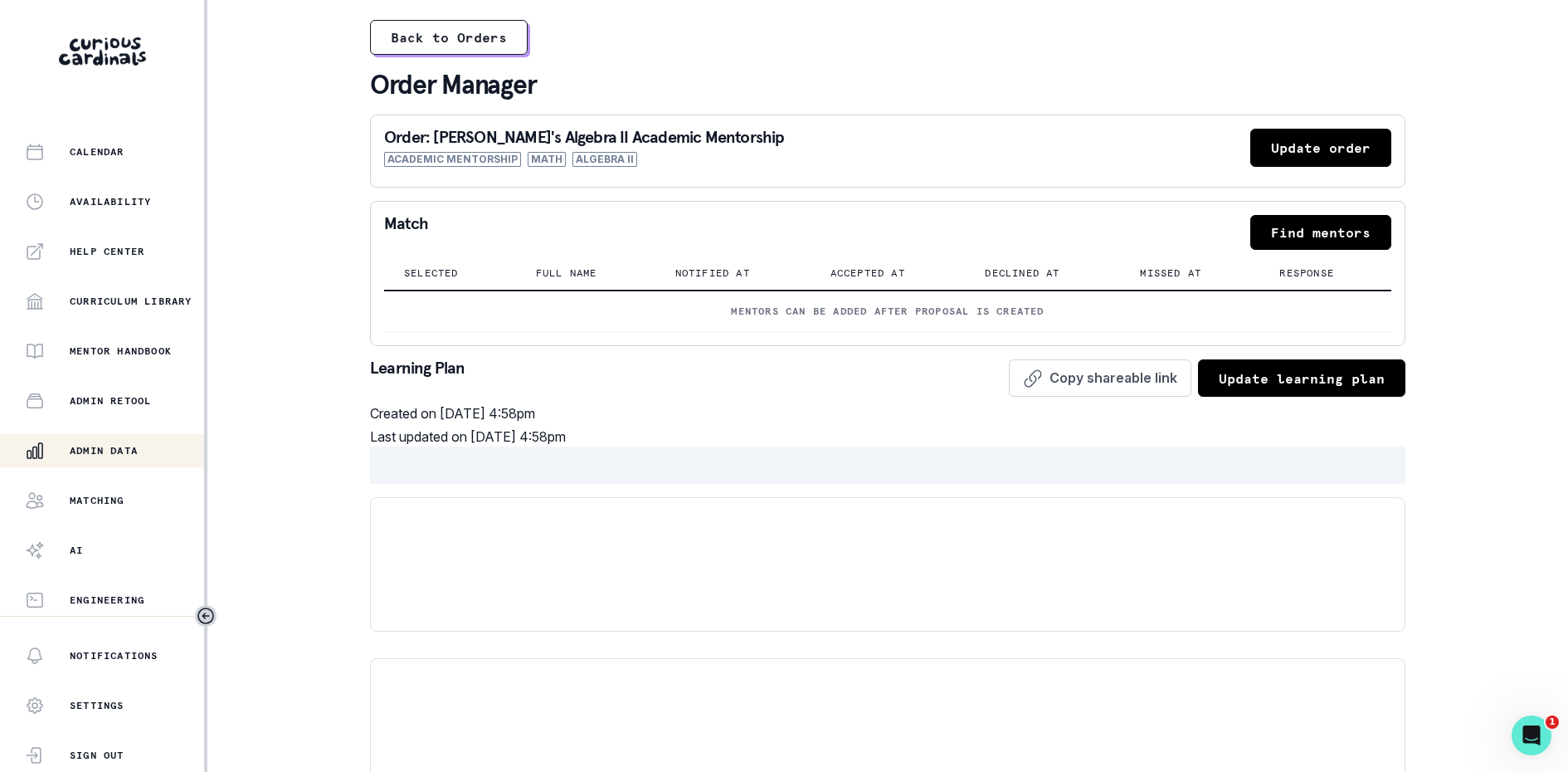
click at [105, 442] on div "Admin Data" at bounding box center [113, 450] width 179 height 20
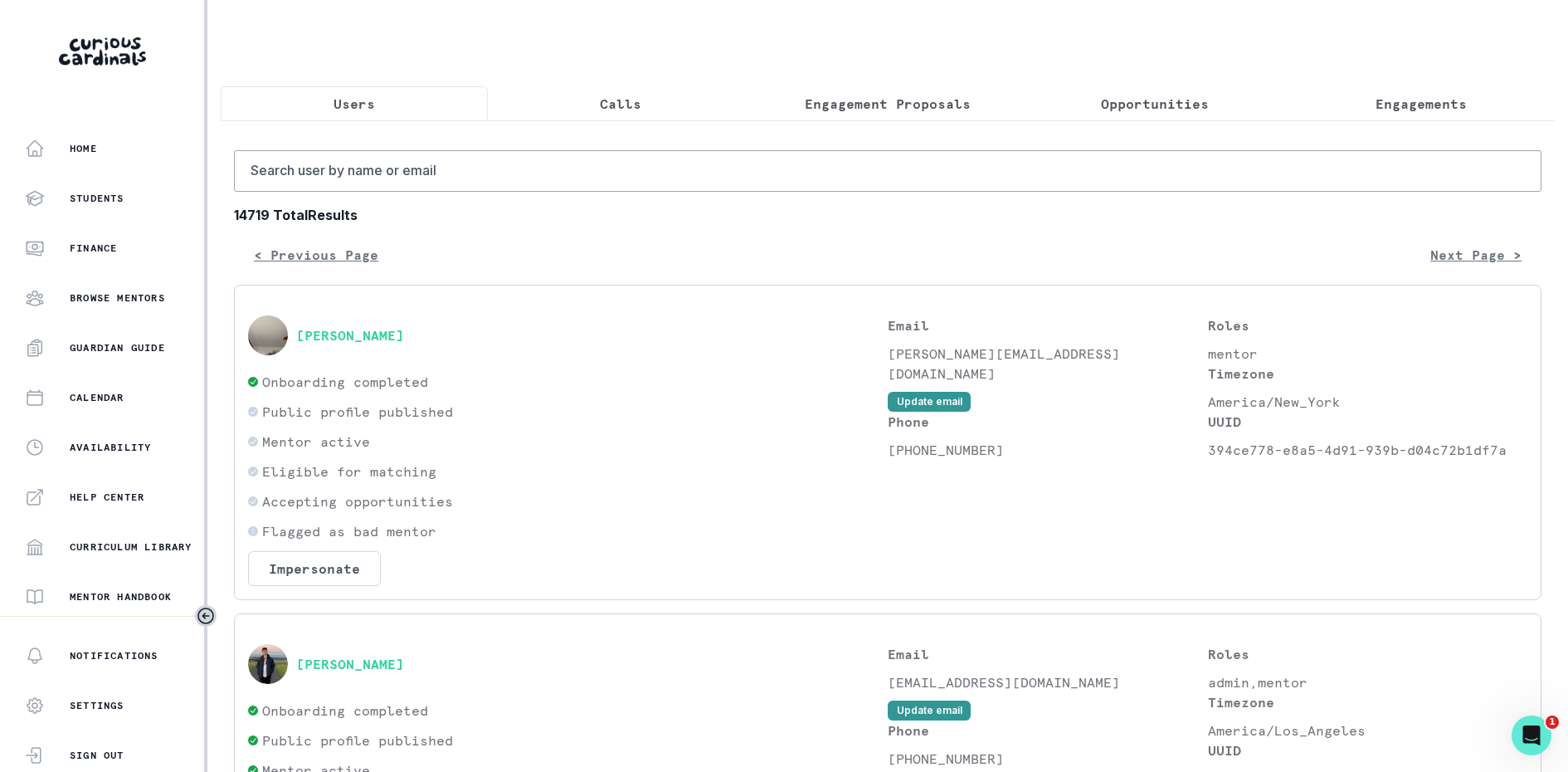
click at [812, 117] on button "Engagement Proposals" at bounding box center [887, 104] width 267 height 35
